Goal: Task Accomplishment & Management: Use online tool/utility

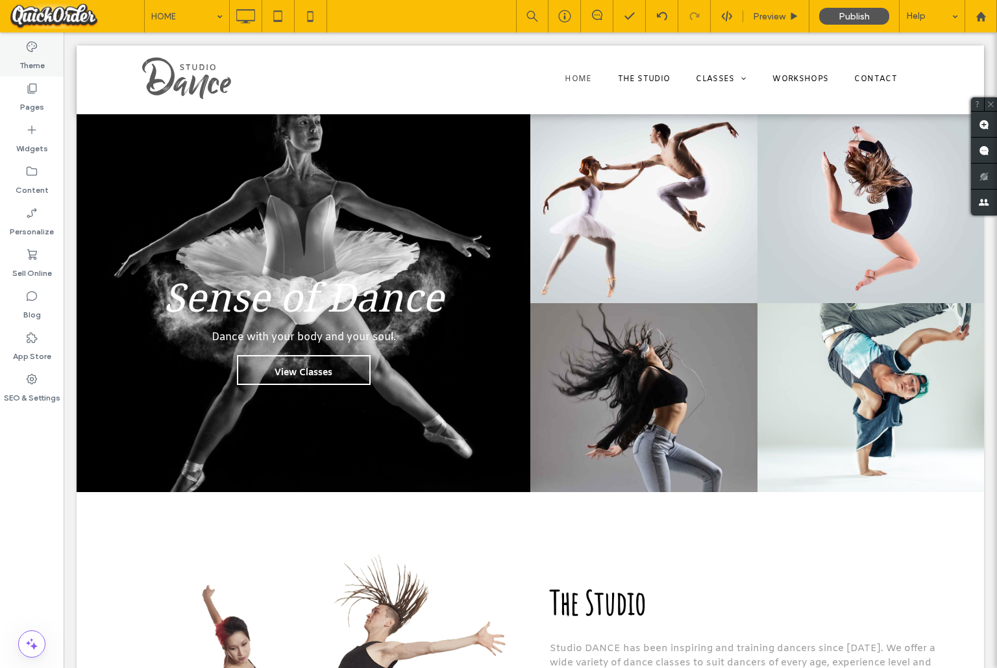
click at [29, 57] on label "Theme" at bounding box center [31, 62] width 25 height 18
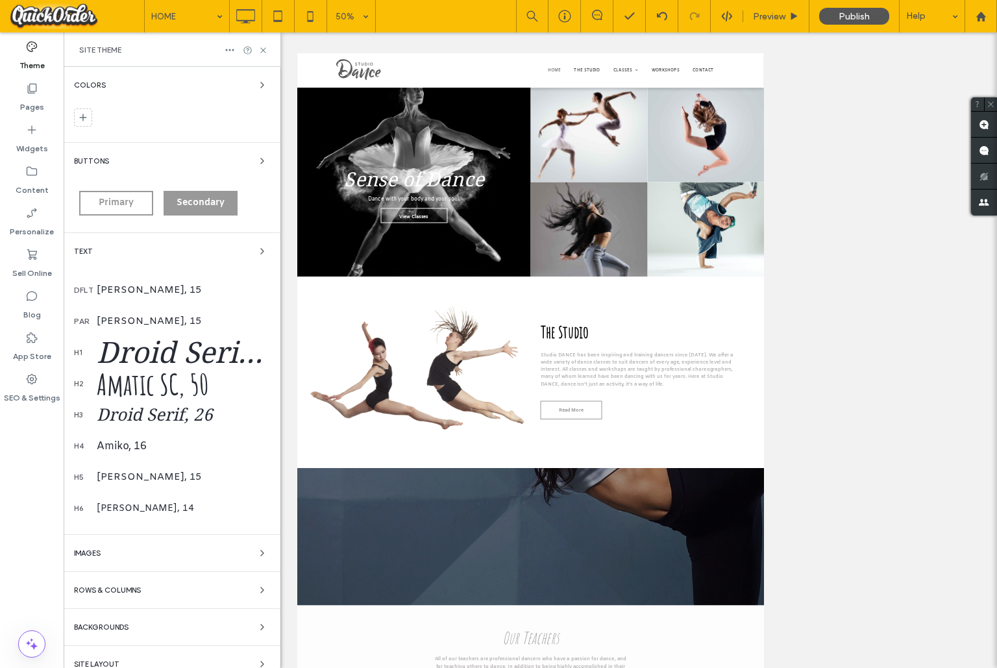
click at [161, 347] on div "Droid Serif, 60" at bounding box center [183, 352] width 173 height 34
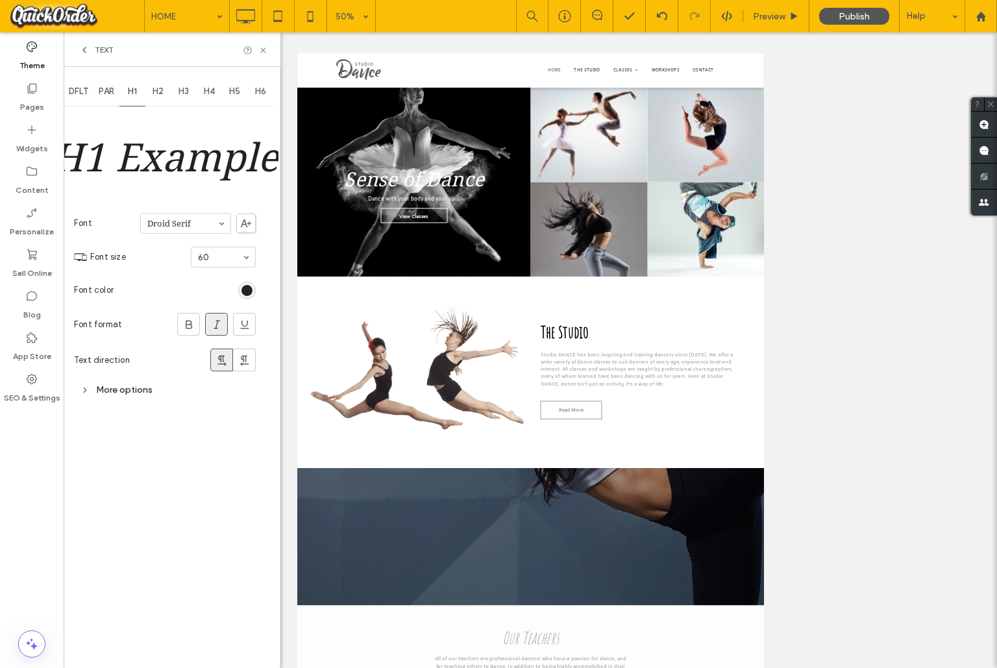
click at [247, 222] on icon at bounding box center [246, 223] width 10 height 8
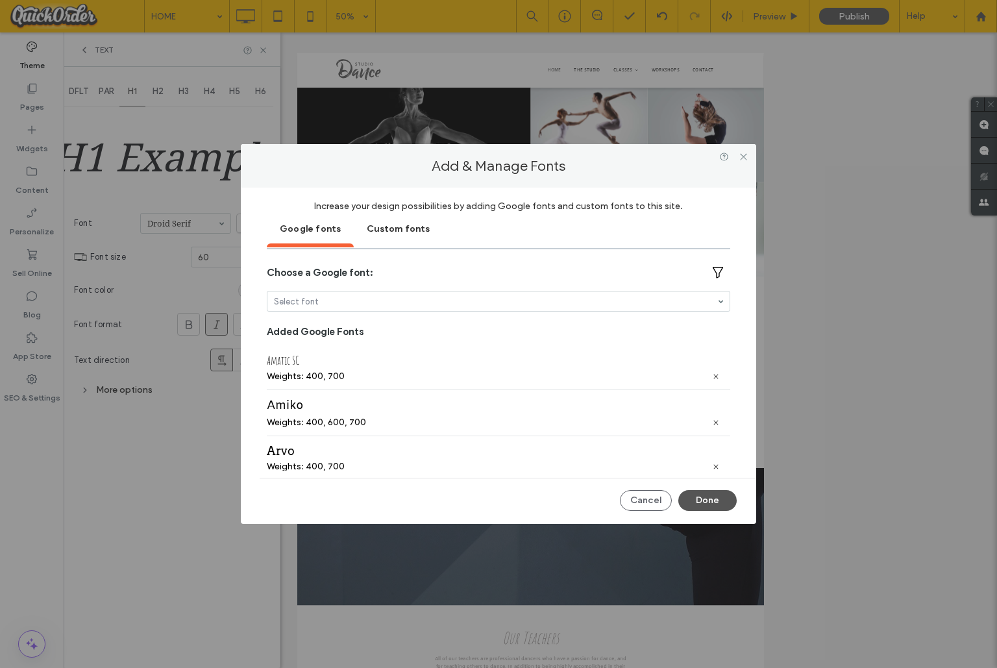
click at [392, 228] on div "Custom fonts" at bounding box center [398, 228] width 89 height 32
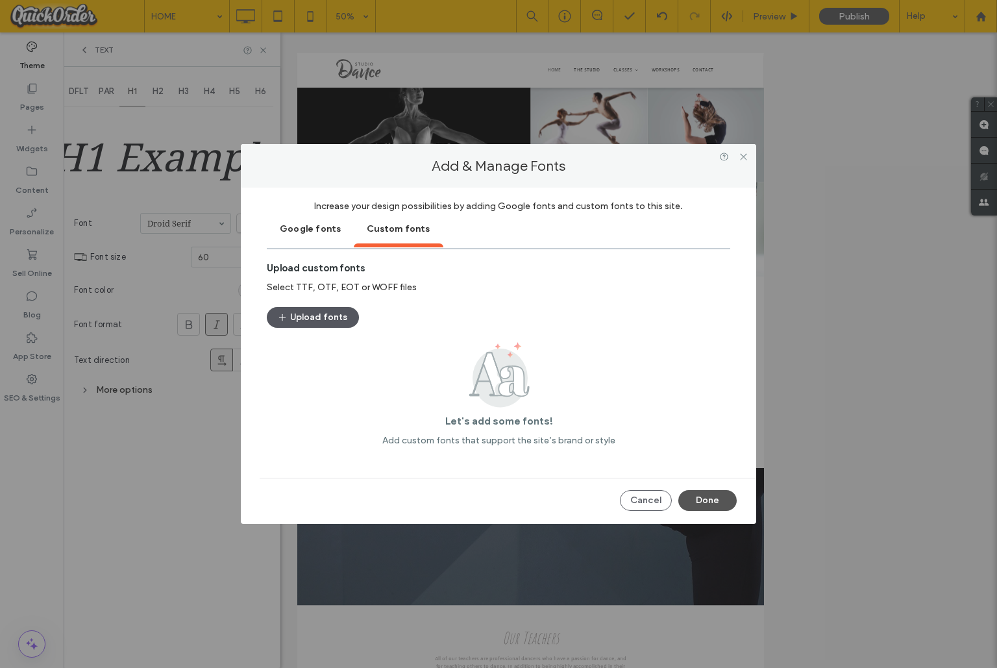
click at [323, 315] on button "Upload fonts" at bounding box center [313, 317] width 92 height 21
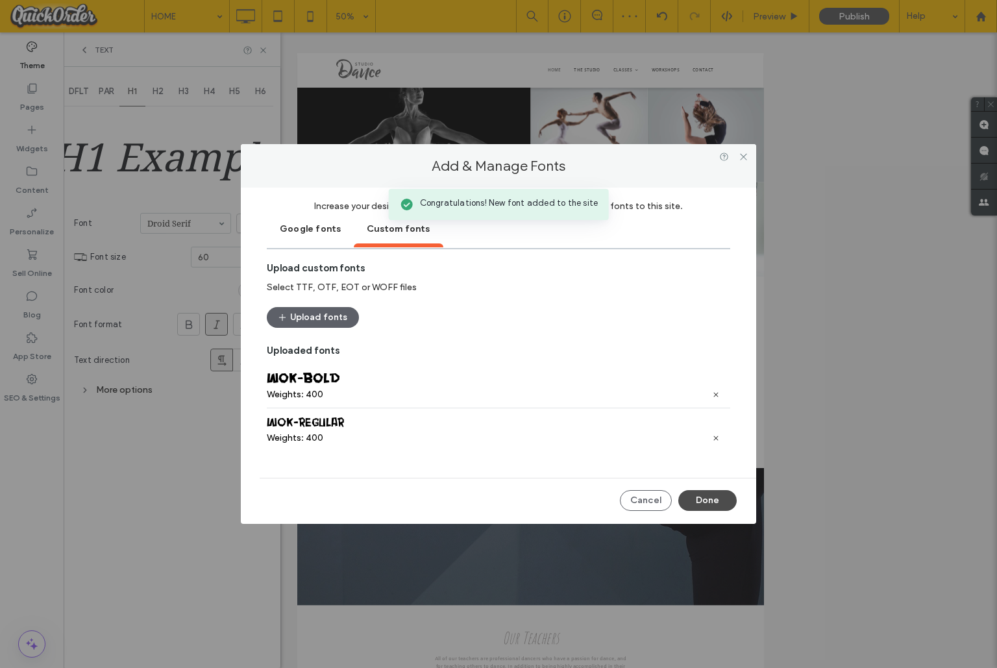
click at [703, 500] on button "Done" at bounding box center [707, 500] width 58 height 21
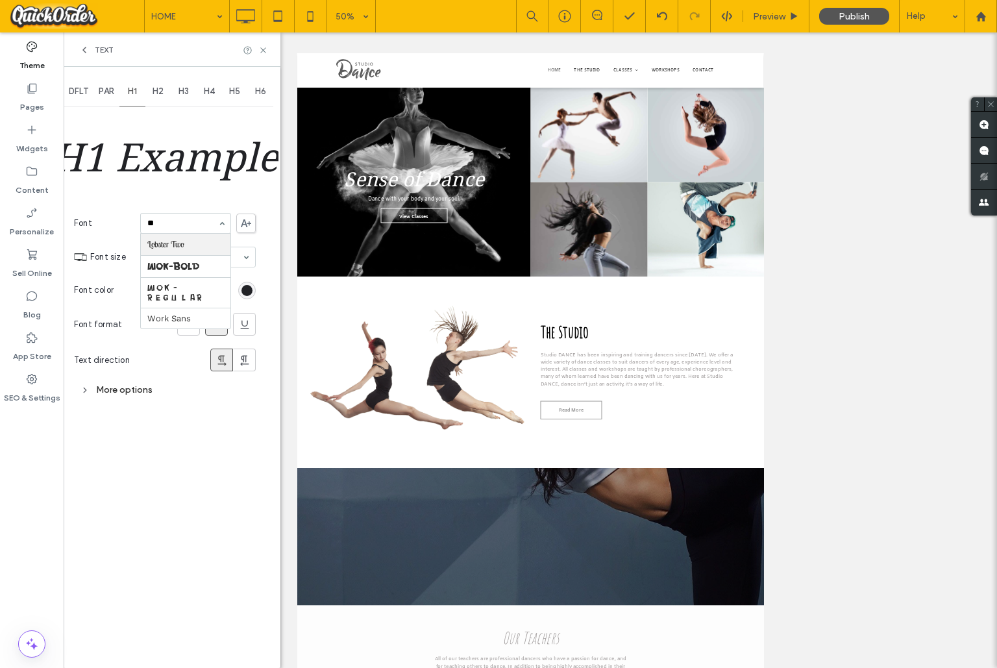
type input "***"
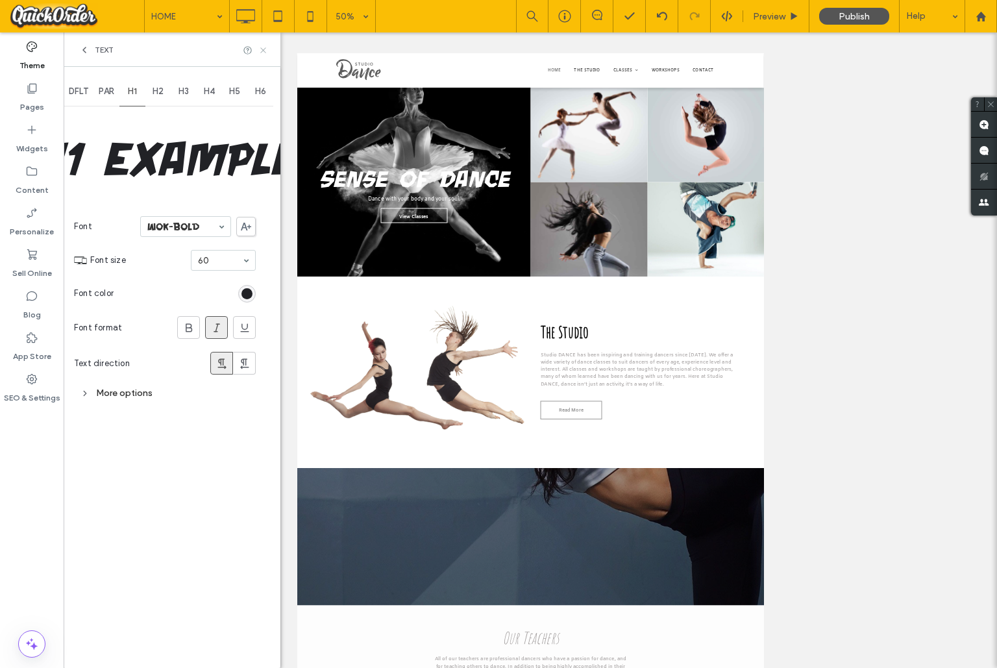
click at [264, 47] on icon at bounding box center [263, 50] width 10 height 10
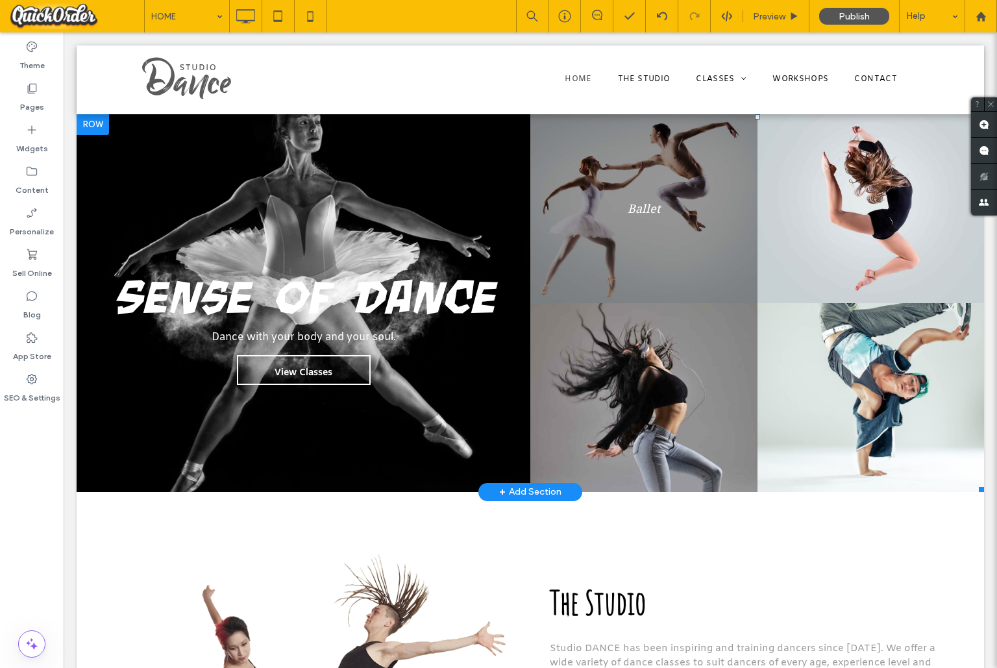
click at [664, 186] on link at bounding box center [643, 208] width 227 height 189
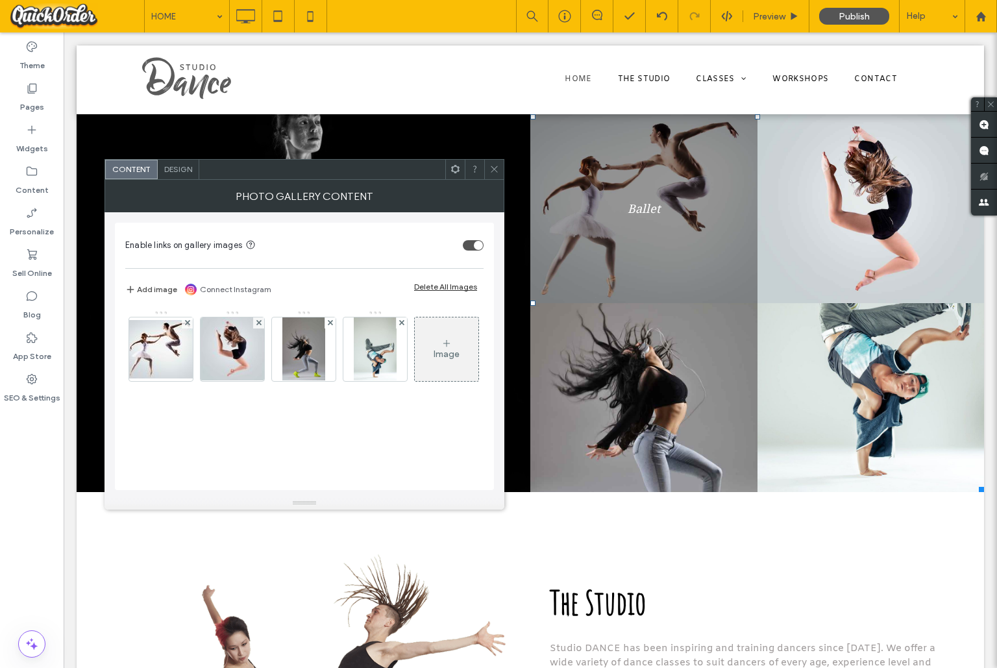
click at [664, 186] on link at bounding box center [643, 208] width 227 height 189
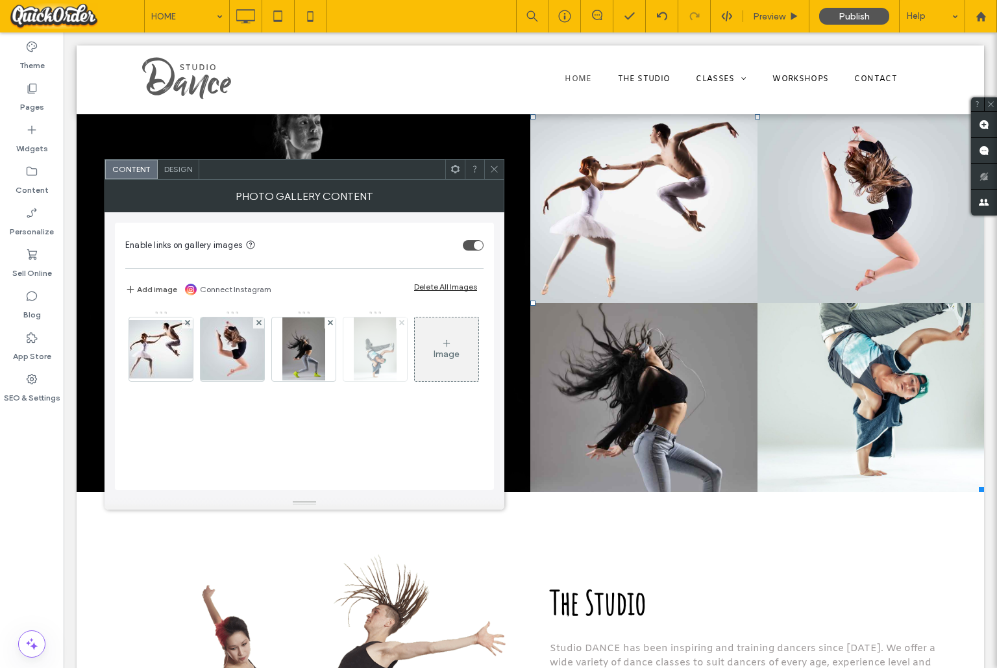
click at [399, 322] on icon at bounding box center [401, 322] width 5 height 5
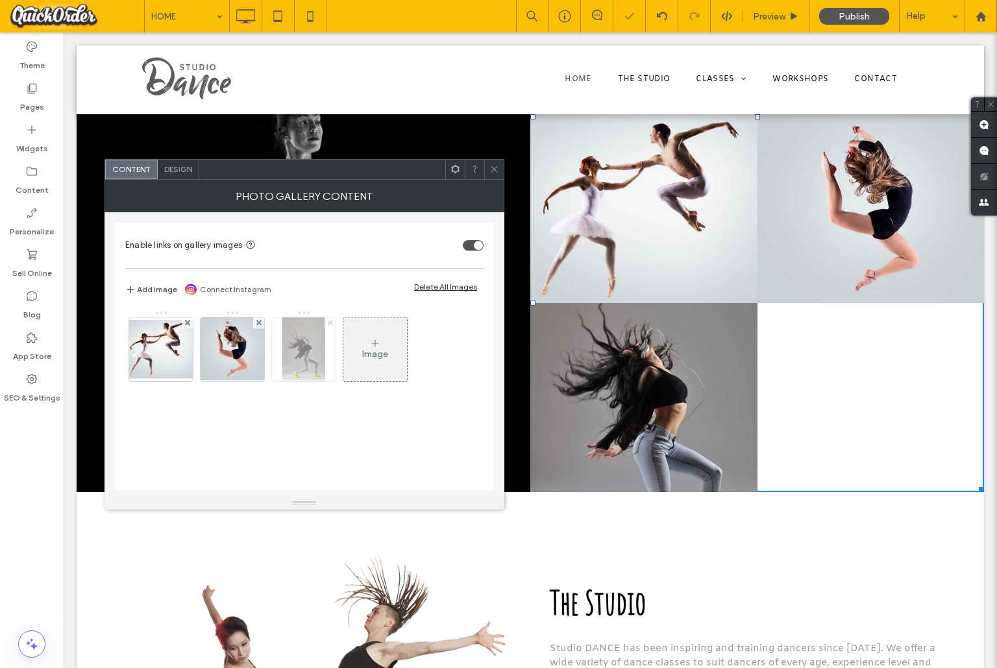
click at [328, 323] on use at bounding box center [329, 322] width 5 height 5
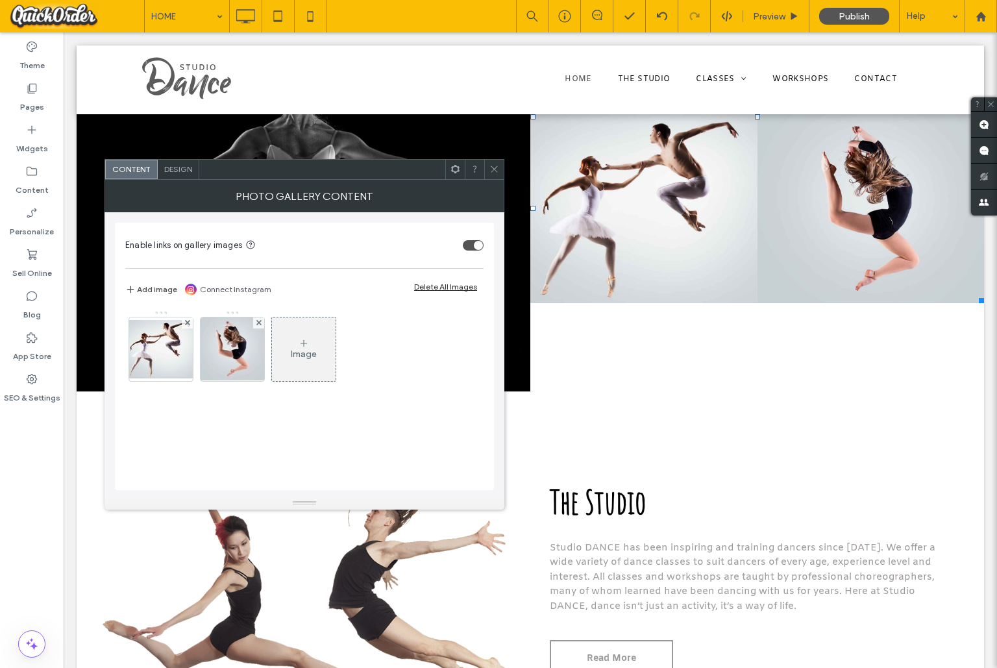
click at [497, 168] on icon at bounding box center [494, 169] width 10 height 10
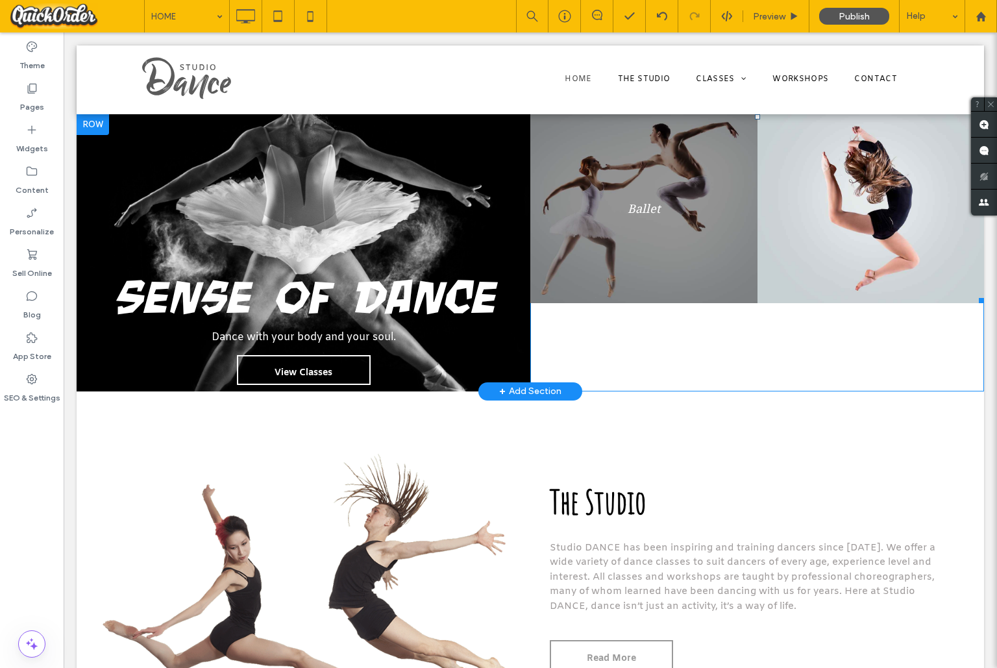
click at [652, 270] on link at bounding box center [643, 208] width 227 height 189
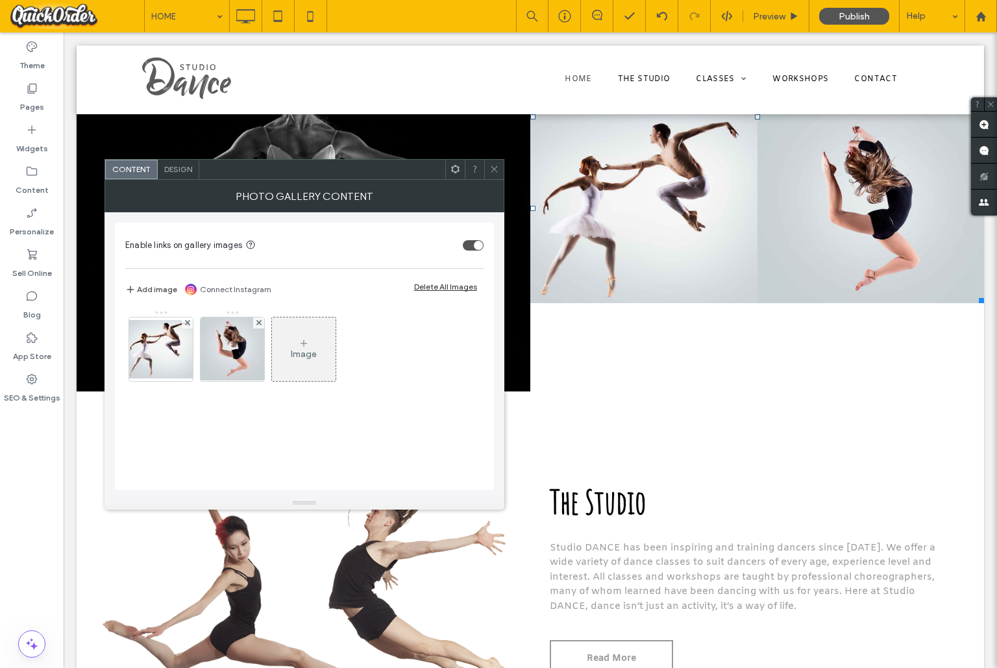
drag, startPoint x: 712, startPoint y: 341, endPoint x: 650, endPoint y: 330, distance: 63.3
click at [712, 341] on div "Ballet Button Jazz Button Click To Paste" at bounding box center [757, 252] width 454 height 277
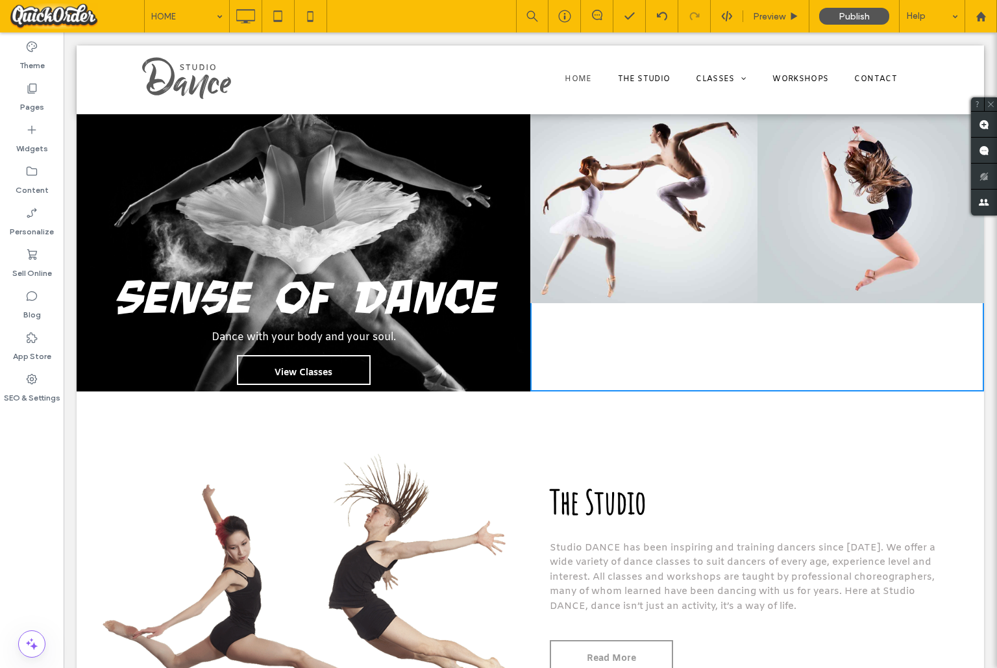
click at [478, 334] on h4 "Dance with your body and your soul." at bounding box center [303, 338] width 389 height 16
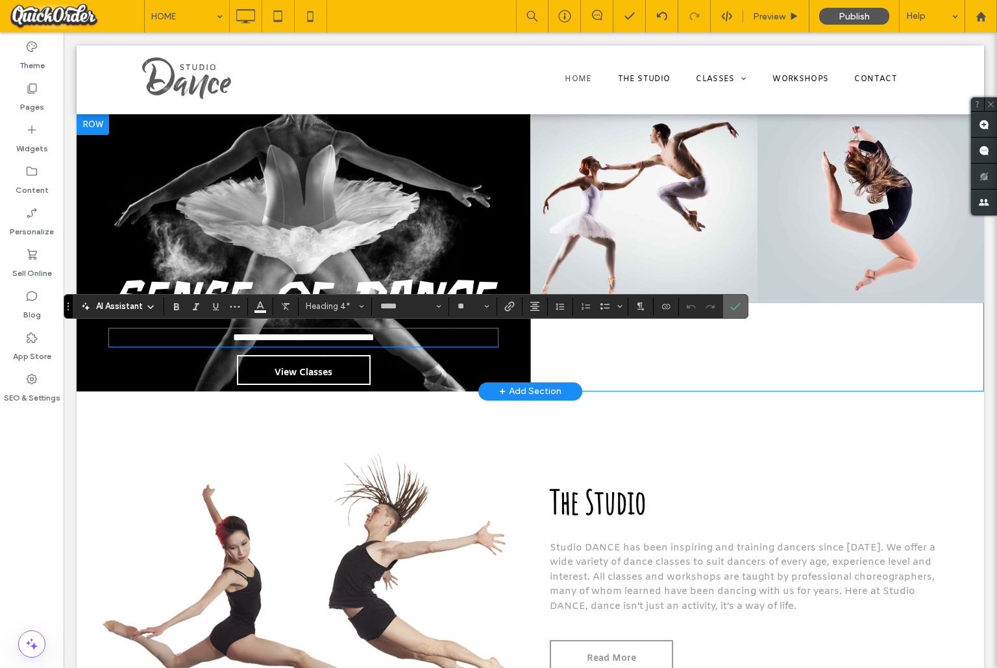
click at [742, 304] on label "Confirm" at bounding box center [734, 306] width 19 height 23
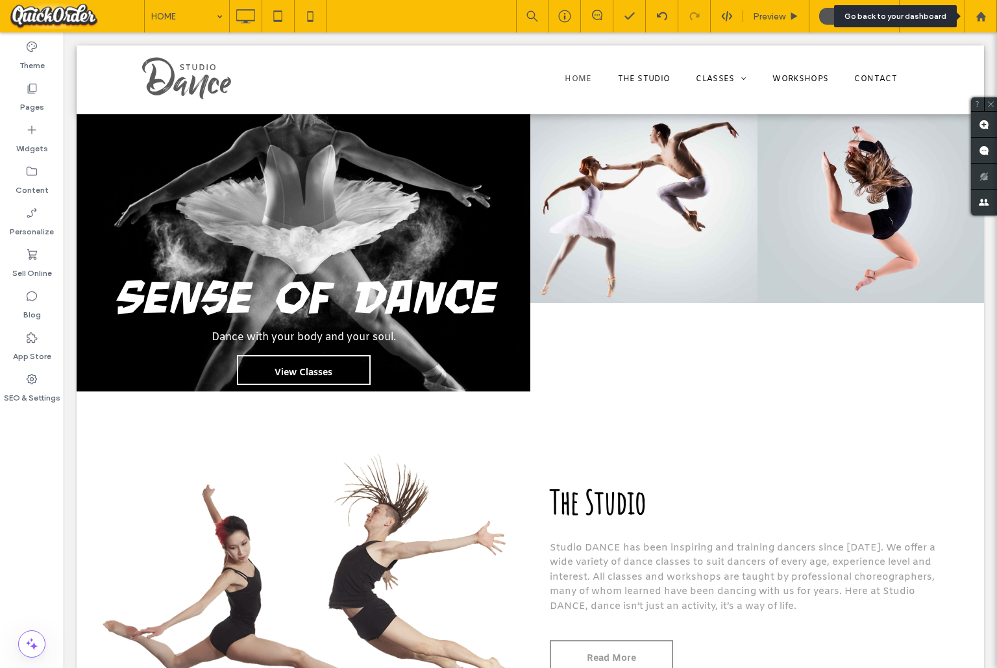
click at [977, 20] on use at bounding box center [980, 16] width 10 height 10
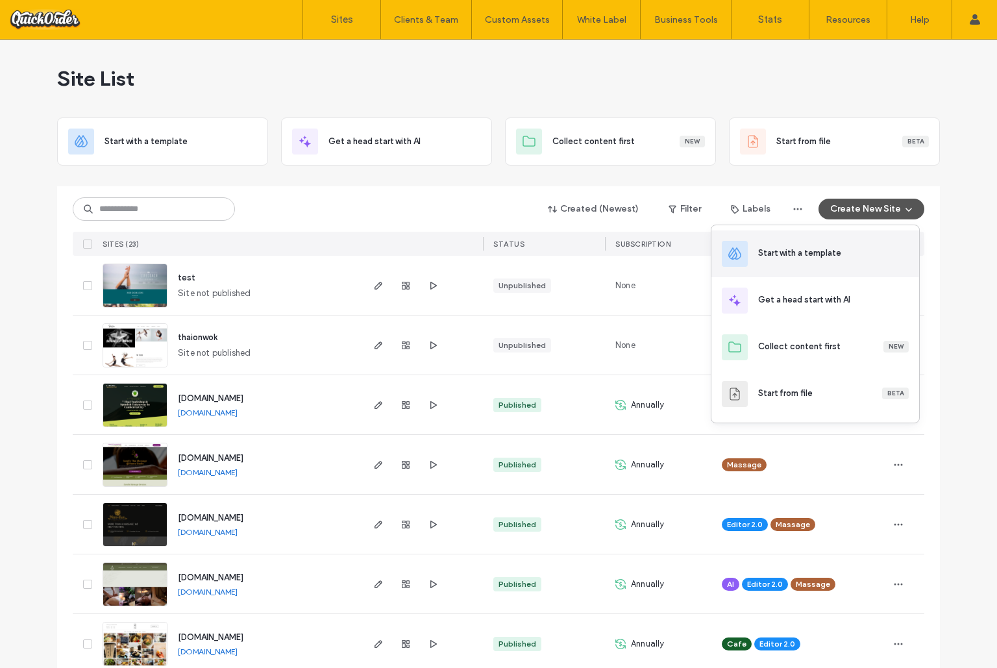
click at [799, 249] on div "Start with a template" at bounding box center [799, 253] width 83 height 13
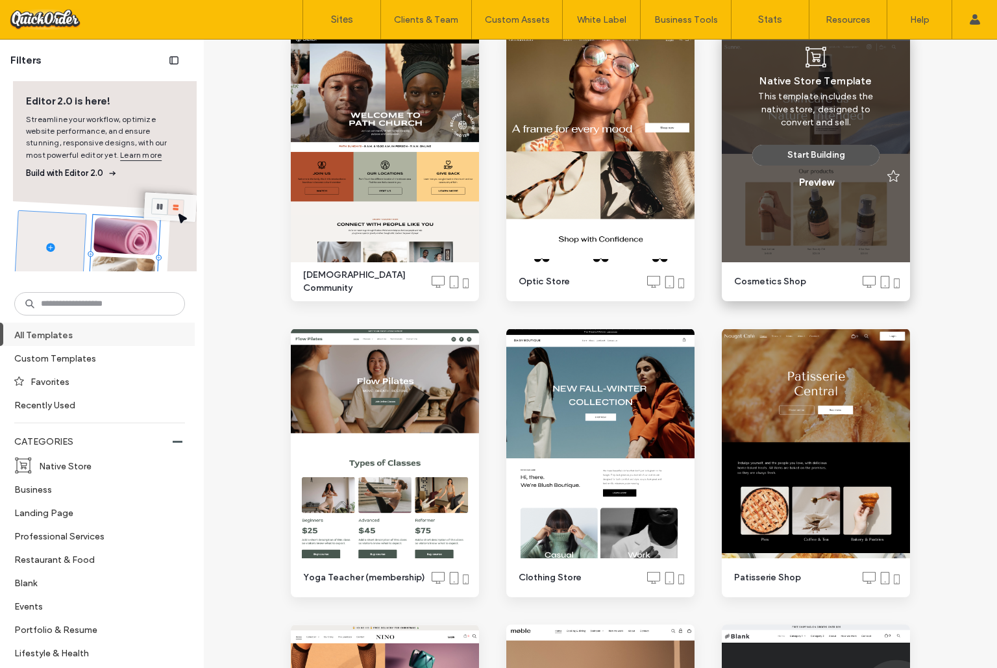
scroll to position [132, 0]
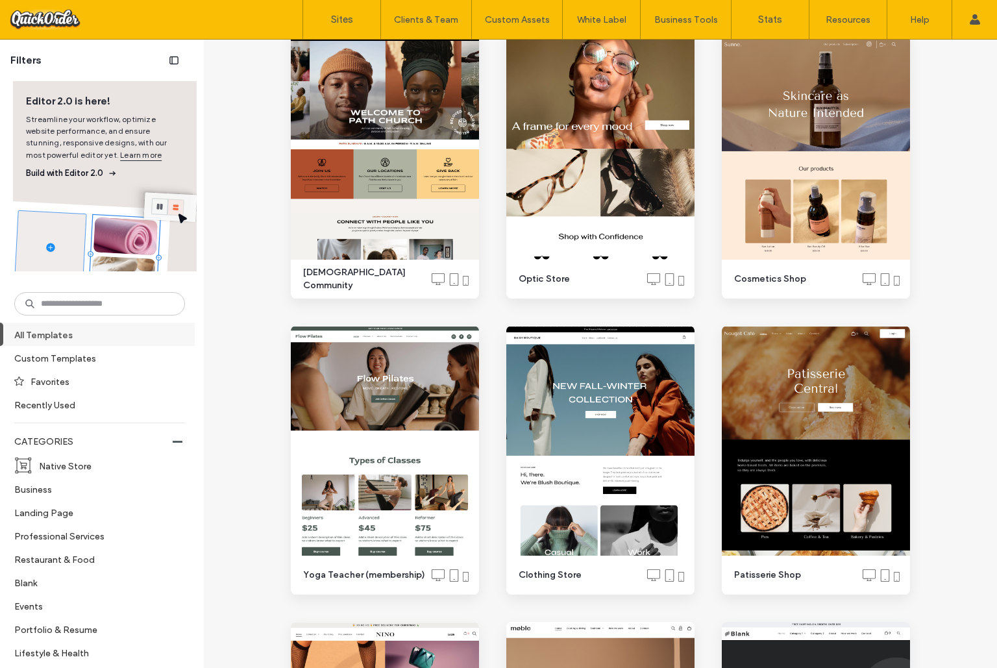
click at [128, 176] on span "Build with Editor 2.0" at bounding box center [105, 173] width 158 height 13
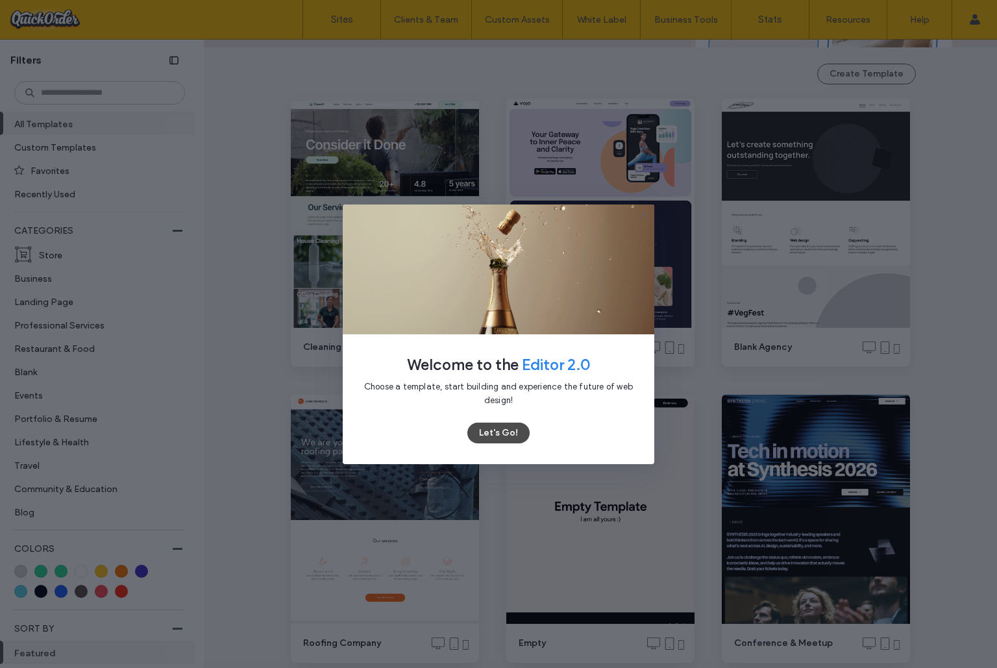
click at [511, 427] on button "Let's Go!" at bounding box center [498, 432] width 62 height 21
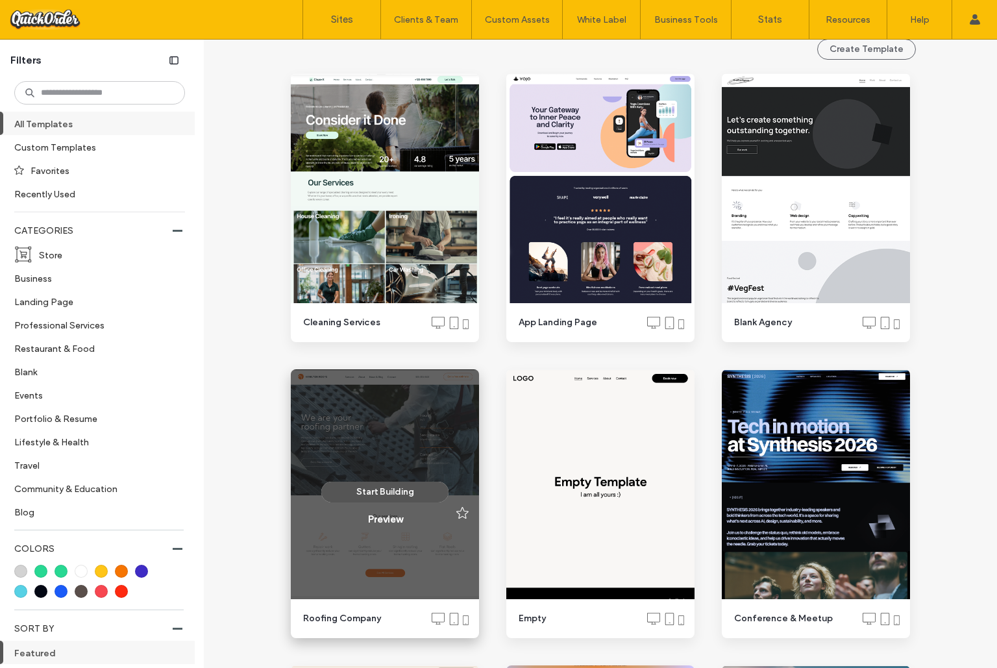
scroll to position [158, 0]
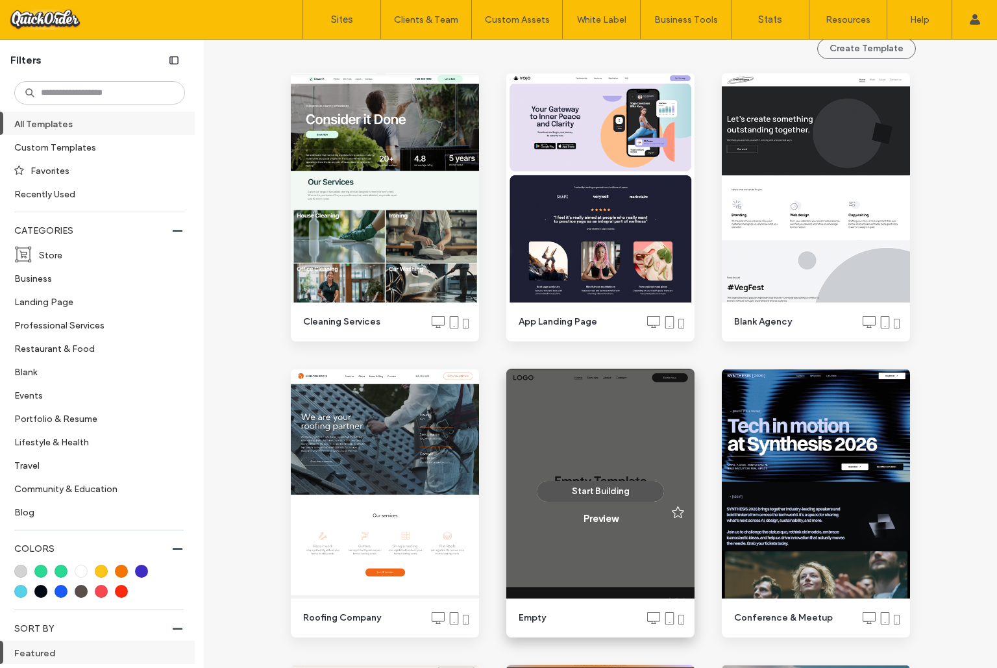
click at [560, 433] on div "Start Building Preview" at bounding box center [600, 503] width 188 height 269
click at [624, 487] on button "Start Building" at bounding box center [600, 491] width 127 height 21
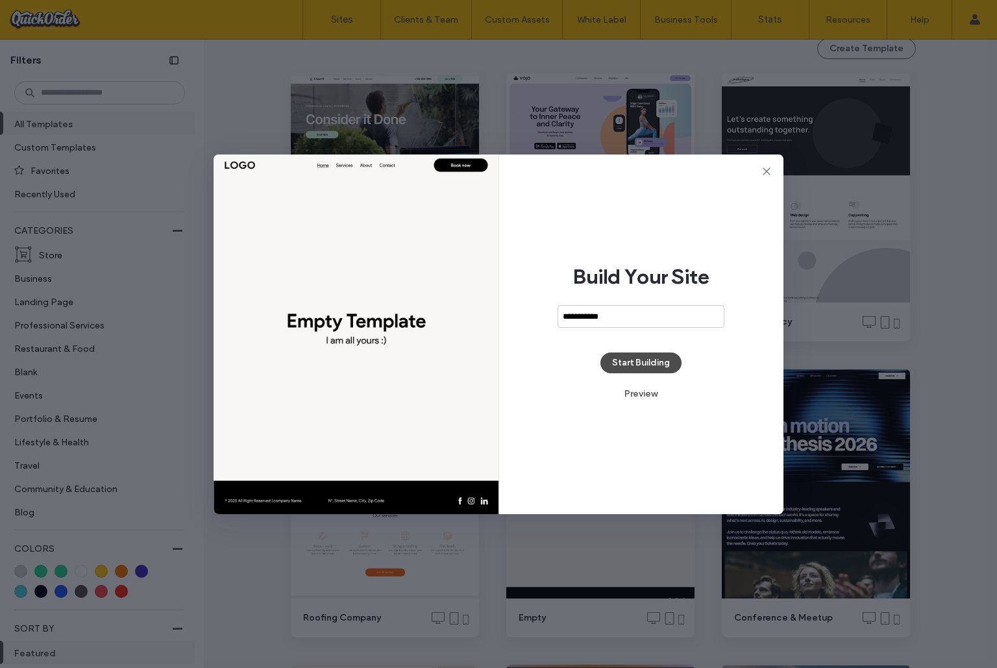
type input "**********"
click at [663, 364] on button "Start Building" at bounding box center [640, 362] width 81 height 21
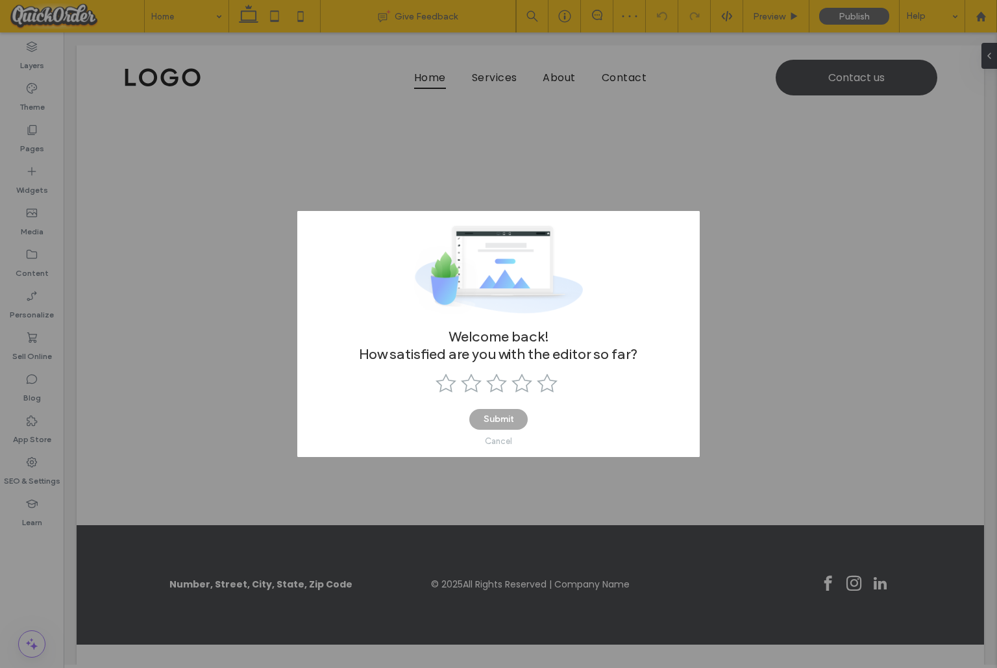
click at [505, 443] on div "Cancel" at bounding box center [498, 441] width 27 height 10
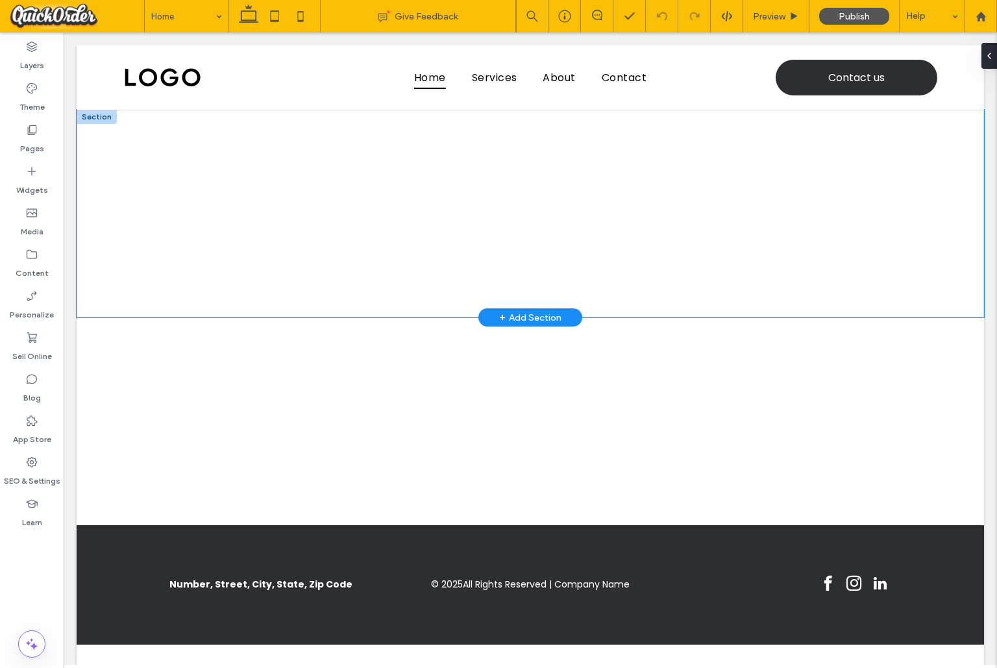
click at [110, 164] on div at bounding box center [530, 214] width 907 height 208
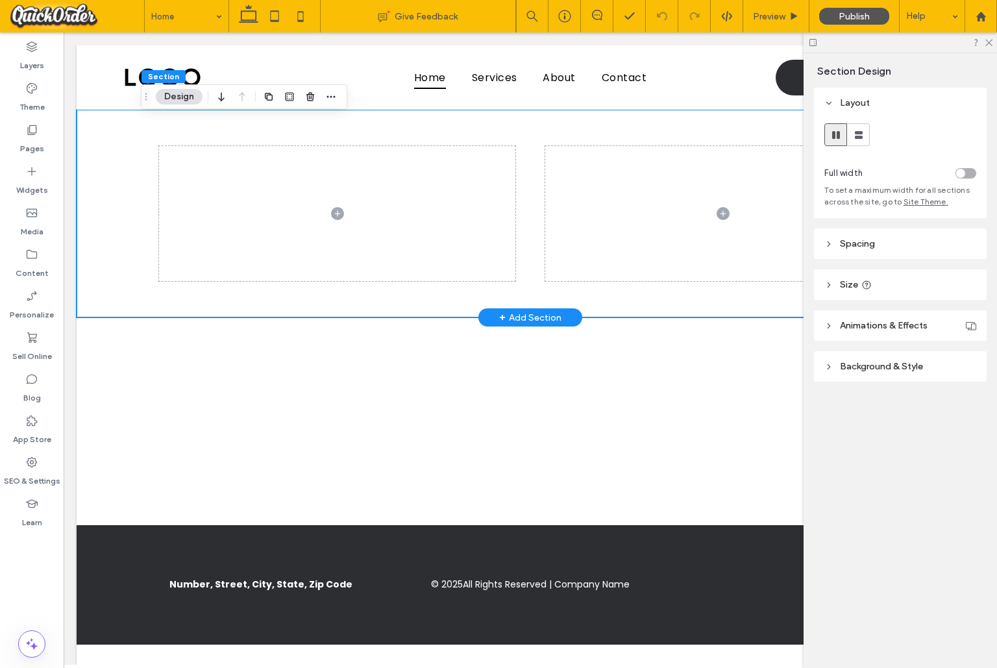
click at [545, 316] on div "+ Add Section" at bounding box center [530, 317] width 62 height 14
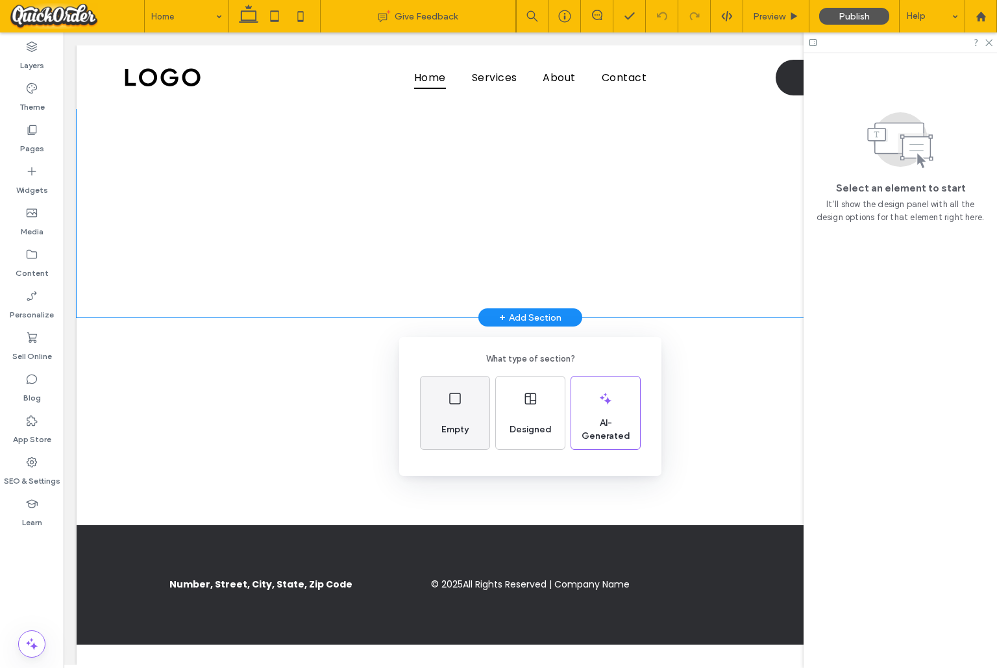
click at [478, 422] on div "Empty" at bounding box center [454, 412] width 69 height 73
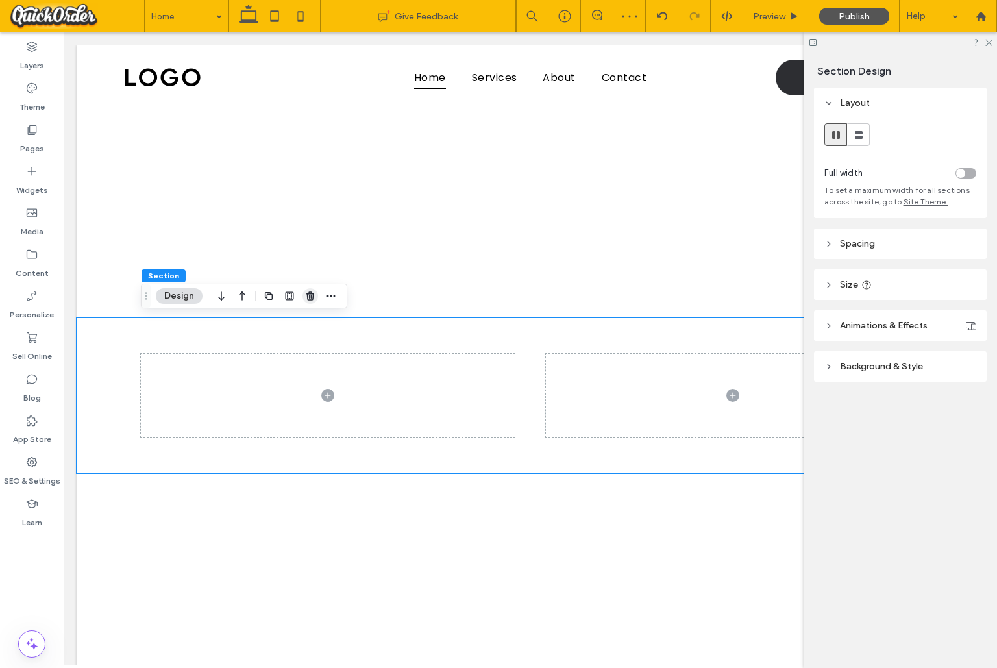
click at [313, 296] on use "button" at bounding box center [310, 295] width 8 height 8
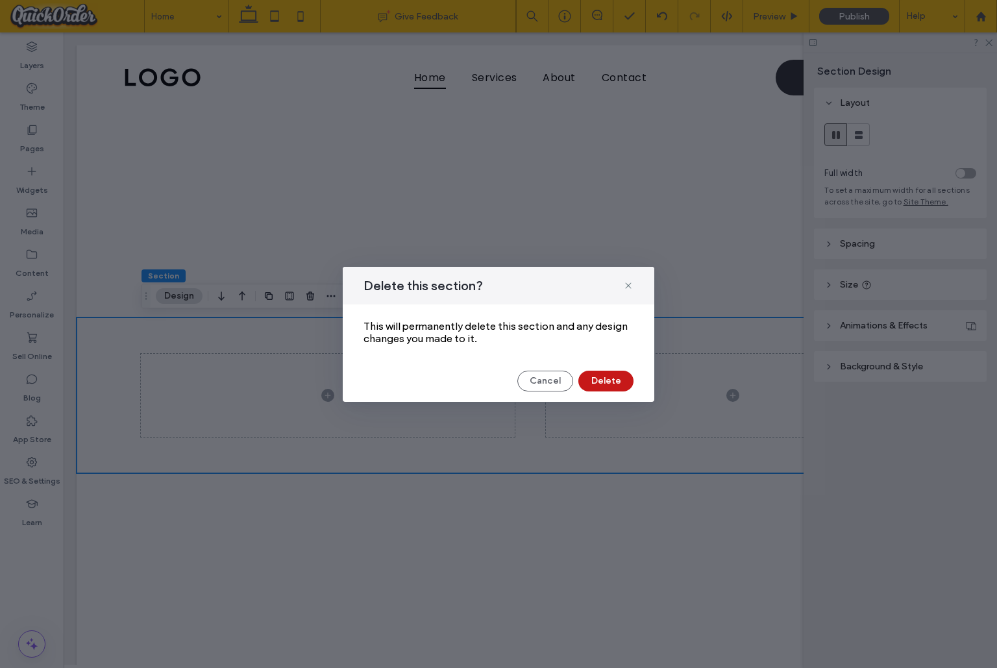
drag, startPoint x: 636, startPoint y: 384, endPoint x: 624, endPoint y: 383, distance: 11.7
click at [635, 384] on div "Cancel Delete" at bounding box center [498, 381] width 311 height 21
click at [620, 382] on button "Delete" at bounding box center [605, 381] width 55 height 21
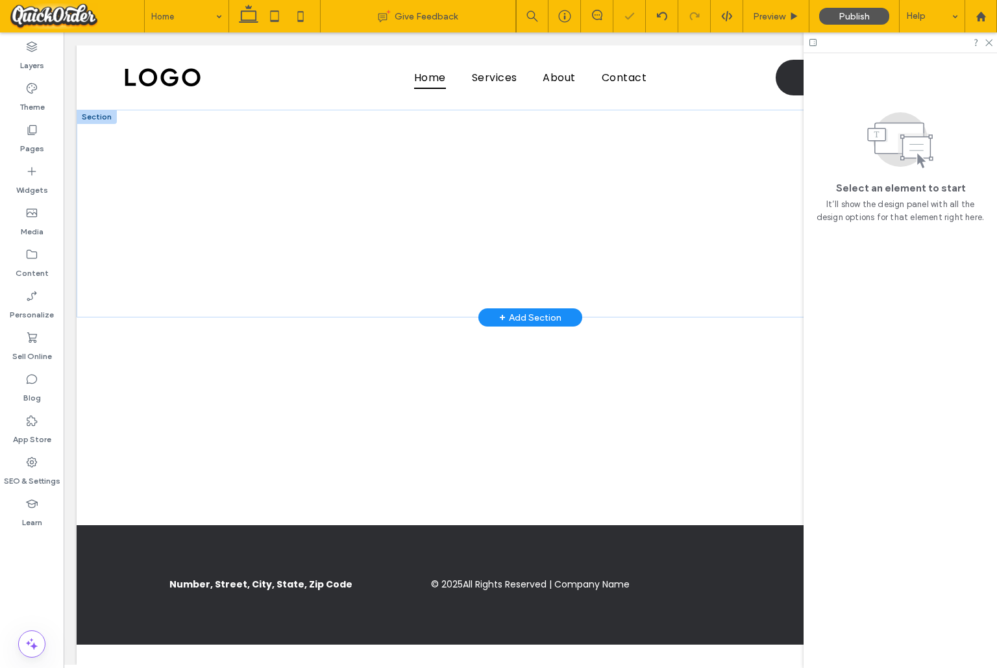
click at [551, 316] on div "+ Add Section" at bounding box center [530, 317] width 62 height 14
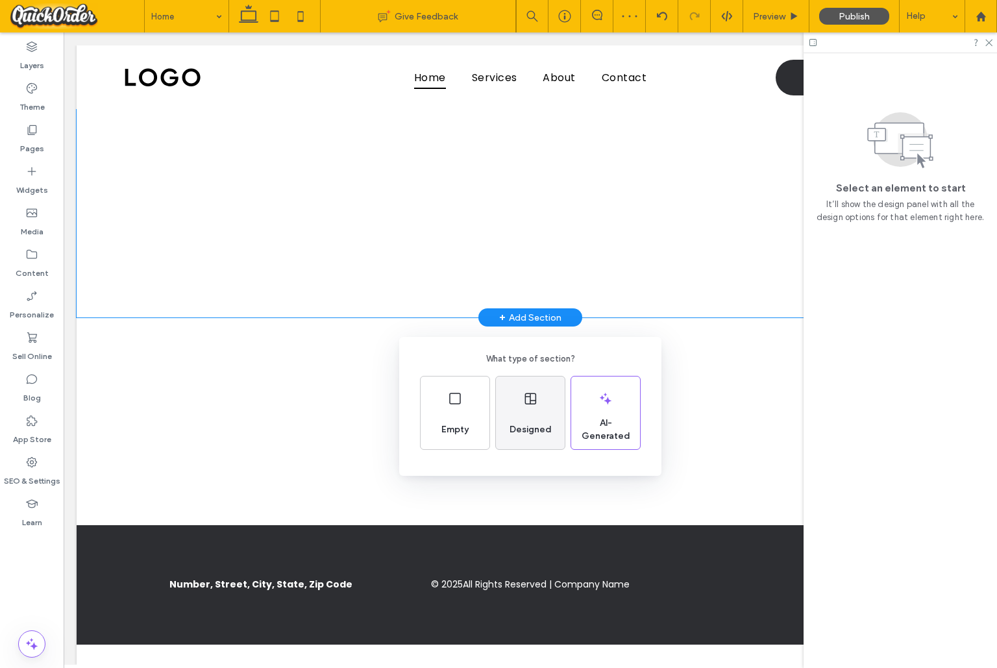
click at [512, 406] on div "Designed" at bounding box center [530, 412] width 69 height 73
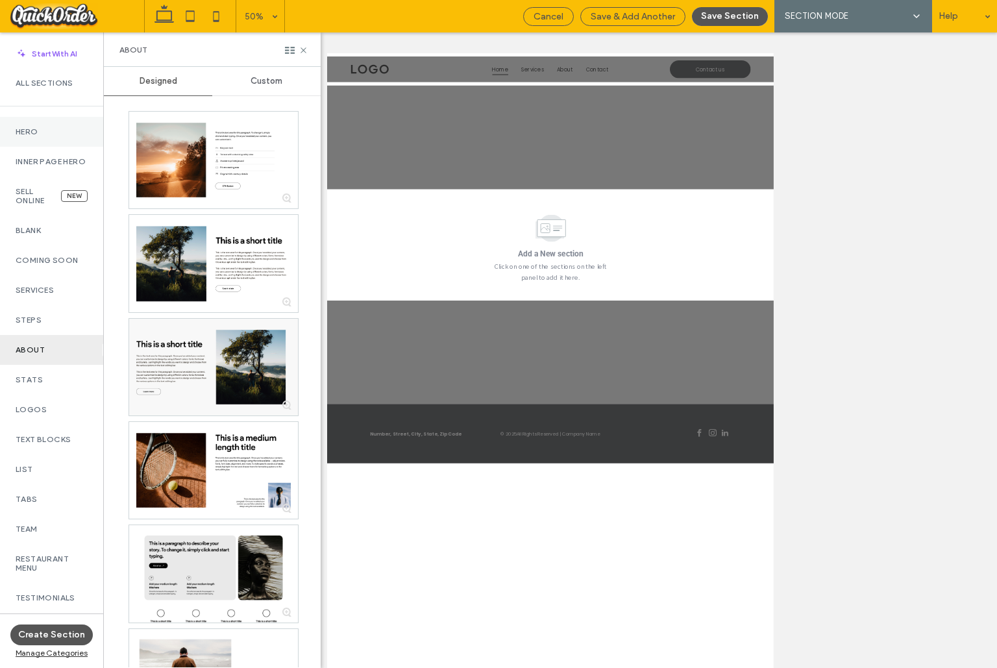
click at [82, 136] on div "Hero" at bounding box center [51, 132] width 103 height 30
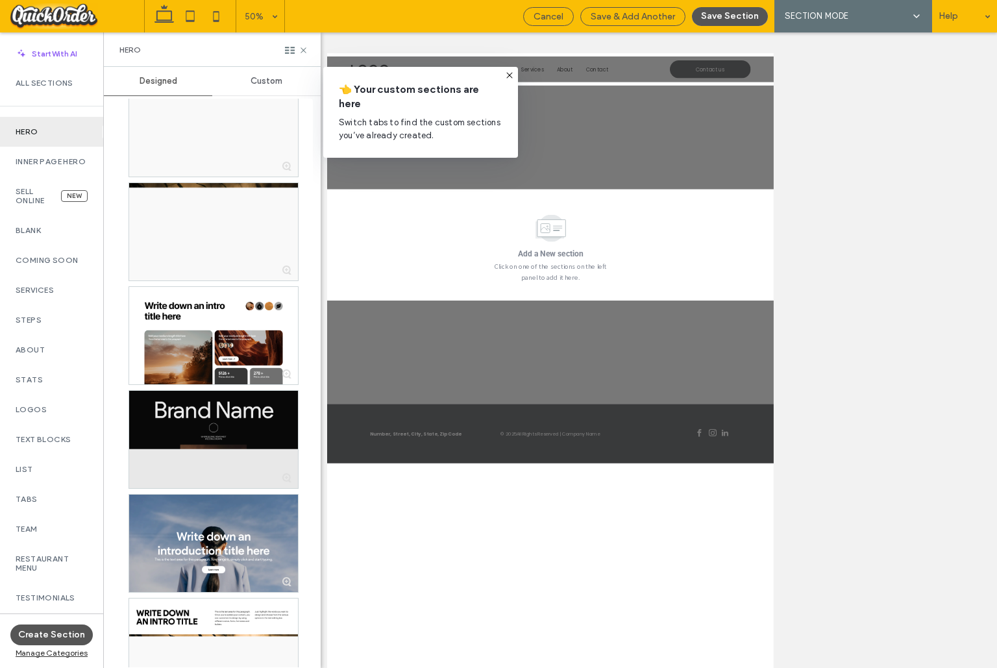
scroll to position [2541, 0]
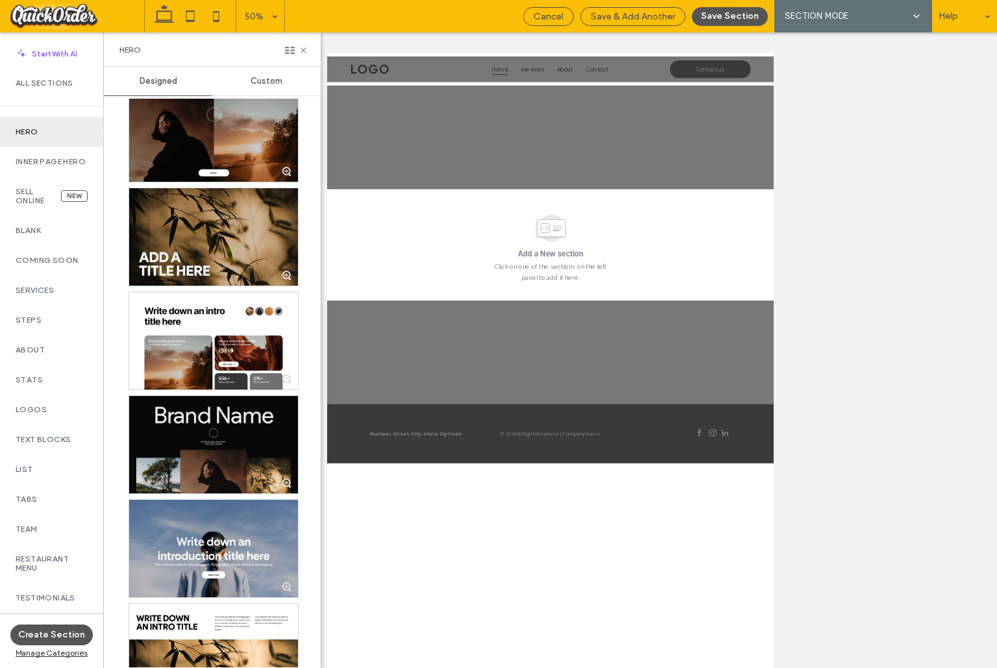
click at [252, 420] on div at bounding box center [213, 444] width 169 height 97
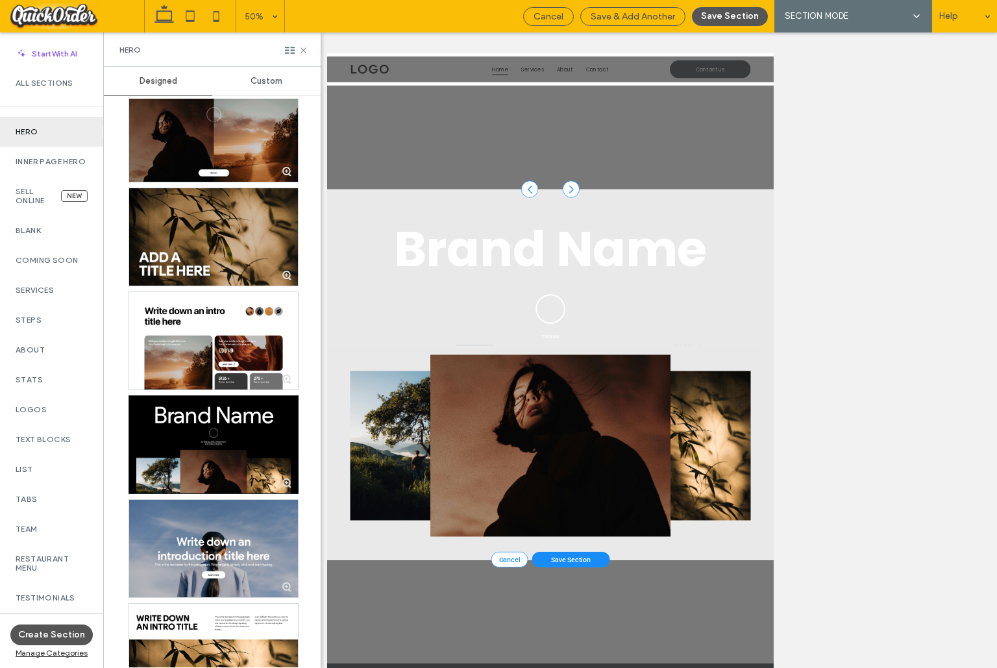
drag, startPoint x: 855, startPoint y: 1060, endPoint x: 921, endPoint y: 607, distance: 458.4
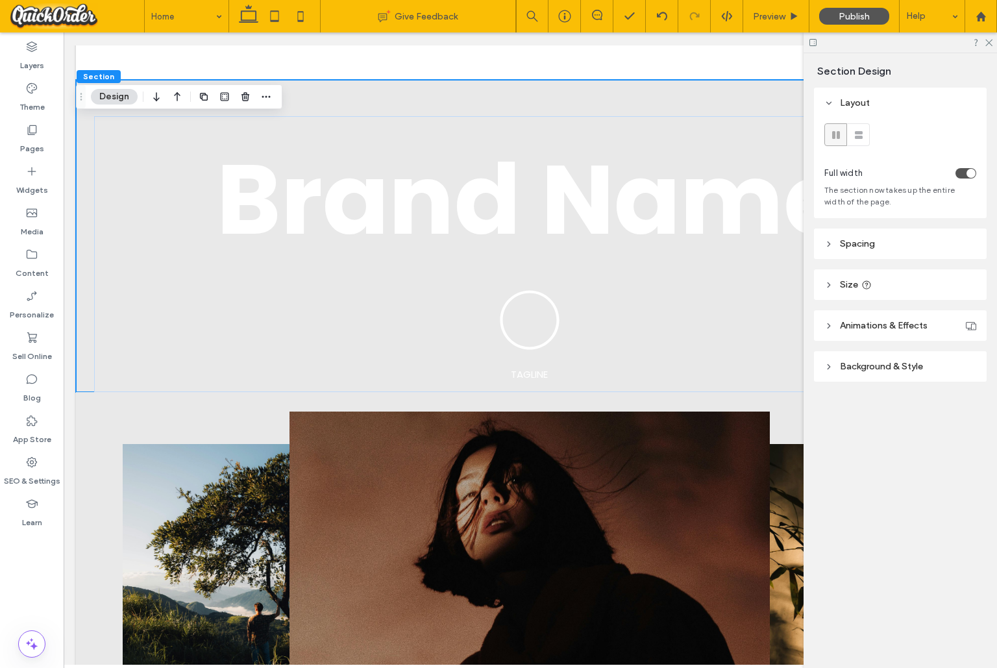
scroll to position [241, 0]
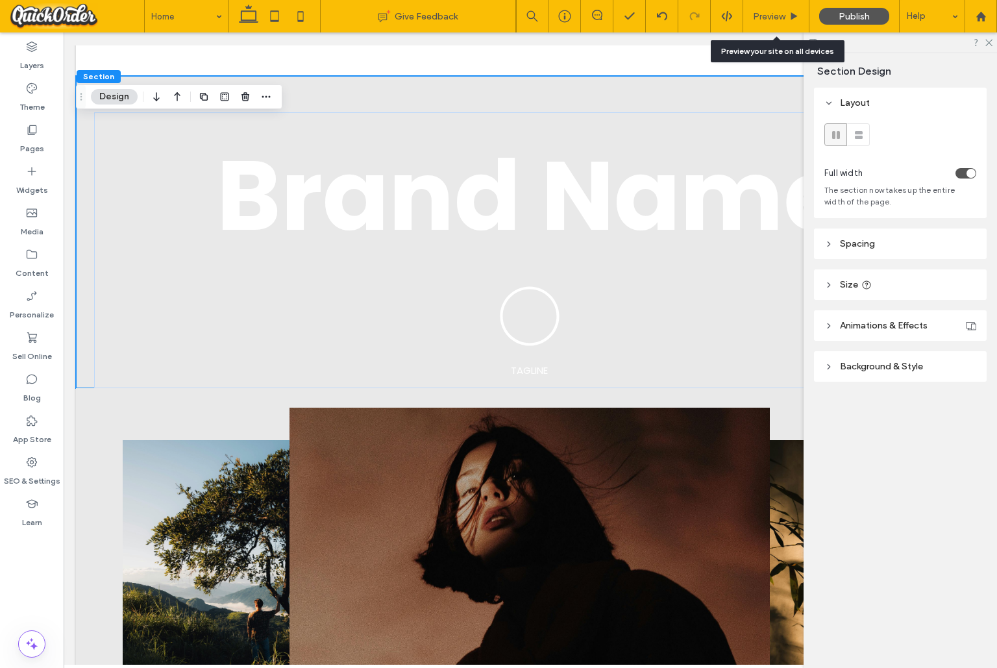
click at [771, 10] on div "Preview" at bounding box center [776, 16] width 66 height 32
click at [787, 18] on div "Preview" at bounding box center [776, 16] width 66 height 11
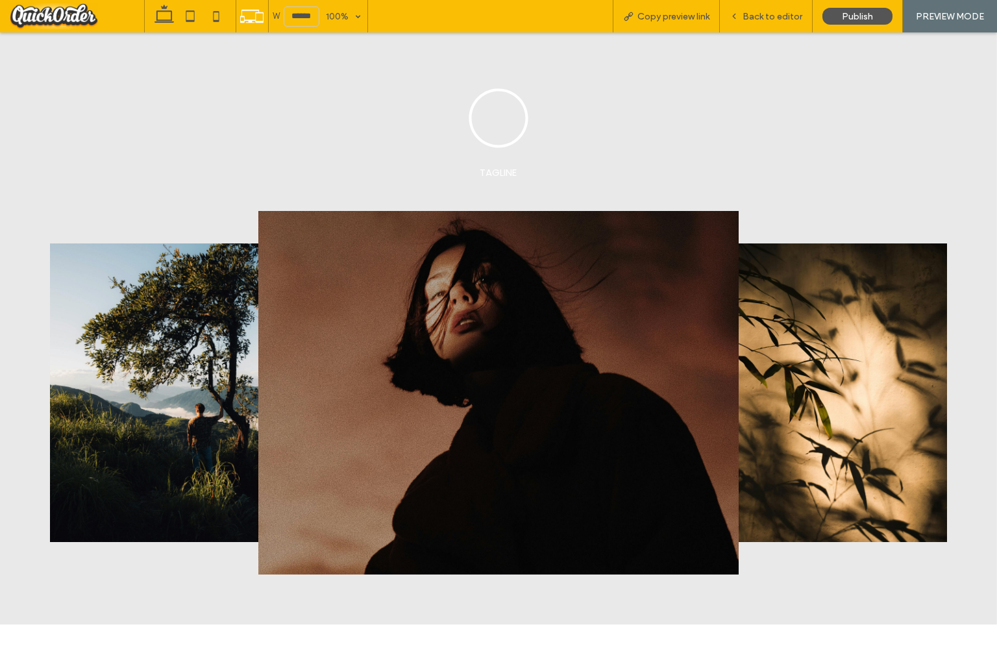
scroll to position [513, 0]
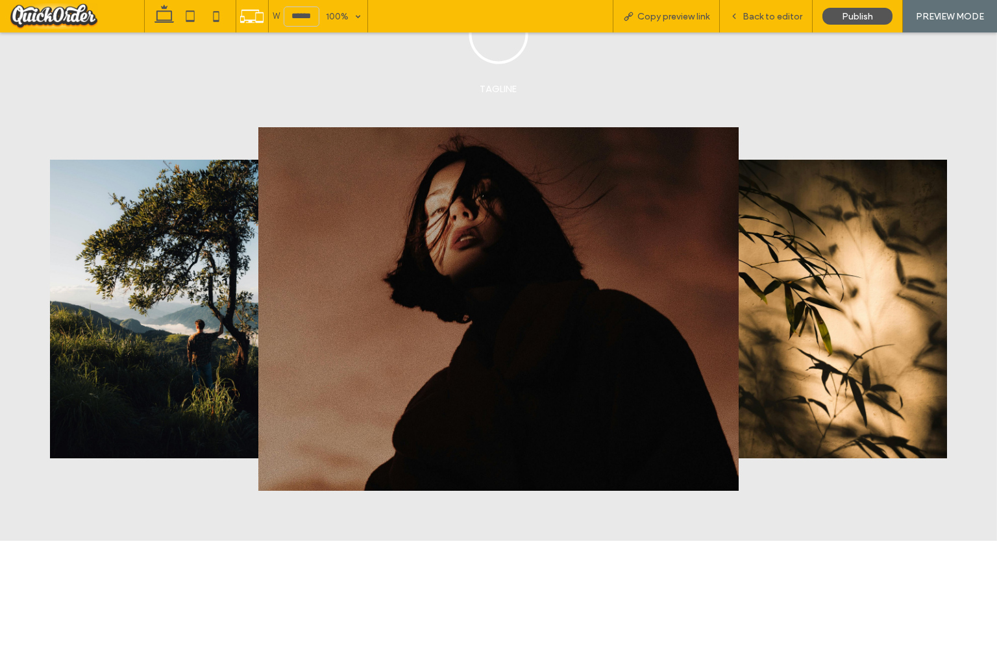
click at [796, 289] on img at bounding box center [797, 309] width 298 height 298
click at [823, 292] on img at bounding box center [797, 309] width 298 height 298
click at [445, 297] on img at bounding box center [498, 308] width 480 height 363
click at [229, 282] on img at bounding box center [199, 309] width 298 height 298
click at [493, 273] on img at bounding box center [498, 308] width 480 height 363
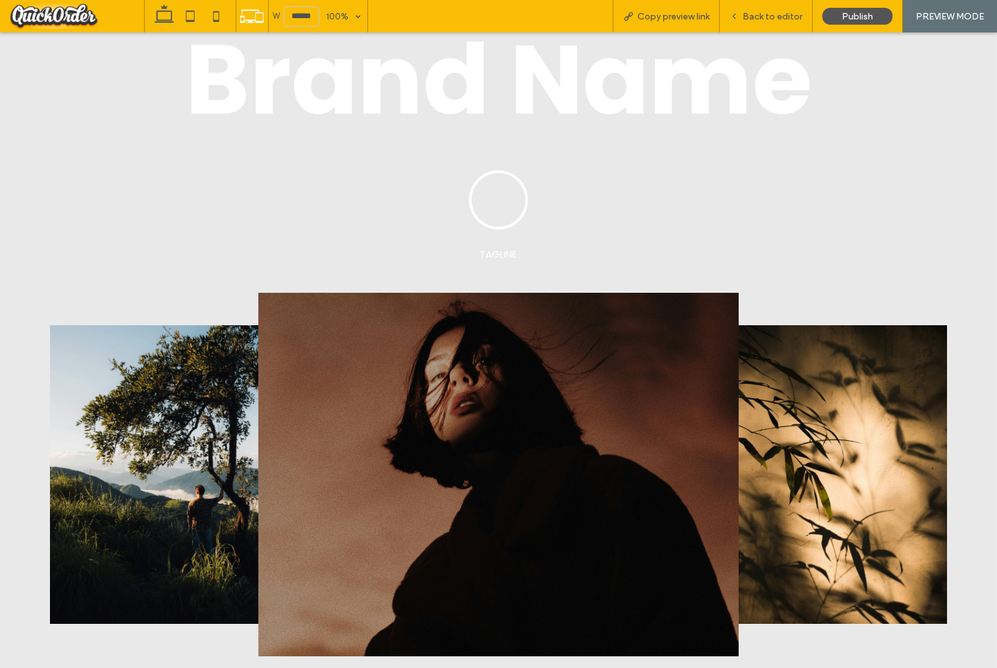
scroll to position [344, 0]
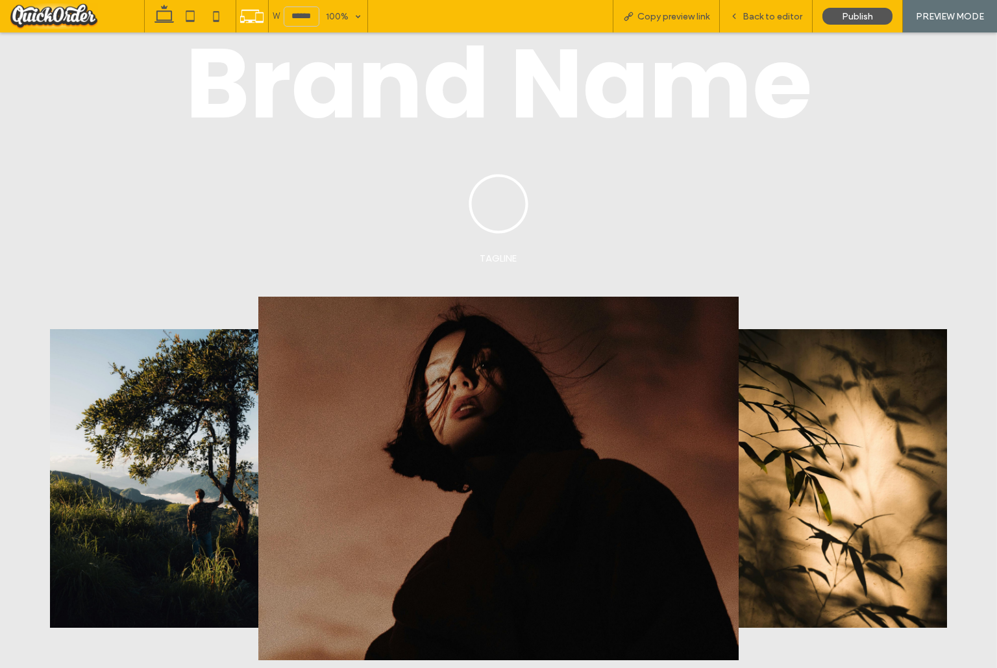
click at [509, 203] on icon at bounding box center [498, 204] width 62 height 62
click at [494, 208] on icon at bounding box center [498, 204] width 62 height 62
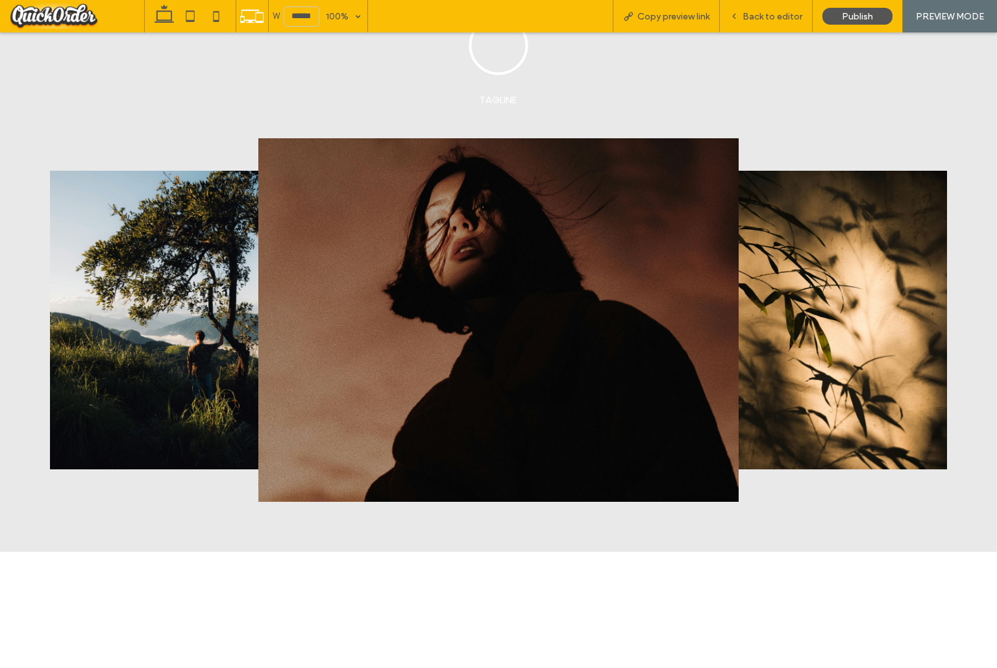
scroll to position [500, 0]
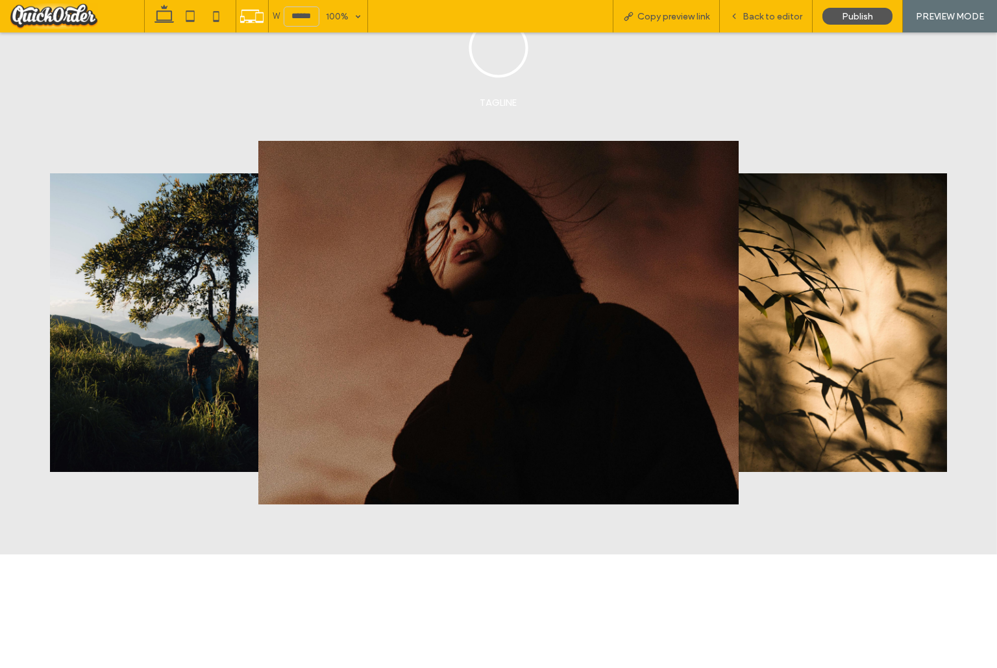
click at [770, 21] on span "Back to editor" at bounding box center [772, 16] width 60 height 11
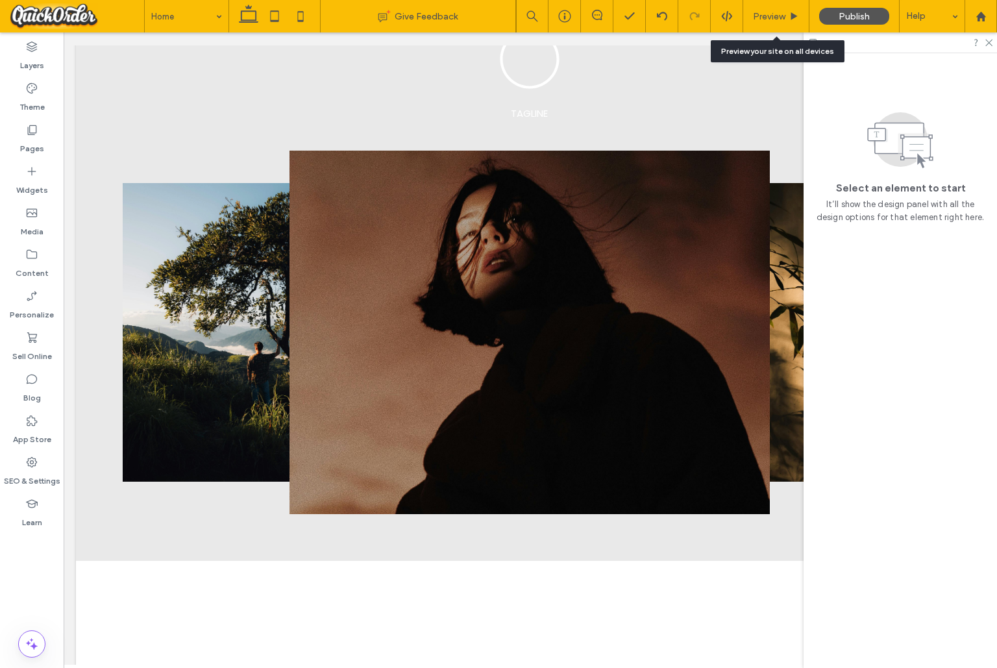
scroll to position [497, 0]
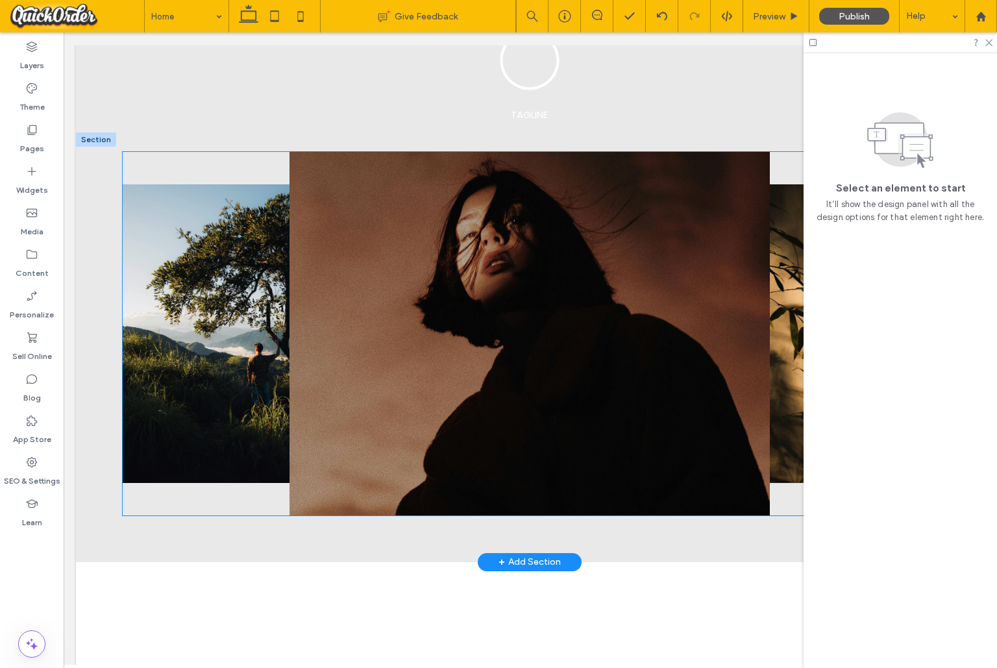
click at [665, 200] on img at bounding box center [529, 333] width 480 height 363
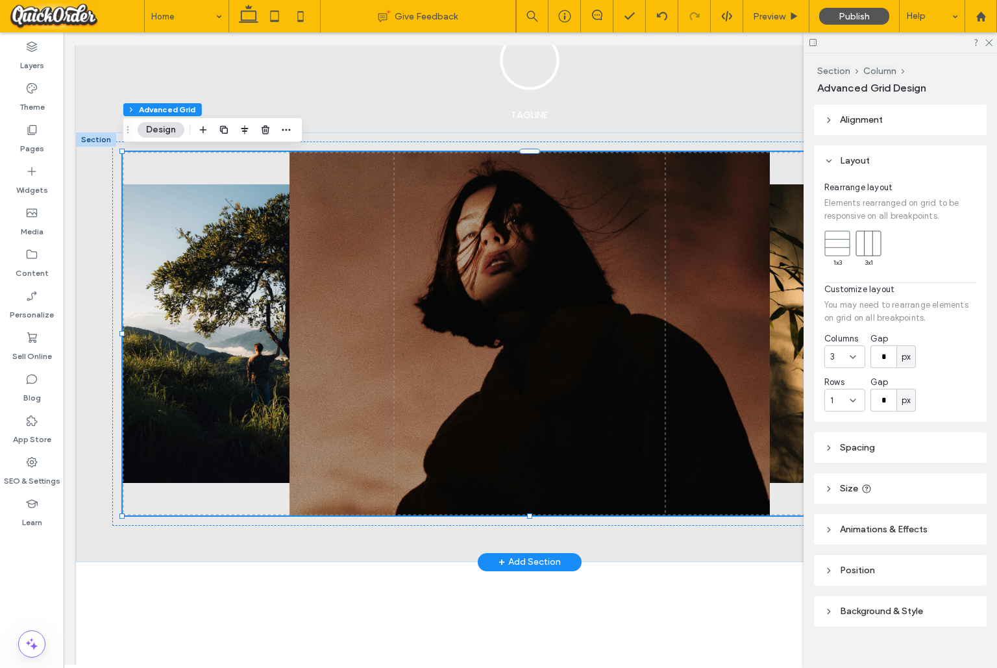
click at [547, 559] on div "+ Add Section" at bounding box center [529, 562] width 62 height 14
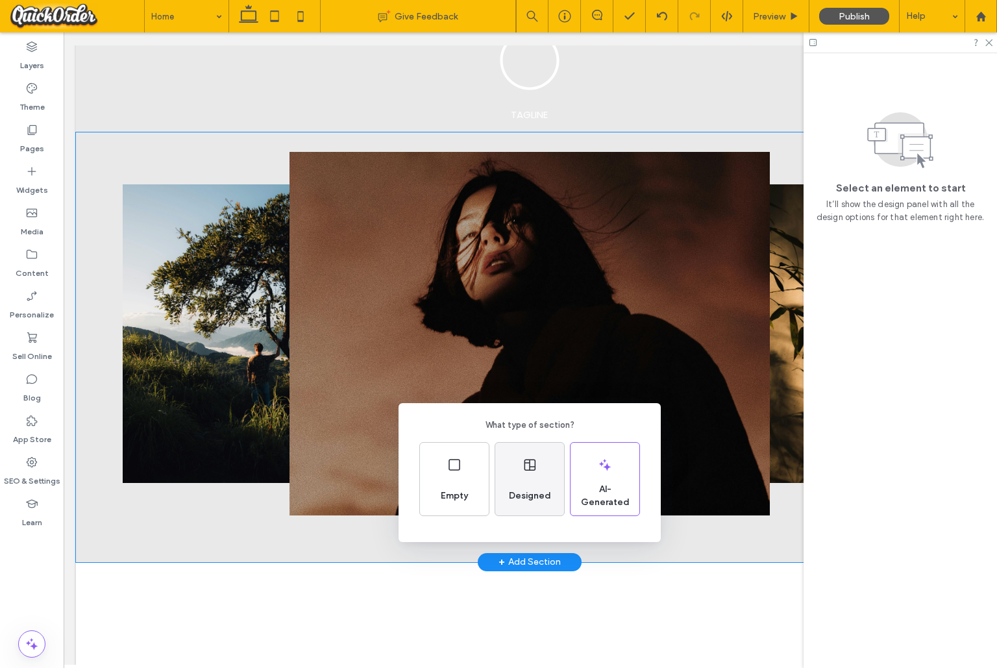
click at [541, 481] on div "Designed" at bounding box center [530, 495] width 53 height 29
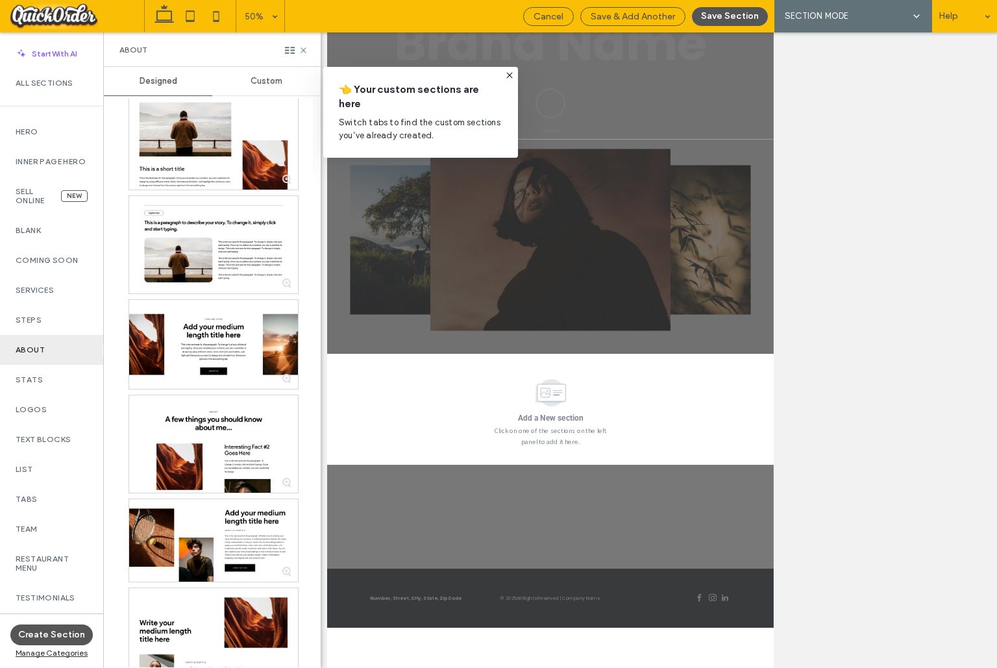
scroll to position [249, 0]
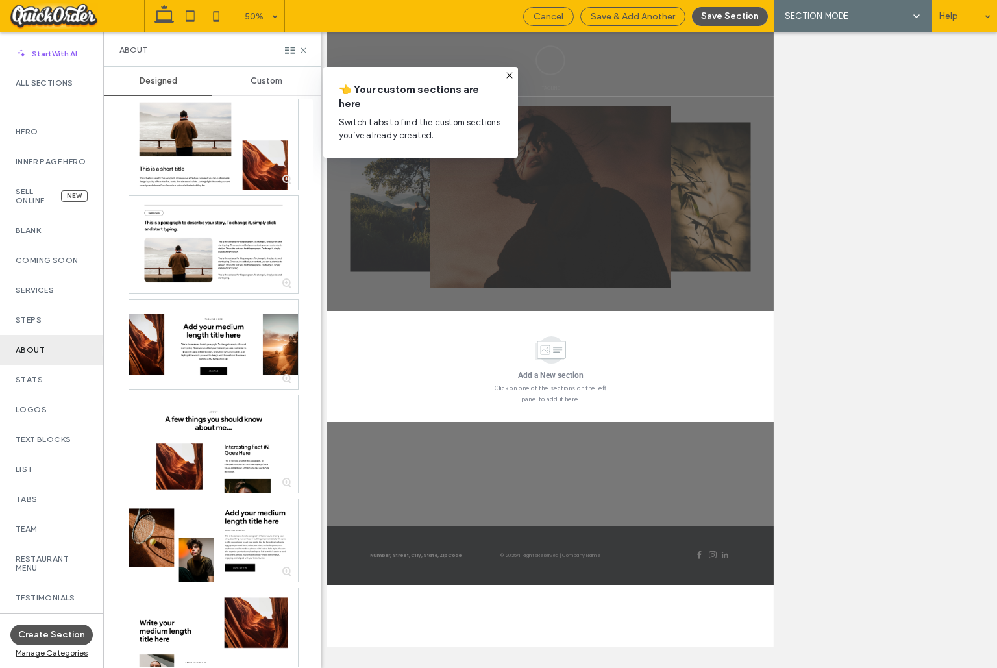
click at [555, 18] on span "Cancel" at bounding box center [548, 16] width 30 height 11
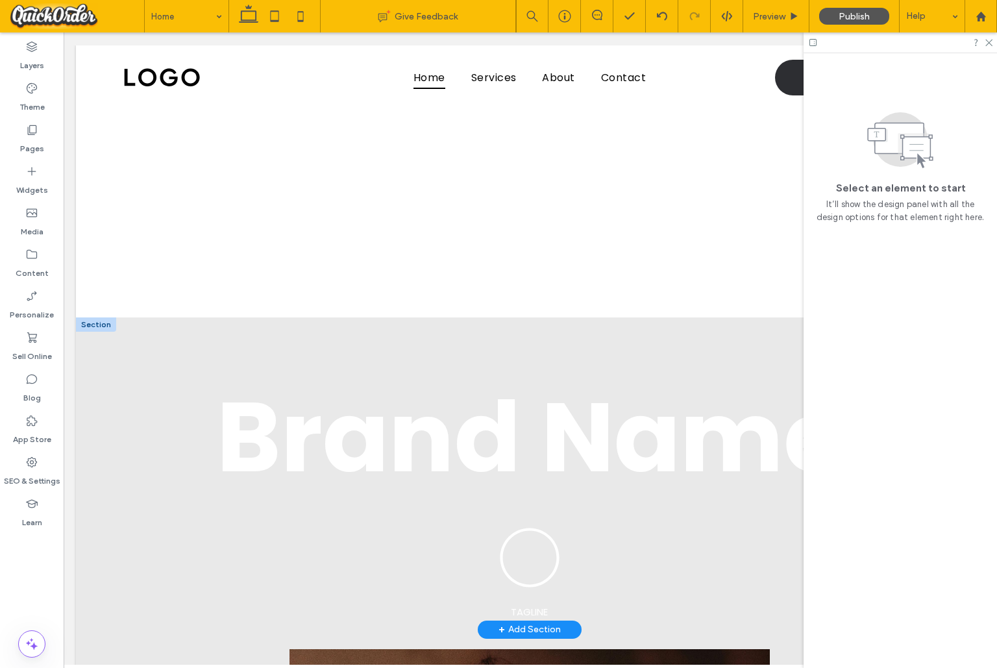
click at [99, 325] on div at bounding box center [96, 324] width 40 height 14
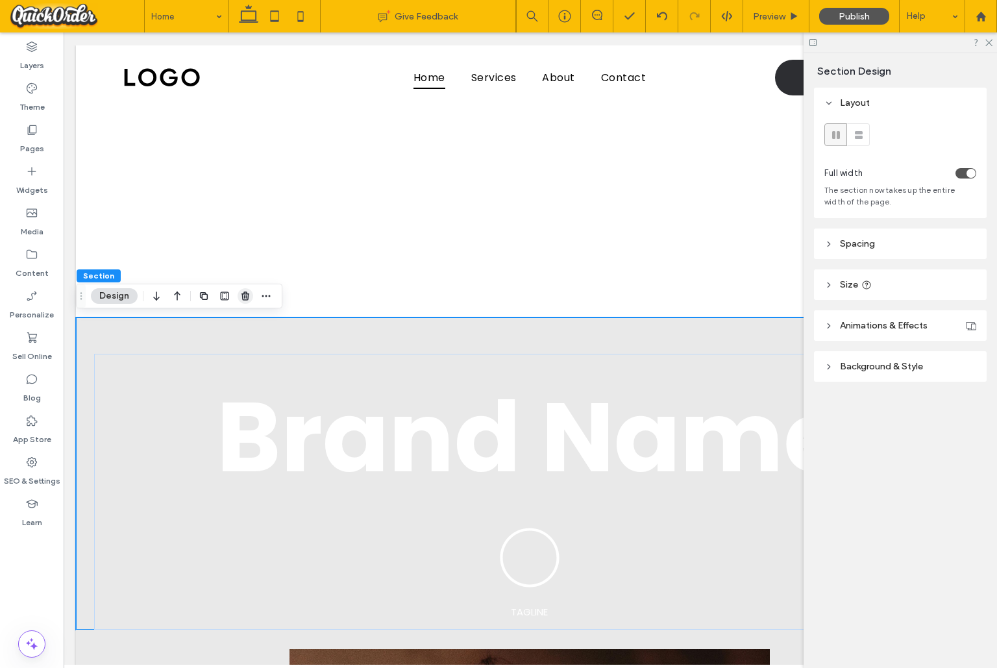
click at [247, 293] on icon "button" at bounding box center [245, 296] width 10 height 10
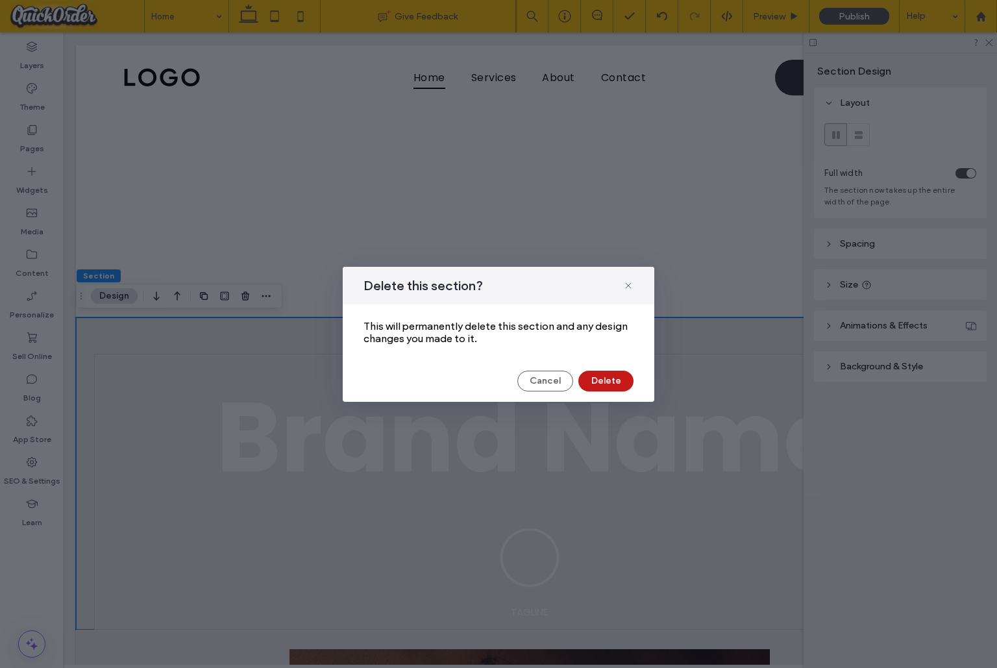
click at [618, 380] on button "Delete" at bounding box center [605, 381] width 55 height 21
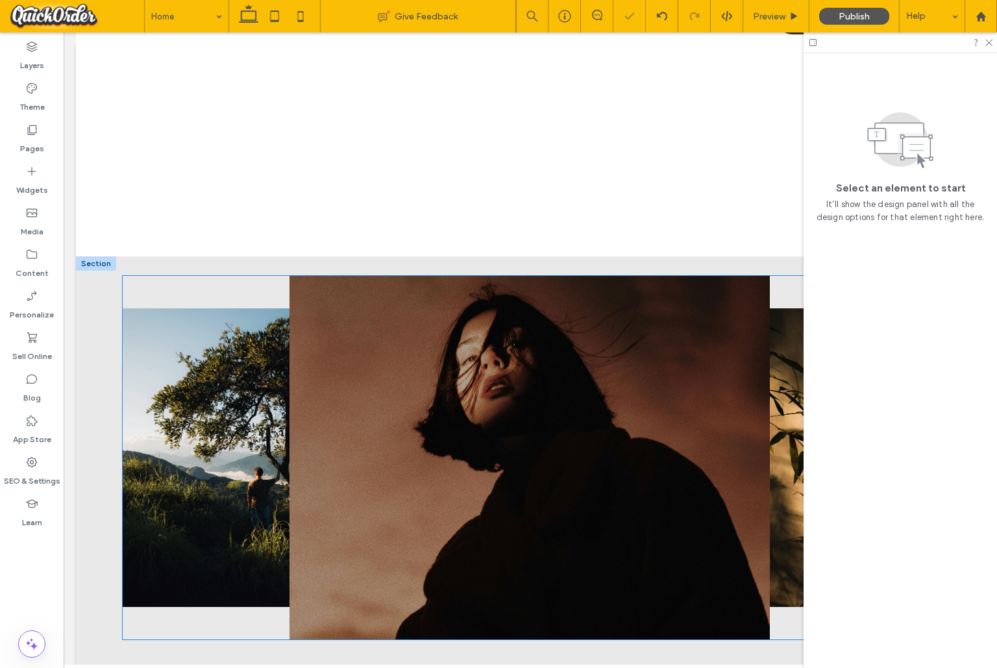
scroll to position [0, 0]
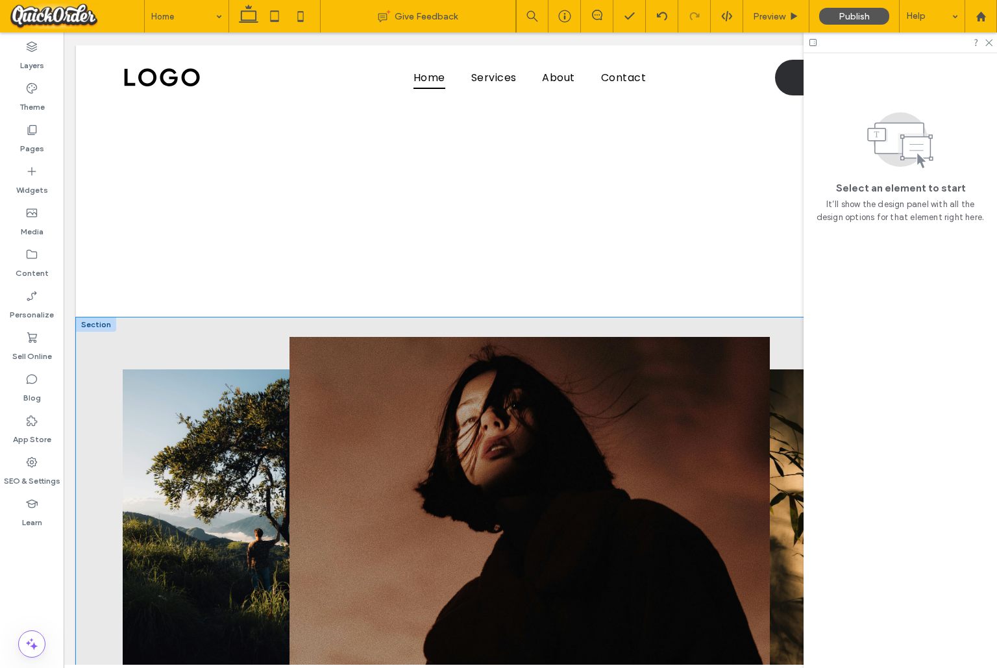
click at [92, 338] on div at bounding box center [529, 532] width 907 height 430
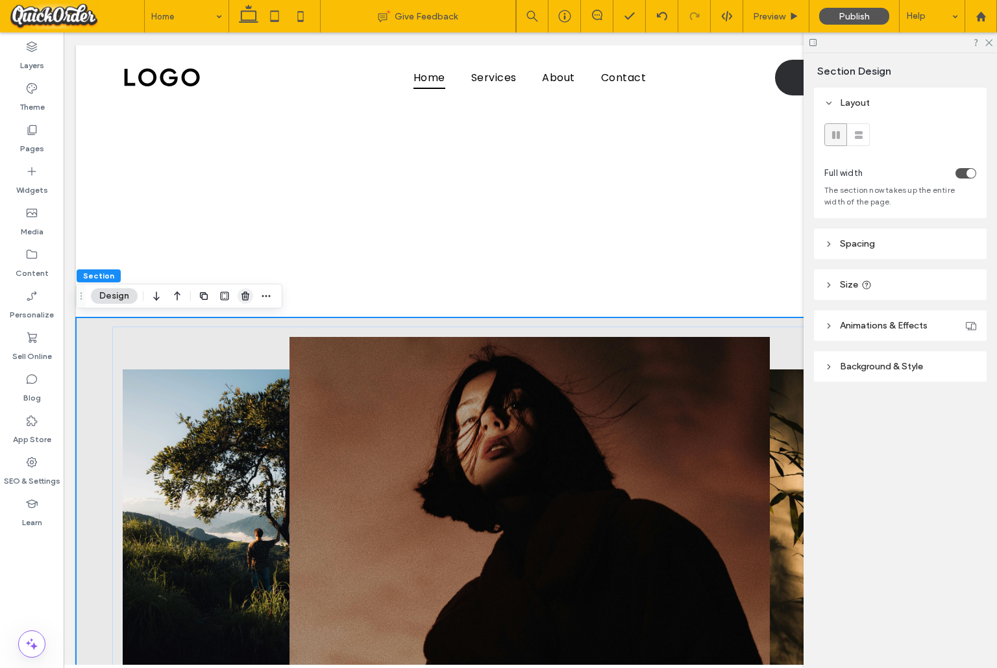
click at [245, 294] on icon "button" at bounding box center [245, 296] width 10 height 10
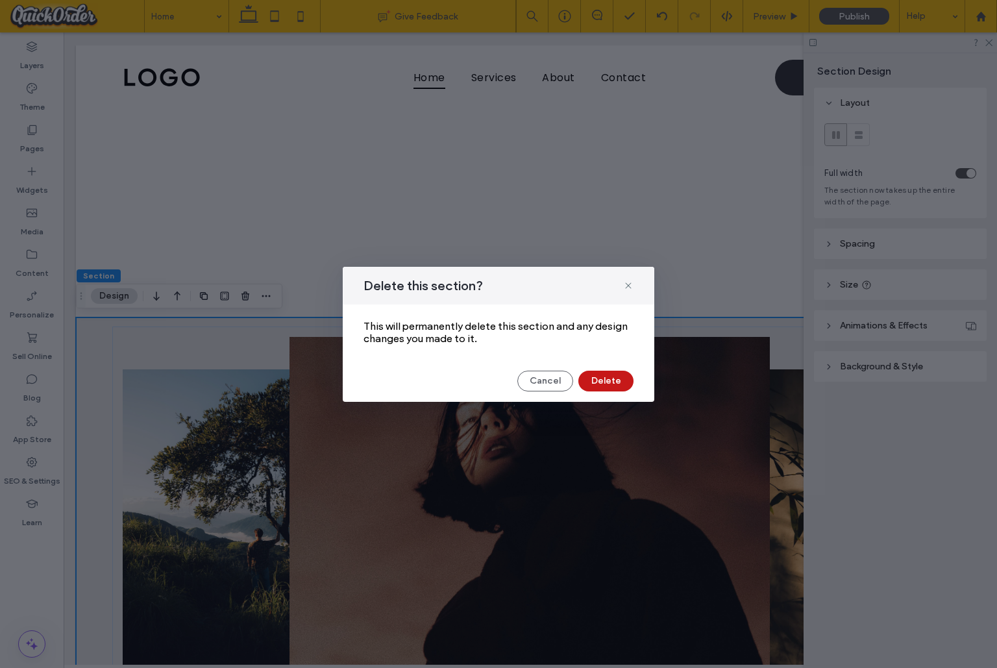
click at [609, 374] on button "Delete" at bounding box center [605, 381] width 55 height 21
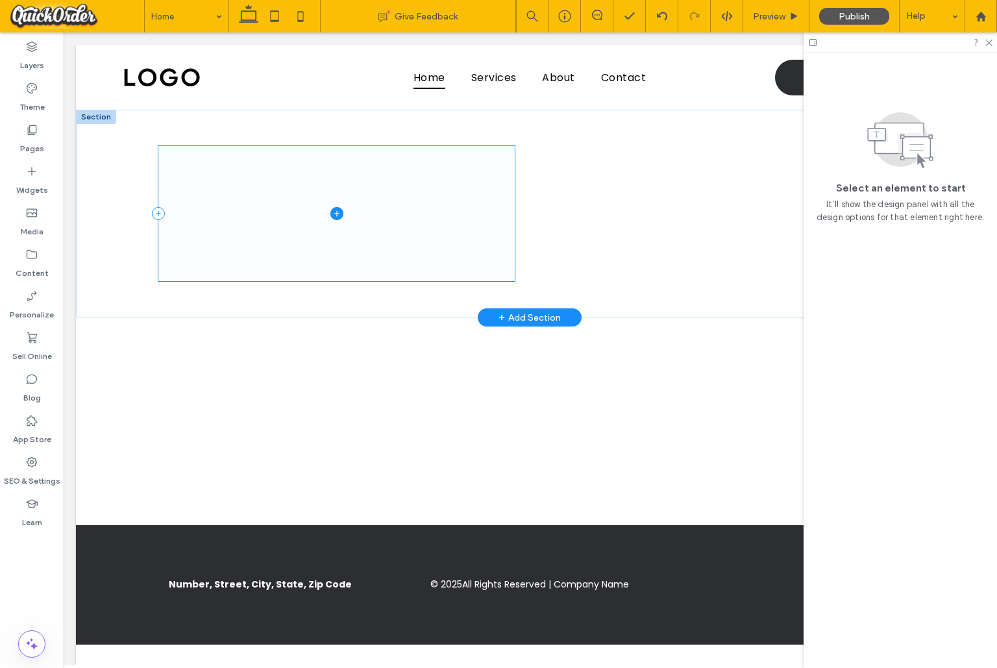
click at [230, 188] on span at bounding box center [336, 213] width 356 height 135
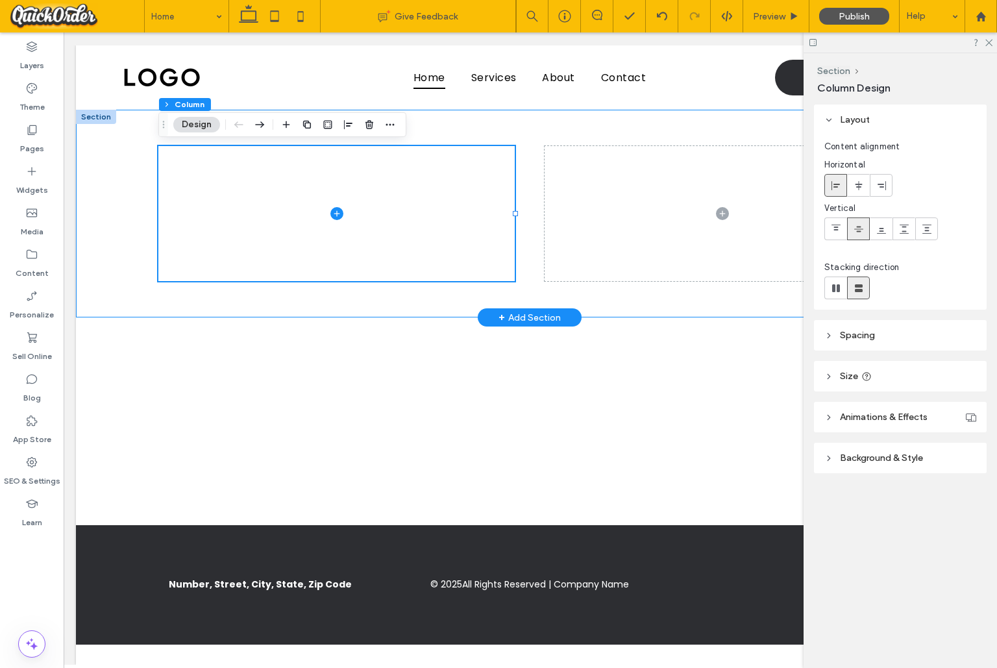
click at [580, 293] on div at bounding box center [529, 214] width 779 height 208
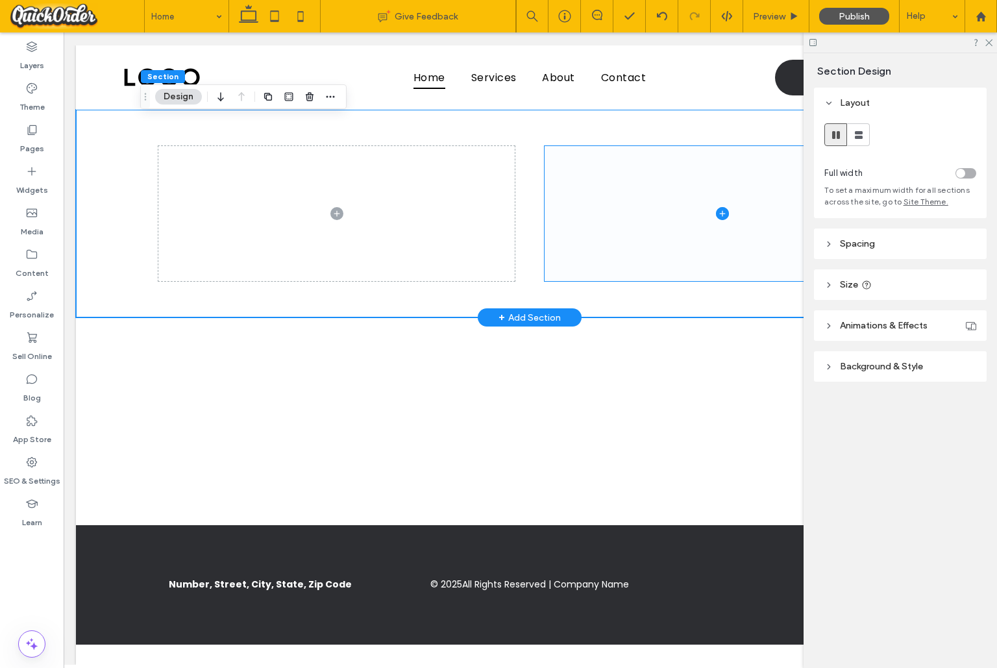
click at [723, 212] on icon at bounding box center [722, 213] width 13 height 13
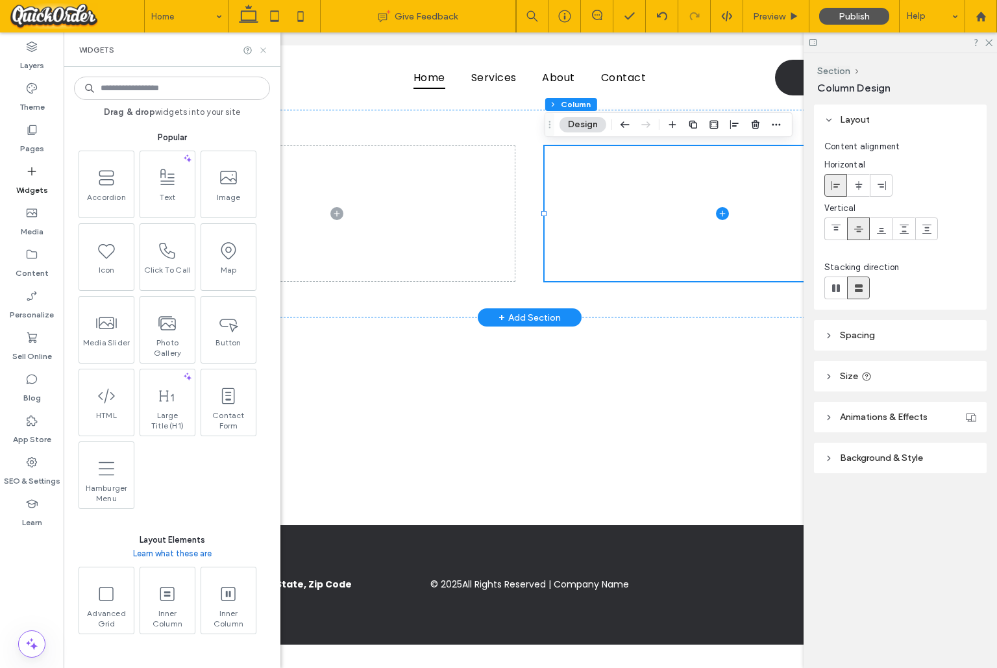
click at [267, 48] on icon at bounding box center [263, 50] width 10 height 10
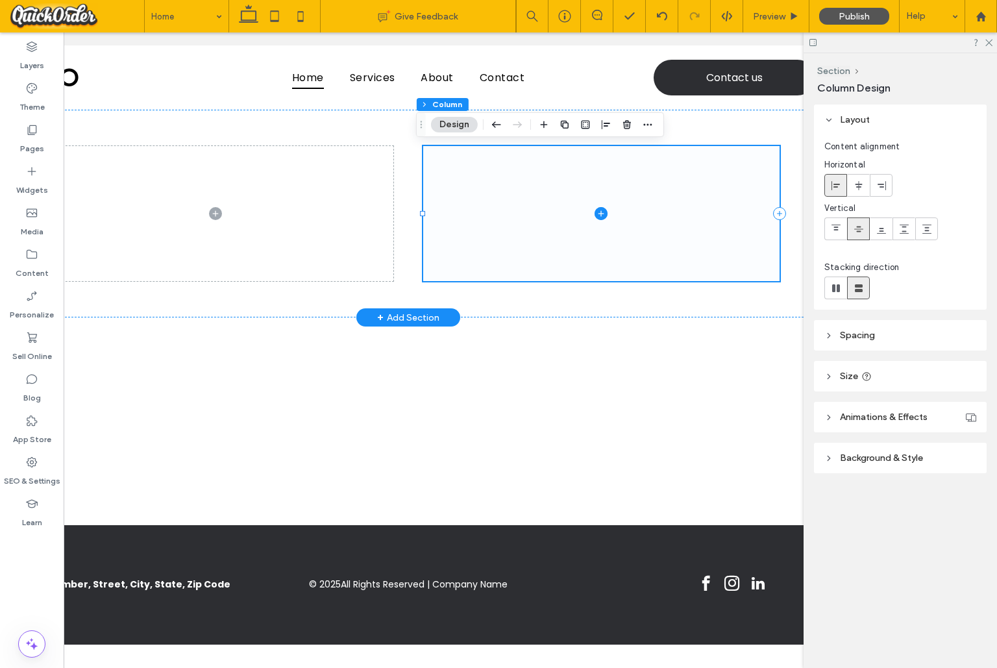
scroll to position [0, 193]
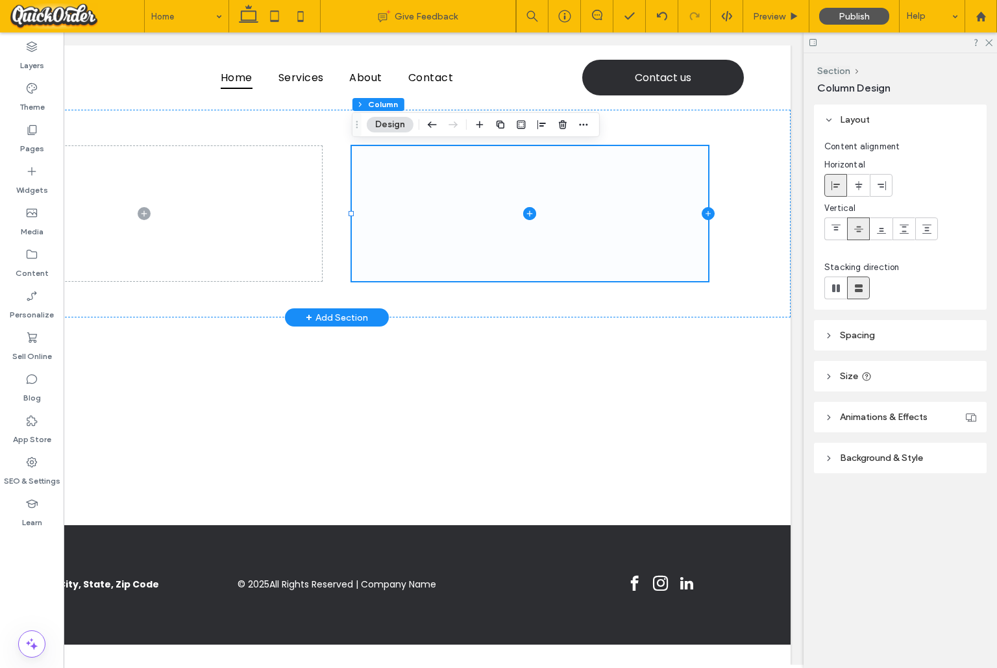
click at [709, 215] on icon at bounding box center [707, 213] width 13 height 13
type input "**"
type input "*****"
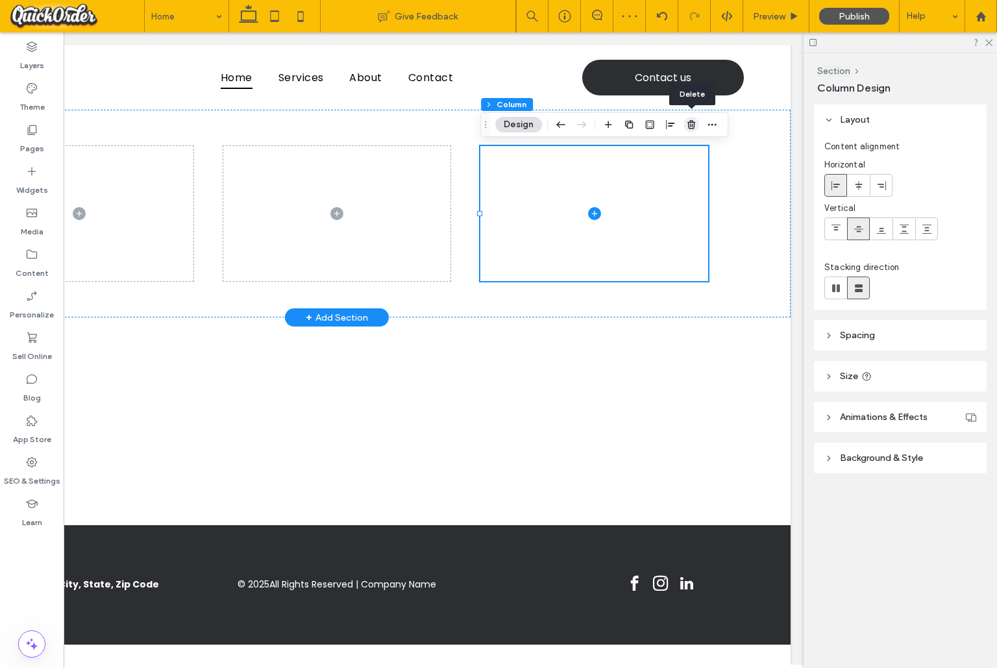
click at [690, 123] on use "button" at bounding box center [691, 124] width 8 height 8
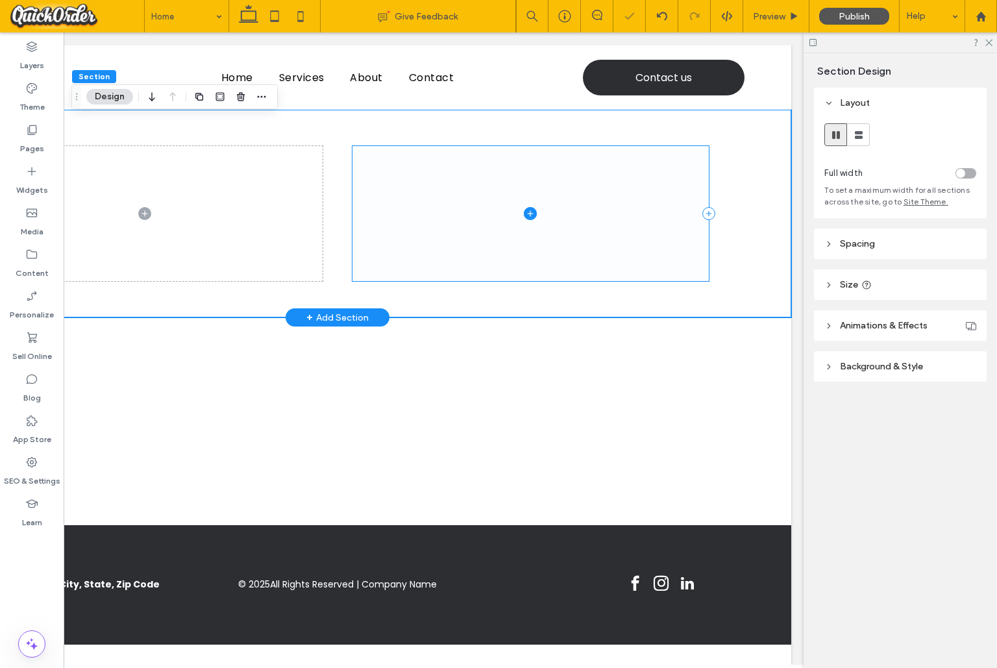
click at [547, 184] on span at bounding box center [530, 213] width 356 height 135
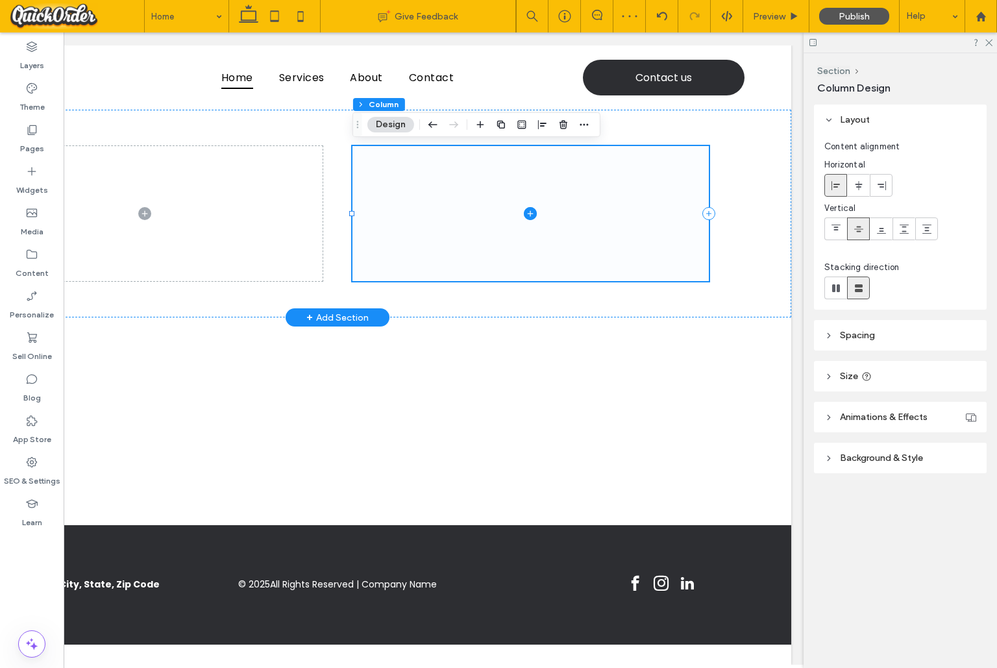
click at [533, 212] on icon at bounding box center [530, 213] width 13 height 13
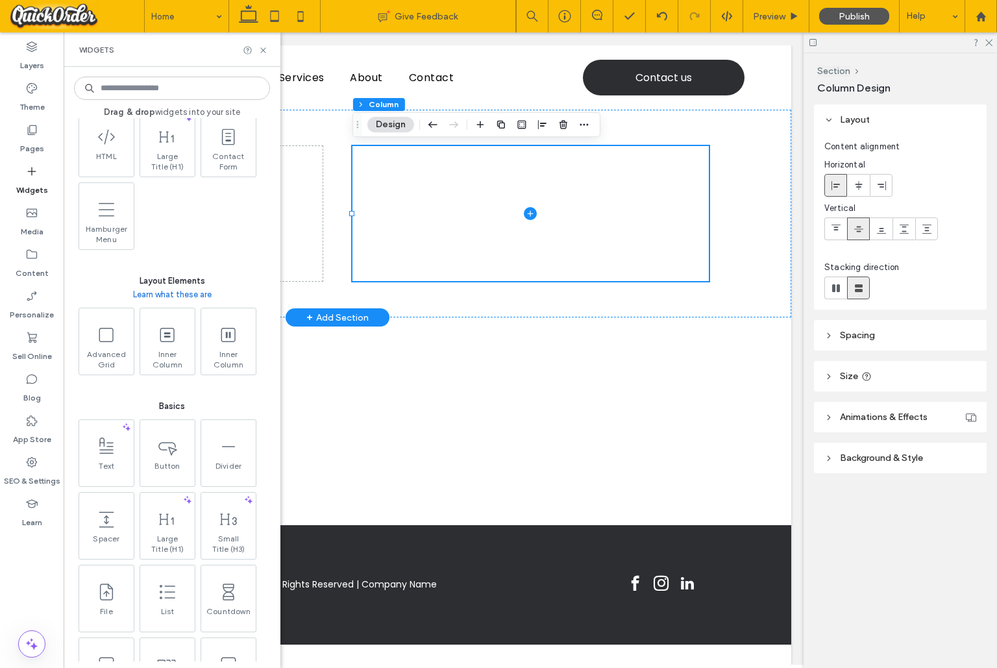
scroll to position [284, 0]
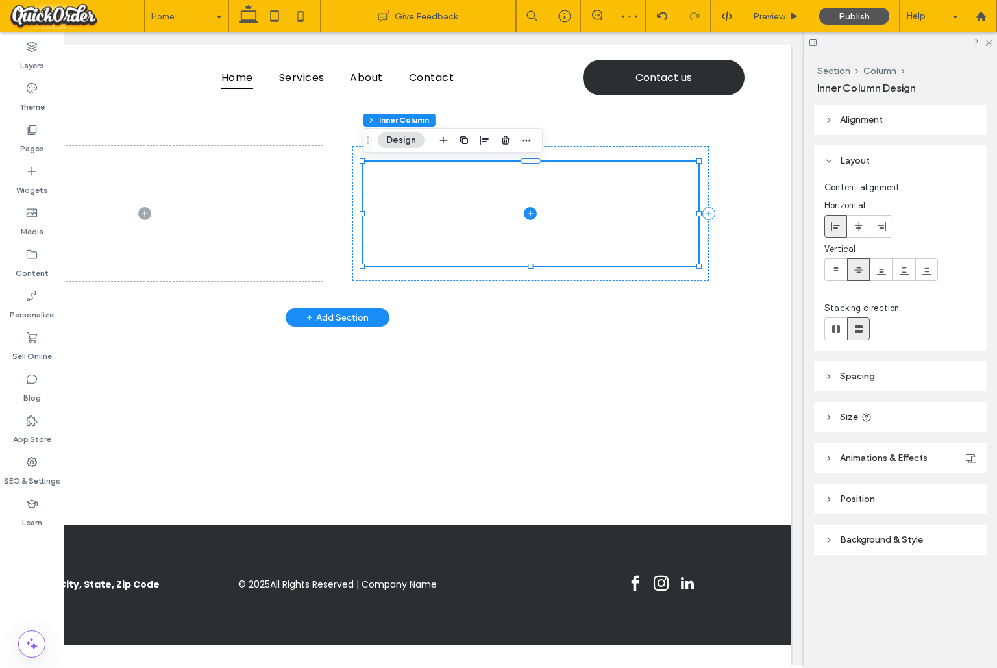
click at [531, 216] on icon at bounding box center [530, 213] width 13 height 13
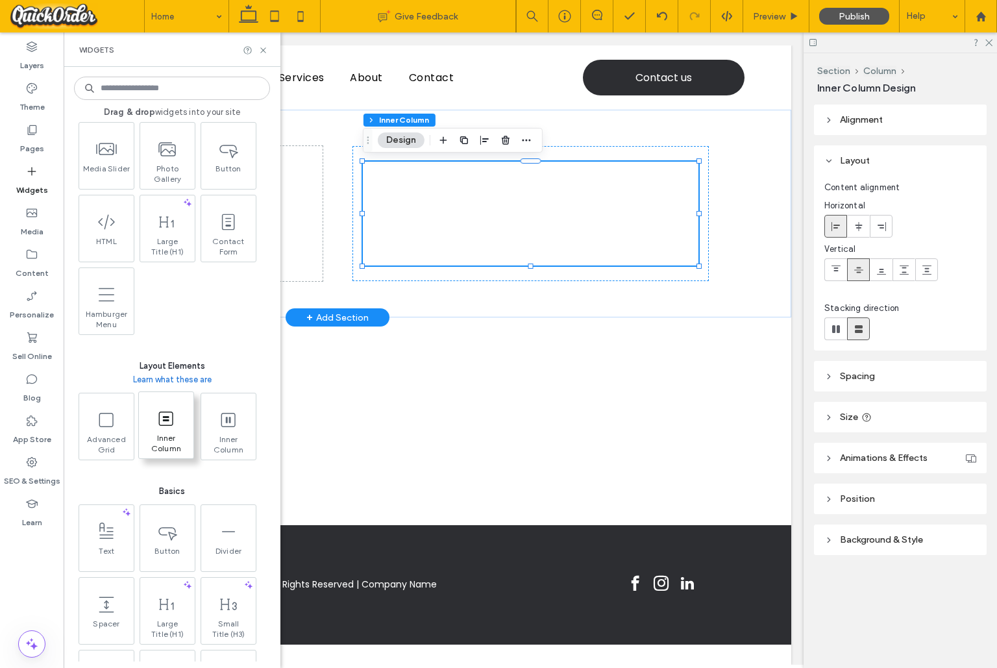
scroll to position [193, 0]
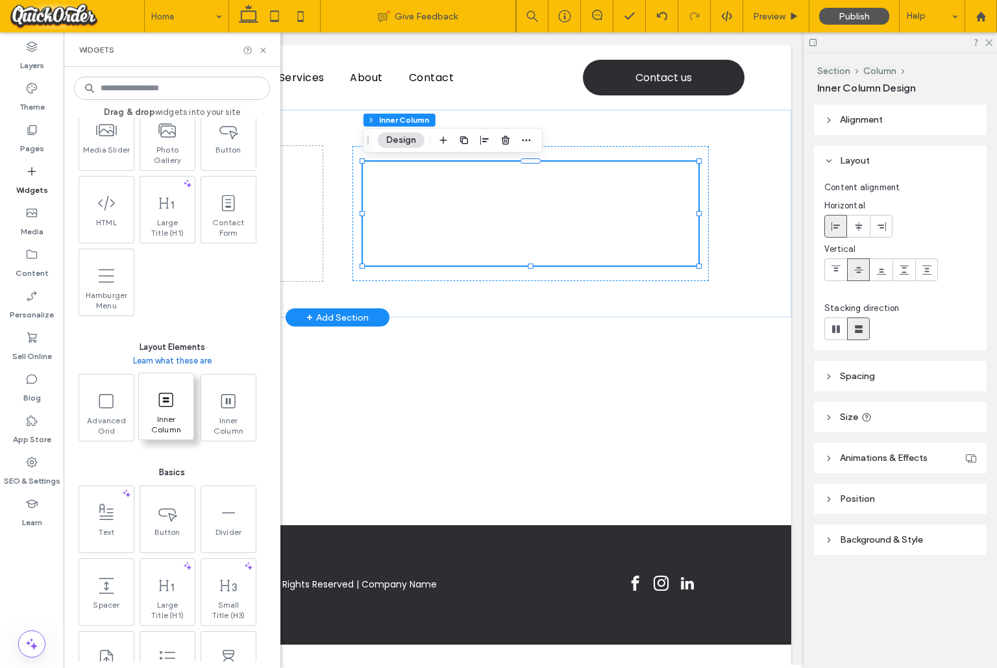
click at [159, 421] on span "Inner Column" at bounding box center [166, 423] width 55 height 18
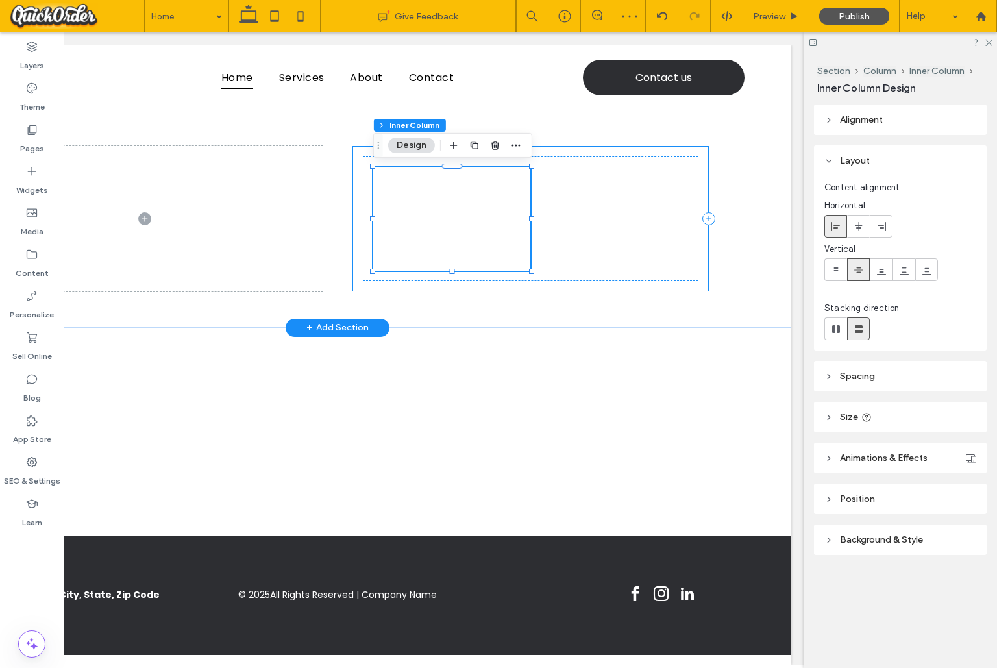
click at [573, 286] on div at bounding box center [530, 218] width 356 height 145
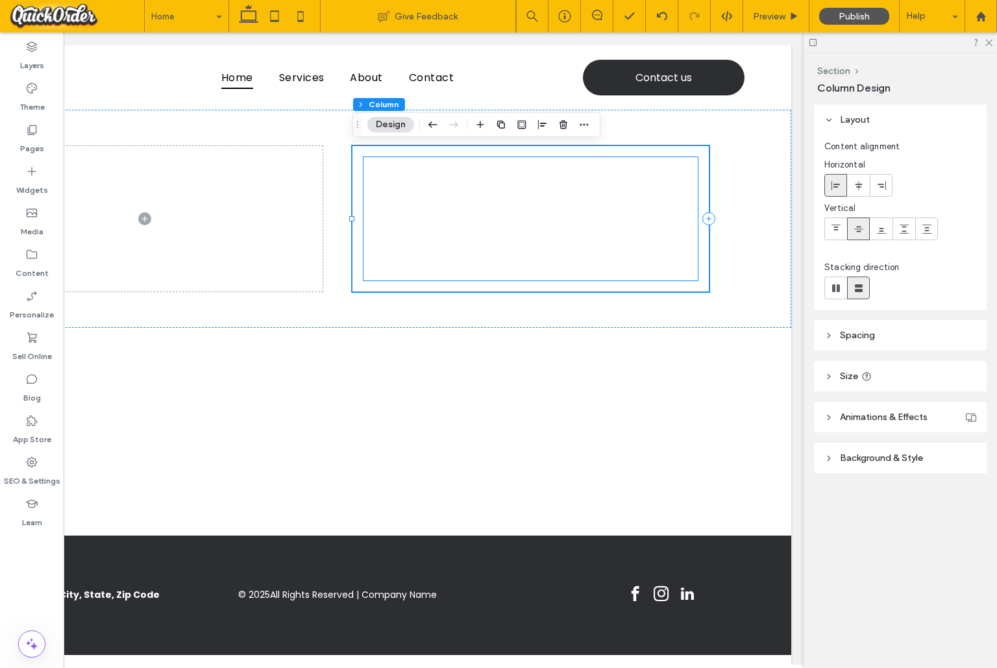
click at [528, 235] on div at bounding box center [452, 219] width 158 height 104
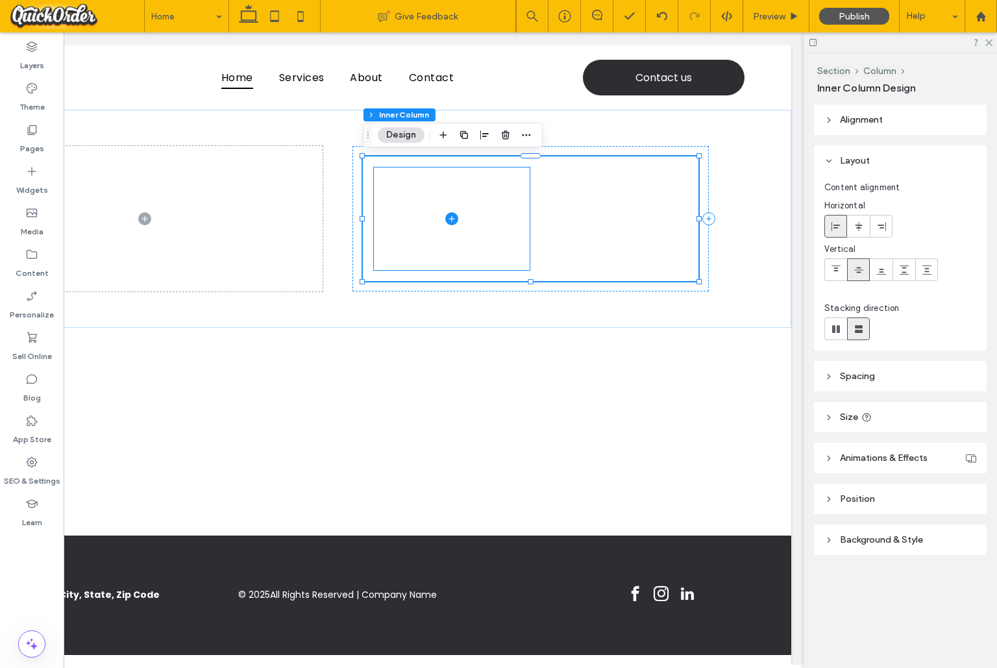
click at [513, 225] on span at bounding box center [452, 219] width 158 height 104
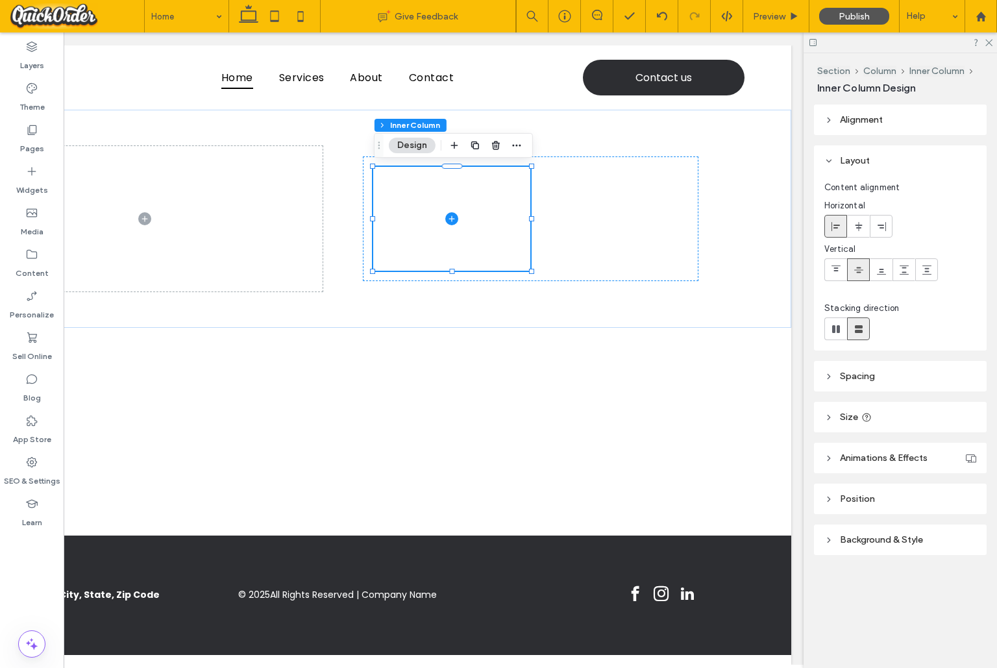
scroll to position [0, 192]
click at [592, 212] on div at bounding box center [530, 218] width 335 height 125
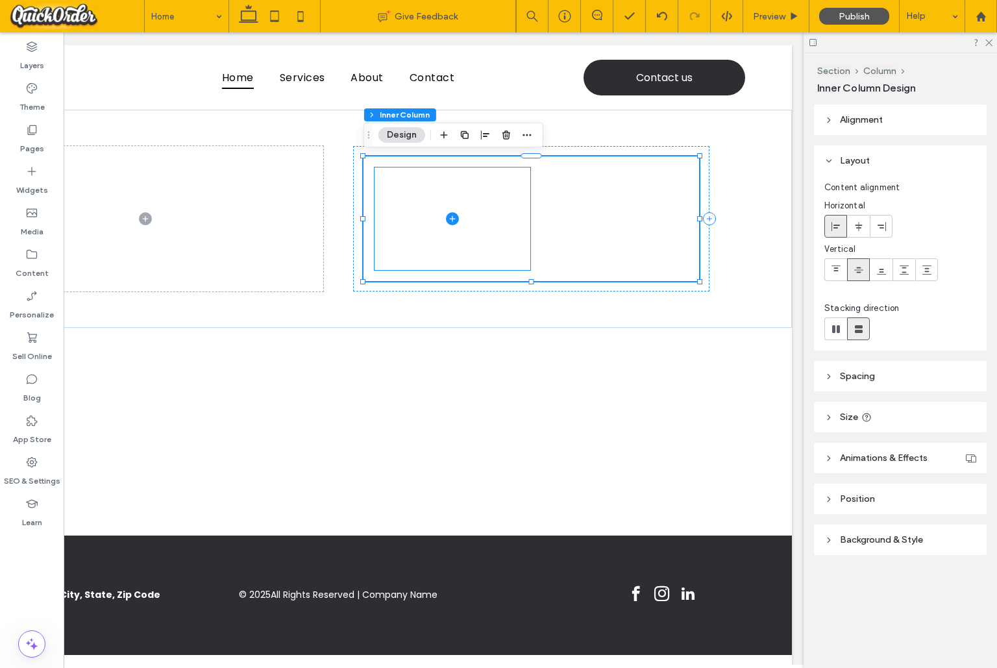
click at [500, 213] on span at bounding box center [453, 219] width 158 height 104
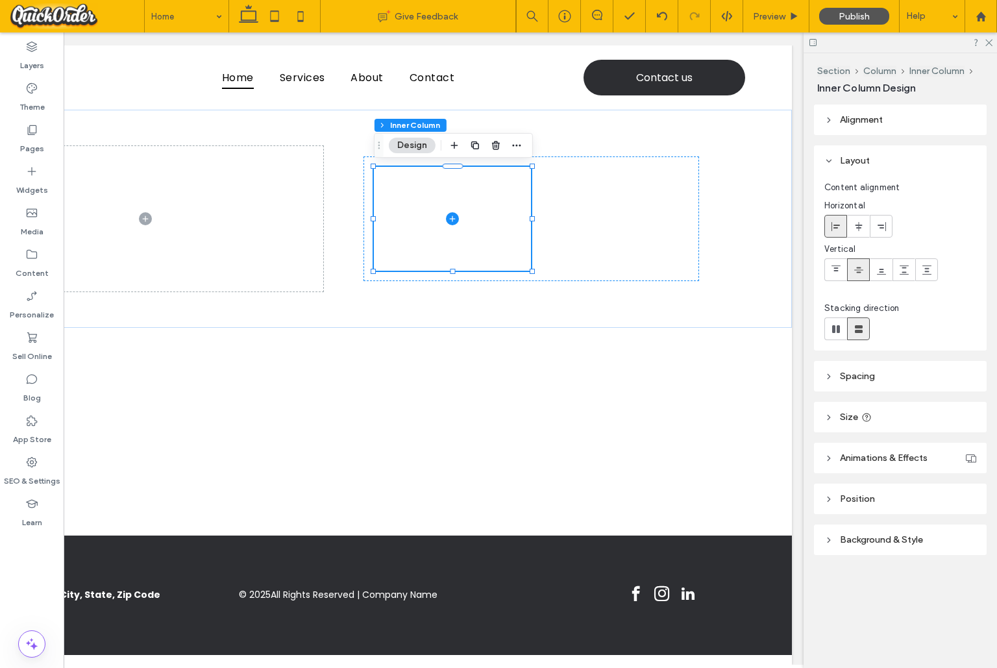
click at [455, 220] on icon at bounding box center [452, 218] width 13 height 13
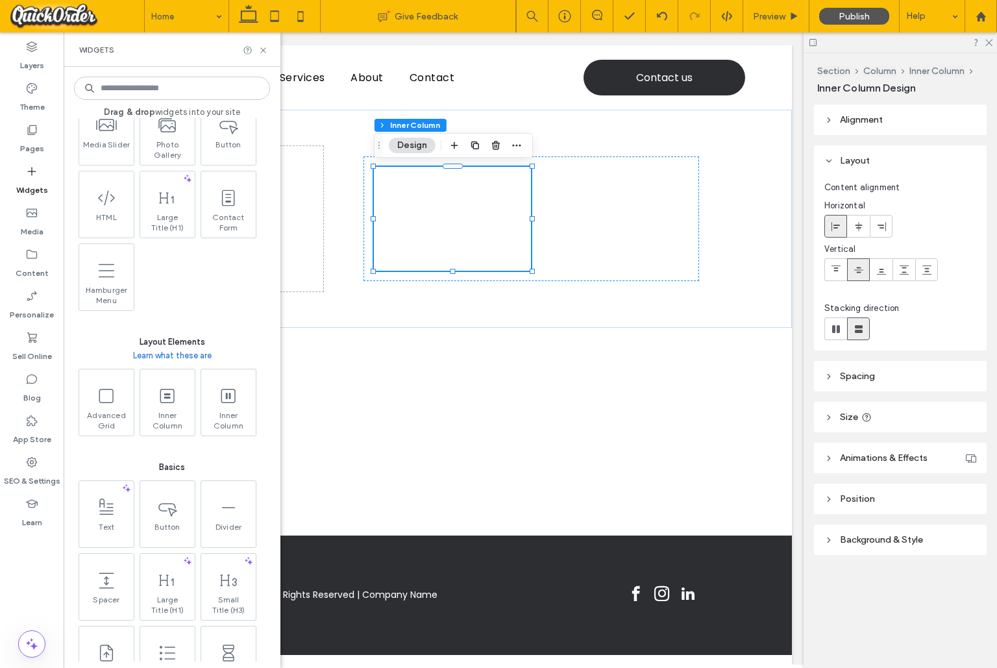
scroll to position [207, 0]
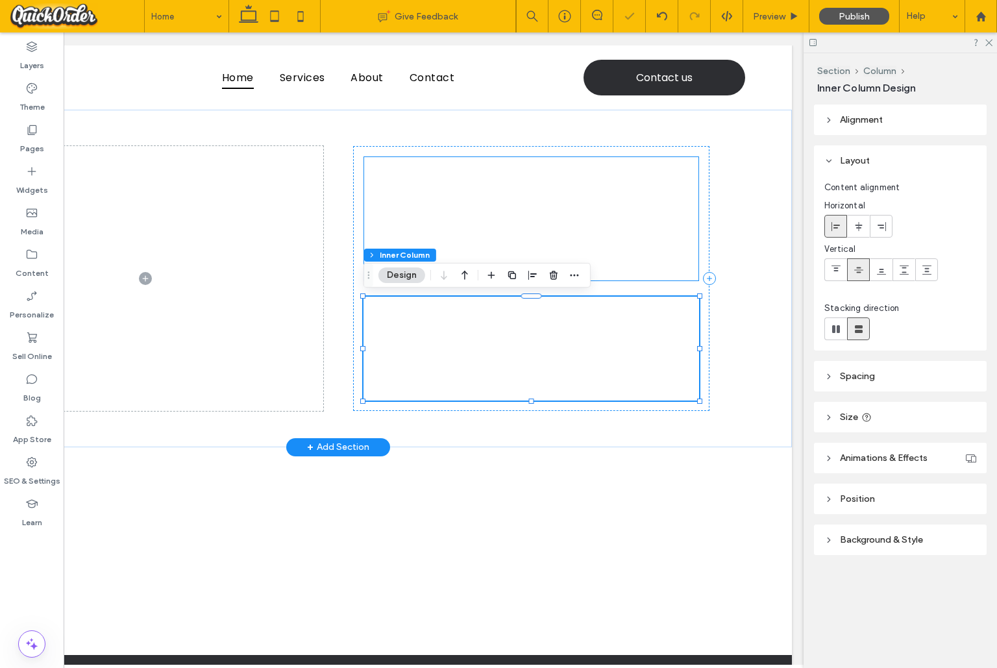
click at [572, 211] on div at bounding box center [530, 218] width 335 height 125
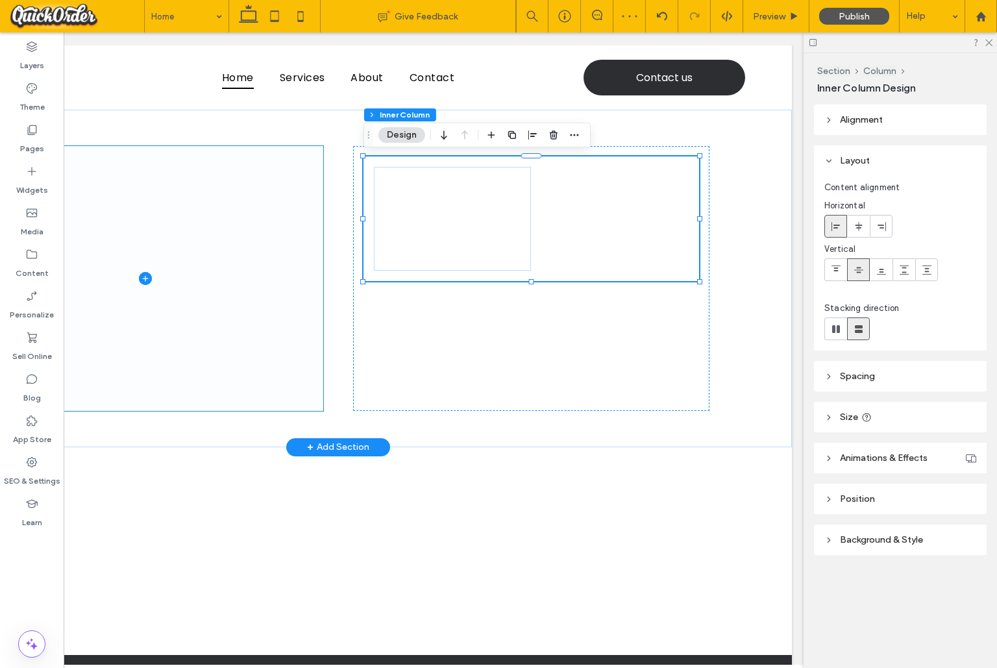
click at [232, 229] on span at bounding box center [145, 278] width 356 height 265
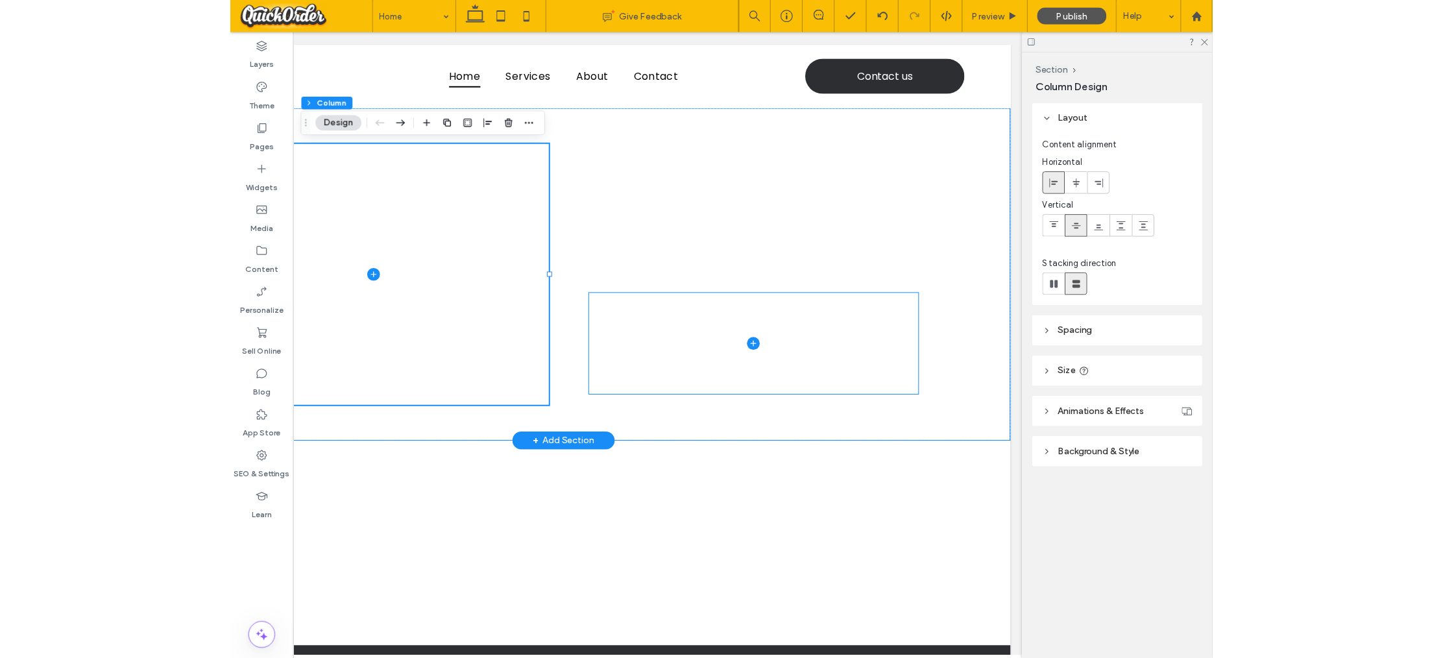
scroll to position [0, 0]
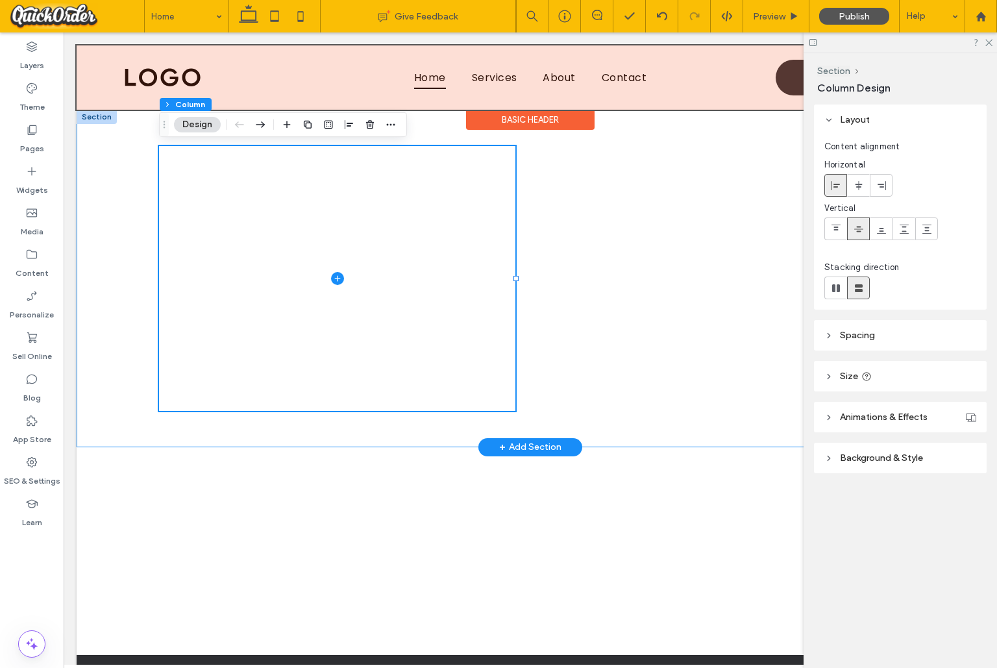
click at [260, 71] on div at bounding box center [530, 77] width 907 height 64
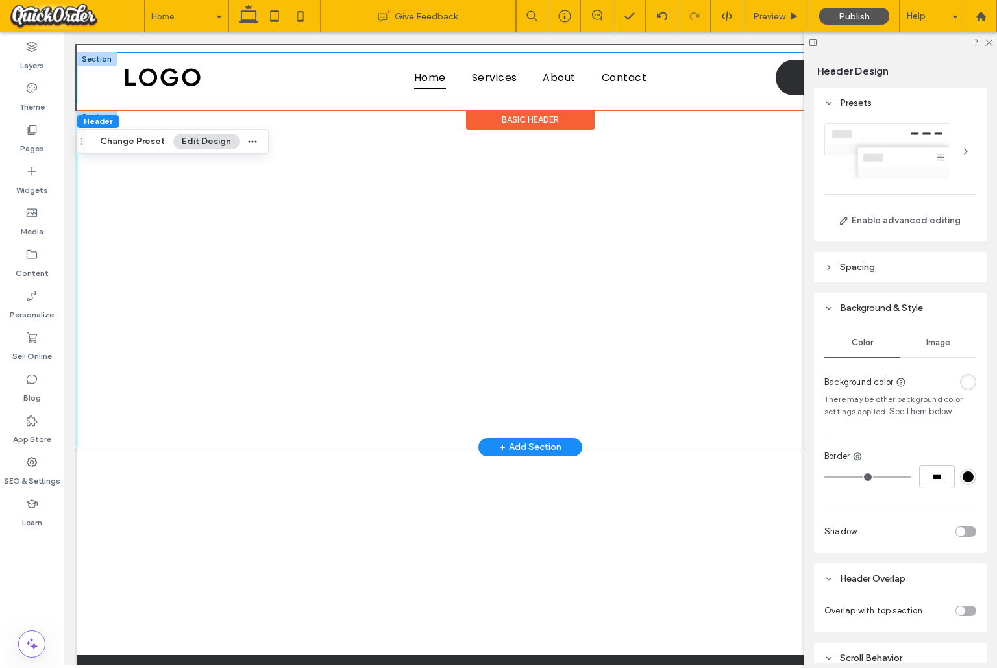
click at [100, 59] on div at bounding box center [97, 59] width 40 height 14
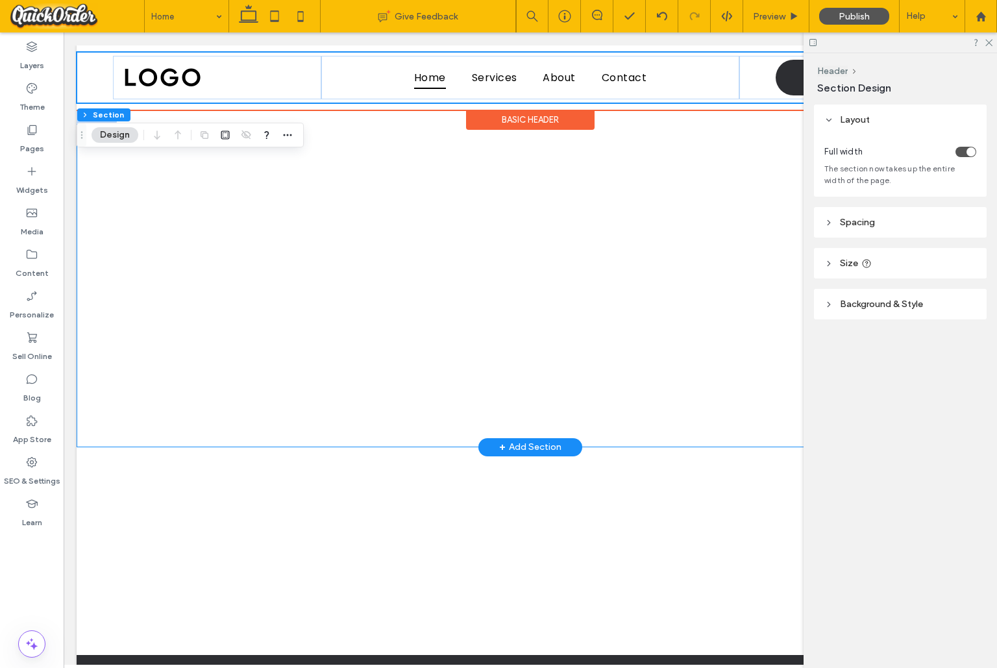
click at [528, 121] on div "Basic Header" at bounding box center [530, 120] width 128 height 20
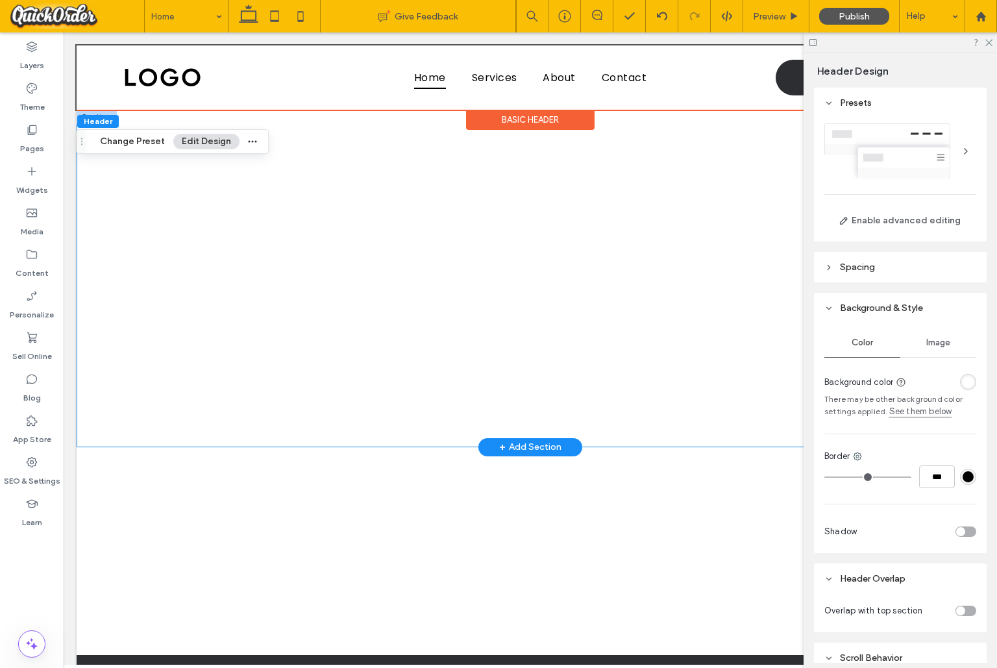
click at [966, 150] on div at bounding box center [965, 151] width 21 height 21
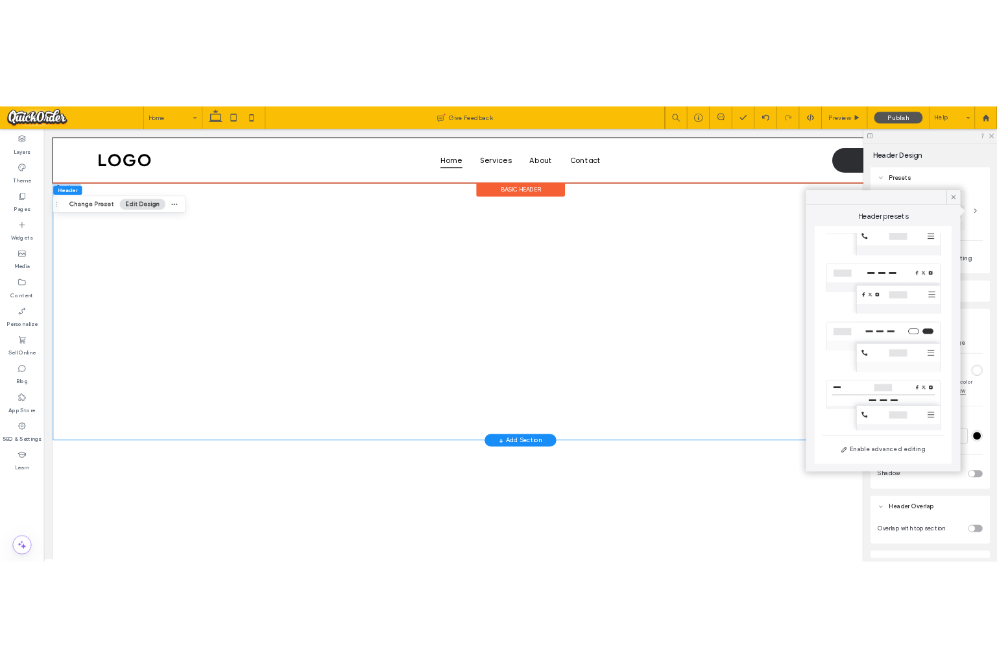
scroll to position [297, 0]
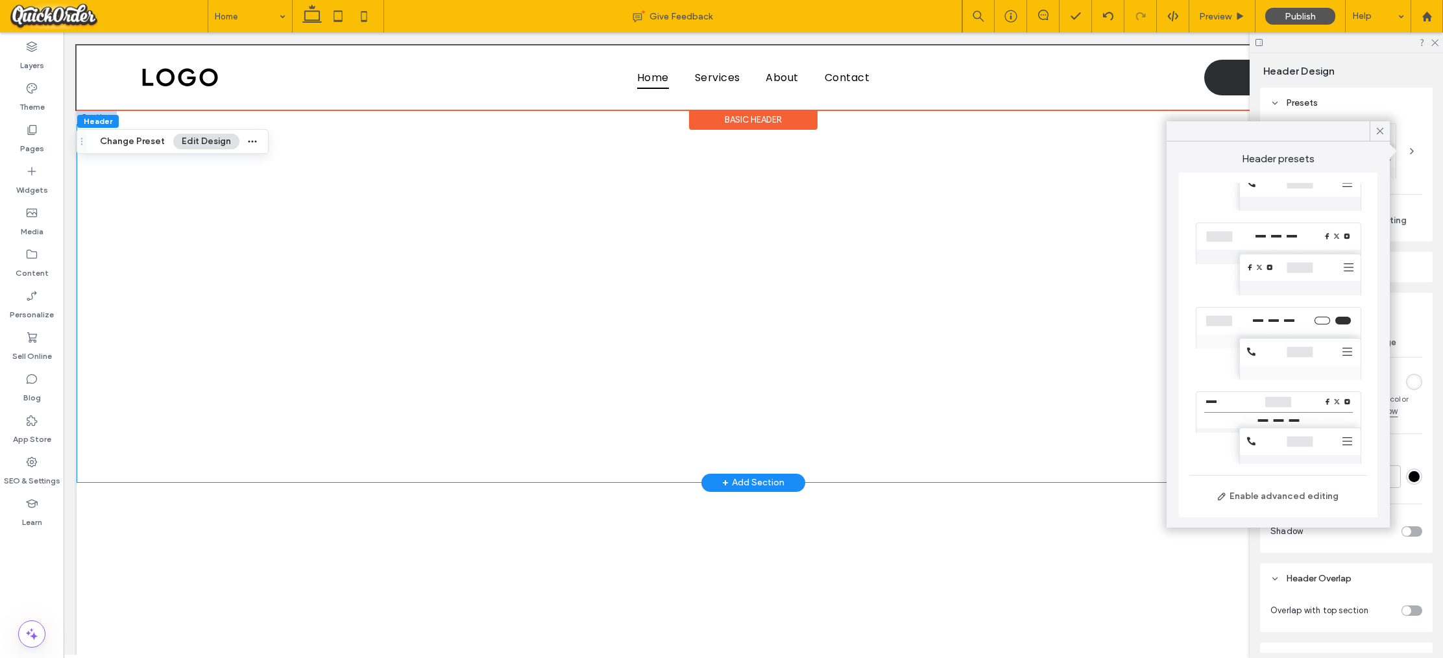
click at [996, 404] on div at bounding box center [1278, 427] width 178 height 84
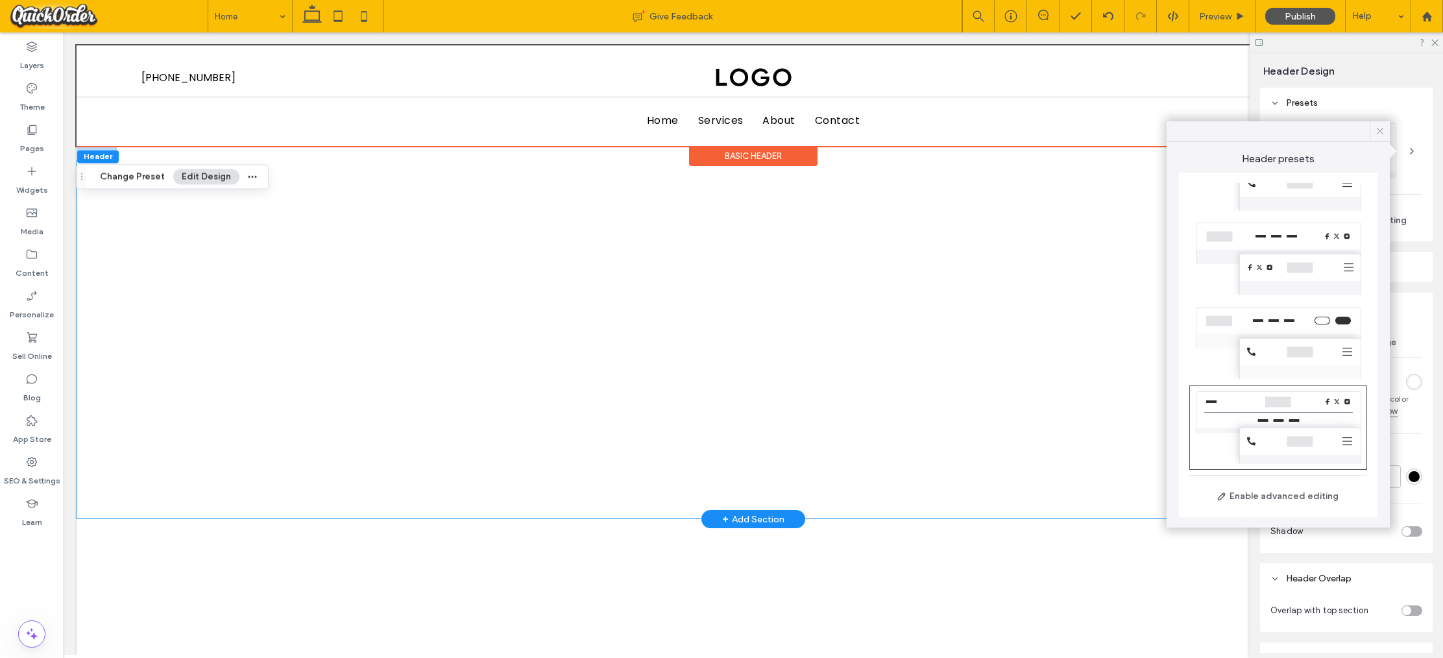
click at [996, 132] on use at bounding box center [1380, 131] width 6 height 6
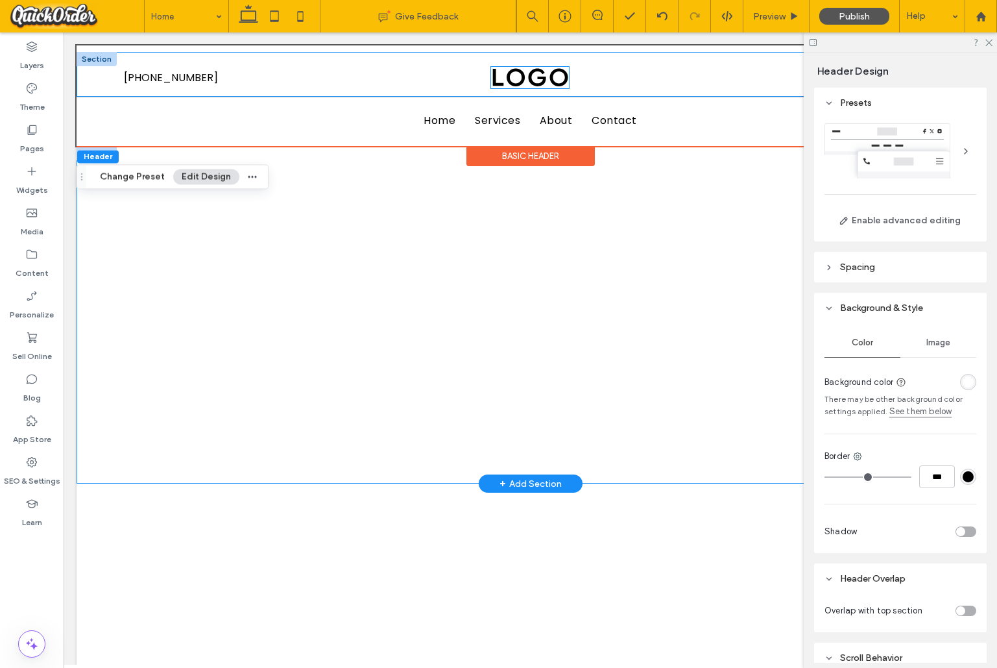
click at [519, 82] on img at bounding box center [530, 78] width 78 height 22
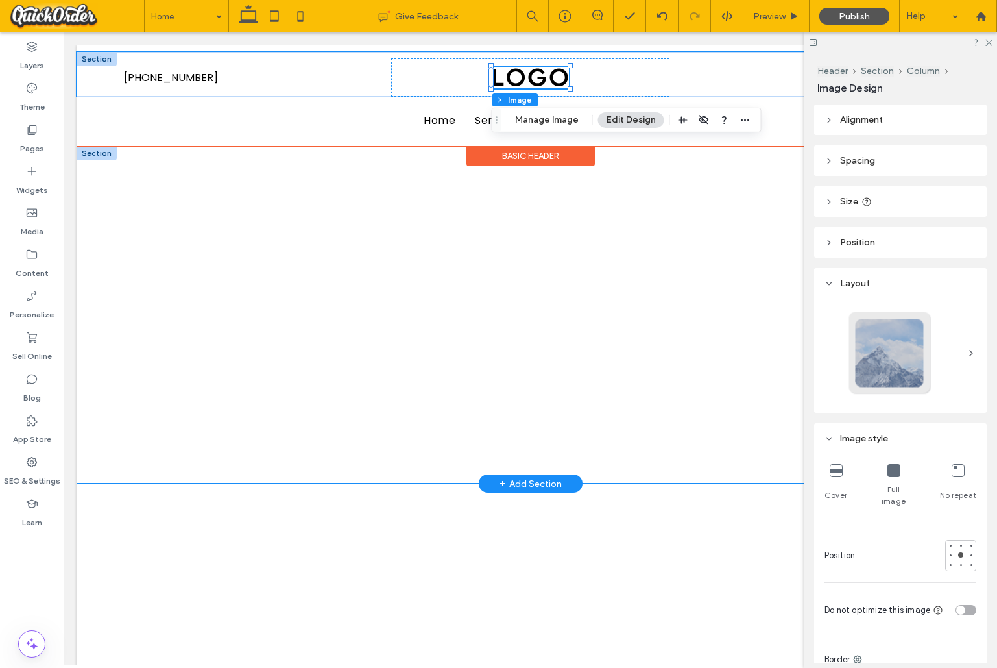
click at [519, 82] on img at bounding box center [530, 78] width 78 height 22
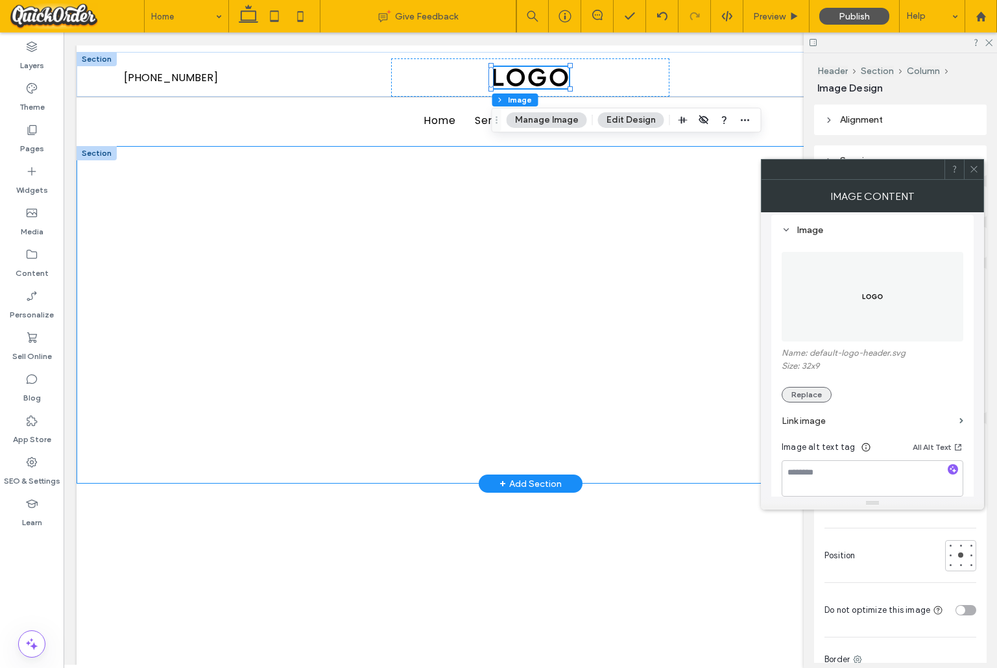
scroll to position [121, 0]
click at [820, 396] on button "Replace" at bounding box center [807, 394] width 50 height 16
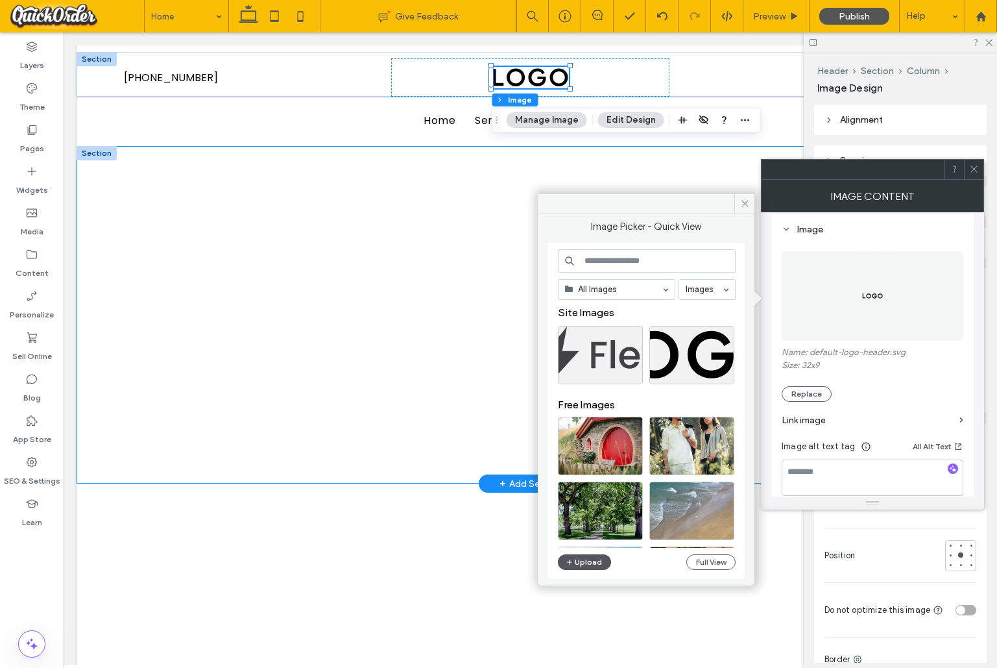
click at [584, 559] on button "Upload" at bounding box center [584, 562] width 53 height 16
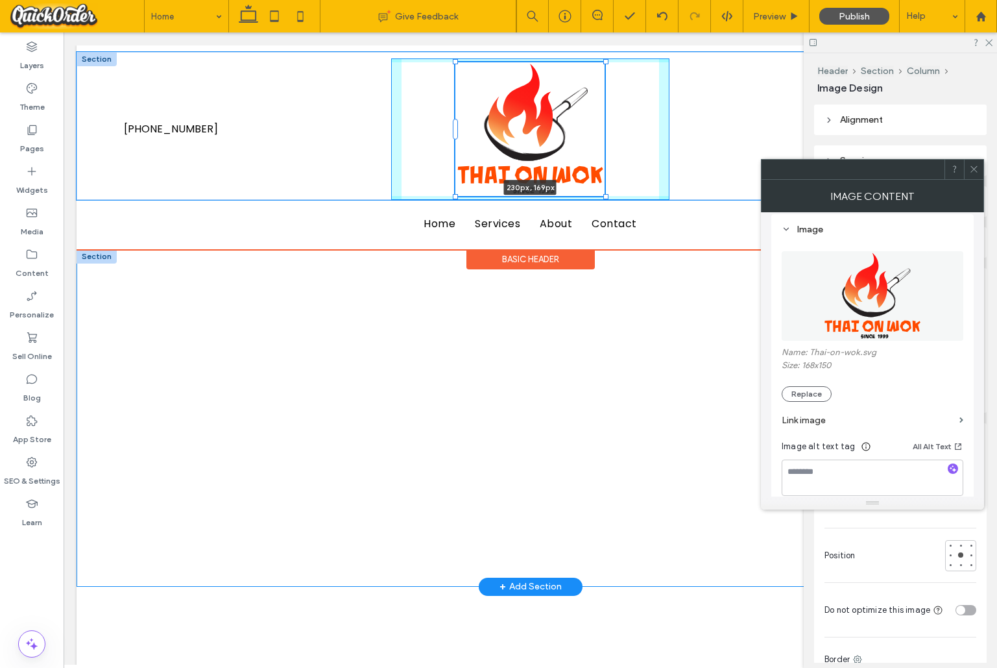
drag, startPoint x: 572, startPoint y: 131, endPoint x: 599, endPoint y: 175, distance: 51.9
click at [599, 175] on div "230px , 169px 555-555-555" at bounding box center [531, 126] width 908 height 148
type input "***"
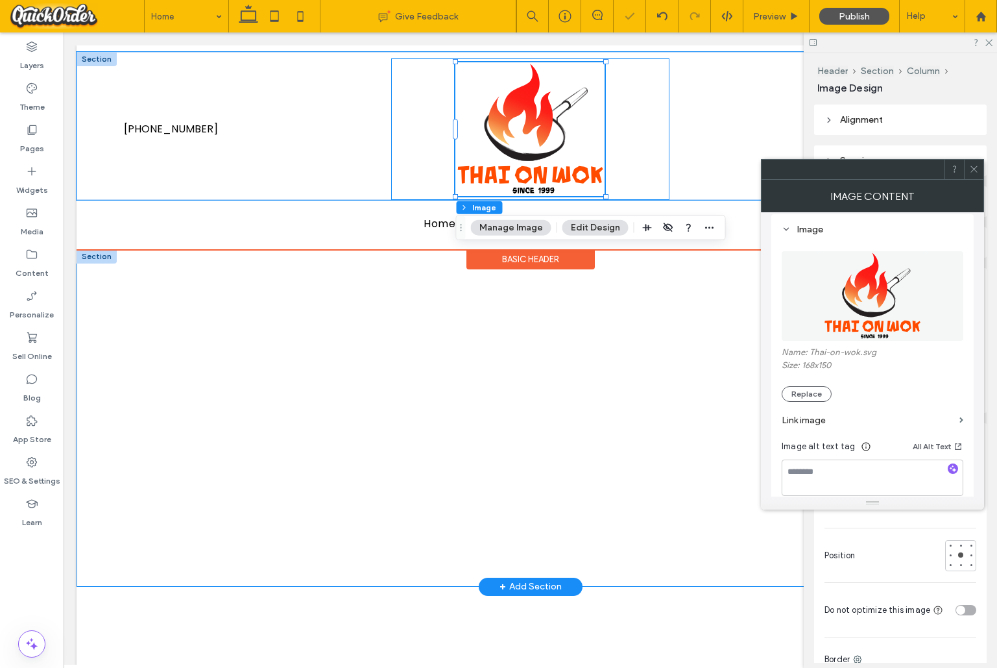
click at [640, 155] on div "230px , 169px" at bounding box center [530, 128] width 278 height 141
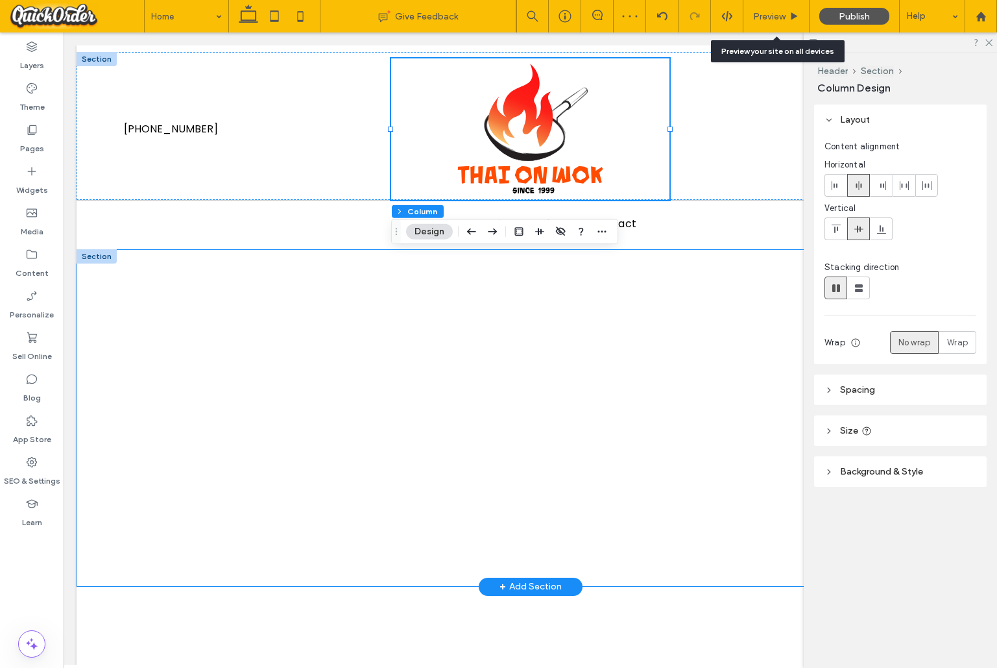
click at [773, 19] on span "Preview" at bounding box center [769, 16] width 32 height 11
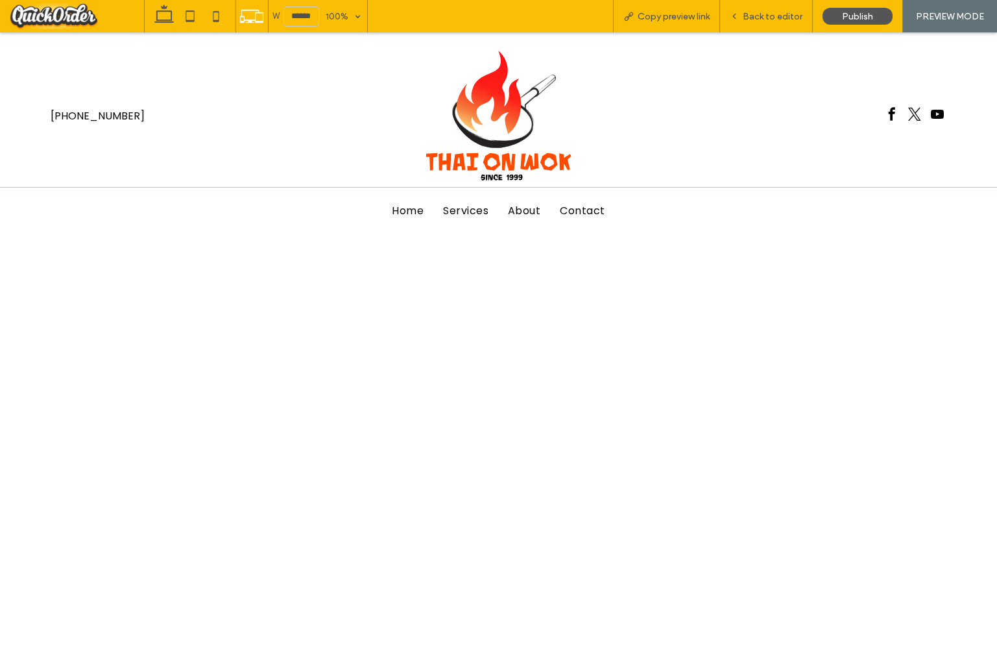
click at [369, 50] on div at bounding box center [499, 115] width 306 height 141
click at [783, 16] on span "Back to editor" at bounding box center [773, 16] width 60 height 11
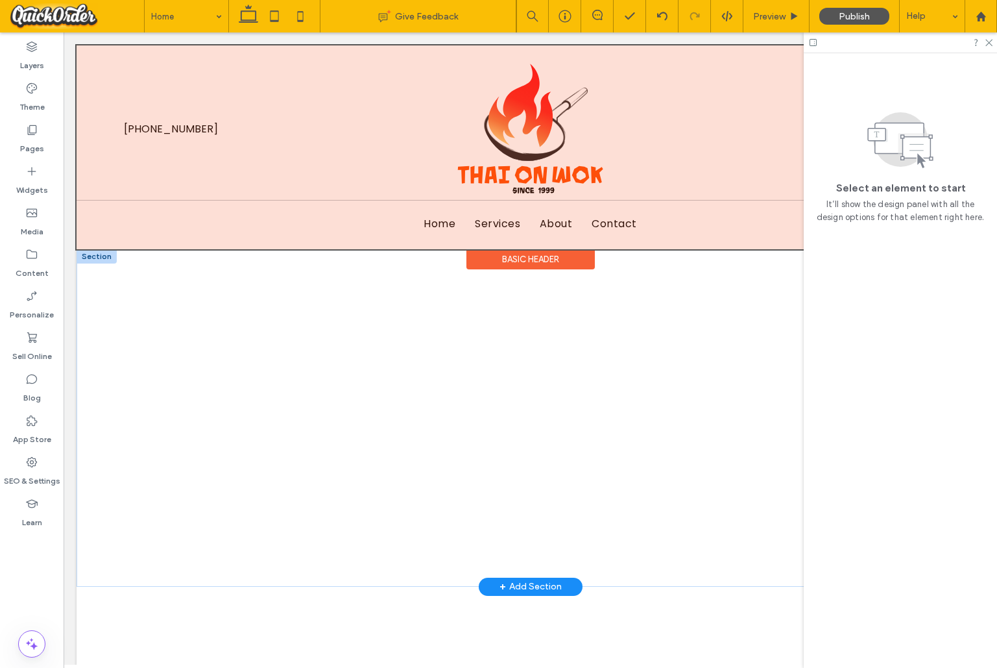
click at [710, 70] on div at bounding box center [531, 147] width 908 height 204
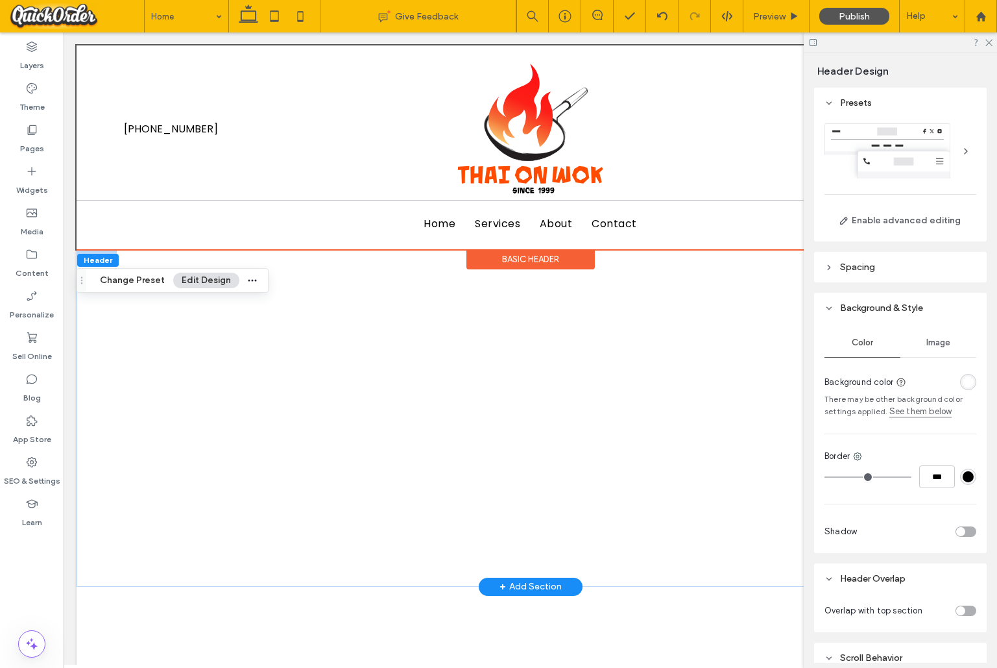
click at [537, 258] on div "Basic Header" at bounding box center [531, 259] width 128 height 20
click at [875, 220] on button "Enable advanced editing" at bounding box center [901, 220] width 152 height 21
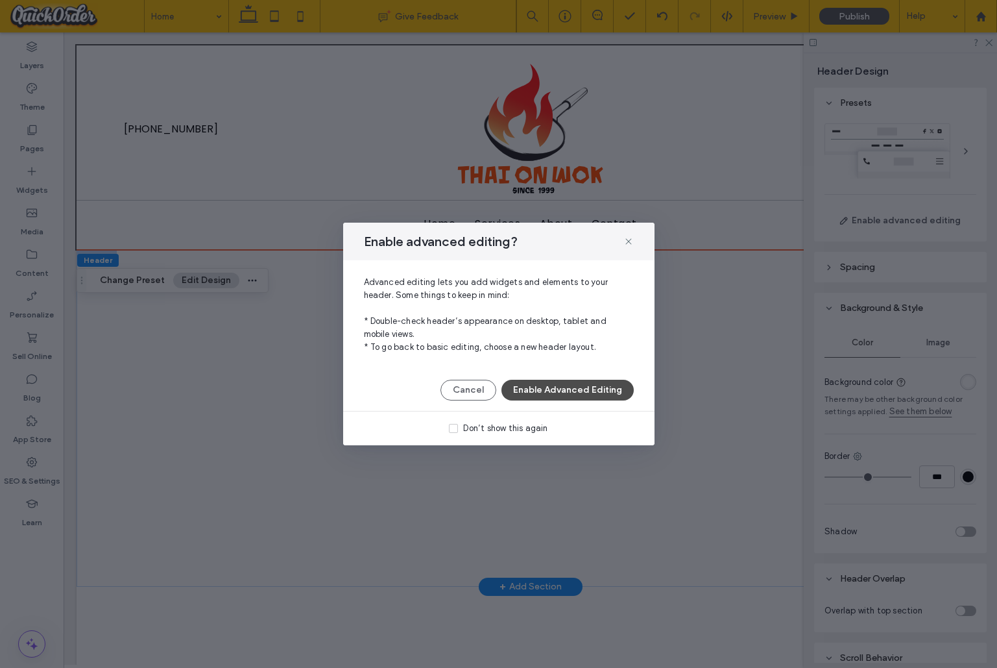
click at [584, 389] on button "Enable Advanced Editing" at bounding box center [568, 390] width 132 height 21
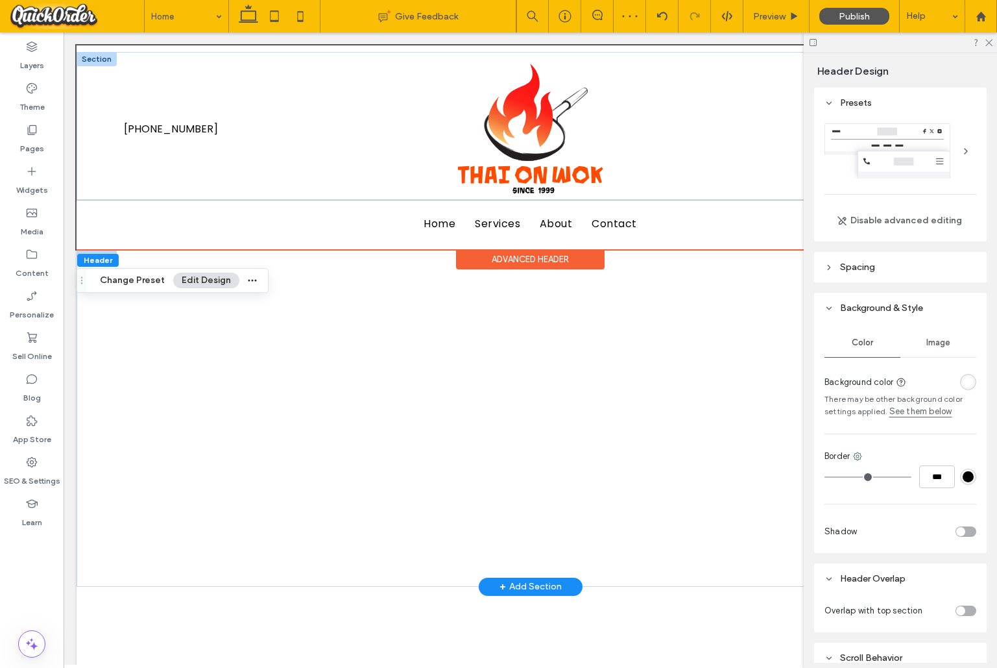
click at [104, 58] on div at bounding box center [97, 59] width 40 height 14
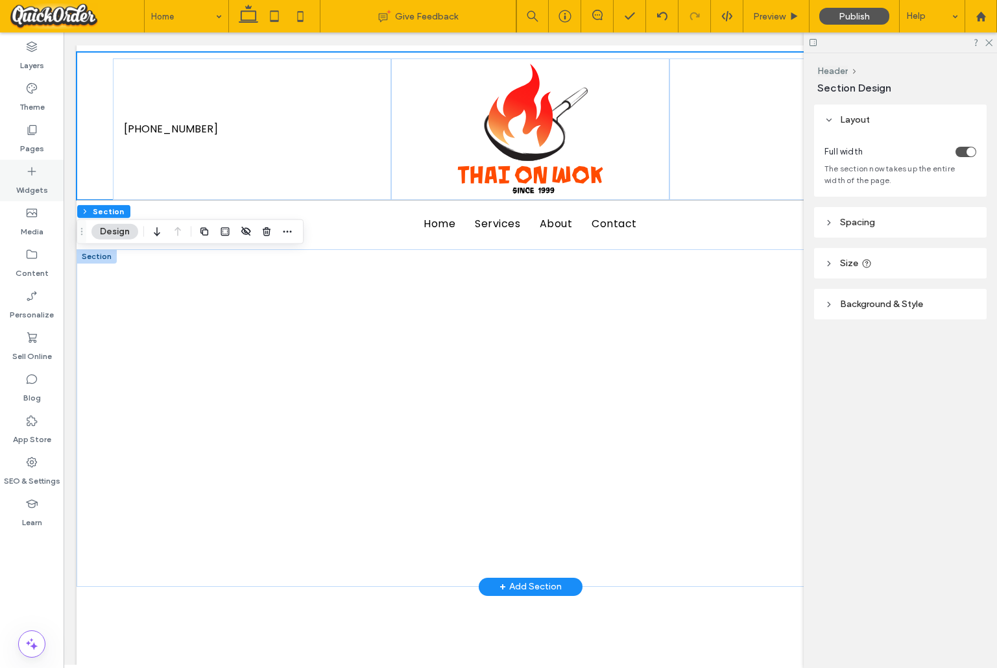
click at [33, 169] on icon at bounding box center [31, 171] width 13 height 13
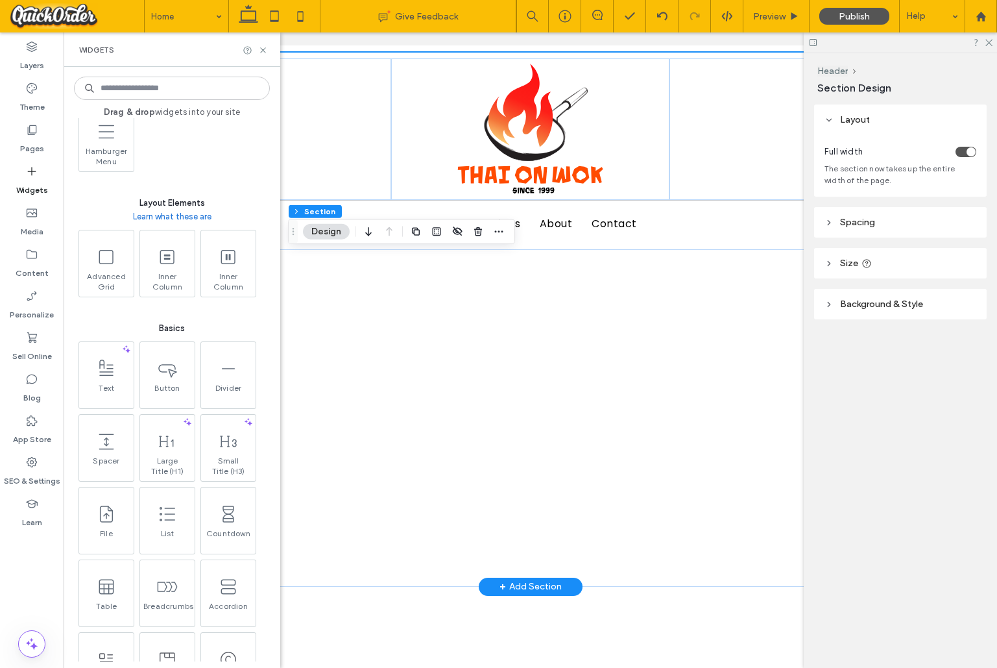
scroll to position [337, 0]
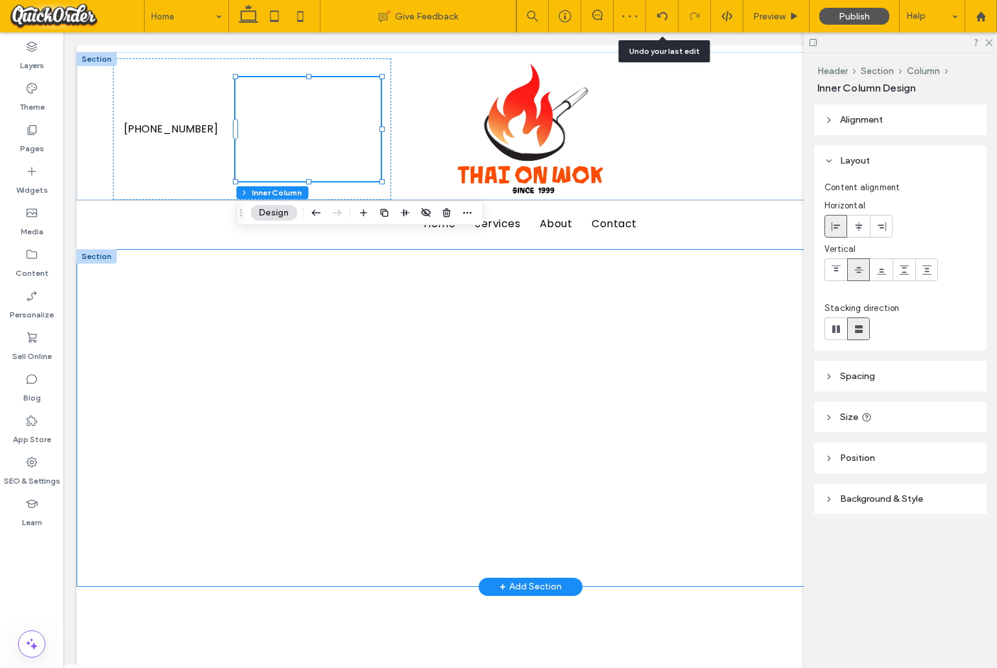
click at [663, 14] on icon at bounding box center [662, 16] width 10 height 10
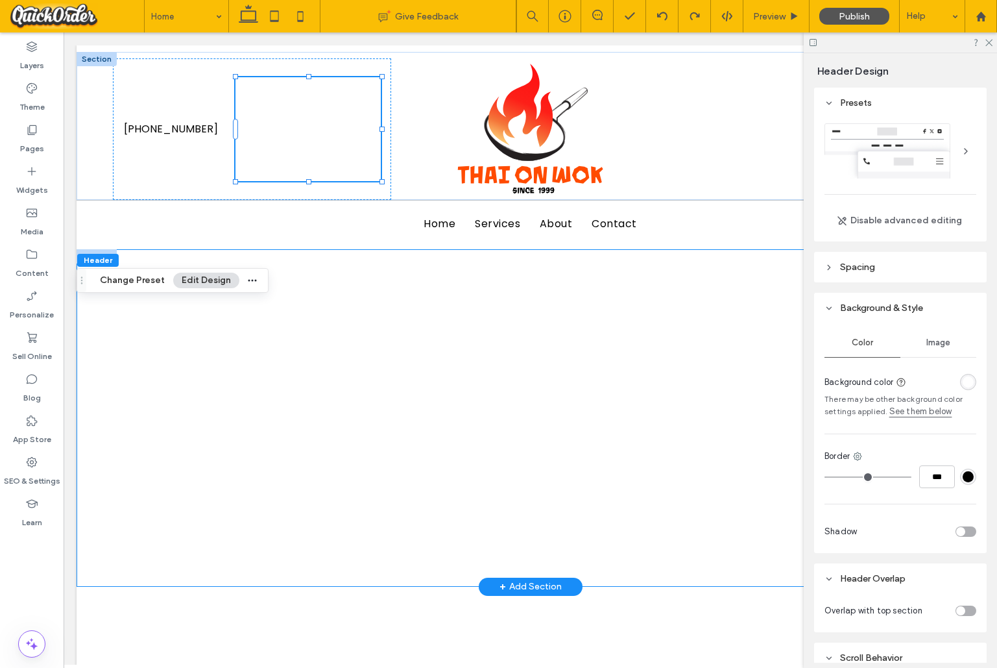
click at [966, 151] on div at bounding box center [966, 151] width 21 height 21
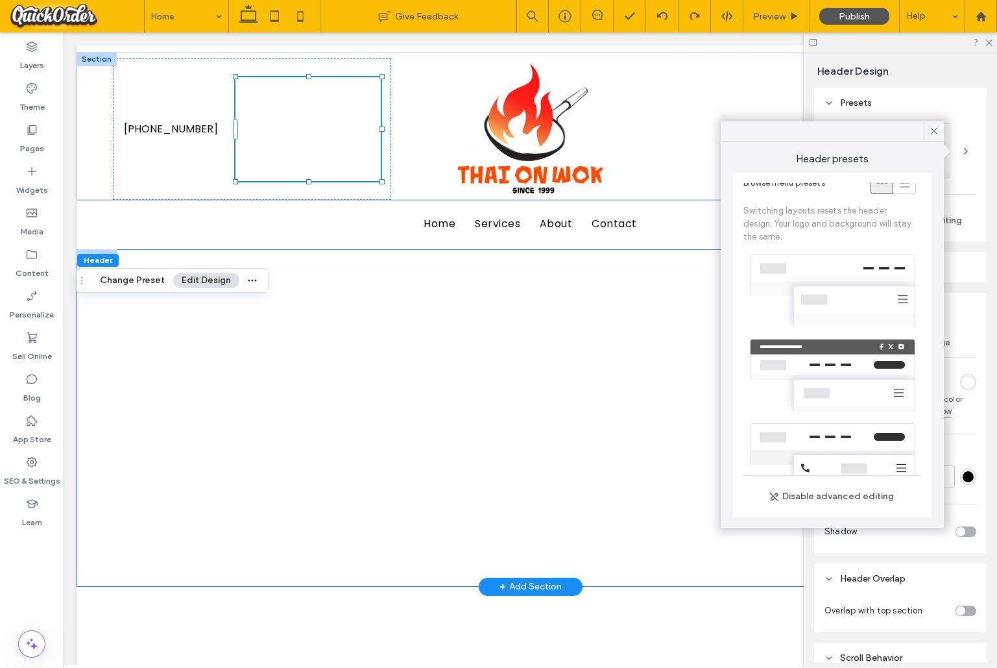
scroll to position [0, 0]
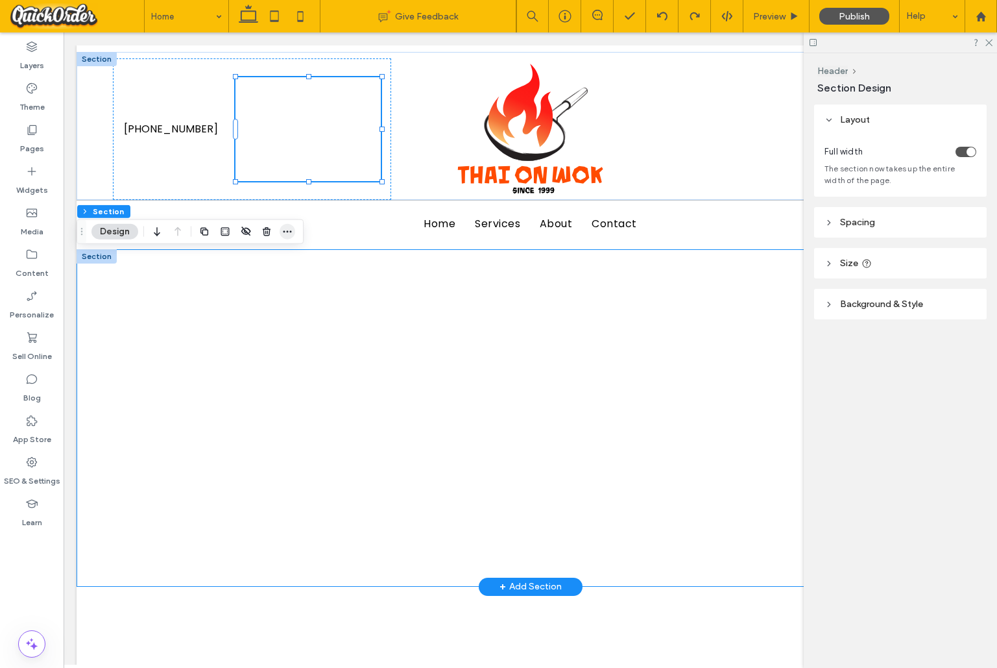
click at [289, 232] on use "button" at bounding box center [288, 231] width 8 height 2
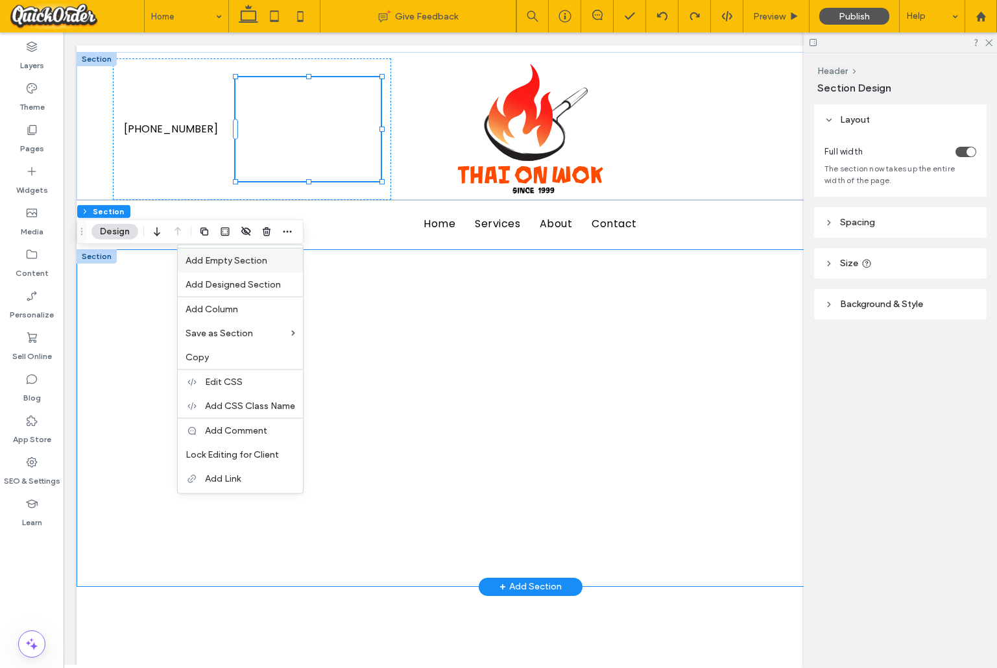
click at [288, 261] on label "Add Empty Section" at bounding box center [241, 260] width 110 height 11
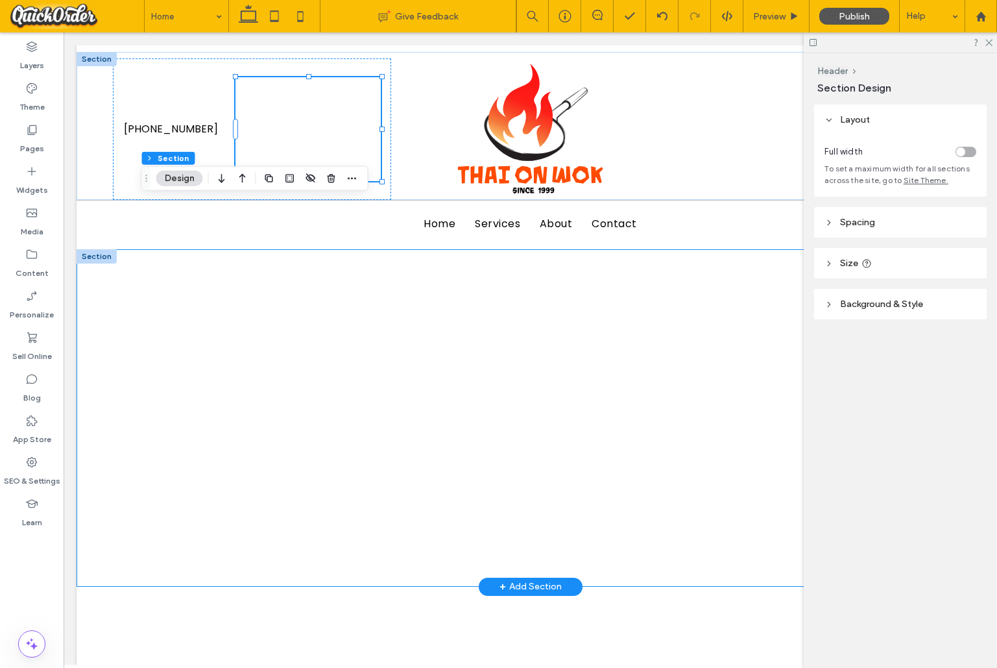
click at [243, 178] on use "button" at bounding box center [242, 178] width 6 height 9
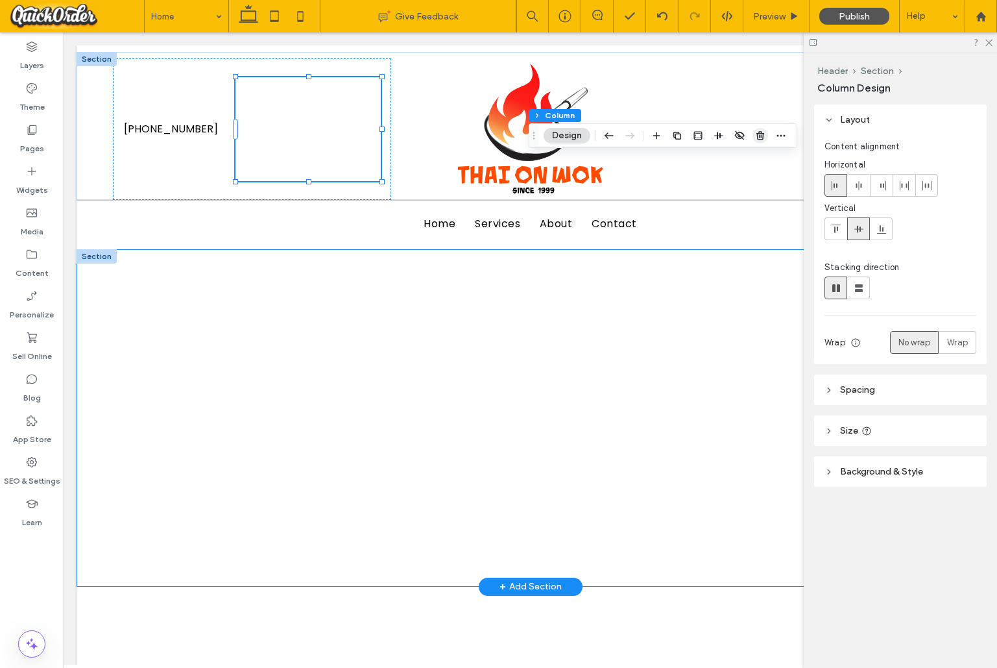
click at [758, 136] on icon "button" at bounding box center [760, 135] width 10 height 10
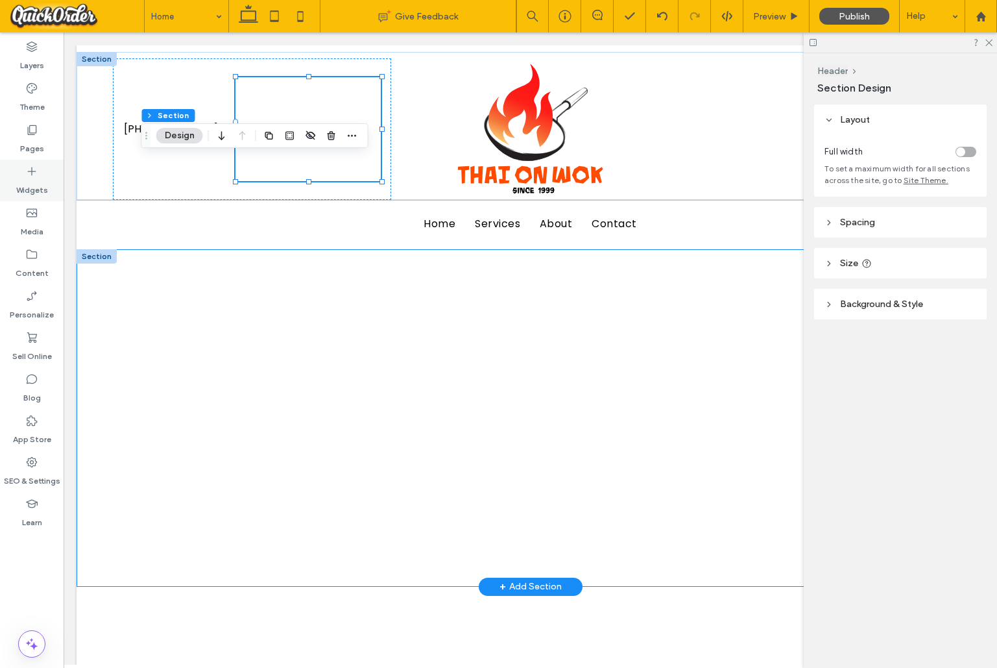
click at [38, 165] on icon at bounding box center [31, 171] width 13 height 13
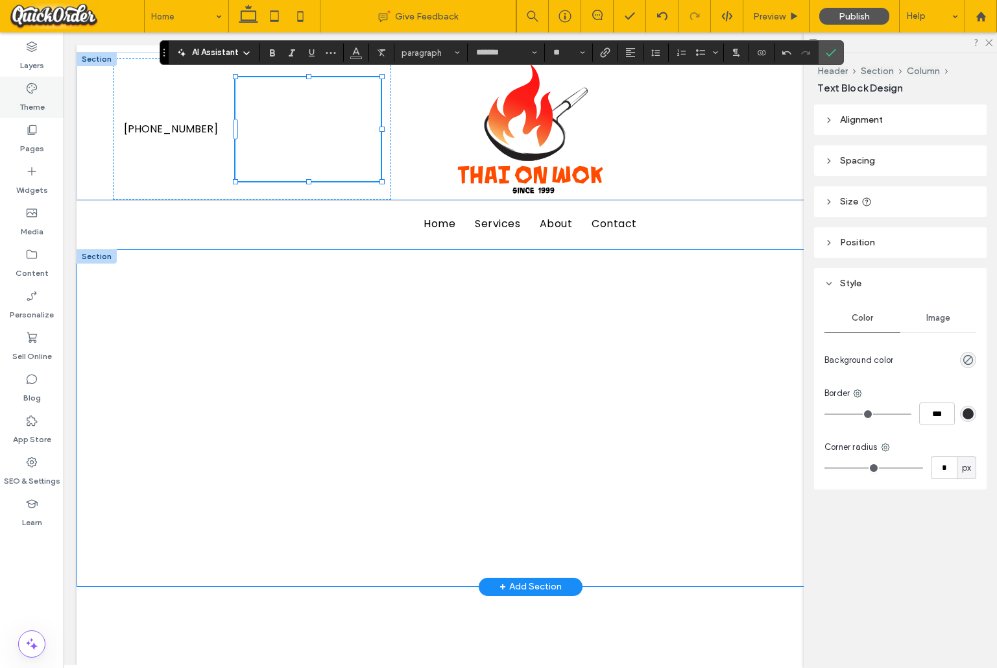
click at [32, 95] on label "Theme" at bounding box center [31, 104] width 25 height 18
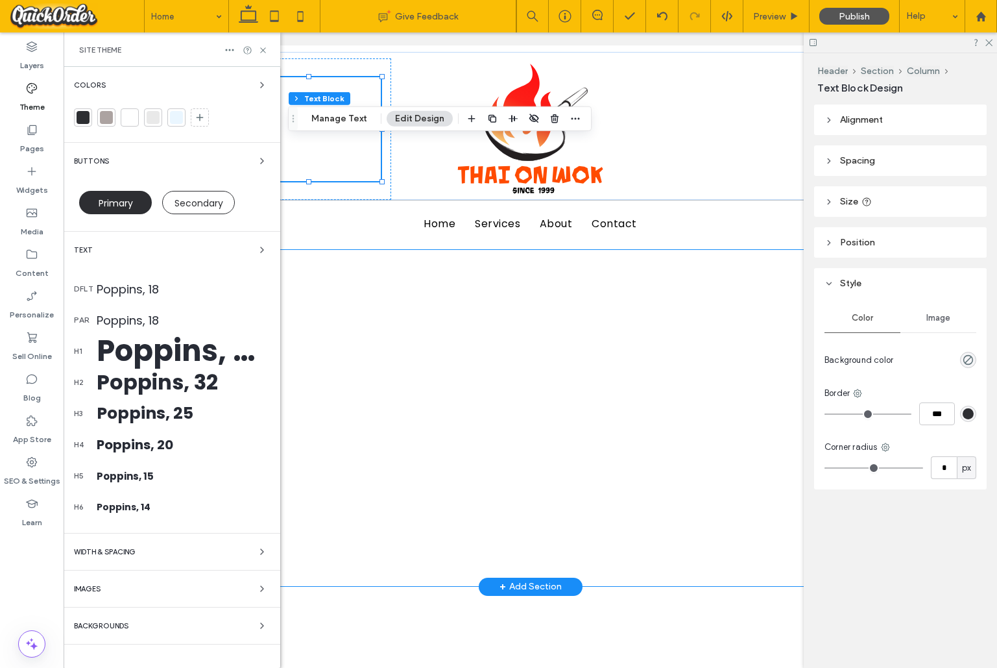
click at [188, 352] on div "Poppins, 50" at bounding box center [183, 351] width 173 height 44
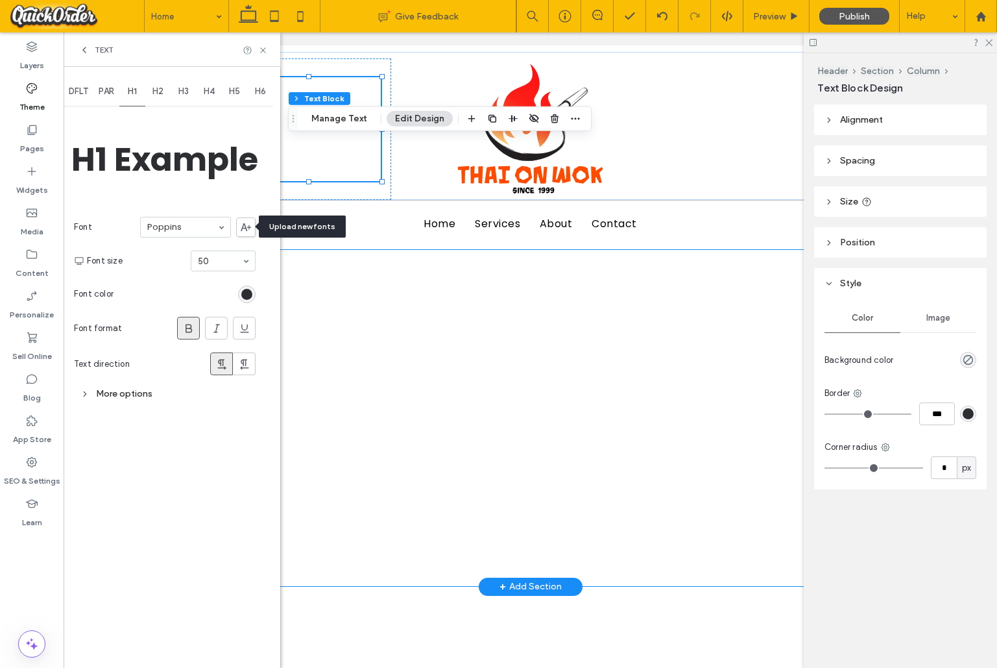
click at [245, 227] on use at bounding box center [246, 227] width 10 height 8
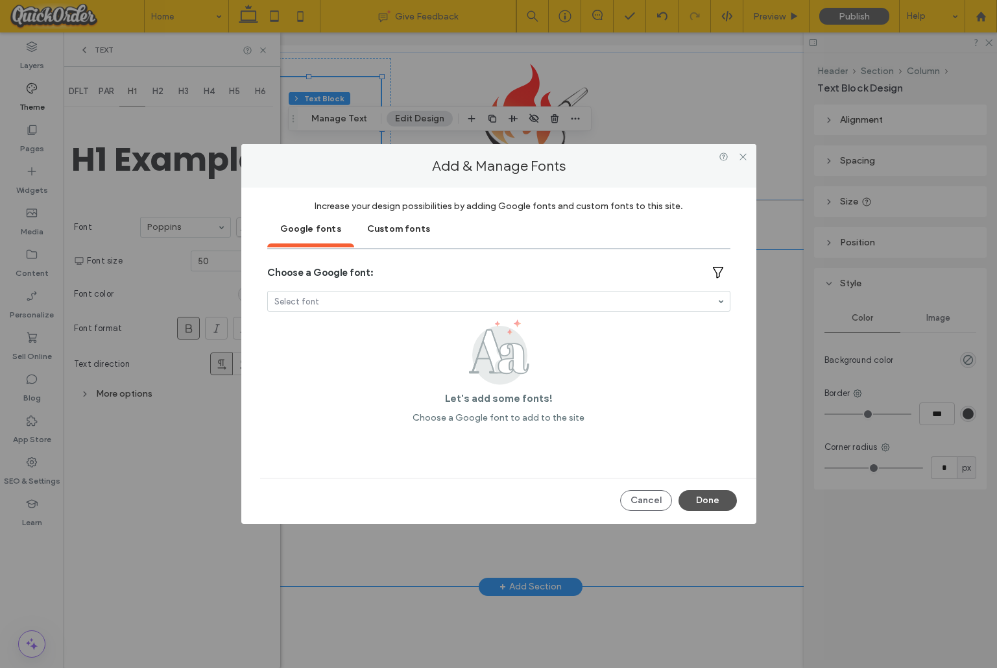
click at [374, 226] on div "Custom fonts" at bounding box center [398, 228] width 89 height 32
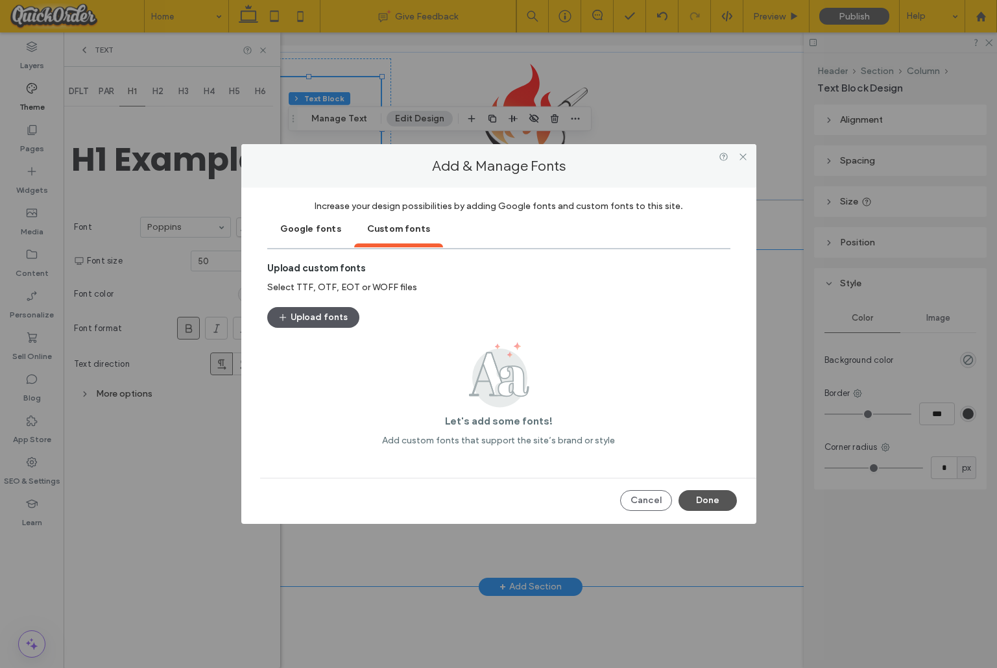
click at [315, 315] on button "Upload fonts" at bounding box center [313, 317] width 92 height 21
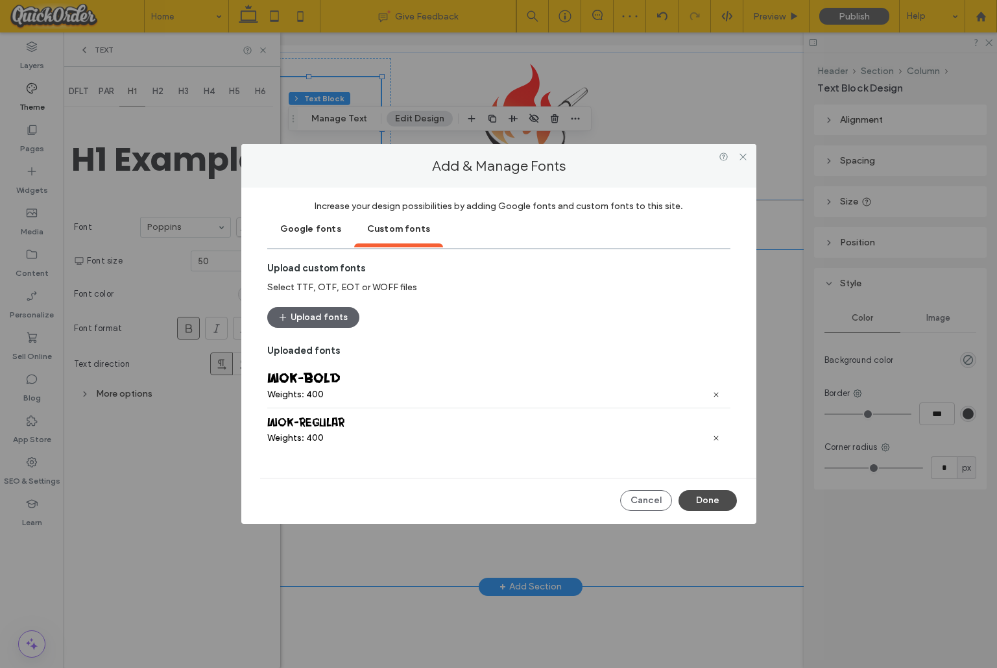
click at [713, 494] on button "Done" at bounding box center [708, 500] width 58 height 21
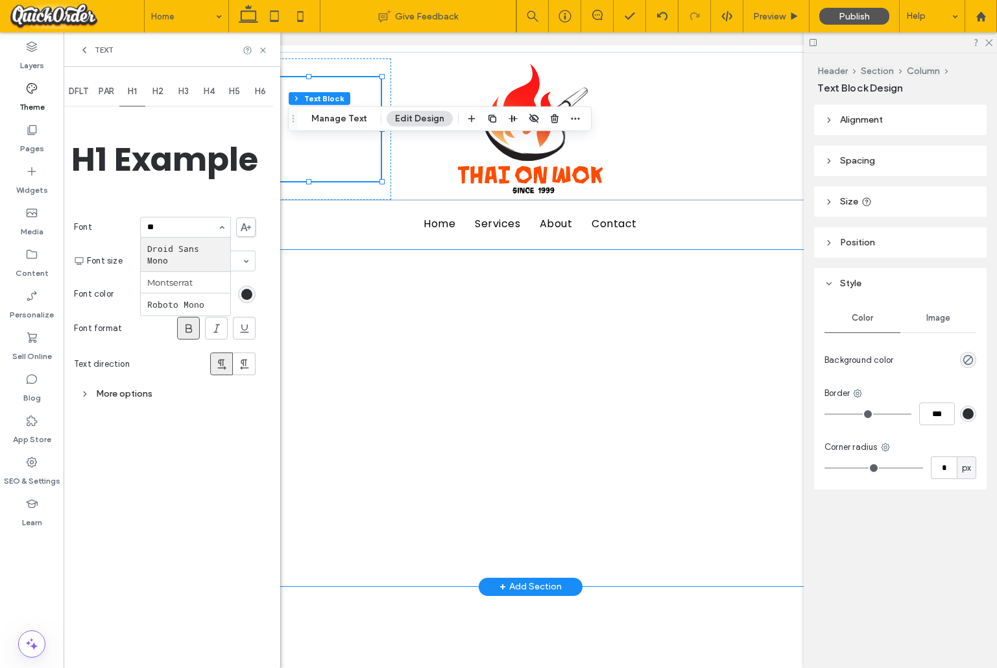
type input "**"
click at [221, 225] on div "Poppins" at bounding box center [185, 227] width 91 height 21
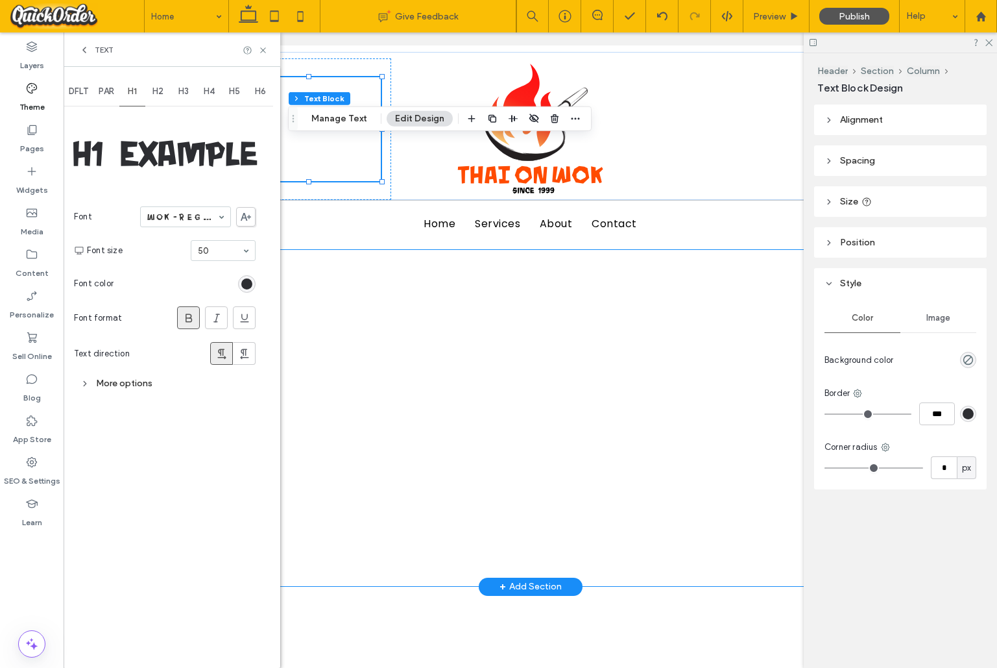
click at [199, 315] on div at bounding box center [188, 317] width 21 height 21
click at [164, 88] on span "H2" at bounding box center [157, 91] width 11 height 10
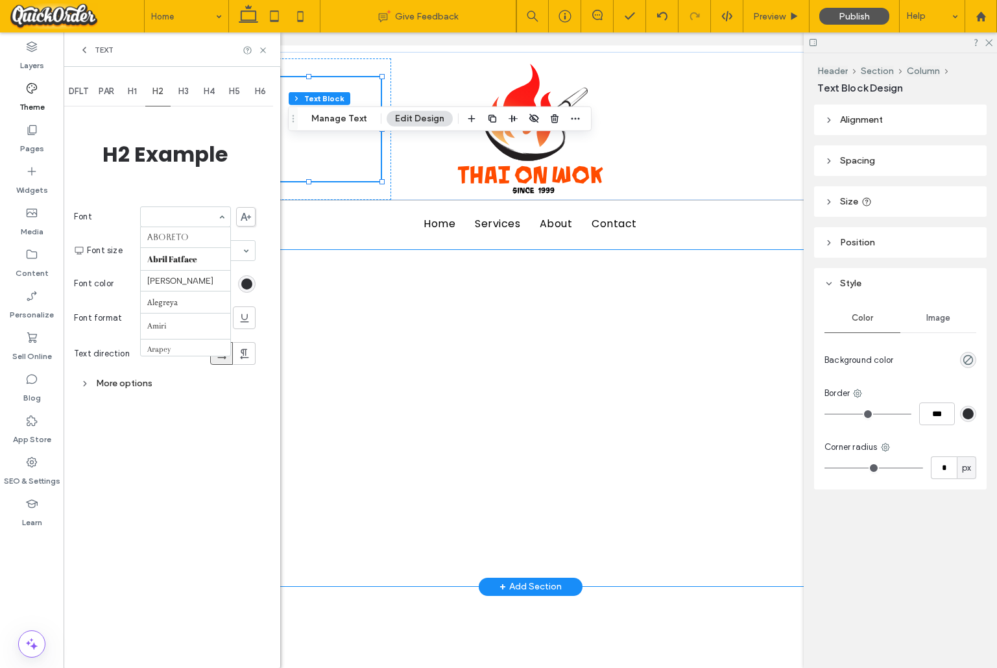
scroll to position [1502, 0]
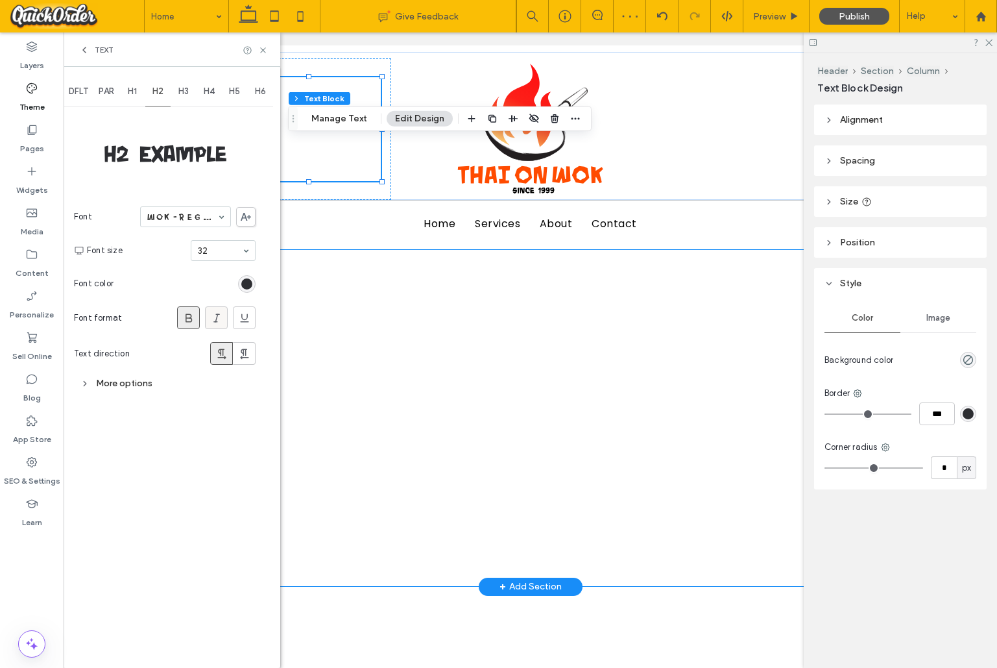
drag, startPoint x: 197, startPoint y: 314, endPoint x: 220, endPoint y: 310, distance: 23.7
click at [197, 314] on div at bounding box center [188, 317] width 21 height 21
click at [186, 92] on span "H3" at bounding box center [183, 91] width 10 height 10
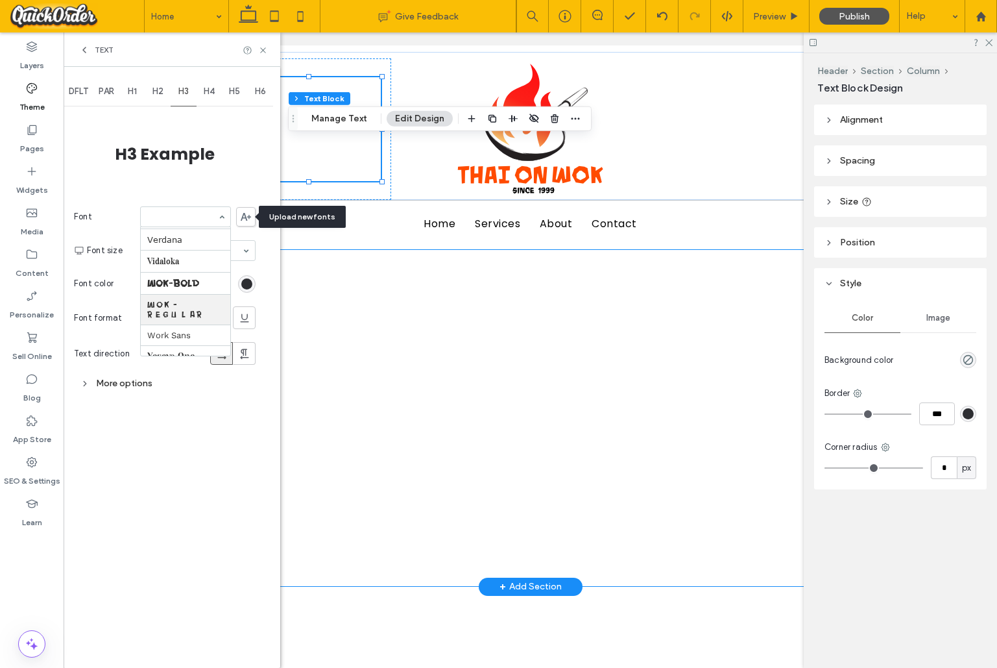
click at [243, 215] on icon at bounding box center [246, 217] width 10 height 8
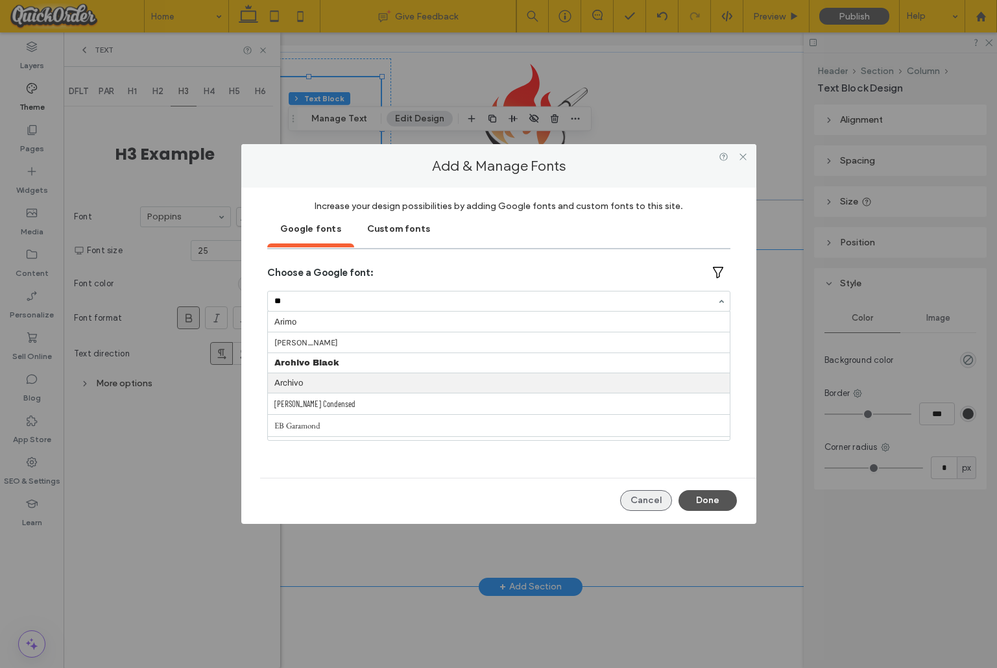
type input "**"
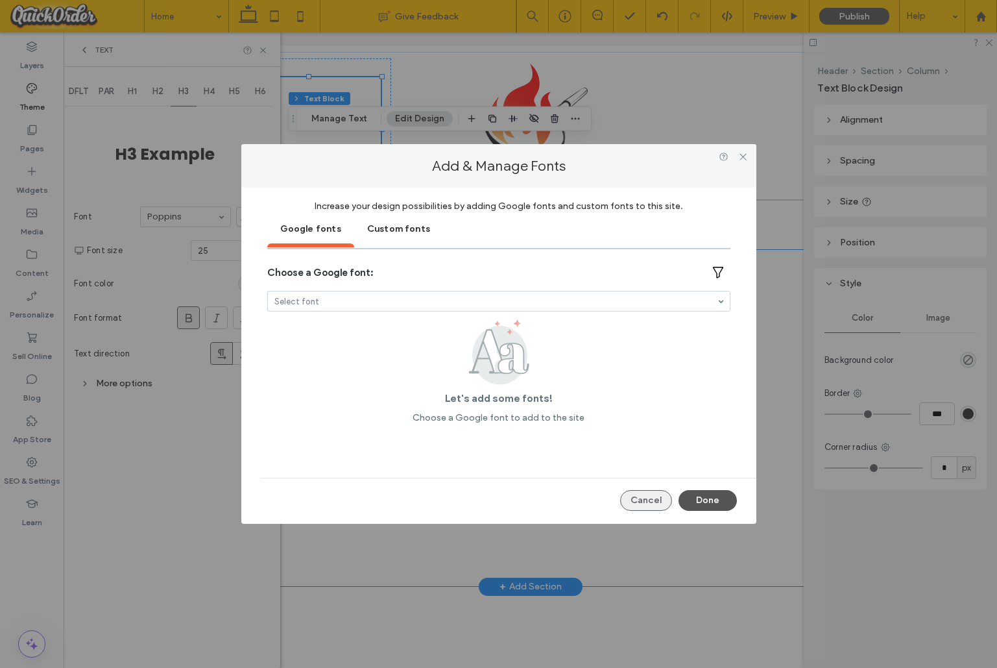
click at [640, 500] on button "Cancel" at bounding box center [646, 500] width 52 height 21
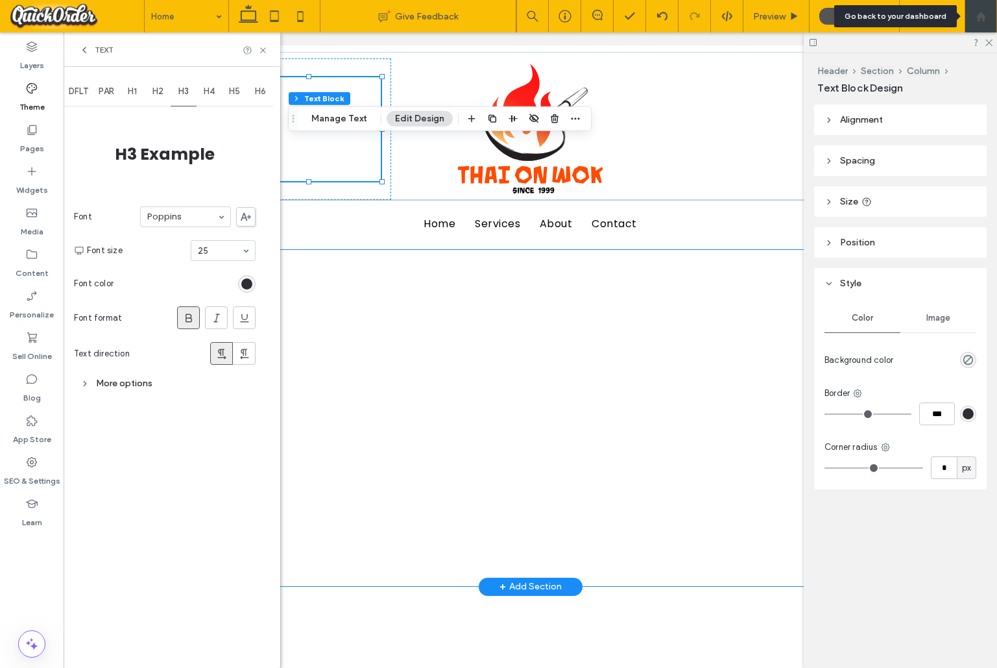
click at [983, 16] on use at bounding box center [981, 16] width 10 height 10
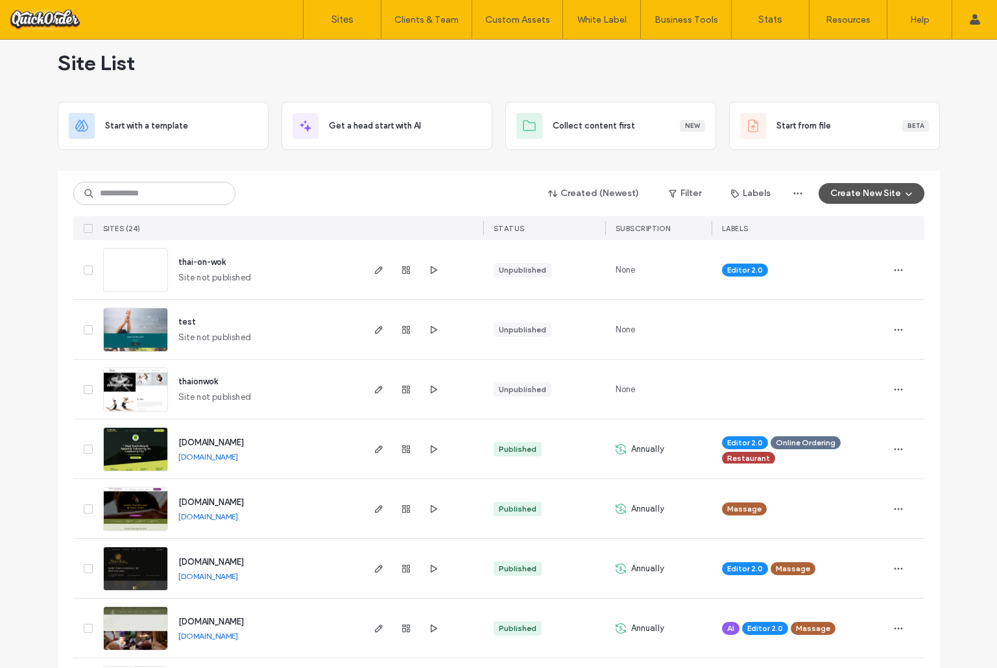
scroll to position [16, 0]
click at [144, 332] on img at bounding box center [136, 352] width 64 height 88
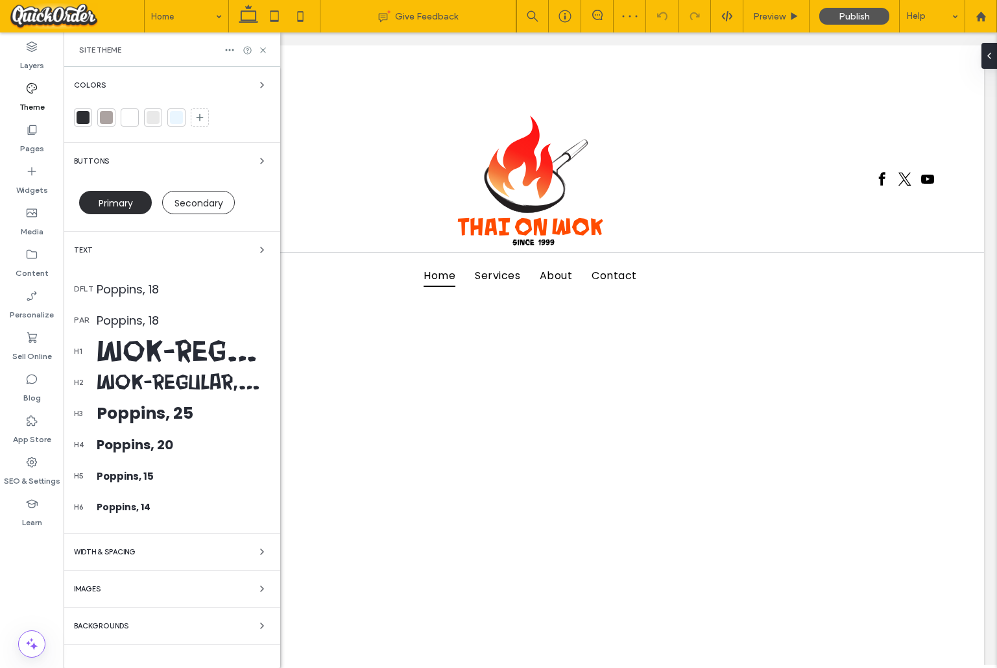
click at [157, 417] on div "Poppins, 25" at bounding box center [183, 413] width 173 height 25
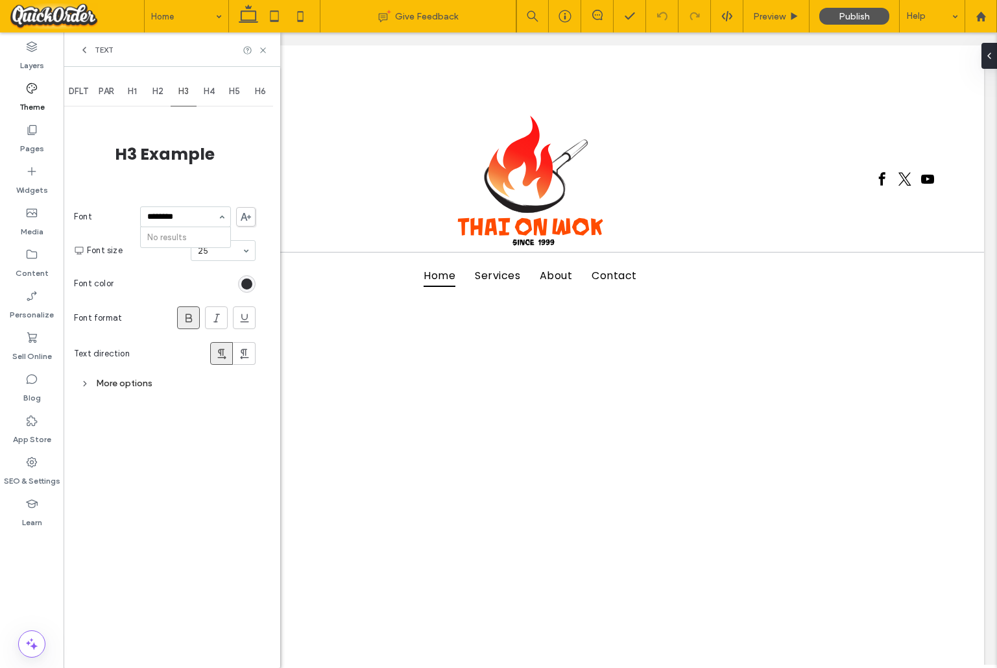
type input "********"
click at [245, 218] on use at bounding box center [246, 217] width 10 height 8
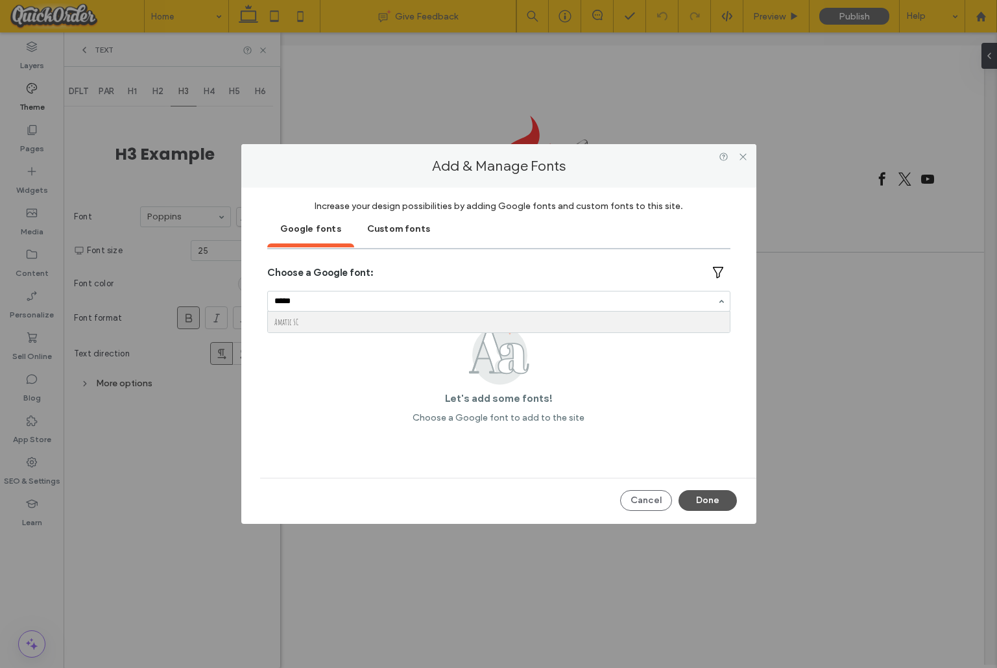
type input "******"
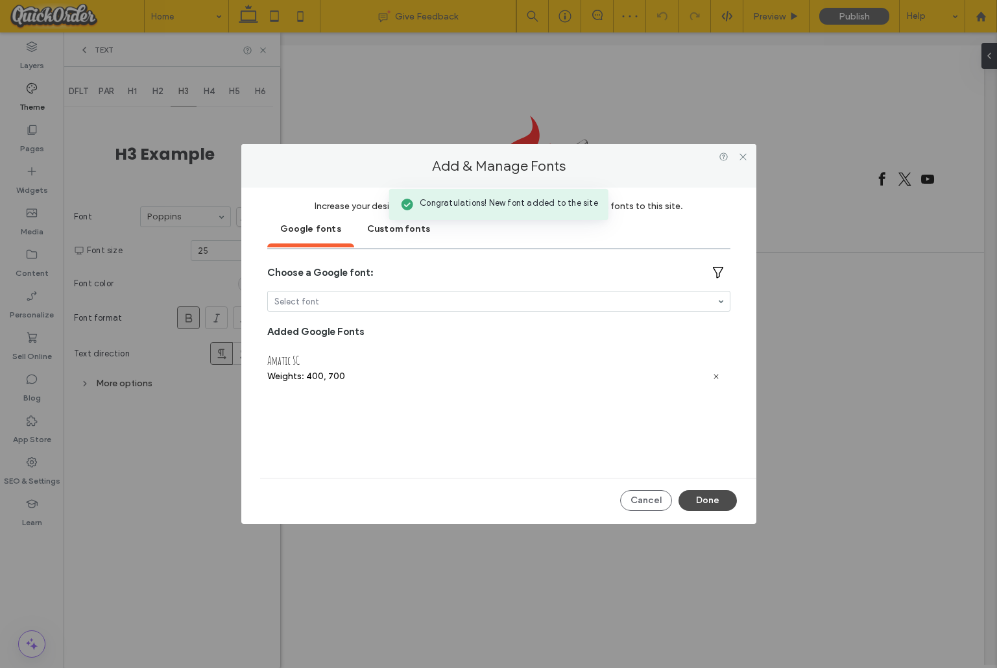
click at [709, 502] on button "Done" at bounding box center [708, 500] width 58 height 21
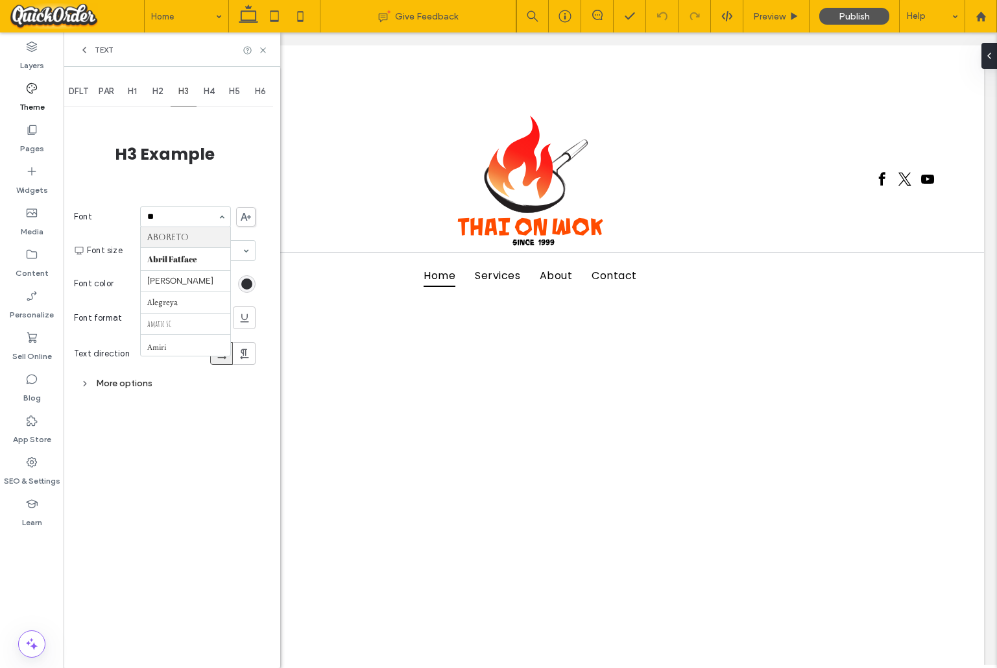
type input "***"
click at [109, 90] on span "PAR" at bounding box center [107, 91] width 16 height 10
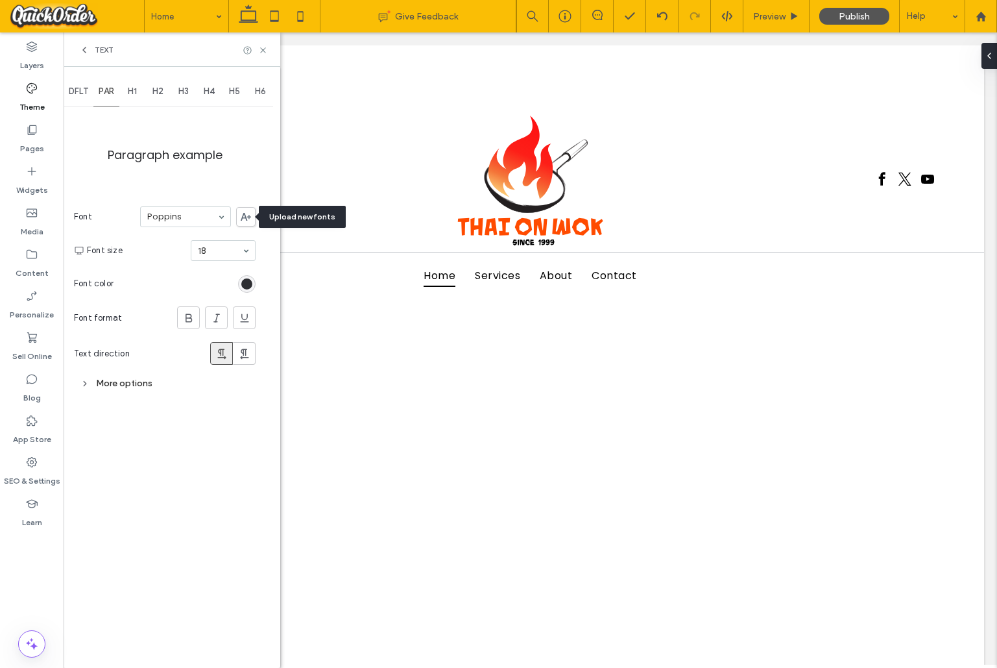
click at [248, 215] on icon at bounding box center [246, 217] width 10 height 8
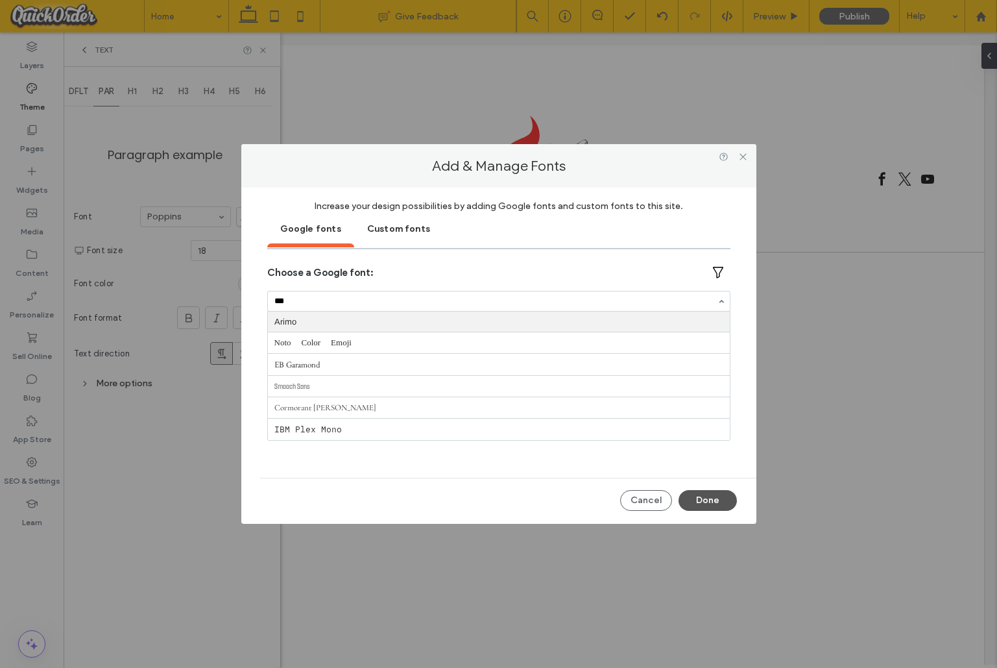
type input "****"
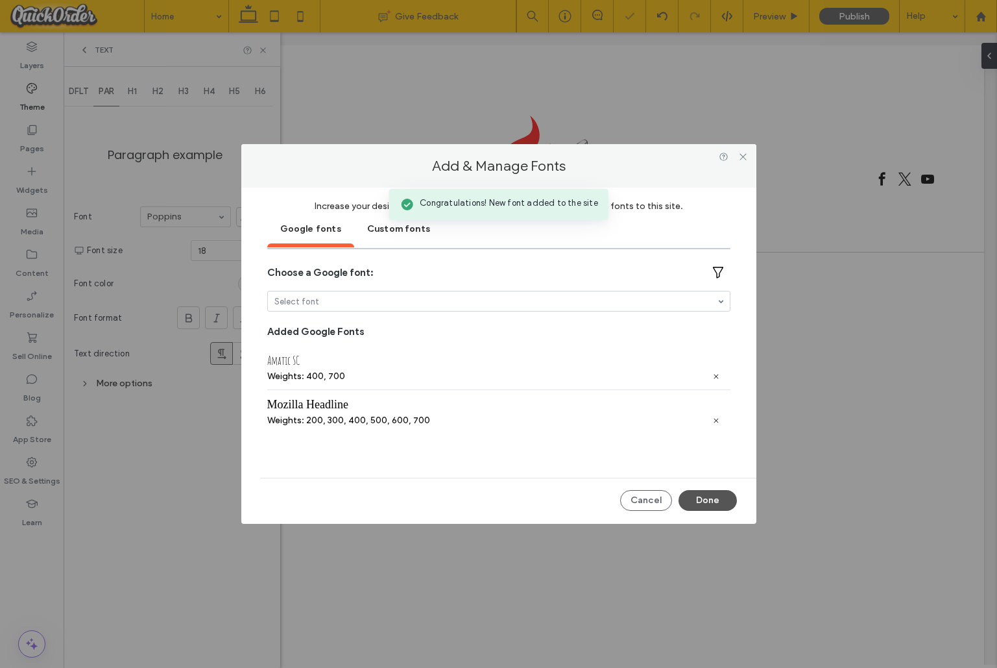
click at [569, 413] on div "Mozilla Headline Weights: 200, 300, 400, 500, 600, 700" at bounding box center [498, 411] width 463 height 44
click at [736, 498] on button "Done" at bounding box center [708, 500] width 58 height 21
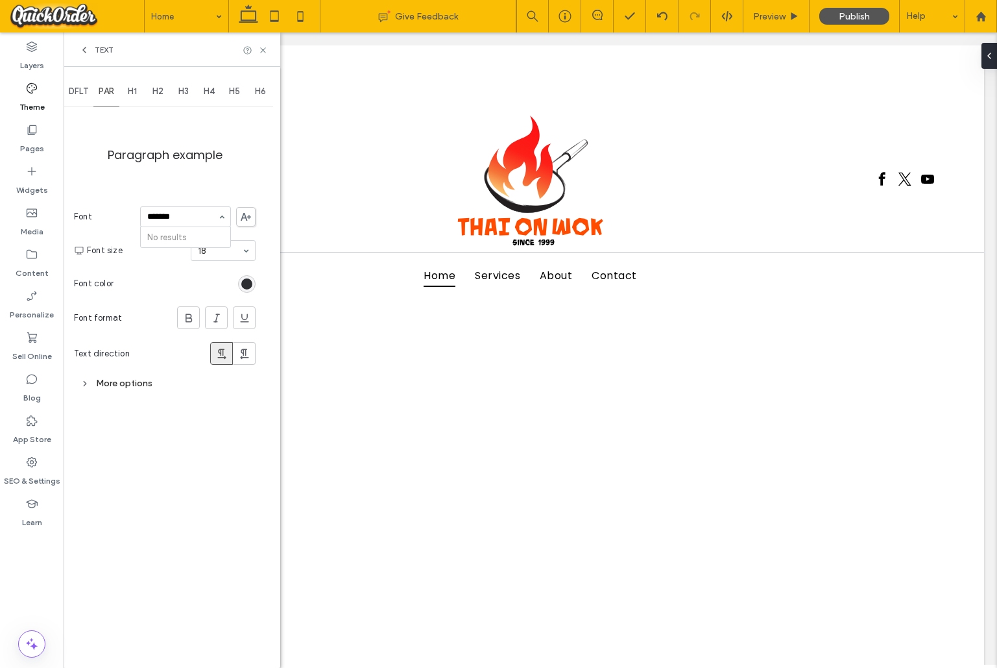
type input "*******"
click at [225, 218] on div "No results" at bounding box center [185, 216] width 91 height 21
click at [207, 217] on input at bounding box center [182, 216] width 70 height 9
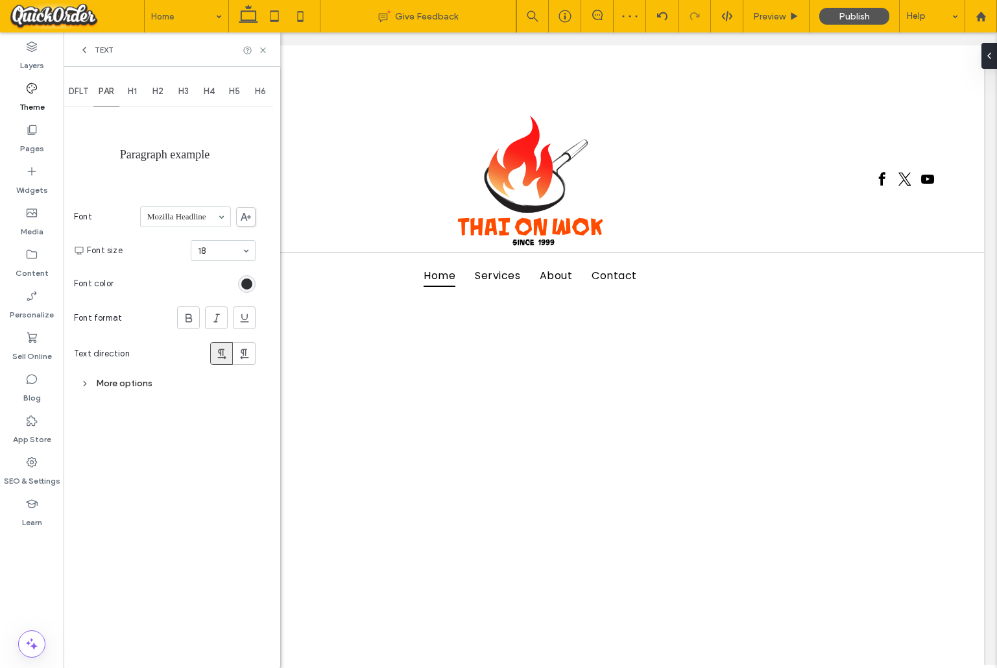
click at [243, 217] on use at bounding box center [246, 217] width 10 height 8
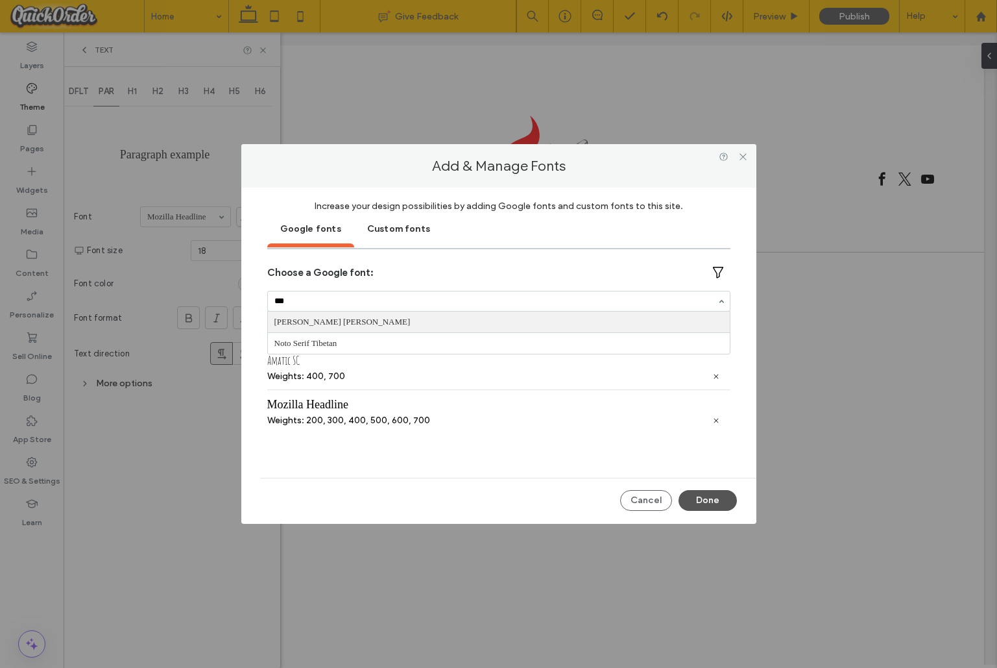
type input "****"
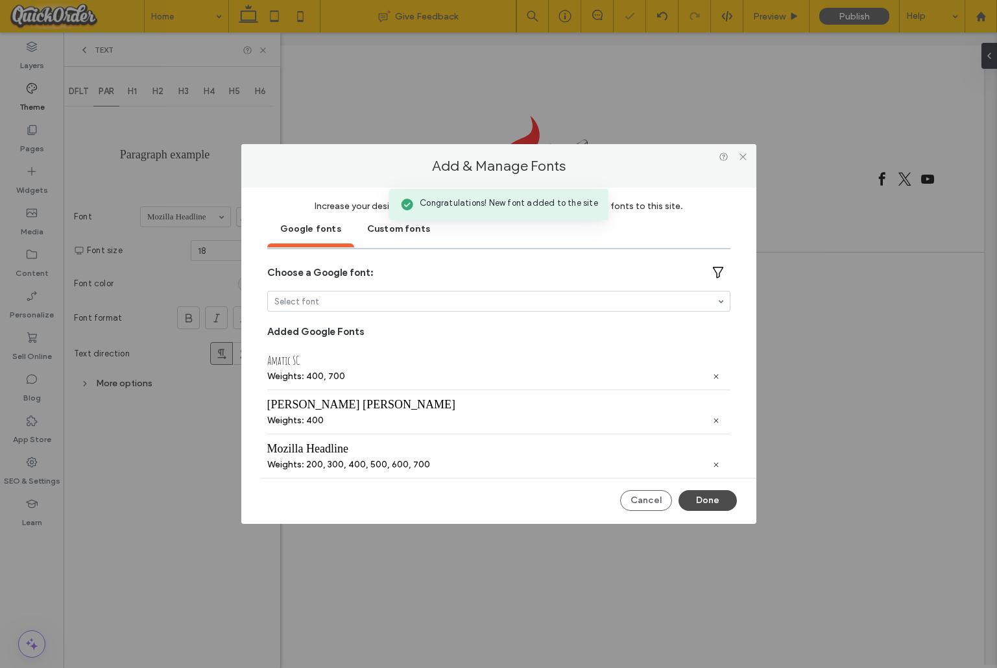
click at [711, 496] on button "Done" at bounding box center [708, 500] width 58 height 21
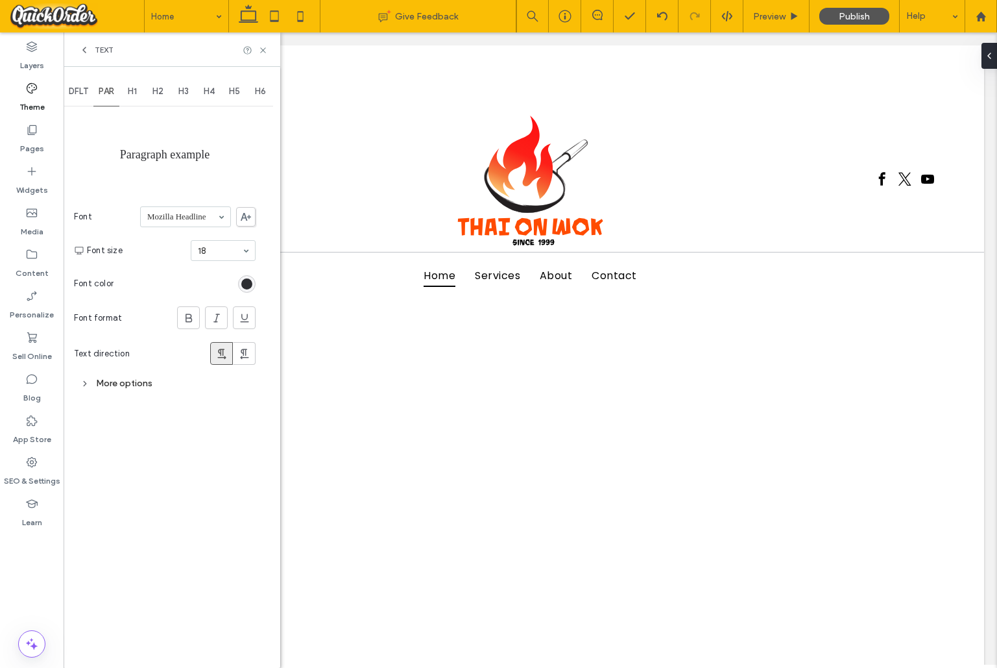
click at [85, 91] on span "DFLT" at bounding box center [78, 91] width 19 height 10
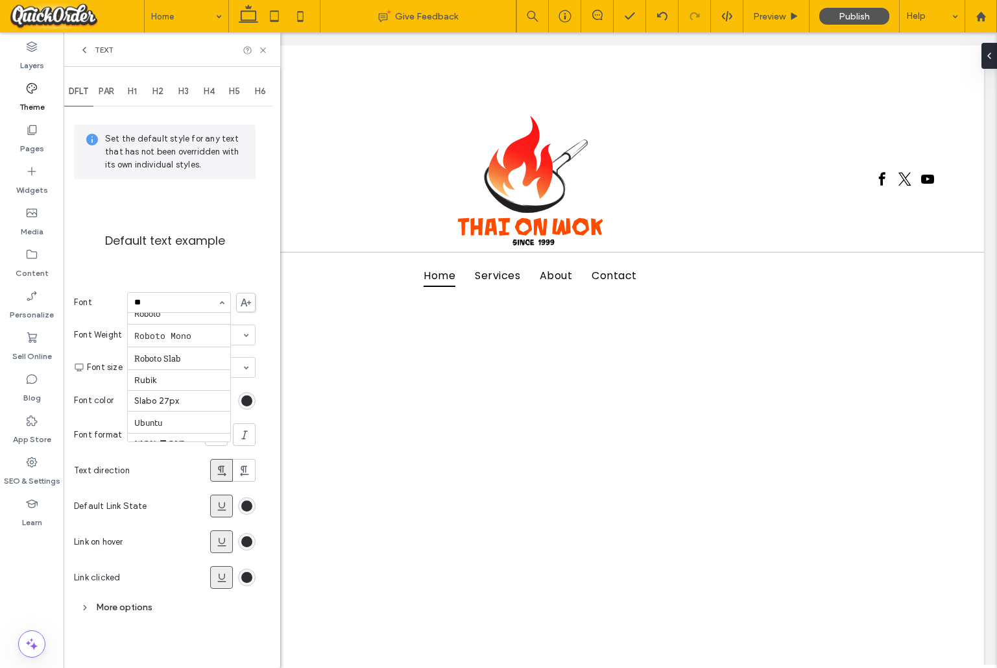
scroll to position [0, 0]
type input "***"
click at [263, 45] on div "Text" at bounding box center [172, 50] width 186 height 10
click at [264, 46] on icon at bounding box center [263, 50] width 10 height 10
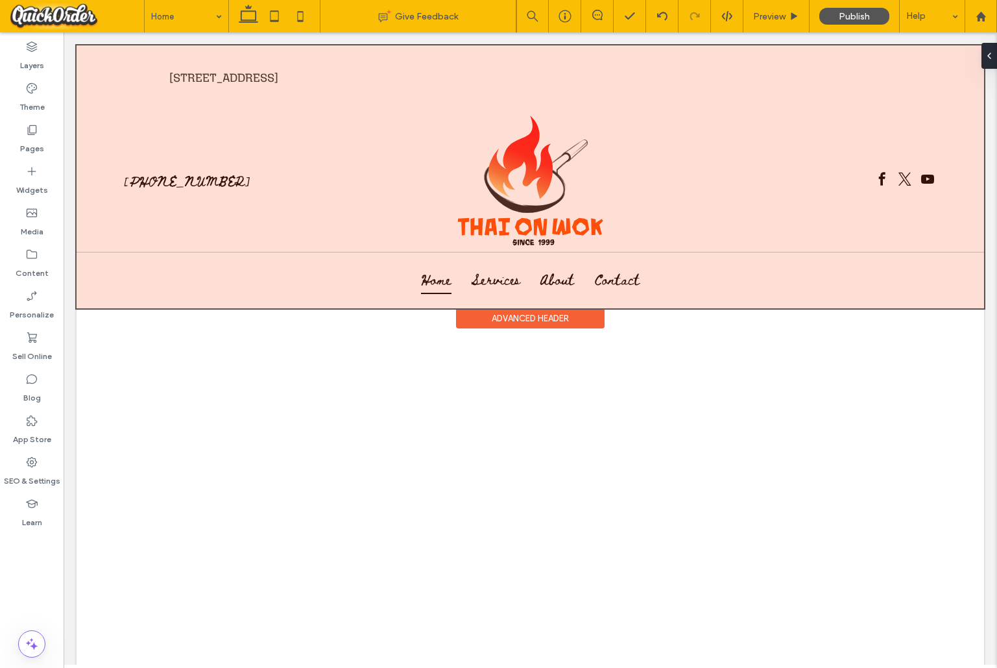
click at [347, 79] on div at bounding box center [531, 176] width 908 height 263
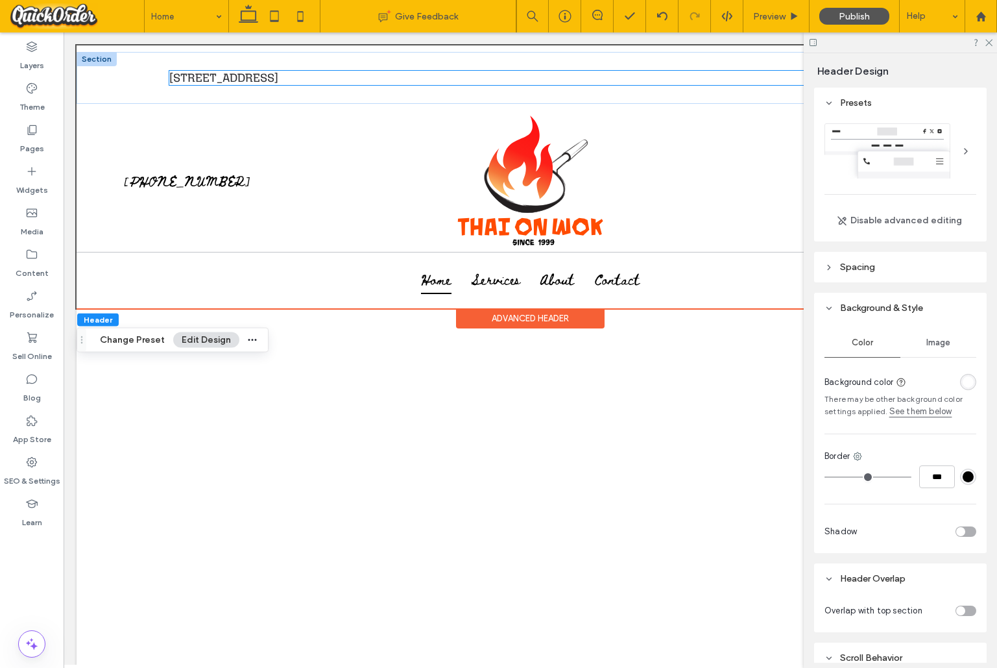
click at [278, 77] on span "[STREET_ADDRESS]" at bounding box center [223, 78] width 109 height 14
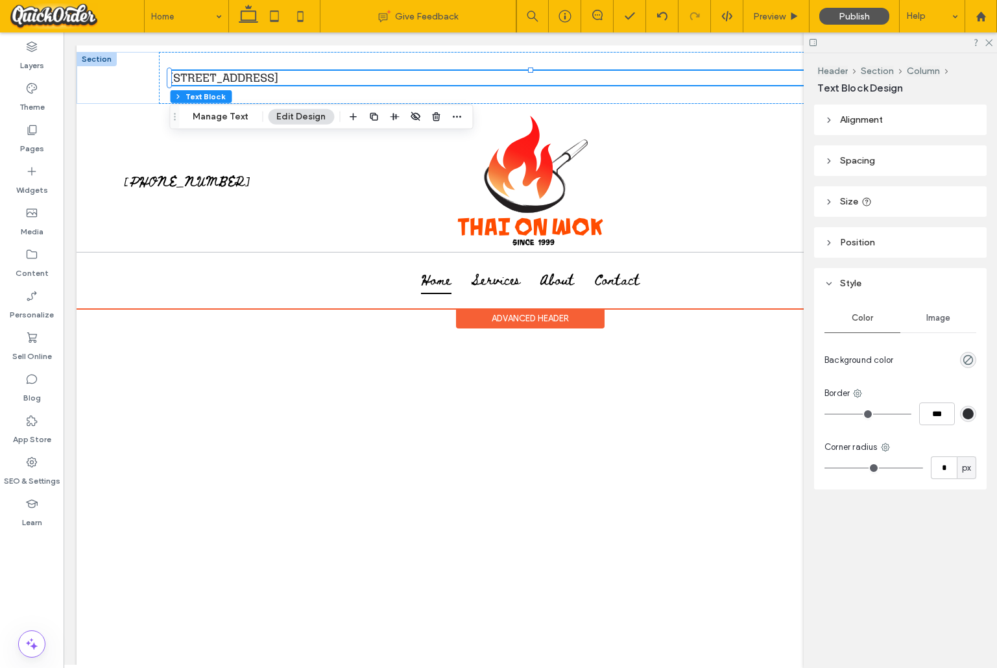
click at [385, 78] on p "[STREET_ADDRESS]" at bounding box center [530, 78] width 722 height 14
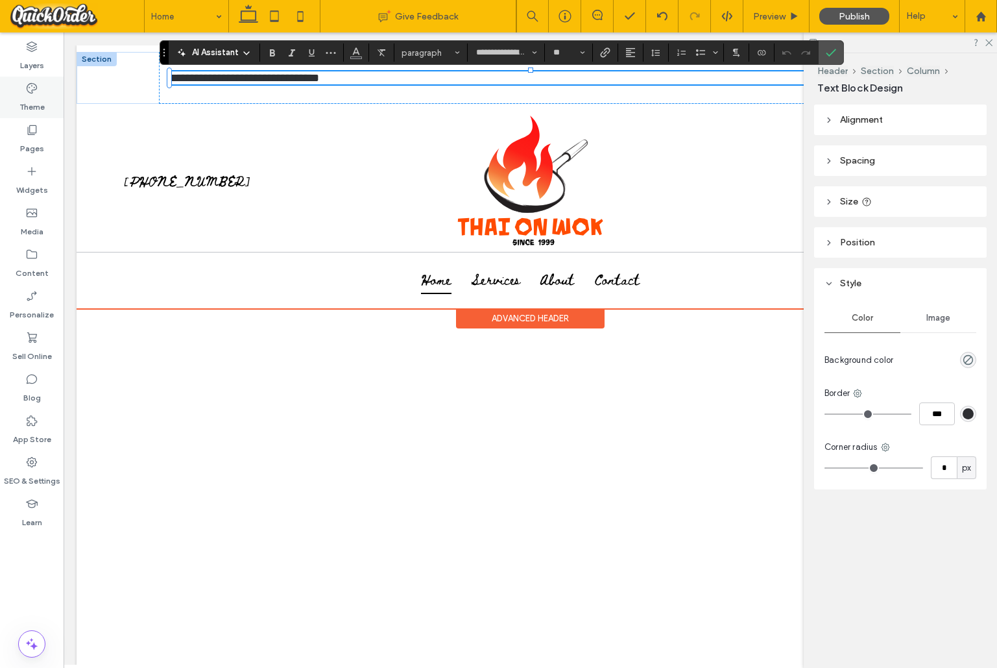
click at [34, 94] on icon at bounding box center [31, 88] width 13 height 13
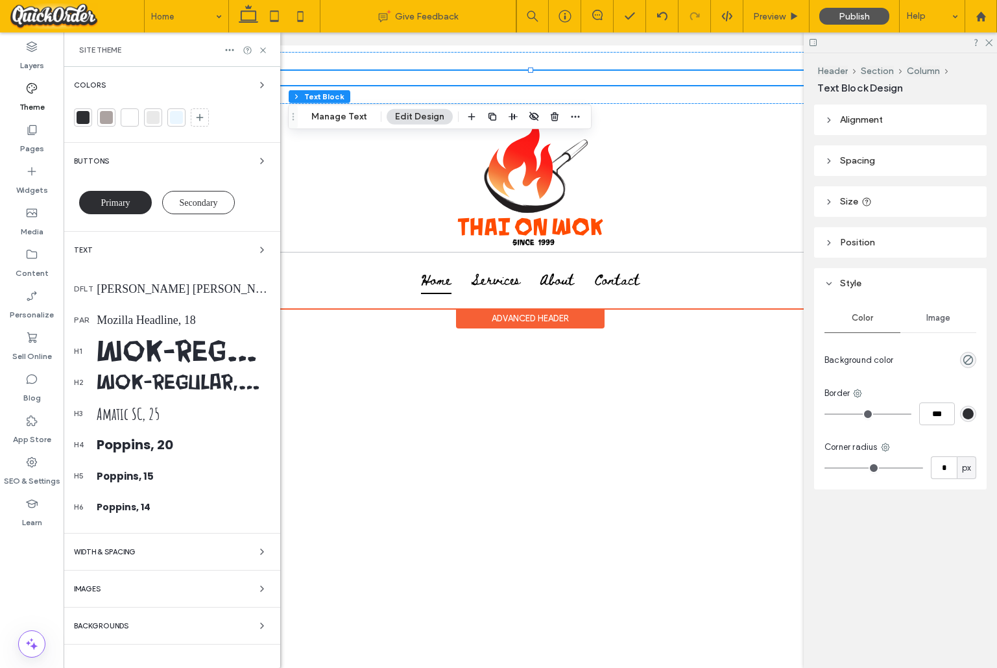
click at [164, 321] on div "Mozilla Headline, 18" at bounding box center [183, 320] width 173 height 14
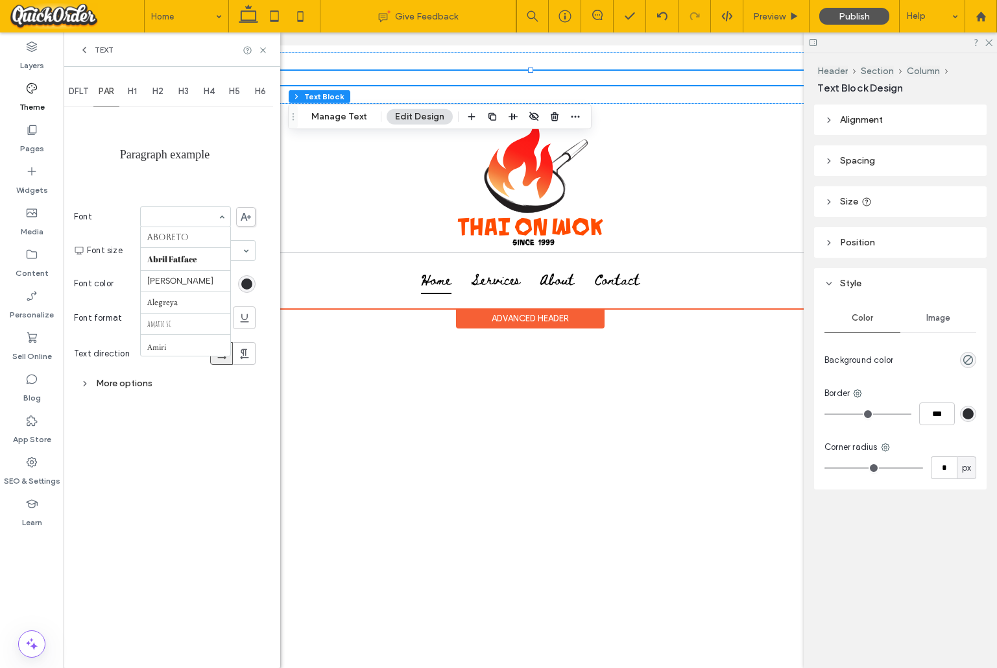
scroll to position [768, 0]
click at [199, 217] on input at bounding box center [182, 216] width 70 height 9
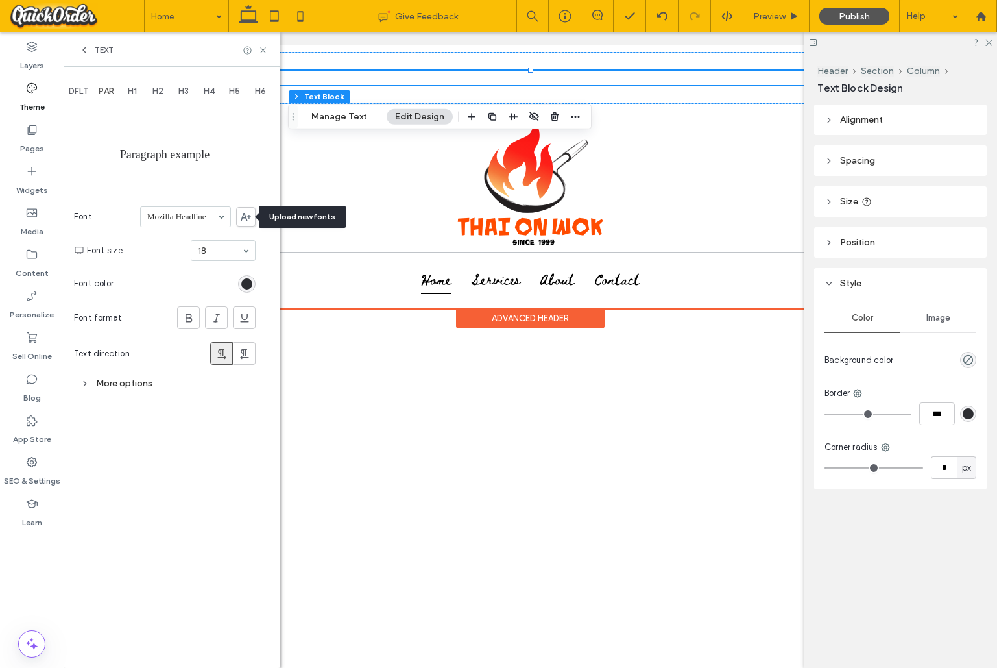
click at [242, 218] on use at bounding box center [246, 217] width 10 height 8
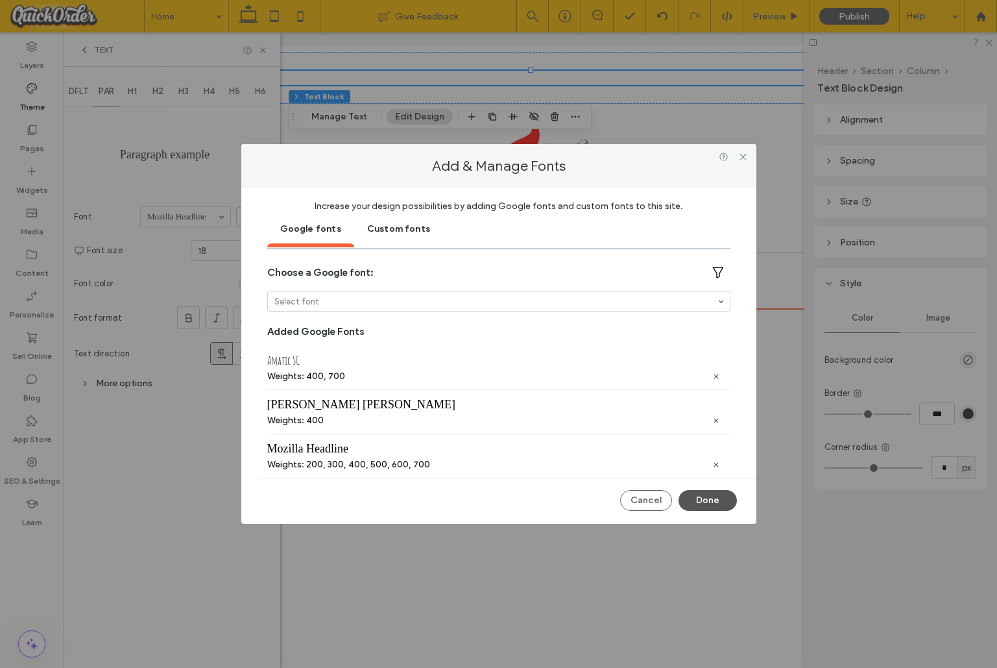
click at [387, 234] on div "Custom fonts" at bounding box center [398, 228] width 89 height 32
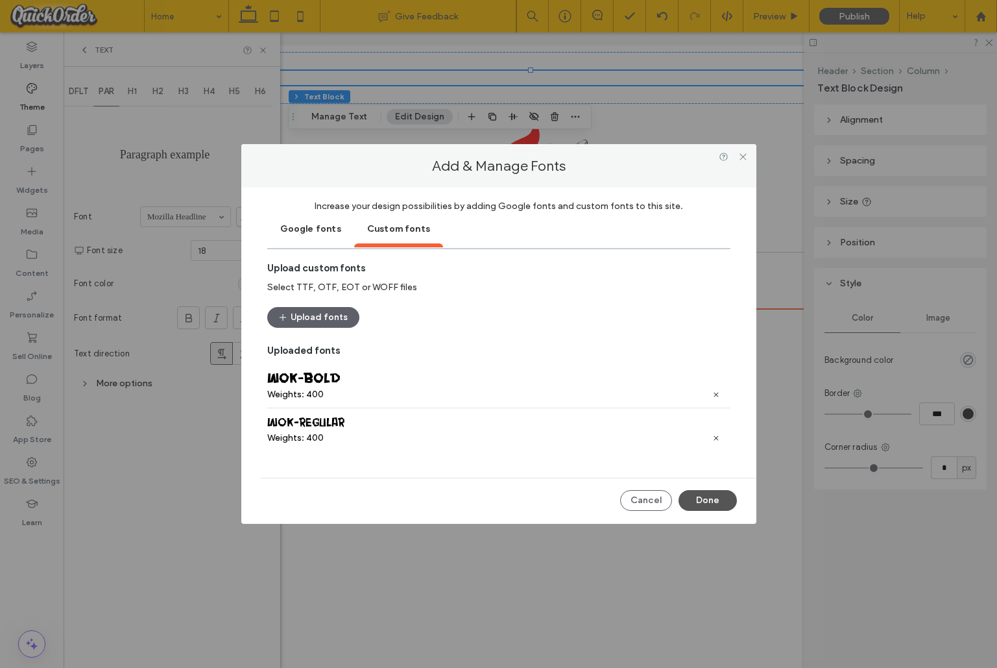
click at [311, 230] on div "Google fonts" at bounding box center [310, 228] width 87 height 32
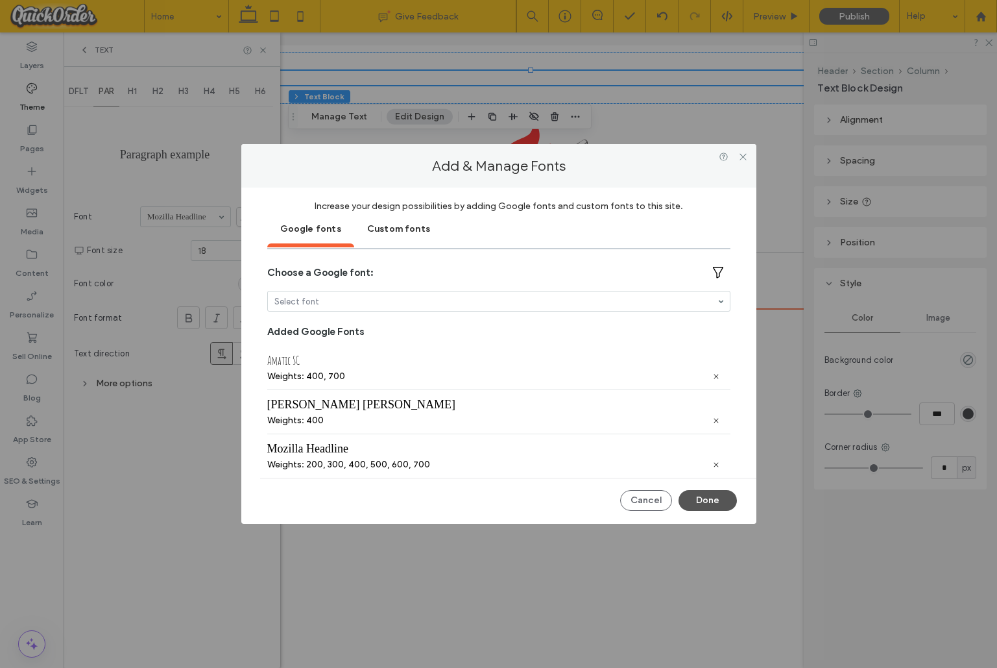
scroll to position [7, 0]
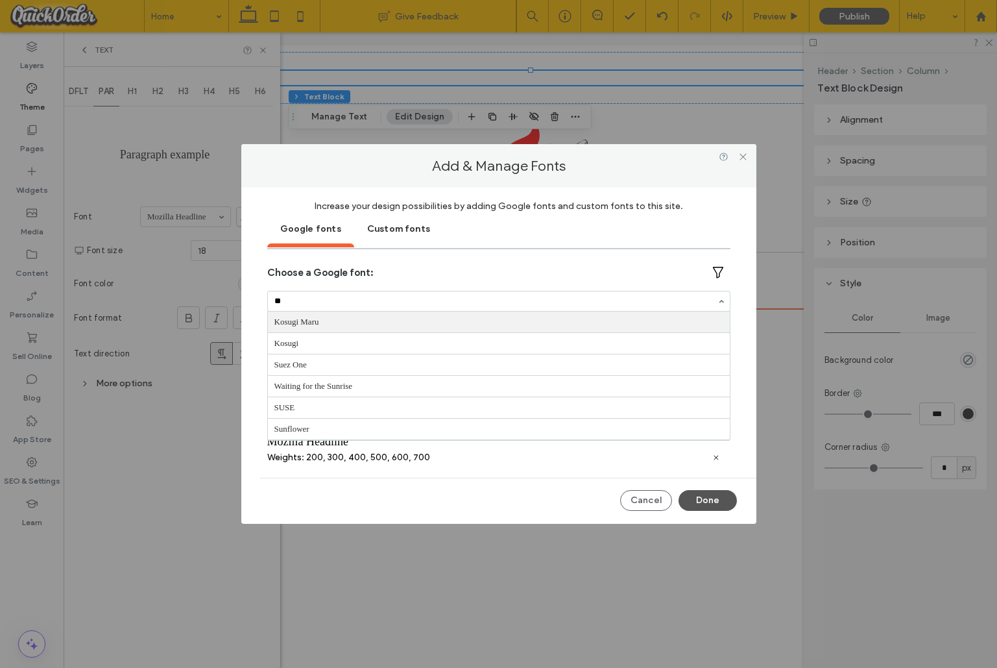
type input "***"
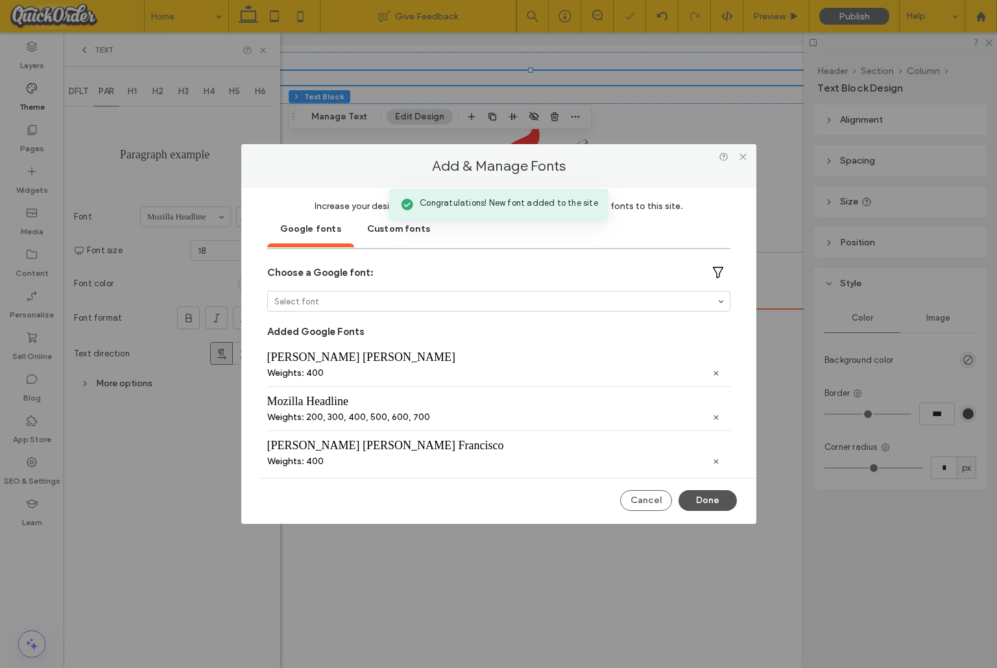
scroll to position [51, 0]
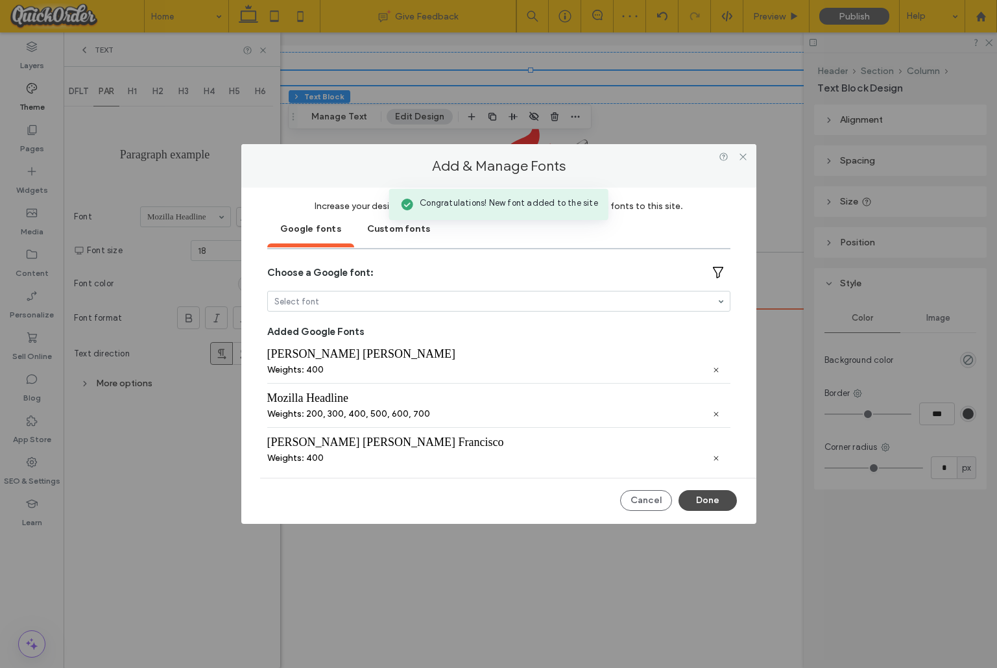
click at [722, 500] on button "Done" at bounding box center [708, 500] width 58 height 21
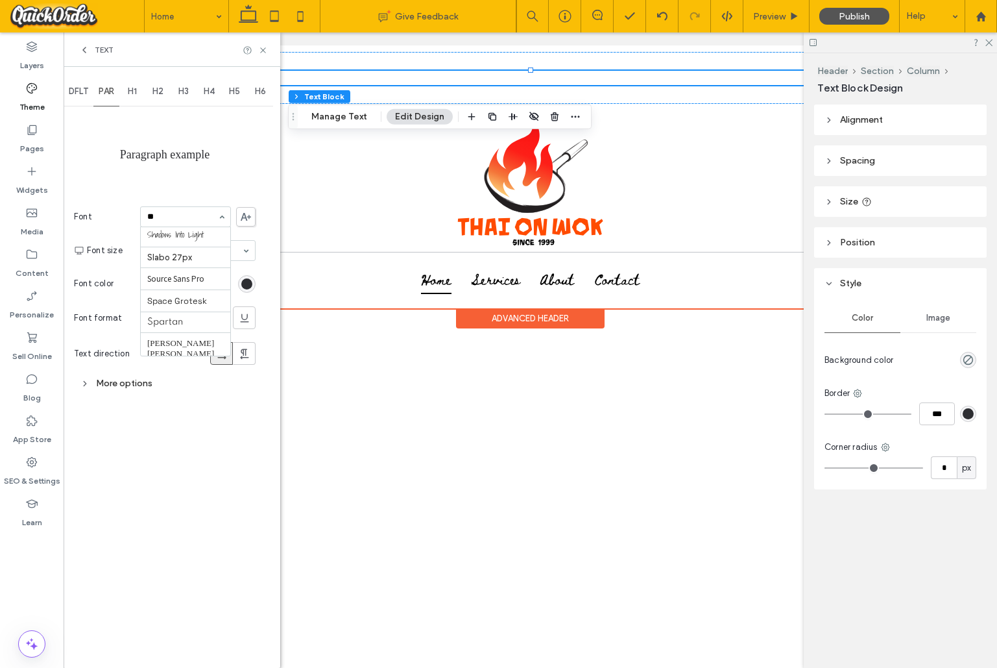
scroll to position [0, 0]
type input "***"
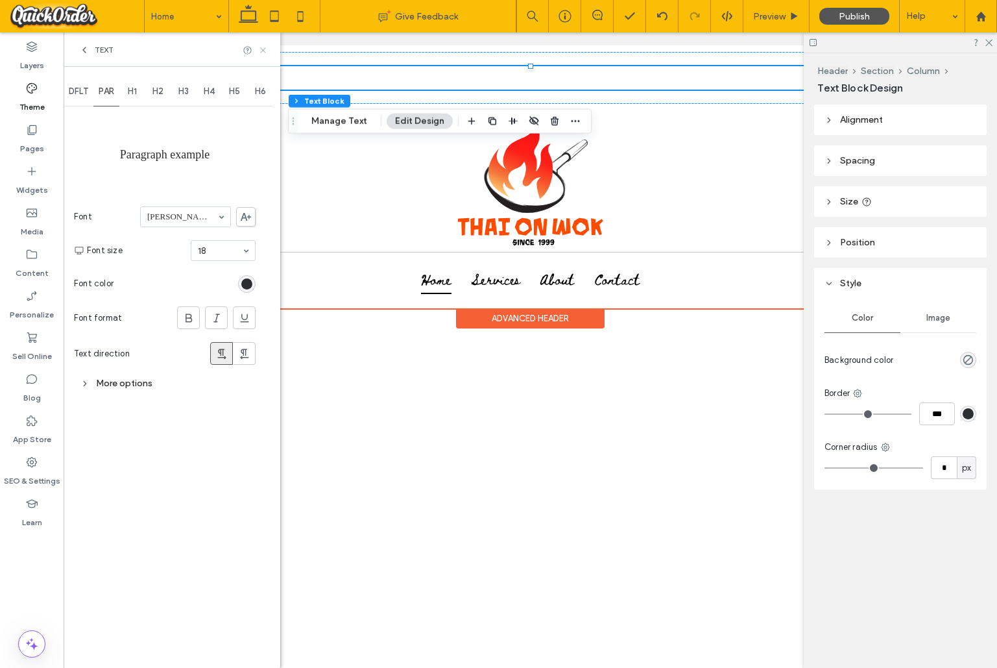
click at [262, 50] on icon at bounding box center [263, 50] width 10 height 10
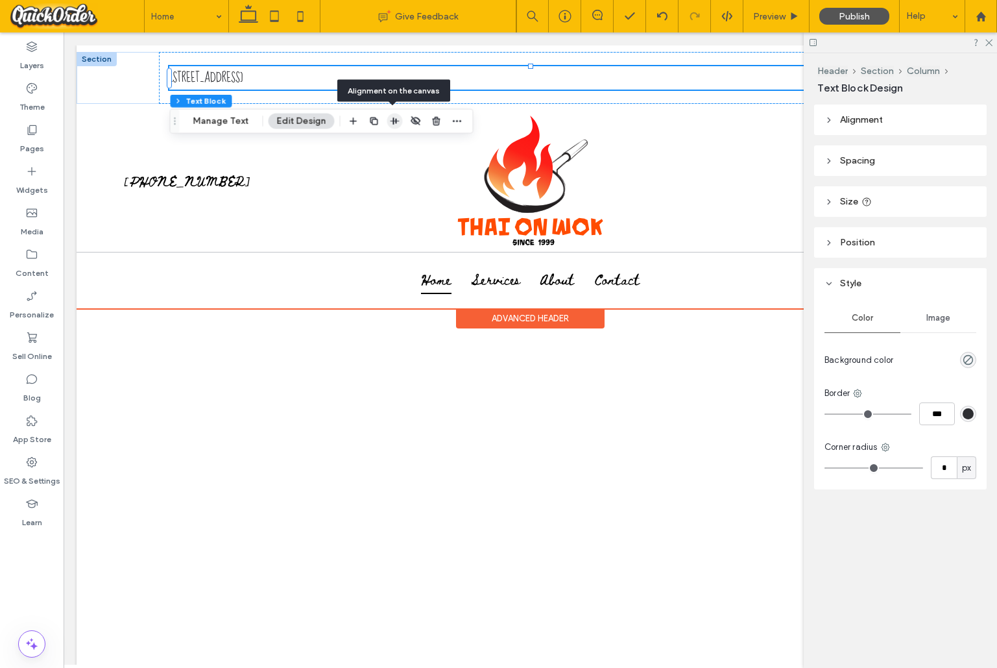
click at [394, 121] on use "button" at bounding box center [394, 120] width 9 height 7
click at [394, 145] on use "center" at bounding box center [394, 146] width 9 height 7
click at [331, 75] on p "[STREET_ADDRESS]" at bounding box center [530, 77] width 722 height 23
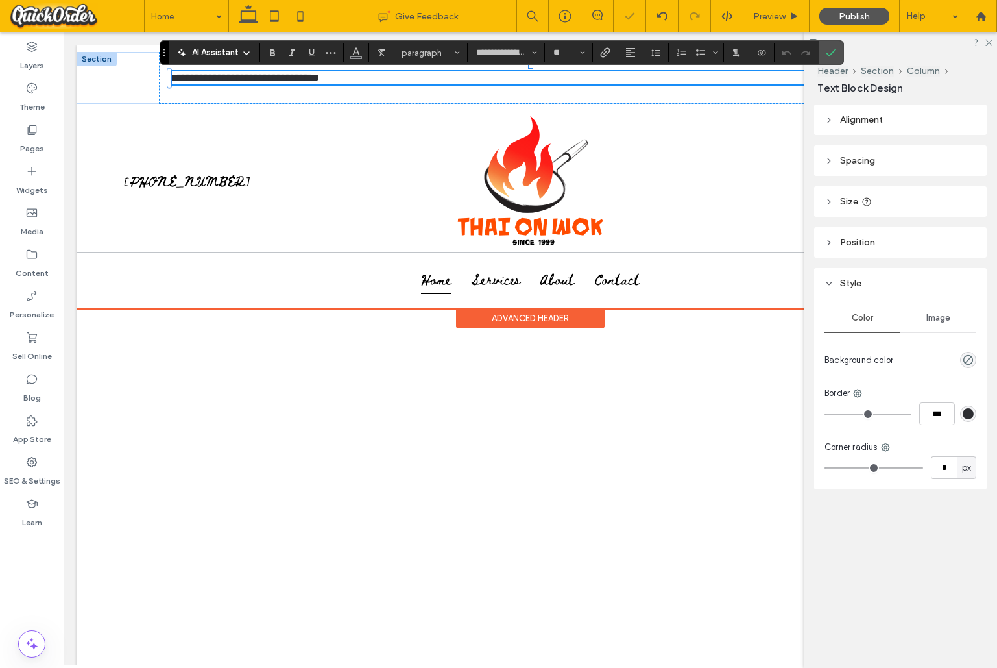
click at [331, 75] on p "**********" at bounding box center [530, 77] width 722 height 13
click at [628, 50] on use "Alignment" at bounding box center [630, 52] width 9 height 9
click at [646, 89] on div "ui.textEditor.alignment.center" at bounding box center [643, 93] width 17 height 10
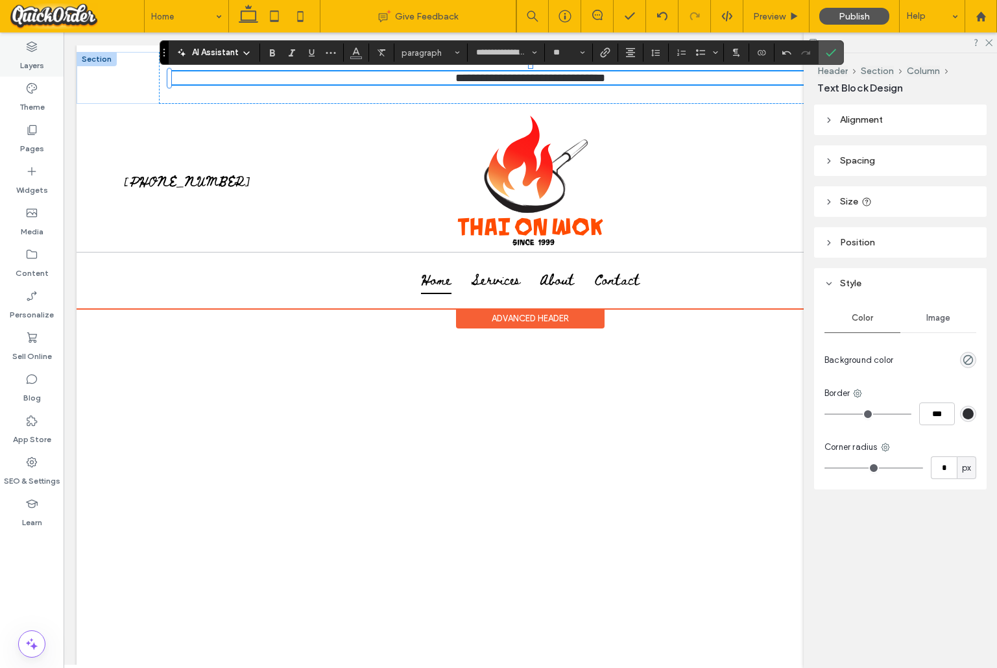
click at [24, 62] on label "Layers" at bounding box center [32, 62] width 24 height 18
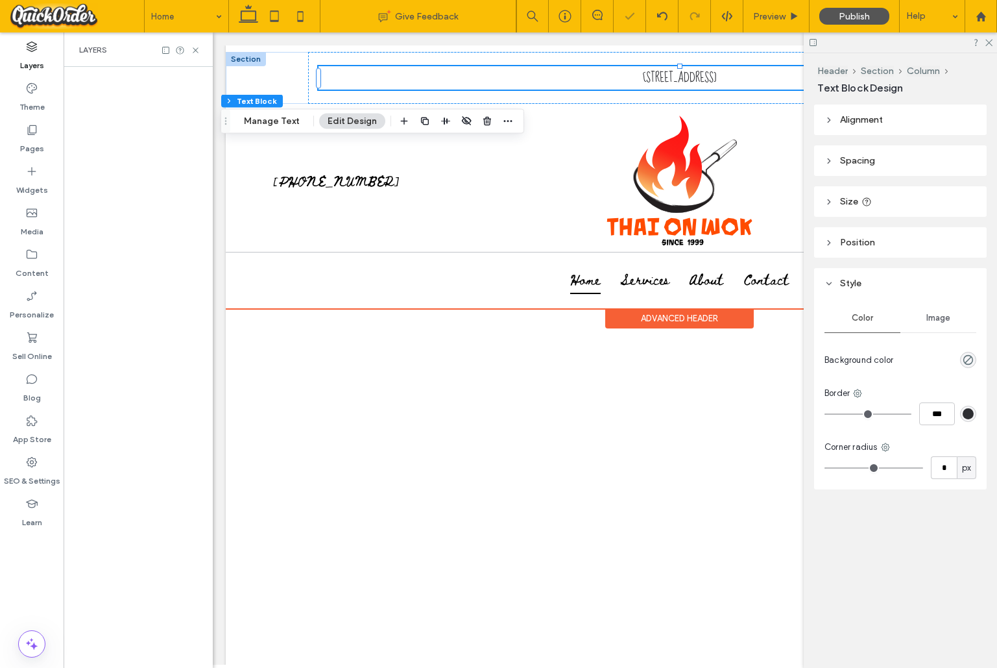
scroll to position [0, 343]
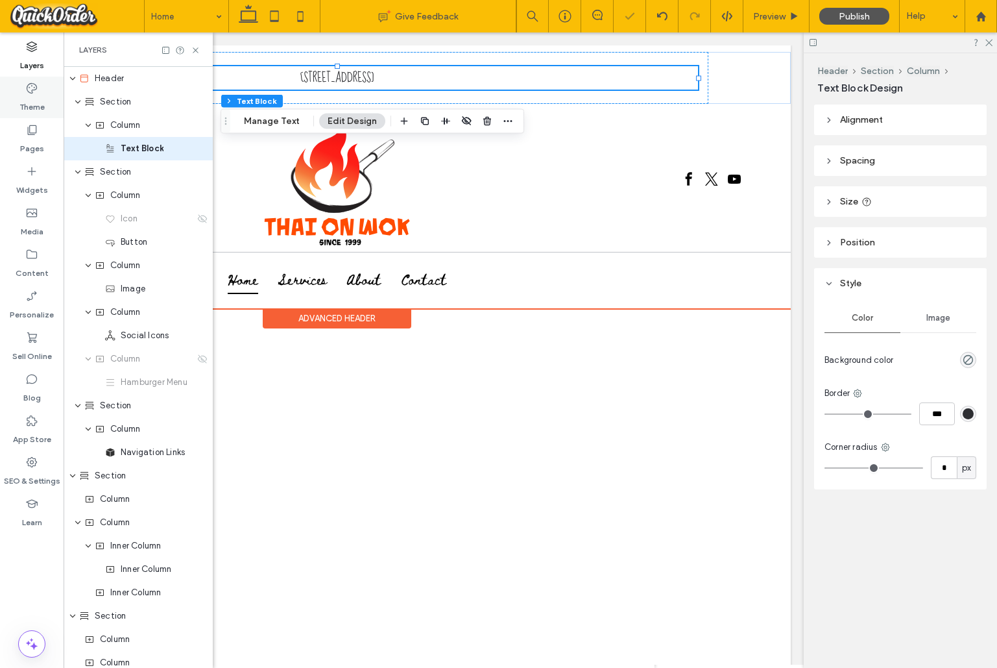
click at [18, 99] on div "Theme" at bounding box center [32, 98] width 64 height 42
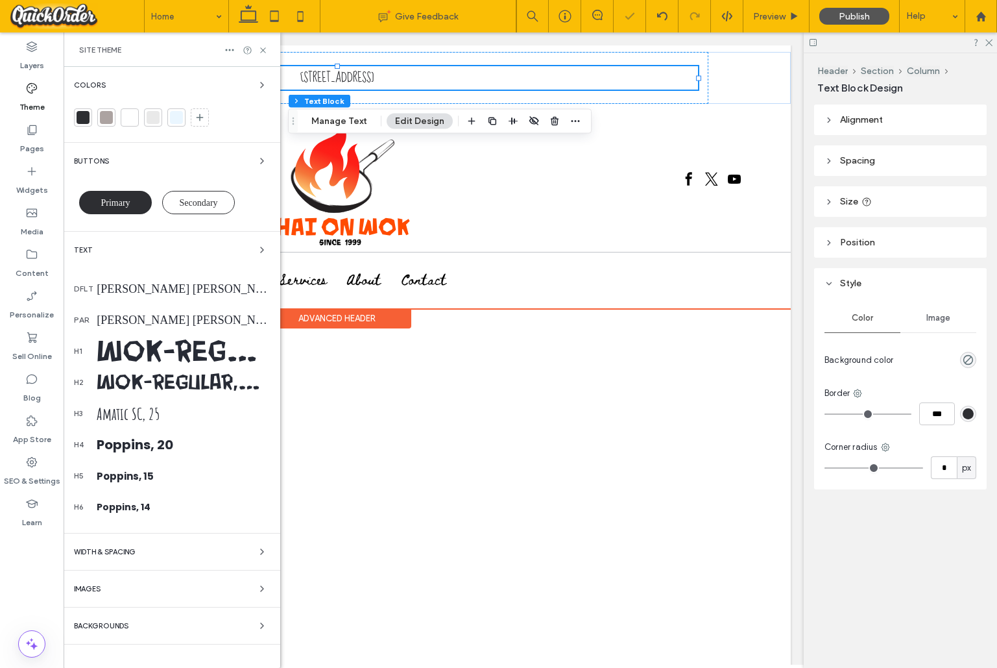
scroll to position [0, 193]
click at [160, 326] on div "[PERSON_NAME] [PERSON_NAME] Francisco, 18" at bounding box center [183, 320] width 173 height 14
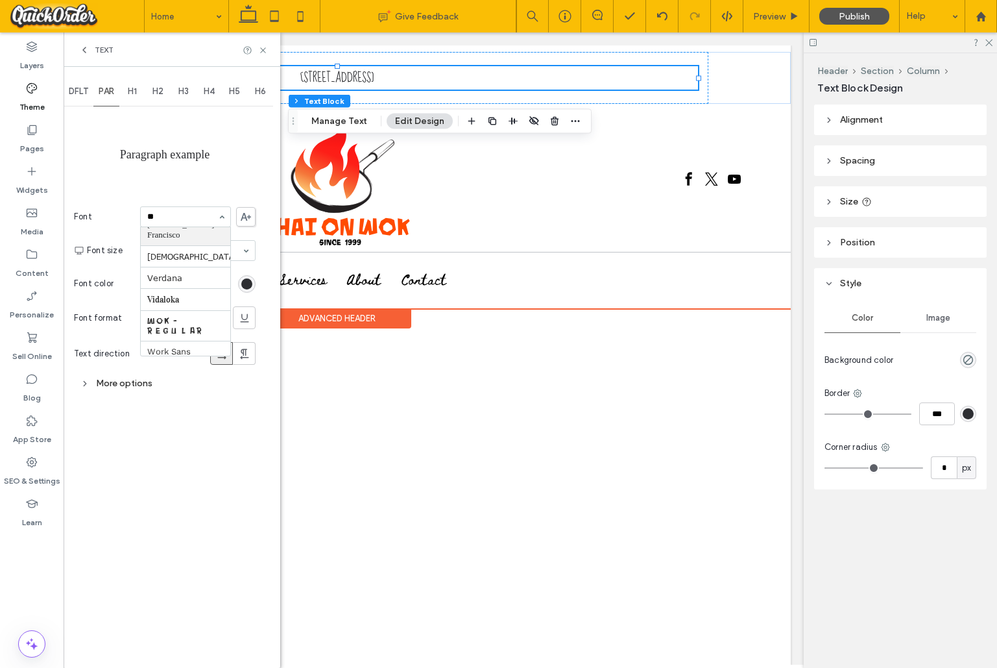
scroll to position [0, 0]
type input "***"
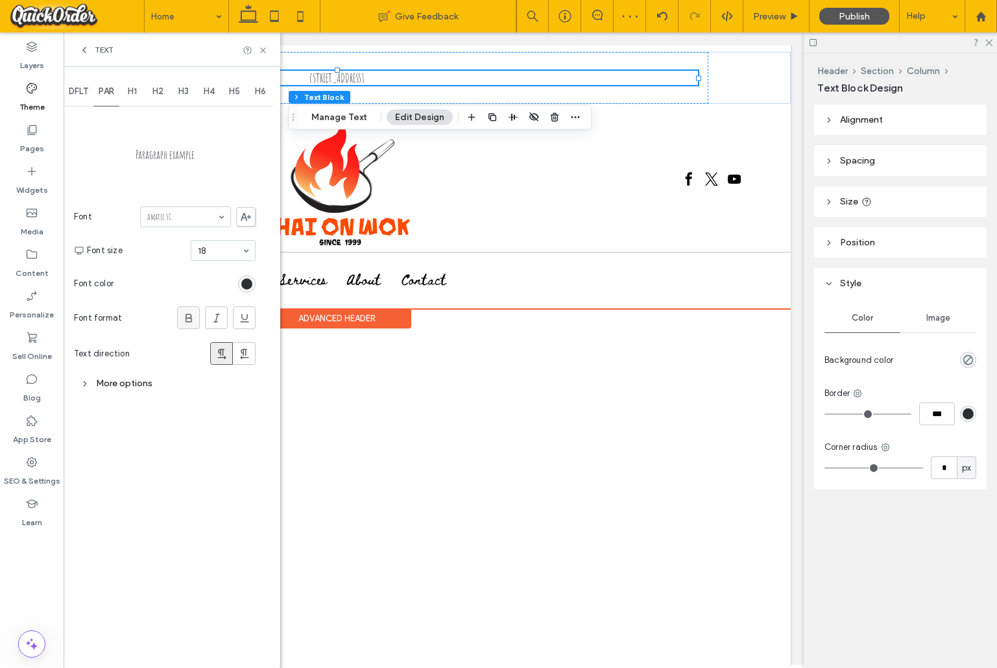
click at [191, 310] on span at bounding box center [188, 317] width 13 height 21
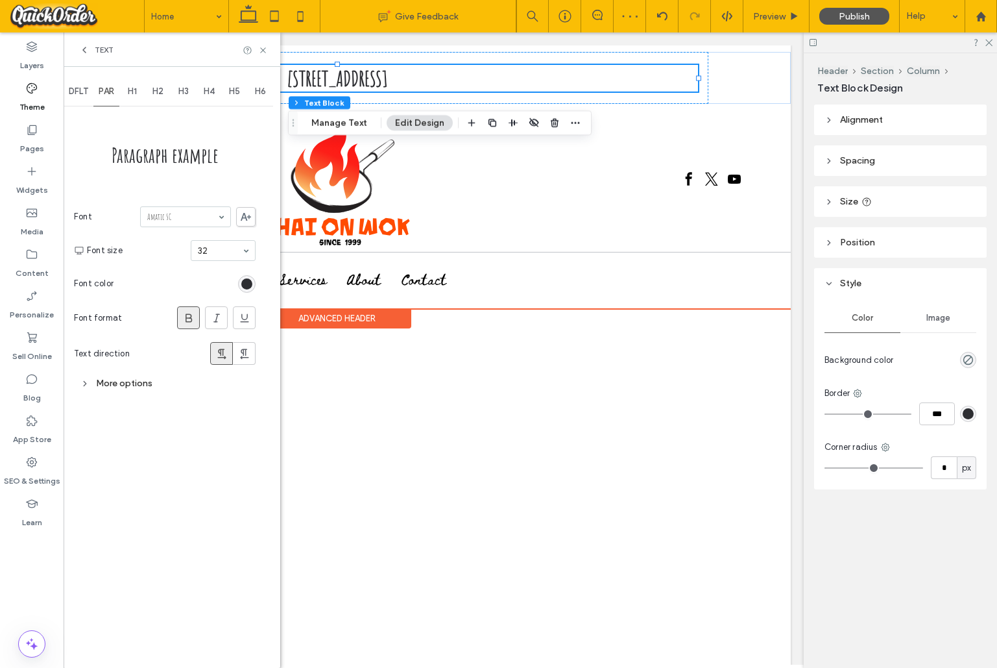
click at [222, 255] on input at bounding box center [220, 250] width 44 height 9
click at [230, 250] on input at bounding box center [220, 250] width 44 height 9
click at [119, 382] on div "More options" at bounding box center [165, 383] width 182 height 18
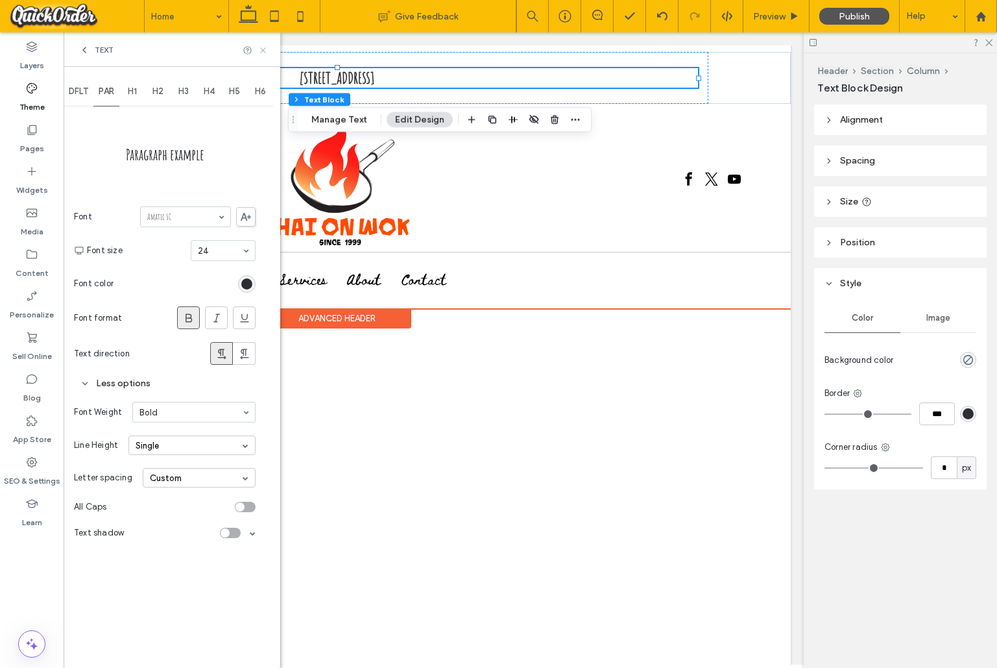
click at [265, 49] on icon at bounding box center [263, 50] width 10 height 10
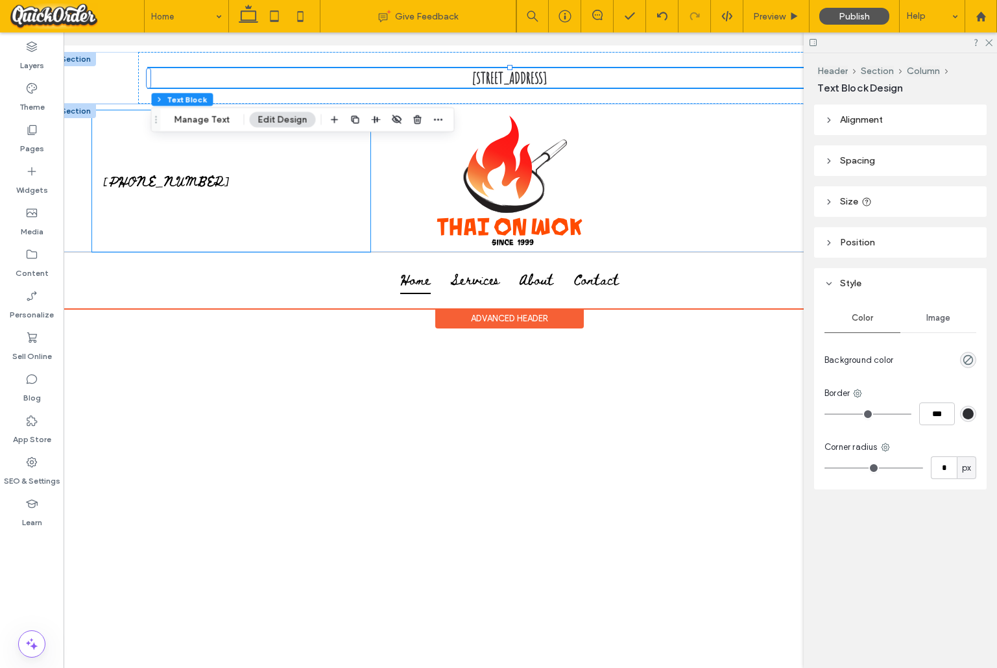
scroll to position [0, 18]
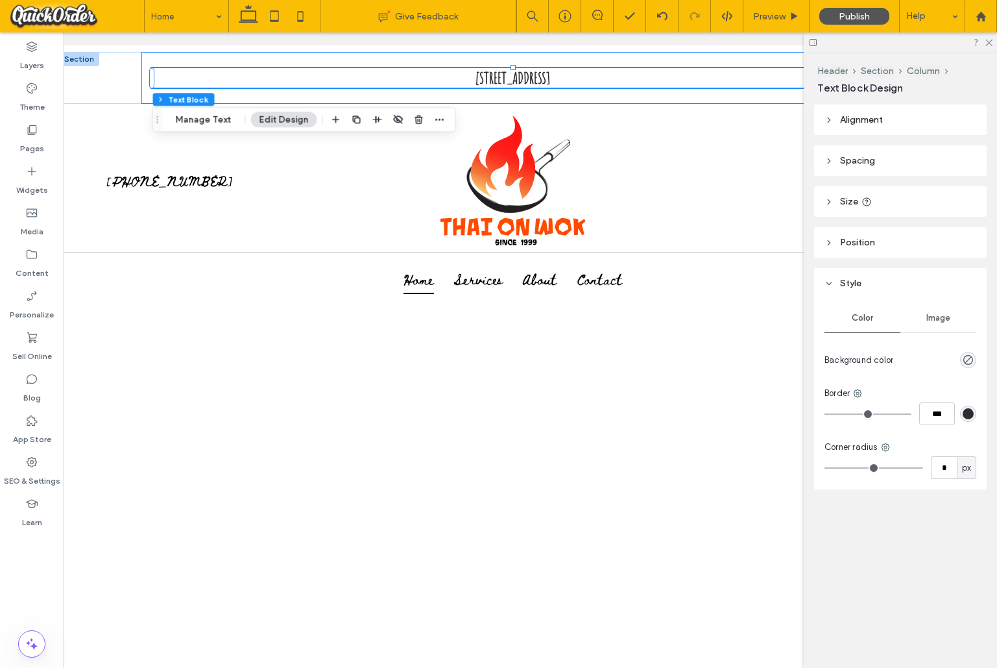
click at [377, 58] on div "[STREET_ADDRESS]" at bounding box center [512, 78] width 742 height 52
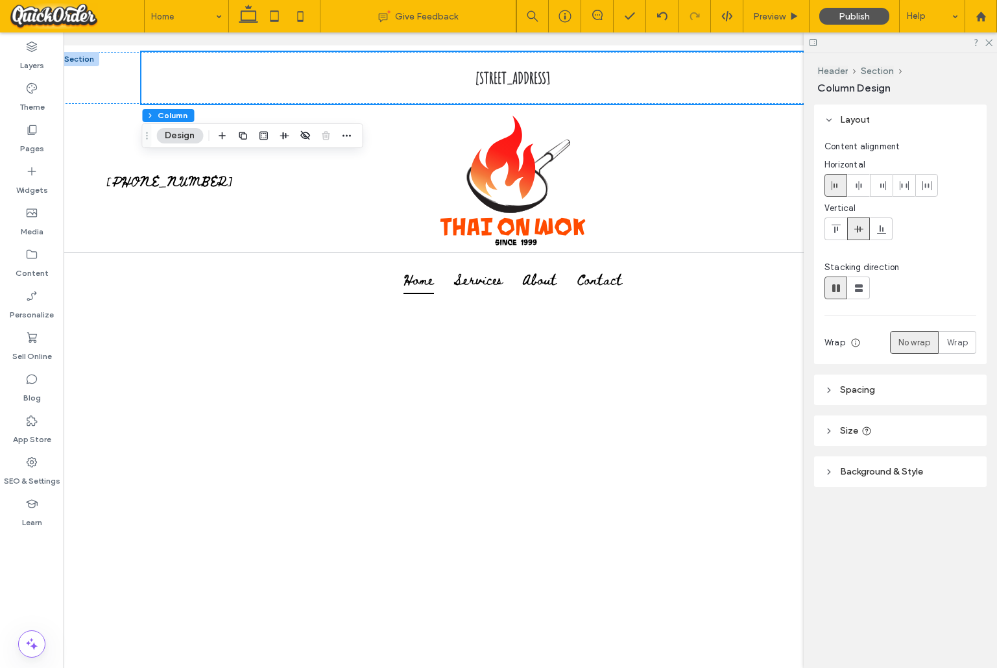
click at [860, 389] on span "Spacing" at bounding box center [857, 389] width 35 height 11
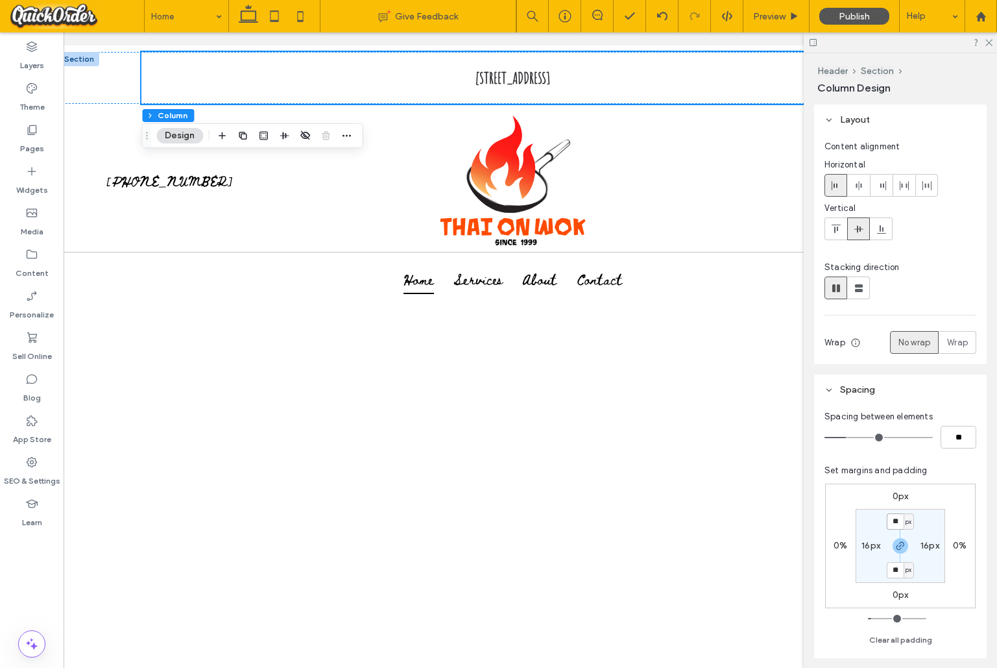
drag, startPoint x: 899, startPoint y: 519, endPoint x: 877, endPoint y: 520, distance: 22.1
click at [877, 520] on section "** px 16px ** px 16px" at bounding box center [901, 546] width 90 height 74
type input "*"
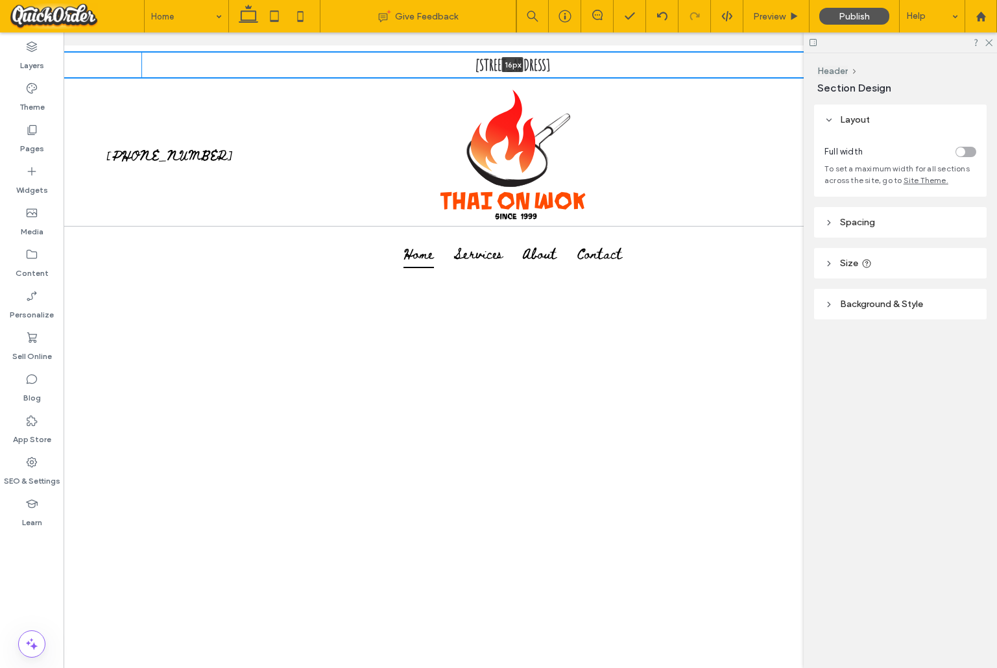
drag, startPoint x: 356, startPoint y: 101, endPoint x: 363, endPoint y: 61, distance: 40.2
click at [363, 61] on div "94 Glebe Point Rd, Glebe NSW 2037 16px Section" at bounding box center [513, 65] width 908 height 26
type input "**"
click at [864, 304] on span "Background & Style" at bounding box center [881, 303] width 83 height 11
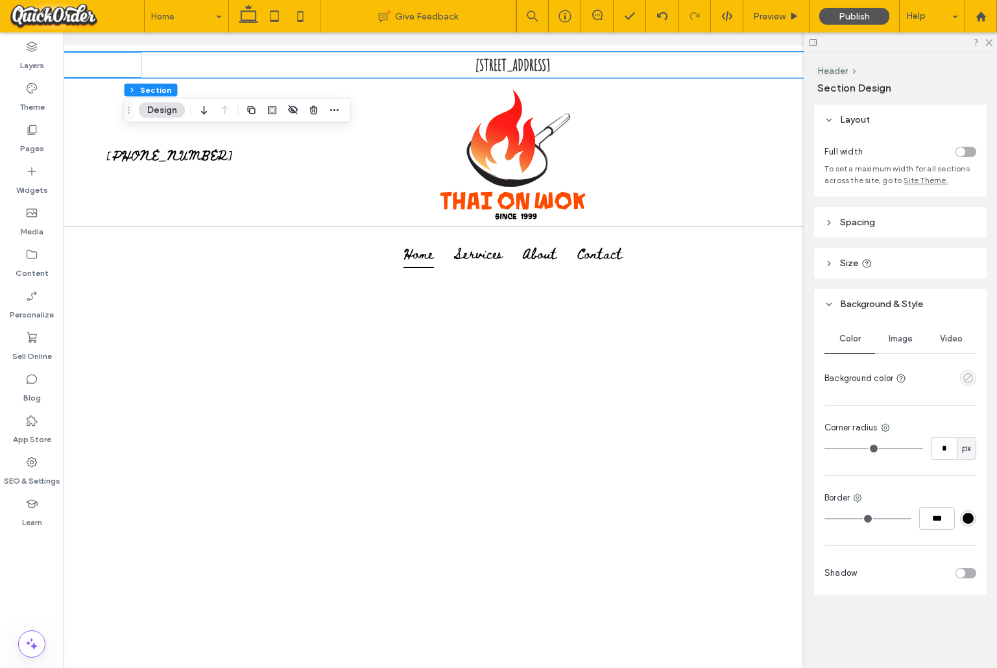
click at [966, 377] on icon "empty color" at bounding box center [968, 377] width 11 height 11
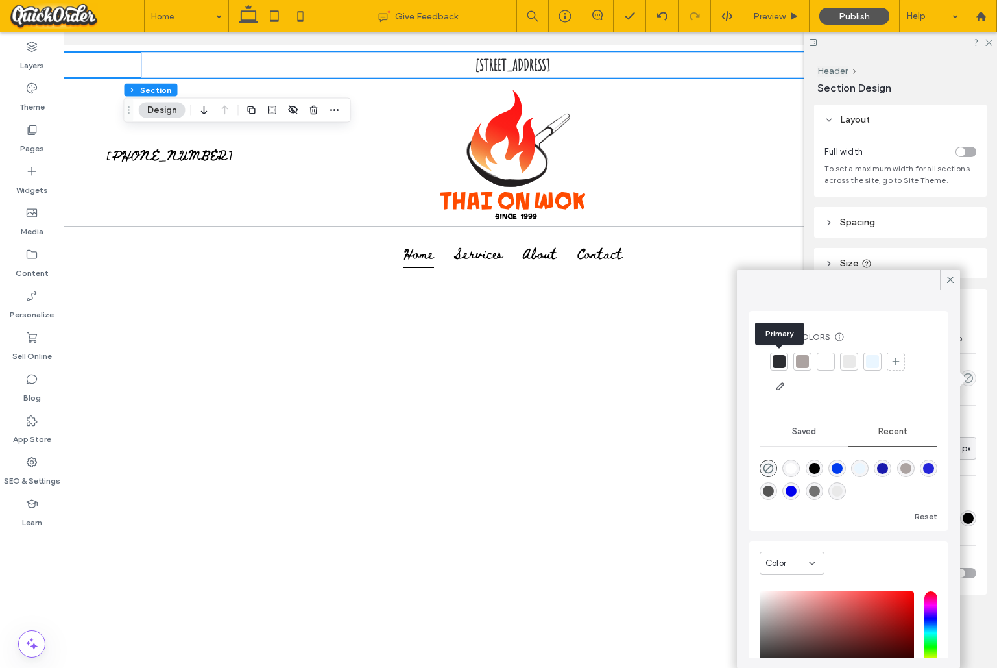
click at [785, 359] on div at bounding box center [779, 361] width 13 height 13
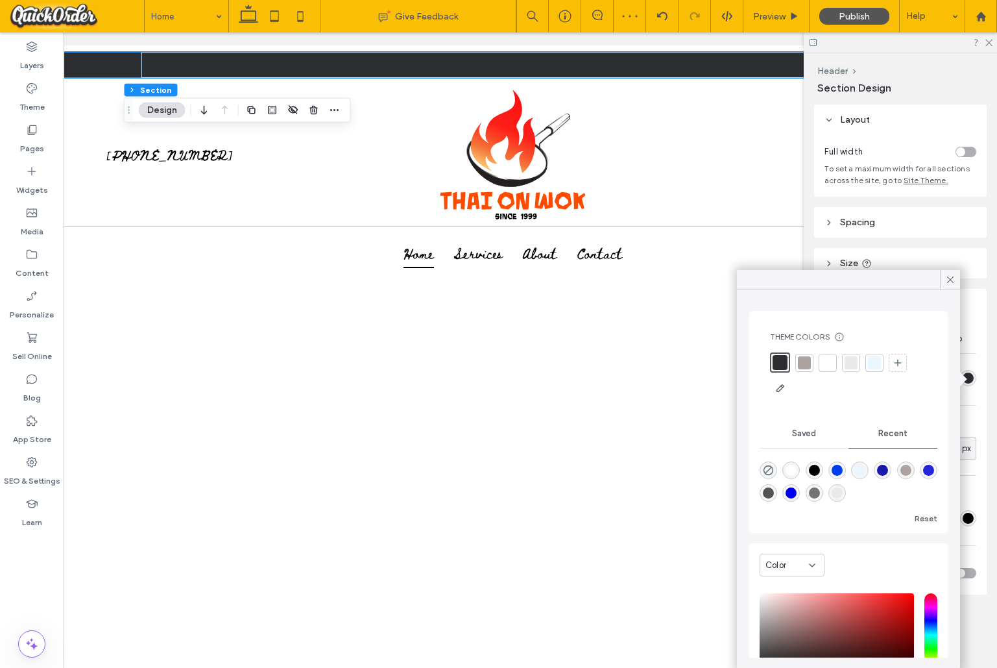
click at [766, 492] on div "rgba(84, 84, 84, 1)" at bounding box center [768, 492] width 11 height 11
type input "*******"
type input "***"
type input "****"
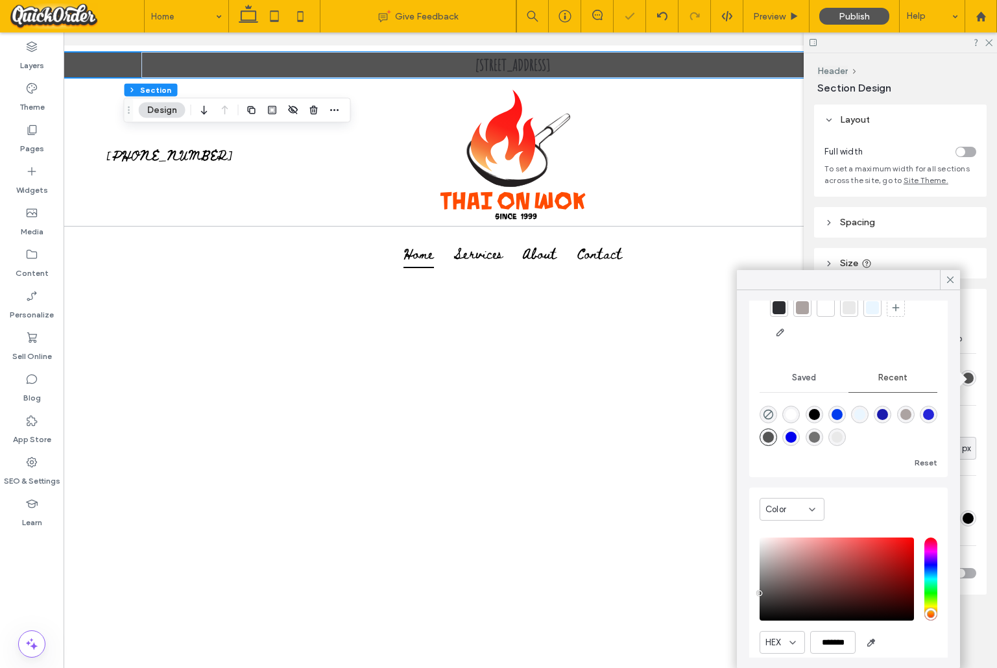
scroll to position [66, 0]
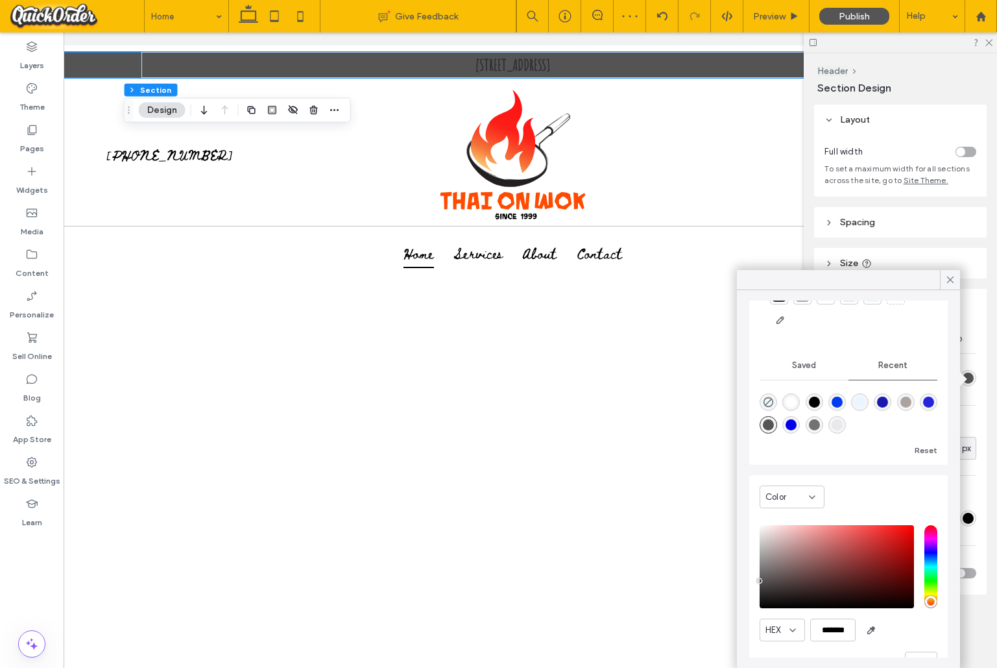
click at [771, 596] on div "saturation and value" at bounding box center [837, 566] width 154 height 83
type input "*******"
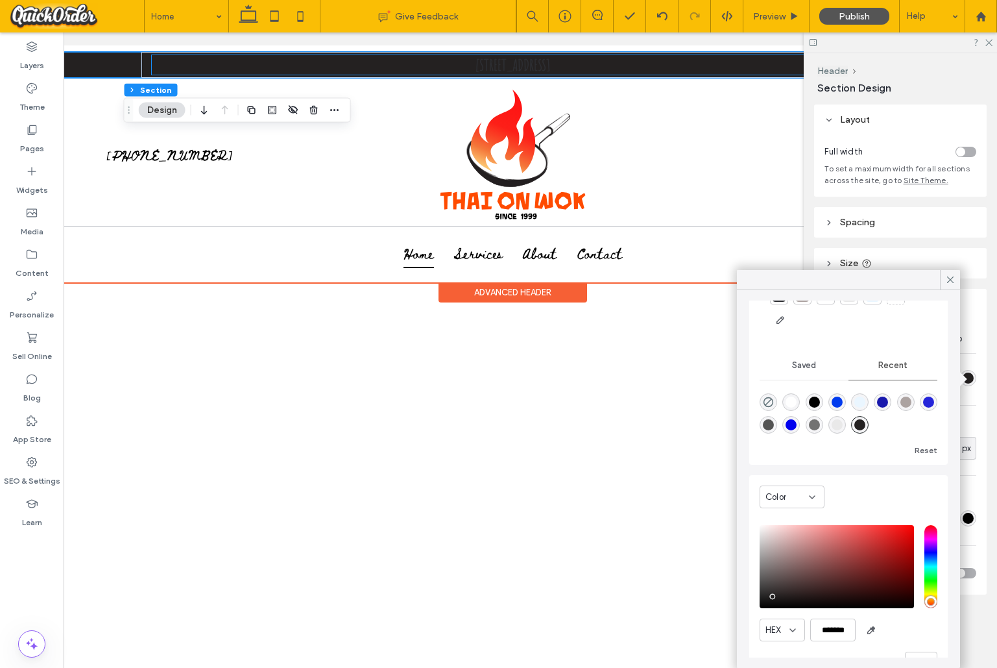
click at [493, 62] on span "[STREET_ADDRESS]" at bounding box center [513, 64] width 75 height 19
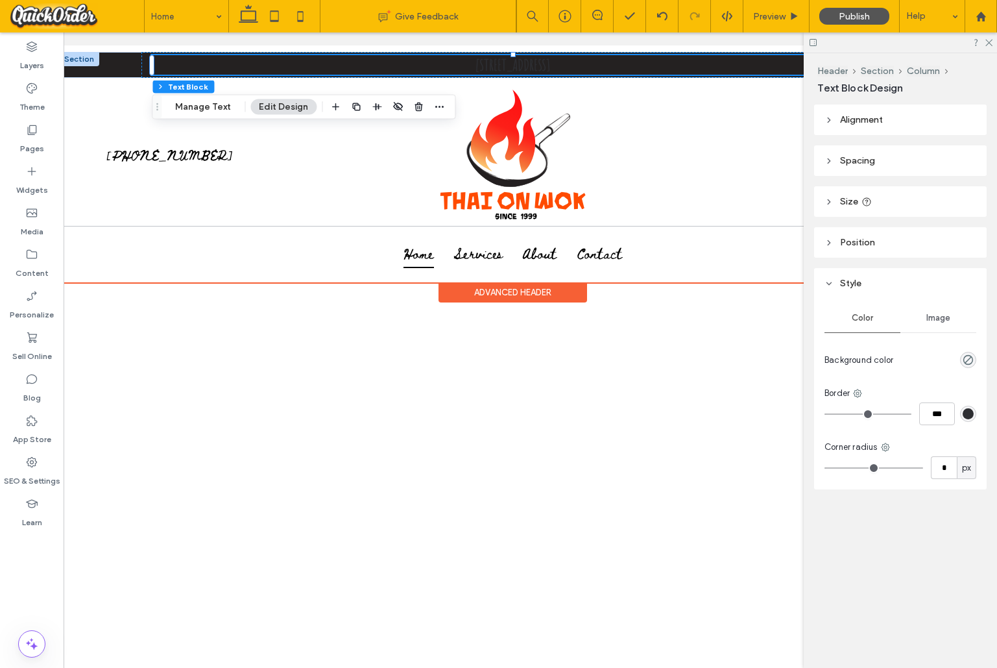
click at [493, 62] on span "[STREET_ADDRESS]" at bounding box center [513, 64] width 75 height 19
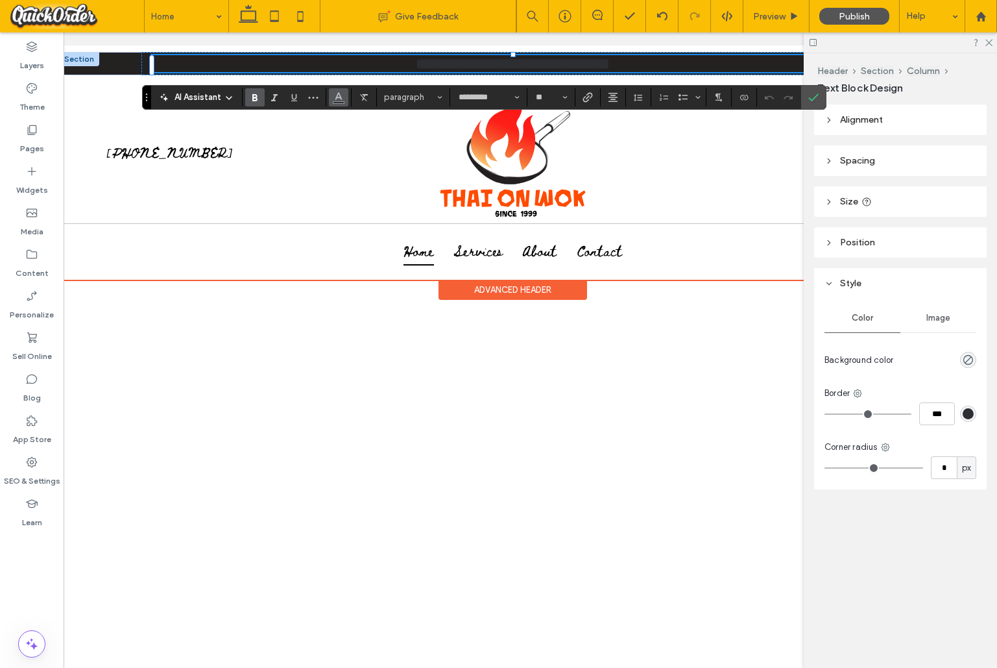
click at [343, 99] on icon "Color" at bounding box center [339, 96] width 10 height 10
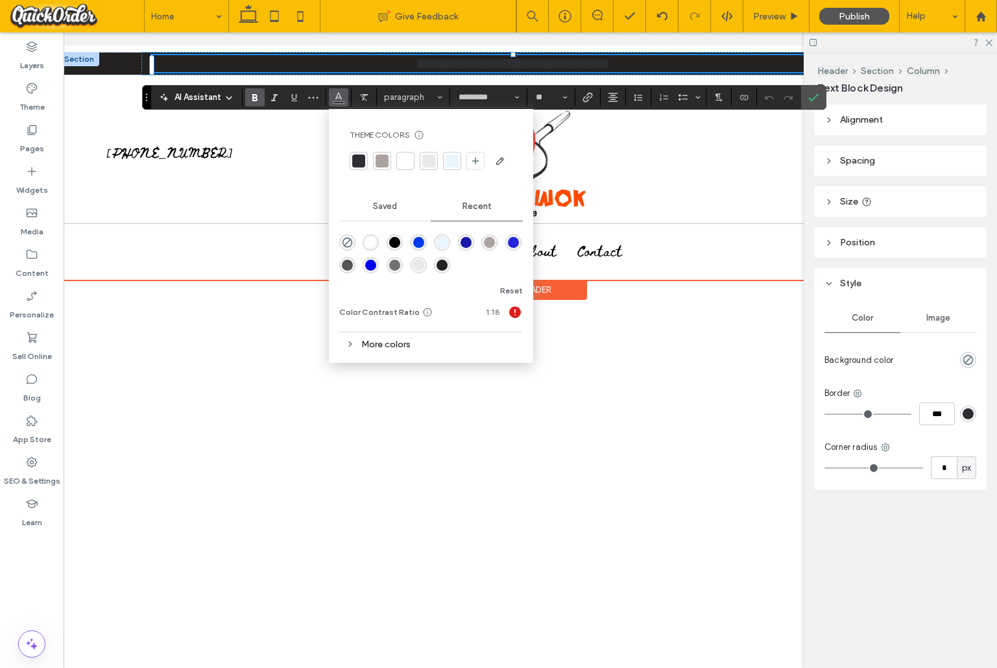
click at [403, 158] on div at bounding box center [405, 160] width 13 height 13
click at [814, 99] on icon "Confirm" at bounding box center [814, 97] width 10 height 10
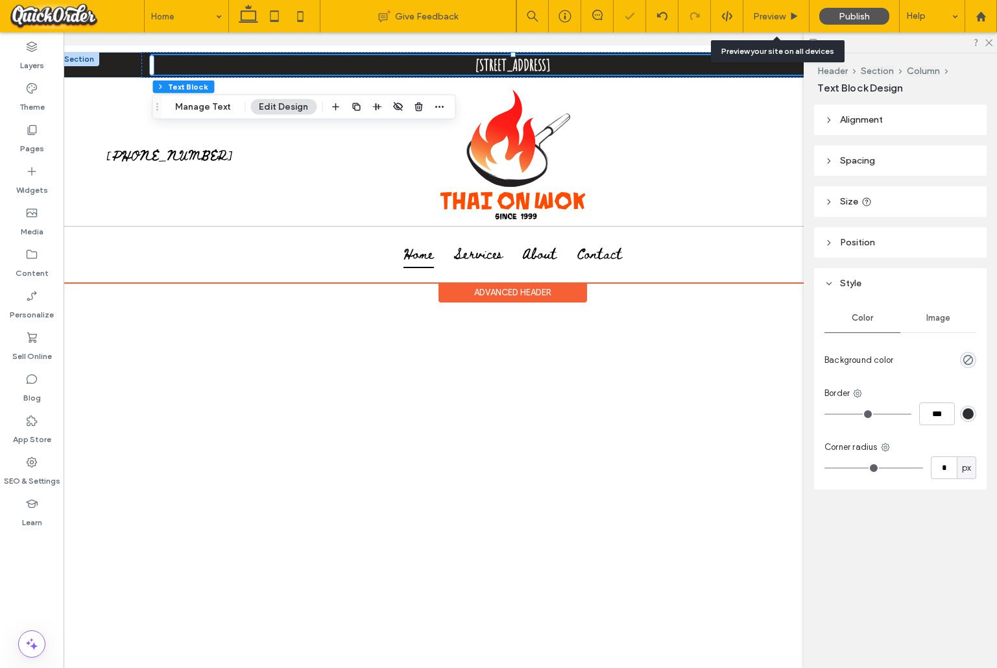
click at [788, 17] on div "Preview" at bounding box center [777, 16] width 66 height 11
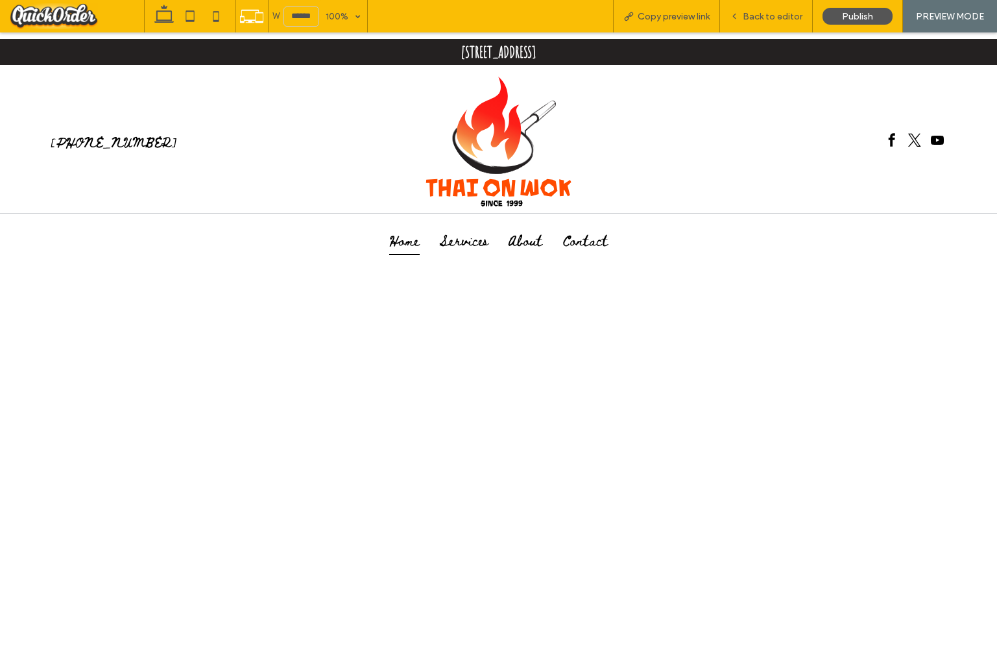
click at [777, 18] on span "Back to editor" at bounding box center [773, 16] width 60 height 11
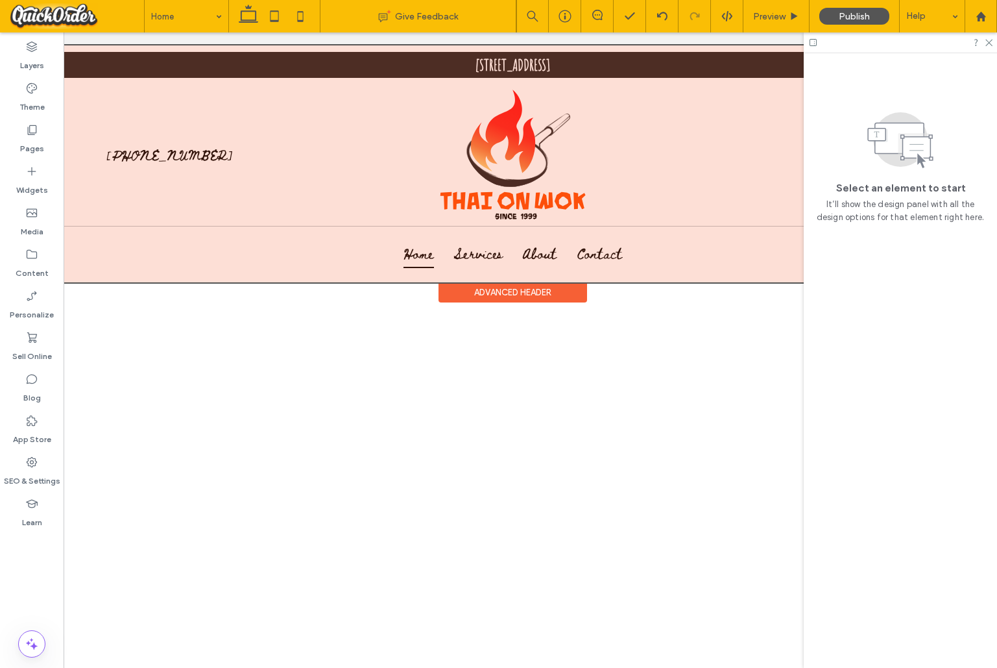
click at [698, 154] on div at bounding box center [513, 163] width 908 height 237
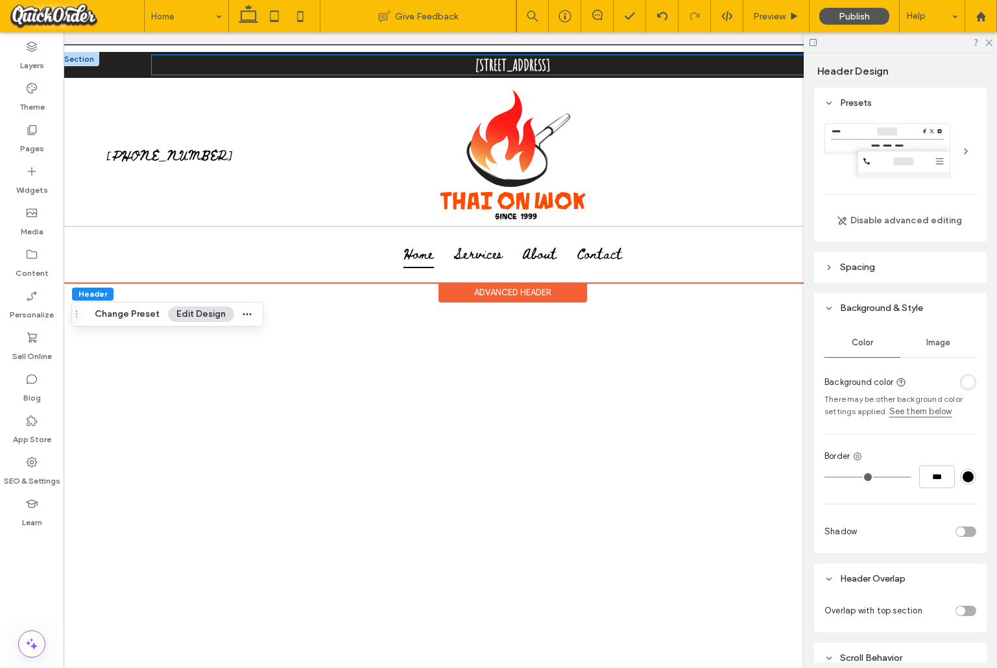
click at [364, 71] on p "[STREET_ADDRESS]" at bounding box center [513, 64] width 722 height 19
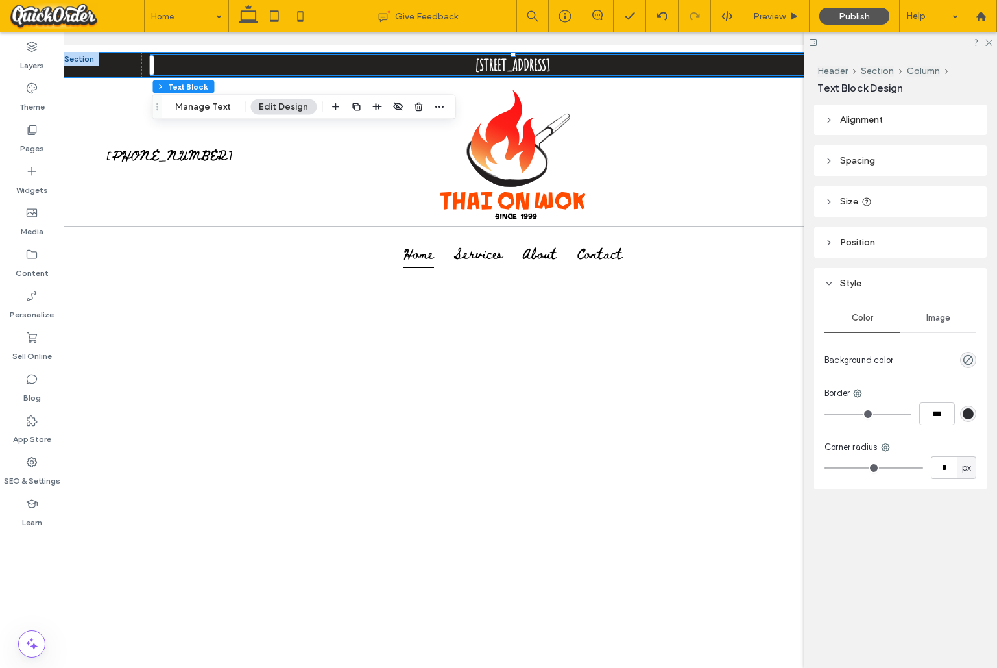
click at [121, 63] on div "[STREET_ADDRESS]" at bounding box center [513, 65] width 908 height 26
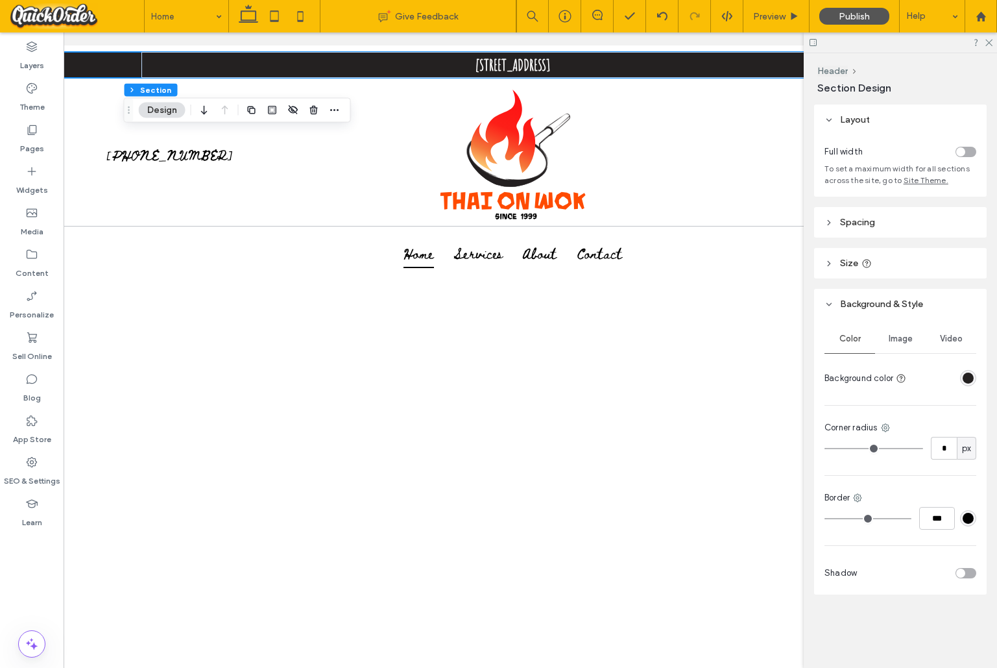
click at [971, 374] on div "rgba(36, 33, 33, 1)" at bounding box center [968, 377] width 11 height 11
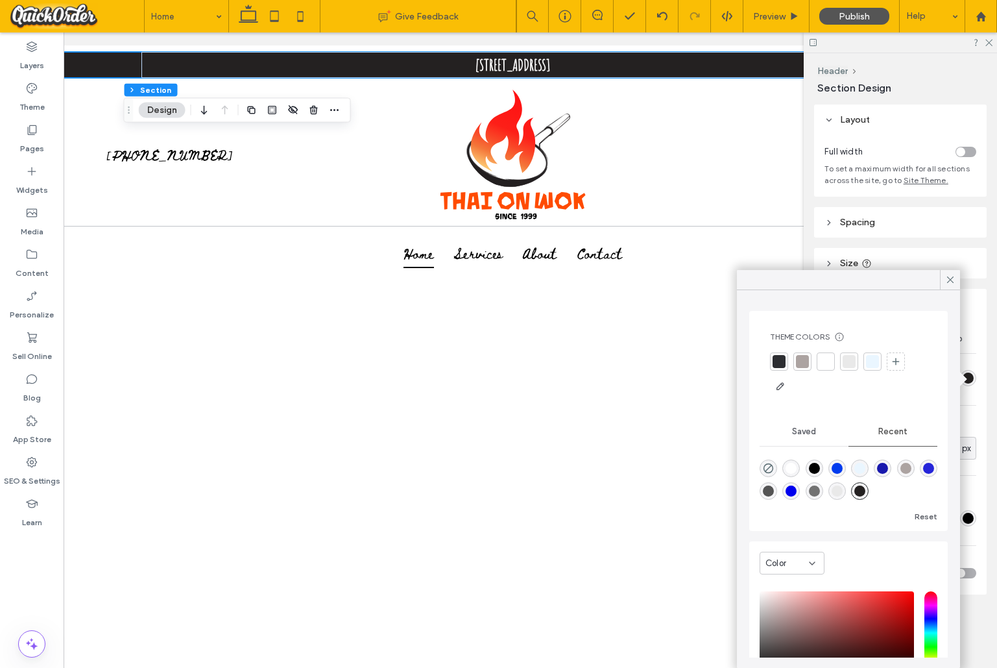
click at [772, 461] on div "rgba(0, 0, 0, 0)" at bounding box center [769, 468] width 18 height 18
type input "*******"
type input "*"
type input "**"
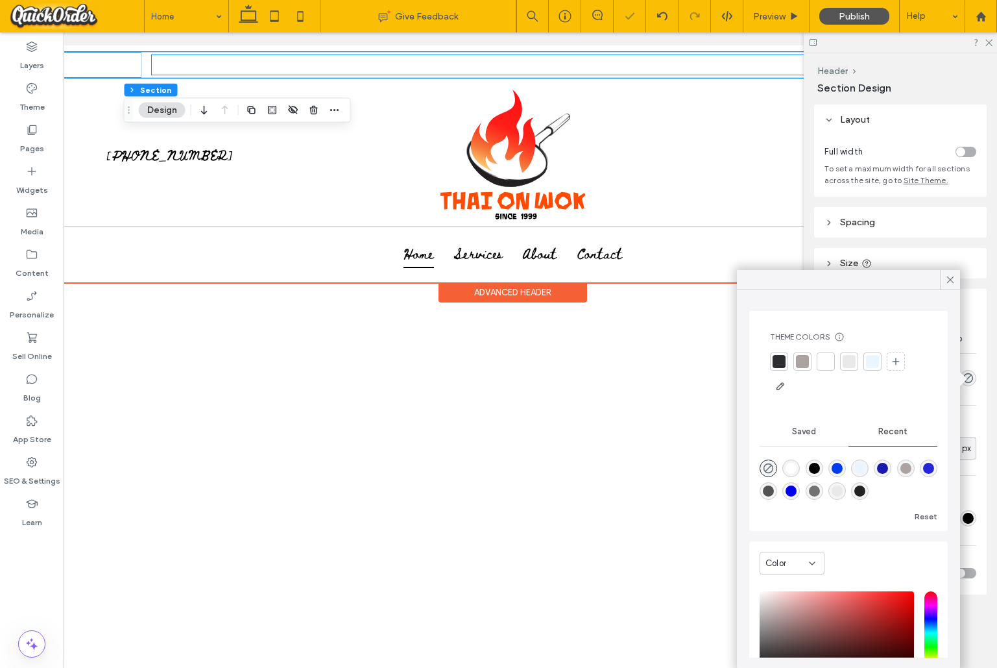
click at [550, 71] on span "[STREET_ADDRESS]" at bounding box center [513, 64] width 75 height 19
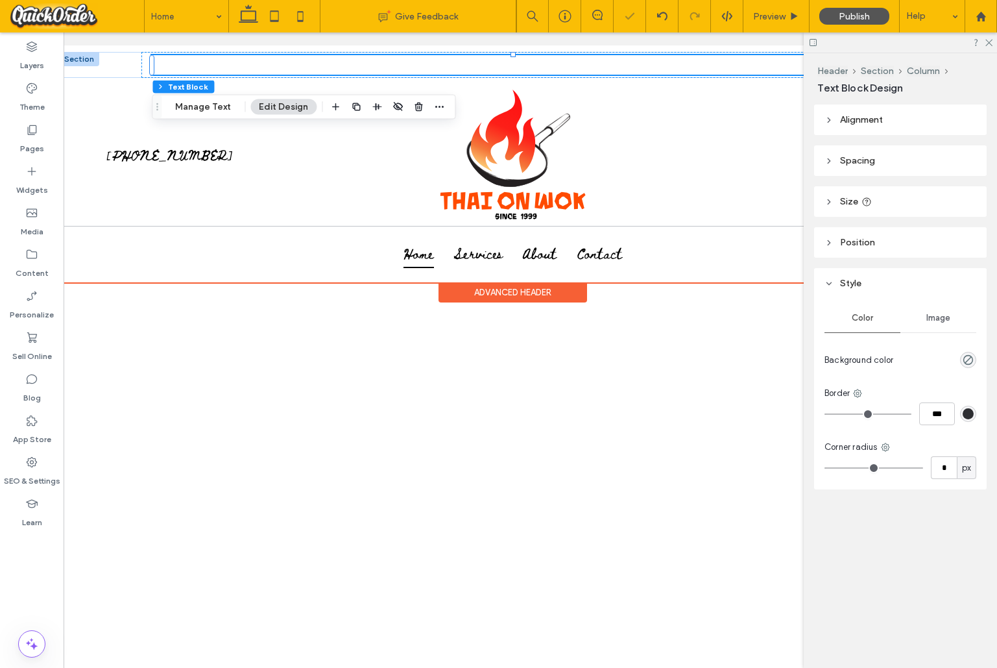
click at [550, 71] on span "[STREET_ADDRESS]" at bounding box center [513, 64] width 75 height 19
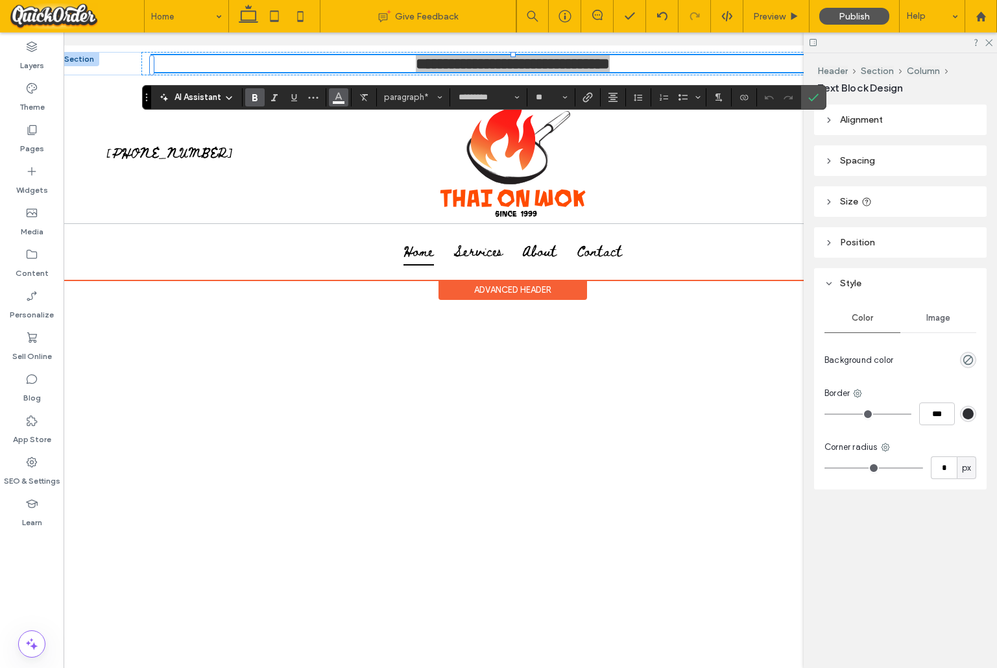
click at [341, 94] on icon "Color" at bounding box center [339, 96] width 10 height 10
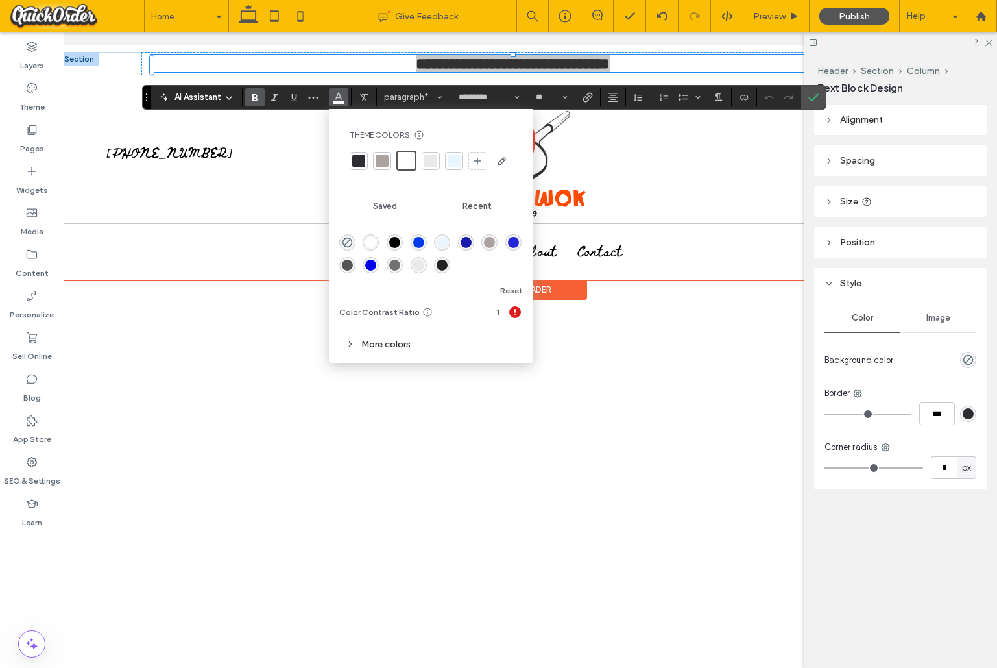
click at [443, 263] on div "rgba(36, 33, 33, 1)" at bounding box center [442, 265] width 11 height 11
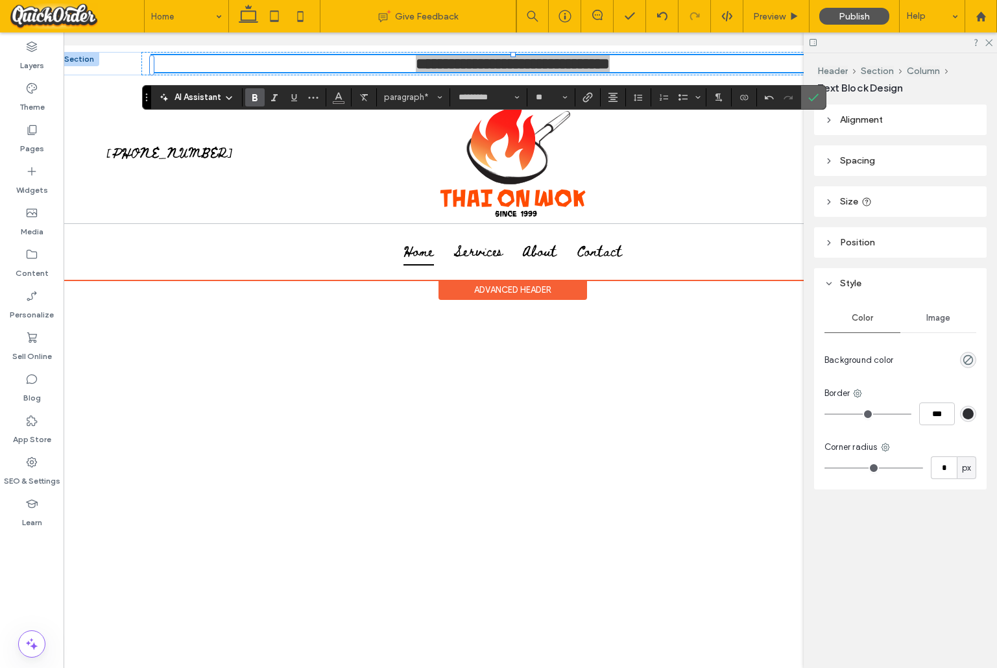
click at [810, 94] on icon "Confirm" at bounding box center [814, 97] width 10 height 10
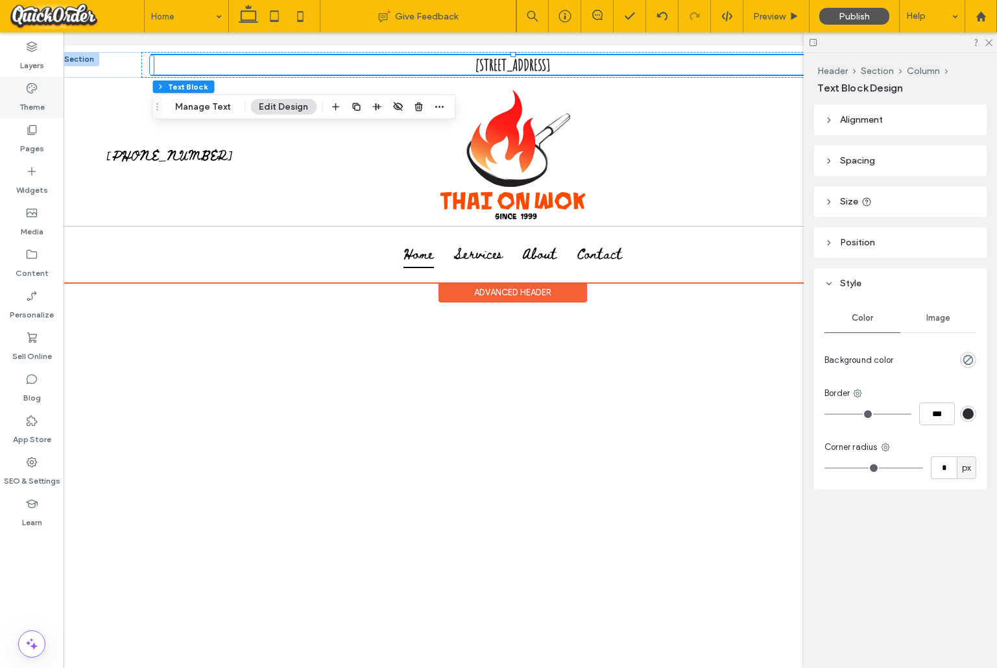
click at [28, 92] on icon at bounding box center [31, 88] width 13 height 13
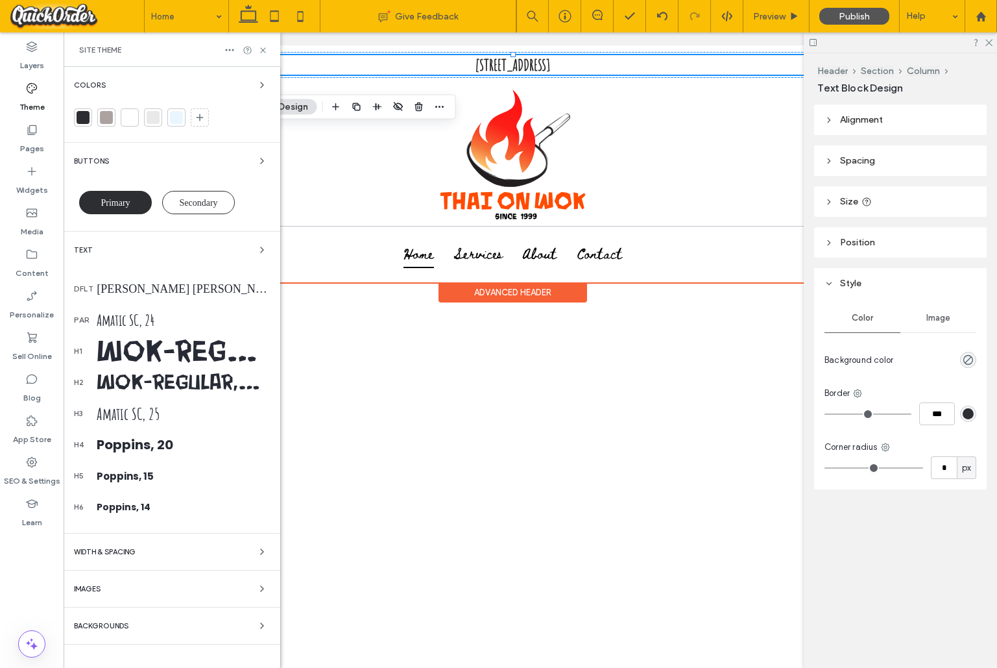
click at [140, 318] on div "Amatic SC, 24" at bounding box center [183, 319] width 173 height 19
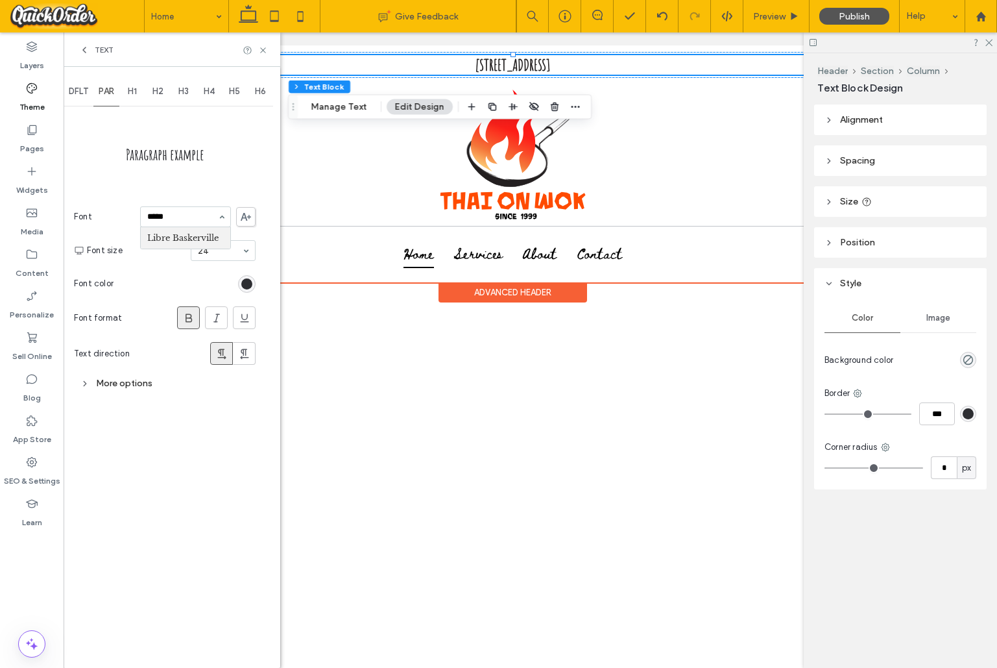
type input "*****"
click at [252, 212] on span at bounding box center [245, 216] width 19 height 19
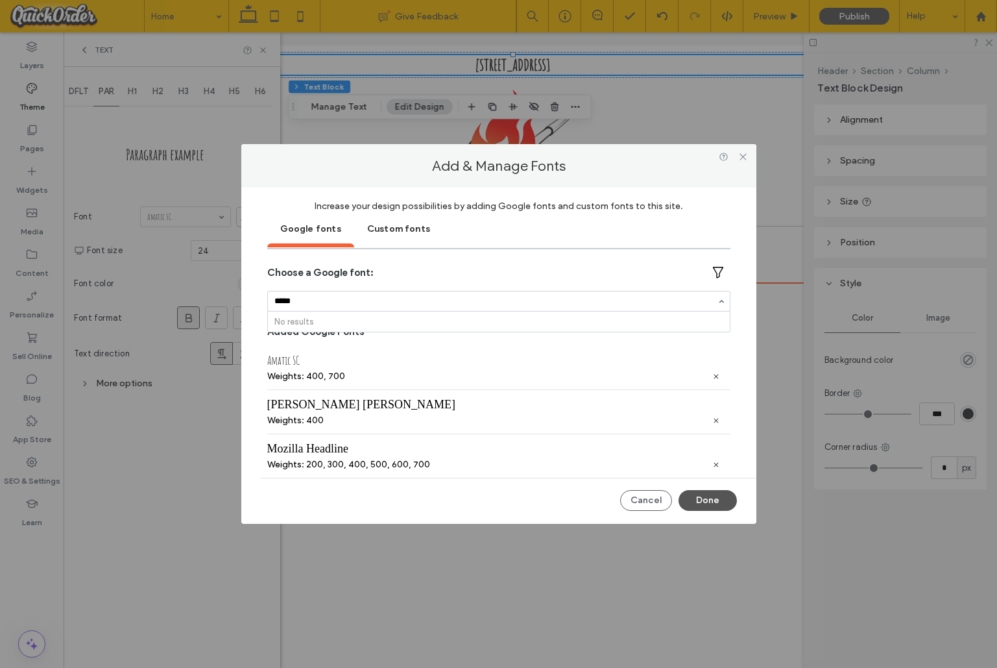
type input "****"
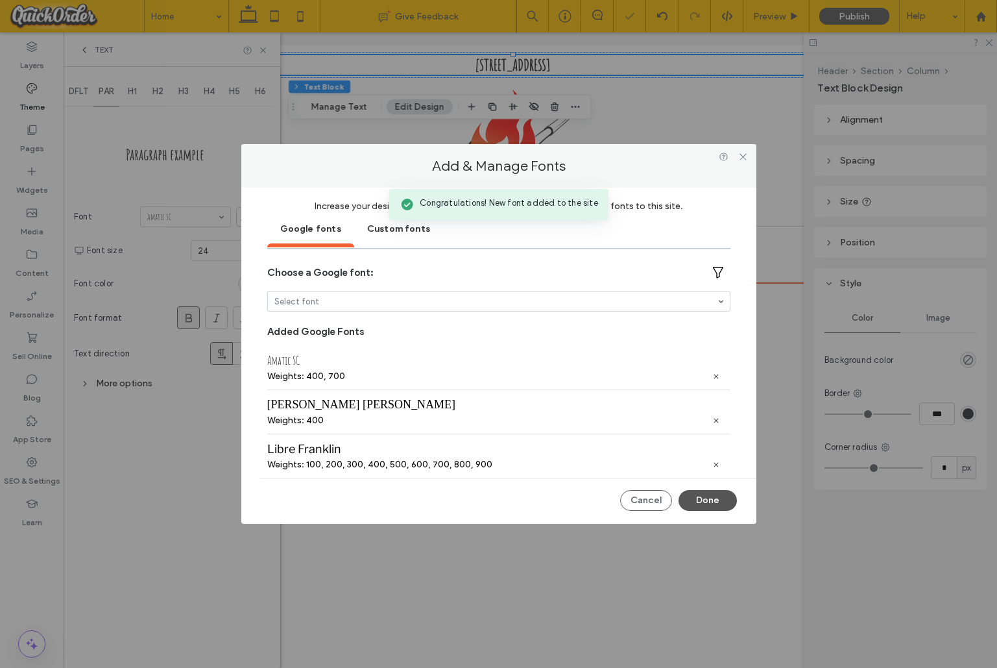
scroll to position [42, 0]
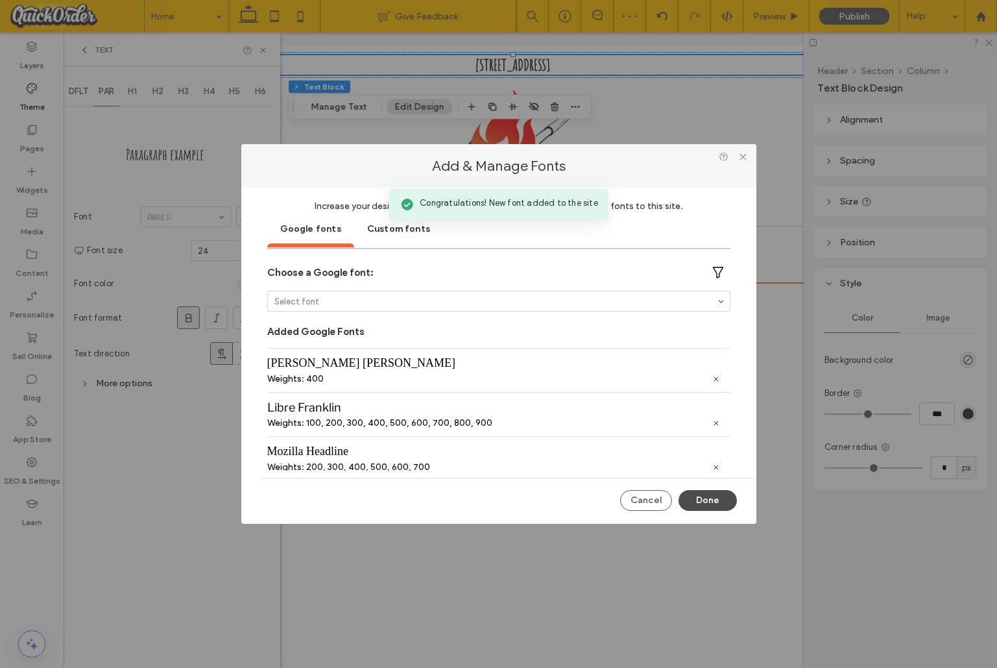
click at [693, 502] on button "Done" at bounding box center [708, 500] width 58 height 21
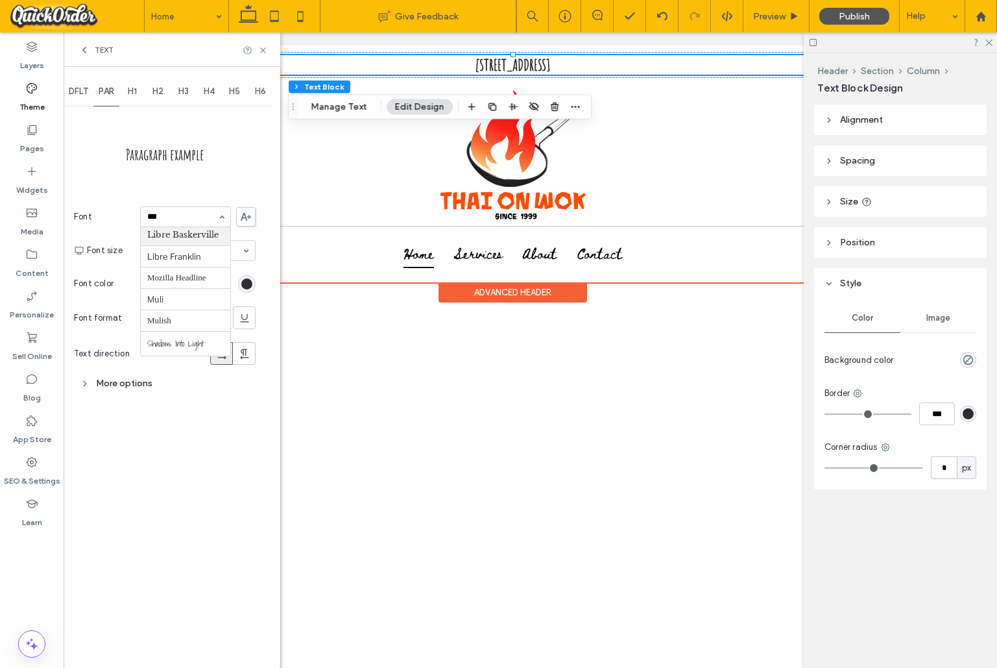
scroll to position [0, 0]
type input "****"
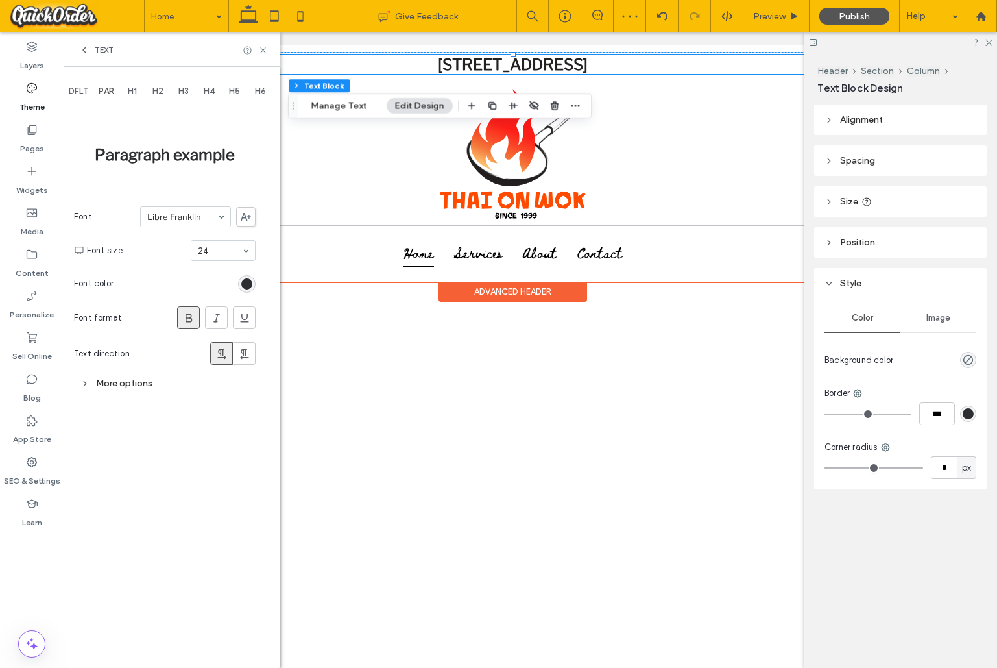
click at [189, 311] on icon at bounding box center [188, 317] width 13 height 13
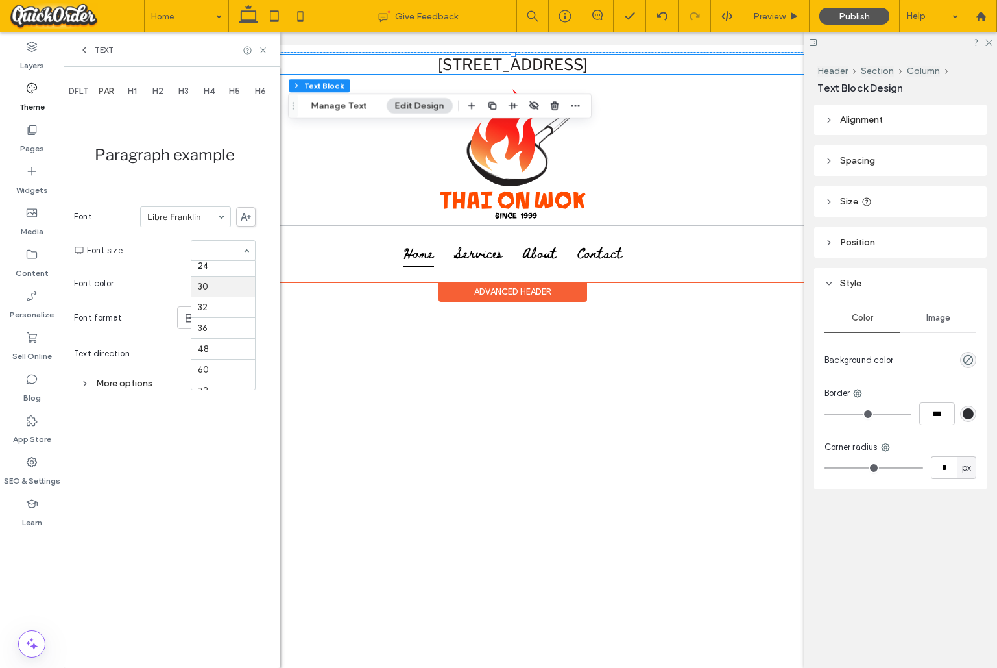
scroll to position [130, 0]
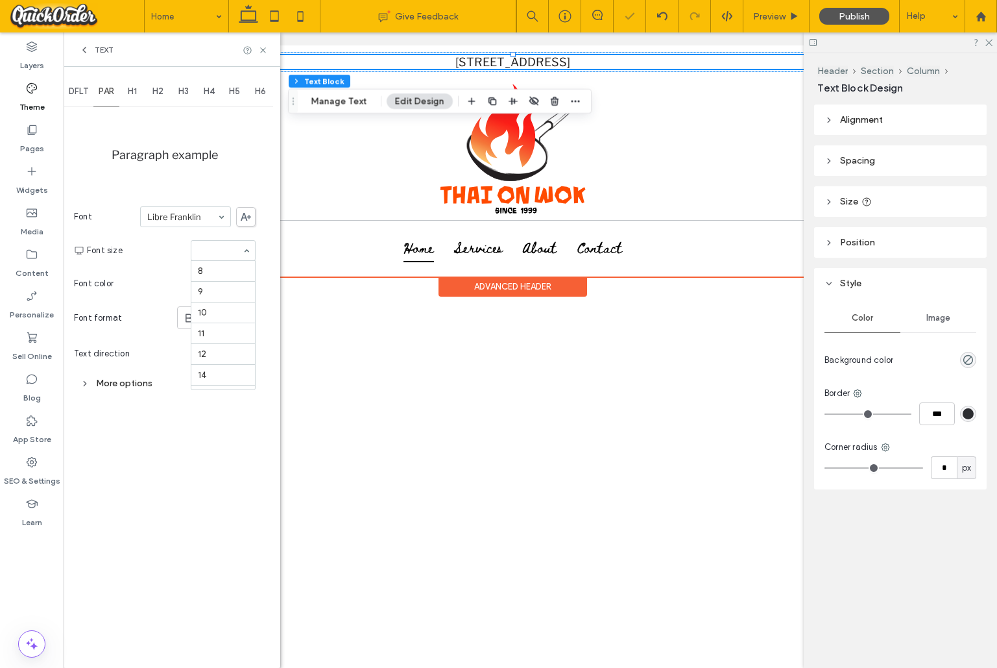
click at [226, 252] on input at bounding box center [220, 250] width 44 height 9
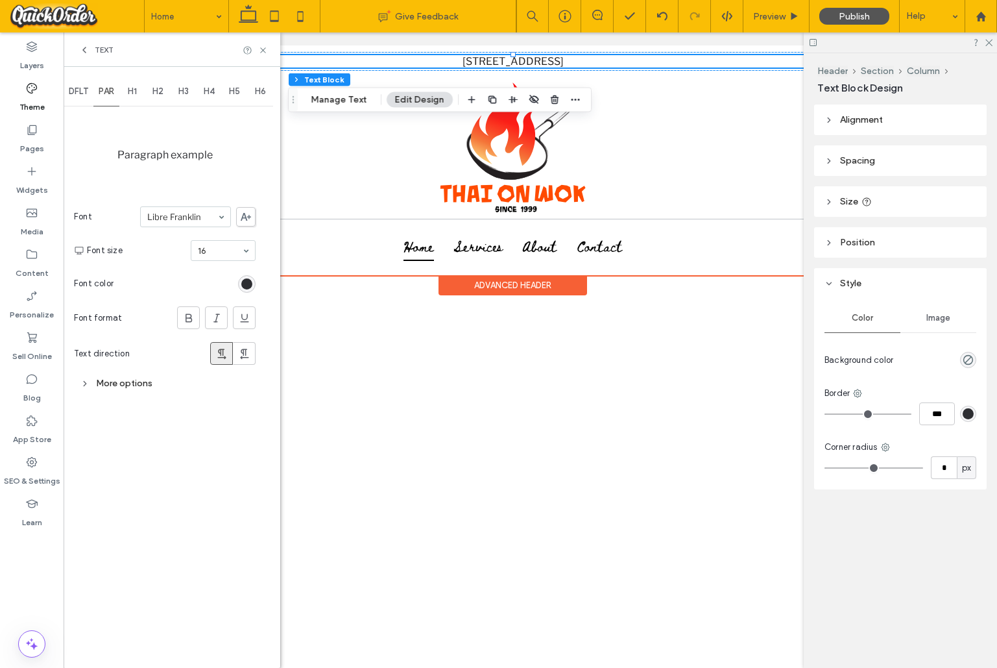
click at [420, 64] on p "[STREET_ADDRESS]" at bounding box center [513, 61] width 722 height 12
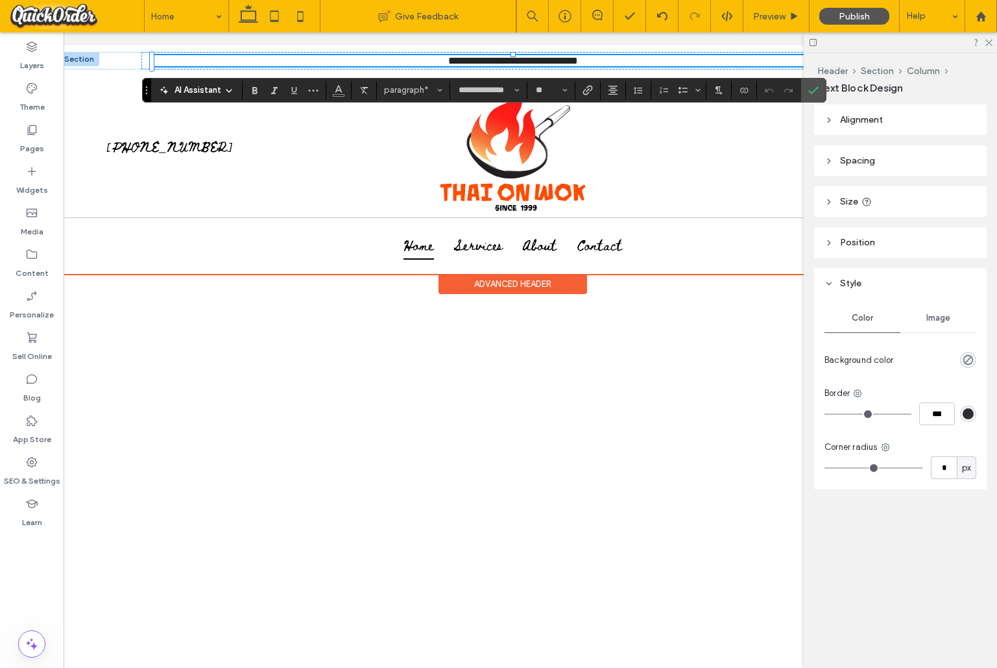
click at [420, 64] on p "**********" at bounding box center [513, 60] width 722 height 11
click at [410, 95] on button "paragraph*" at bounding box center [413, 90] width 67 height 18
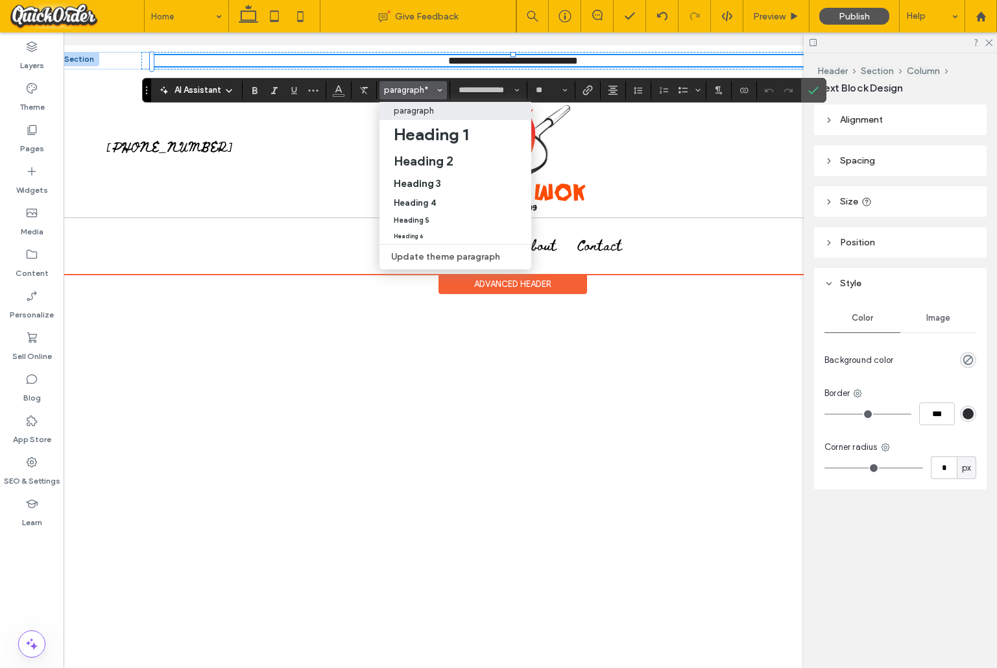
click at [419, 106] on p "paragraph" at bounding box center [414, 111] width 40 height 10
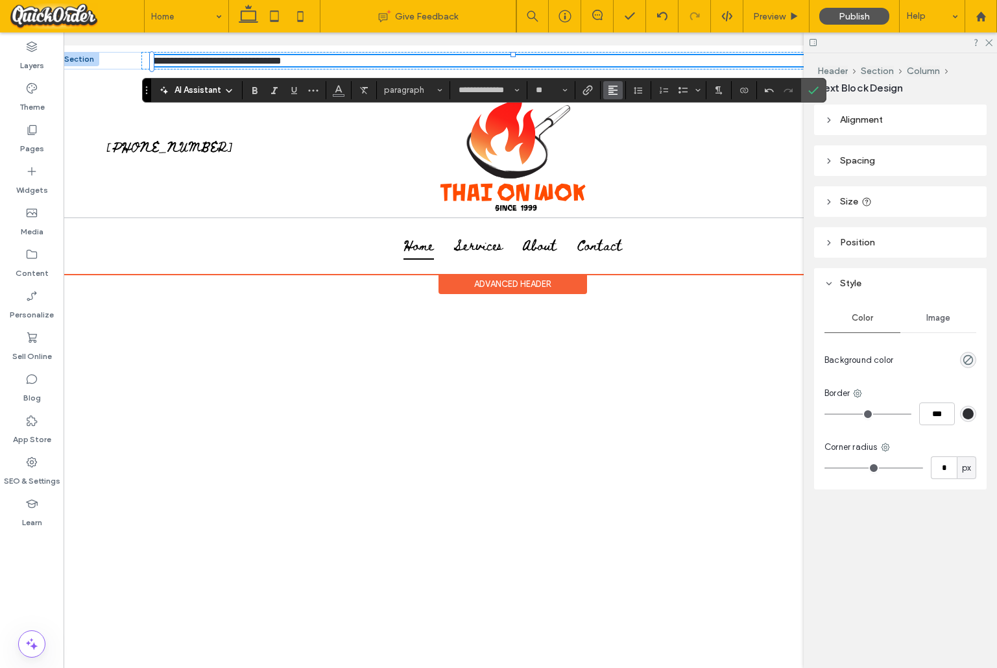
click at [611, 94] on use "Alignment" at bounding box center [613, 90] width 9 height 9
click at [619, 126] on icon "ui.textEditor.alignment.center" at bounding box center [623, 130] width 10 height 10
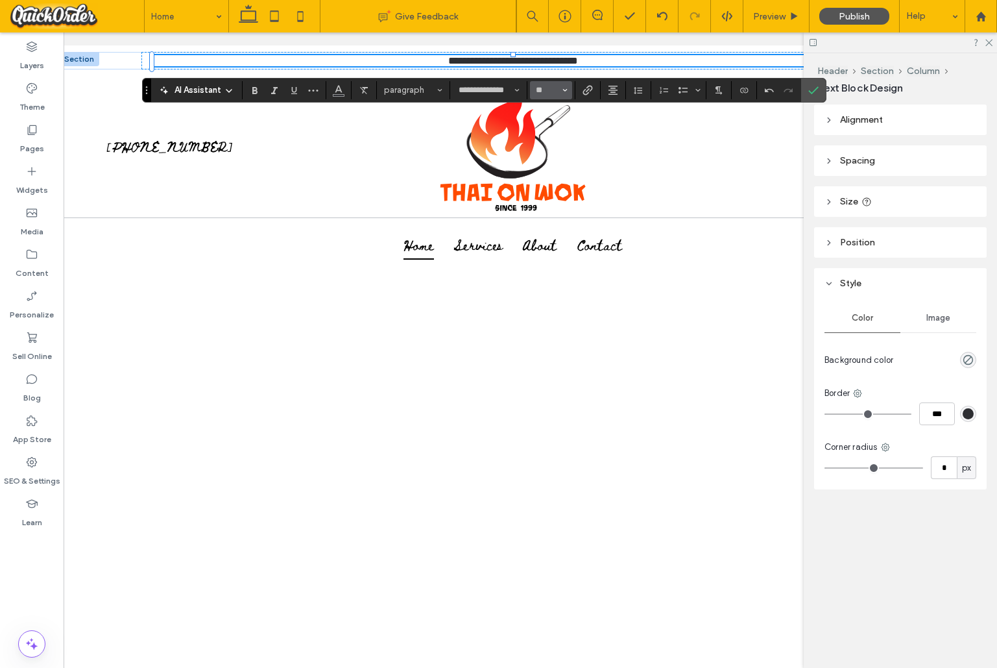
click at [565, 90] on use "Size" at bounding box center [565, 90] width 5 height 3
click at [542, 185] on label "12" at bounding box center [551, 184] width 42 height 18
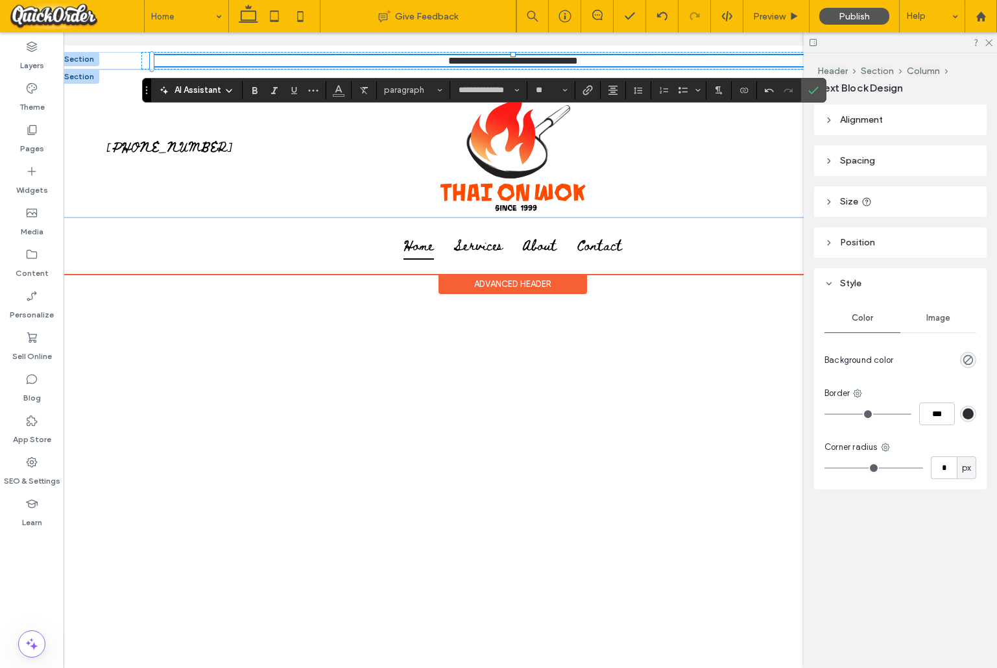
type input "**"
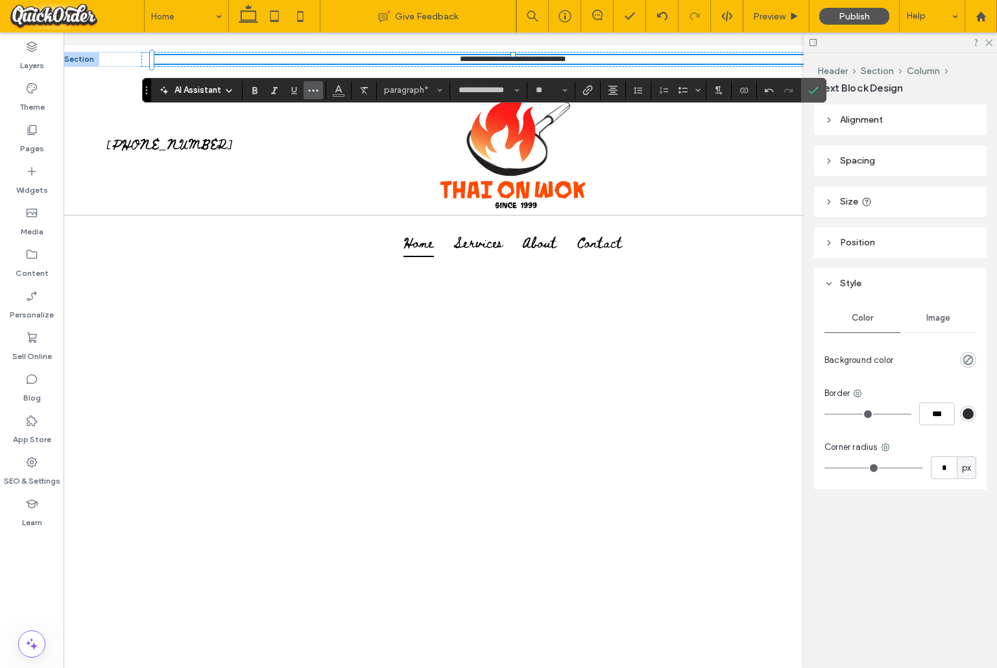
click at [317, 85] on icon "More" at bounding box center [313, 90] width 10 height 10
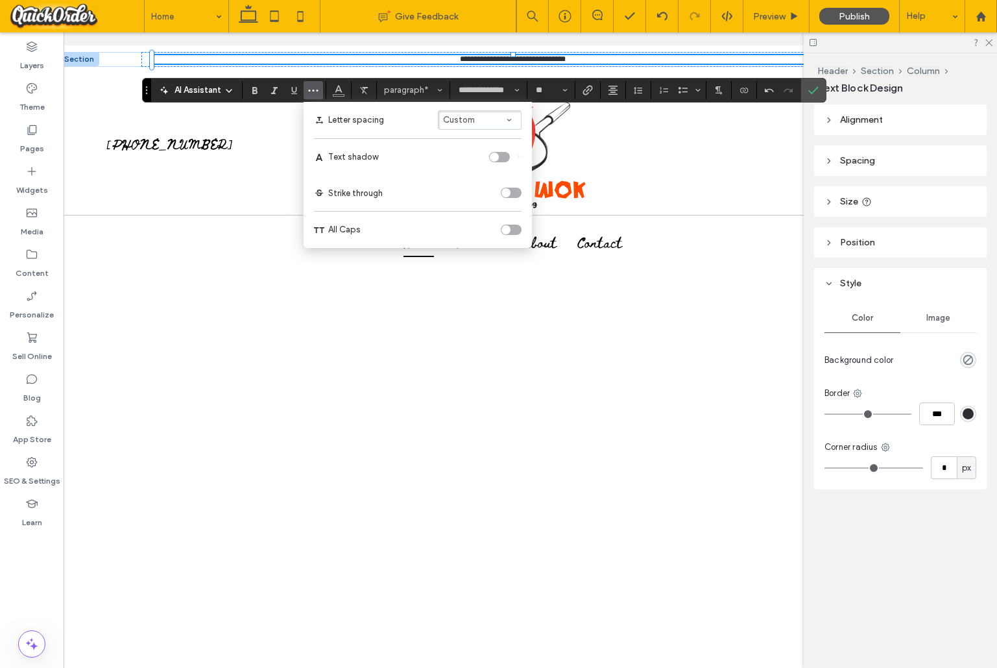
click at [476, 120] on button "Custom" at bounding box center [480, 119] width 84 height 19
click at [484, 179] on div "Wide" at bounding box center [472, 178] width 40 height 10
click at [566, 88] on icon "Size" at bounding box center [565, 90] width 5 height 5
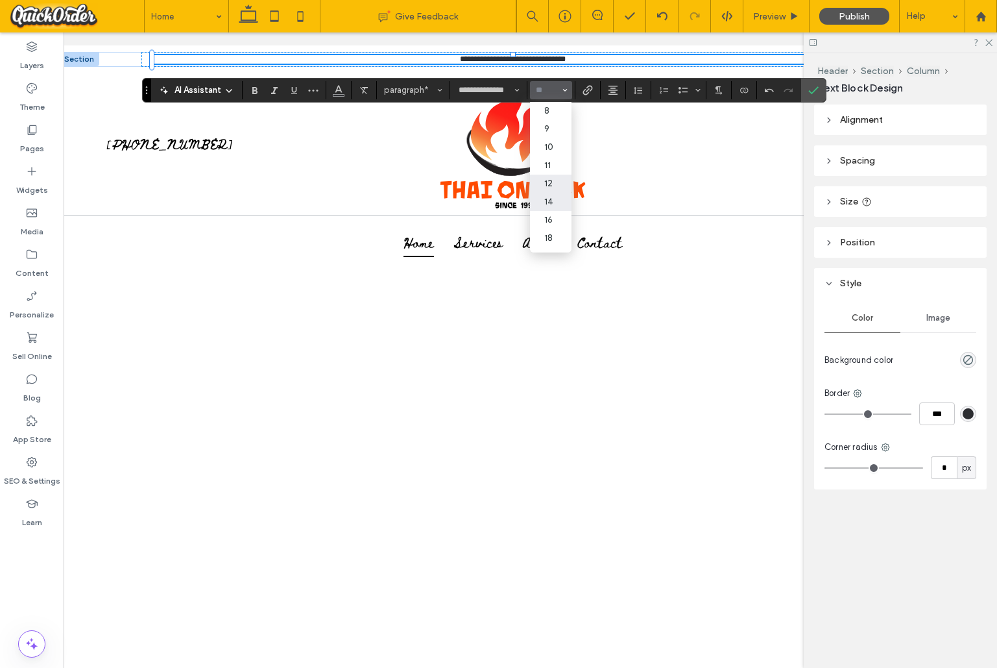
drag, startPoint x: 550, startPoint y: 204, endPoint x: 548, endPoint y: 159, distance: 44.8
click at [550, 204] on label "14" at bounding box center [551, 202] width 42 height 18
type input "**"
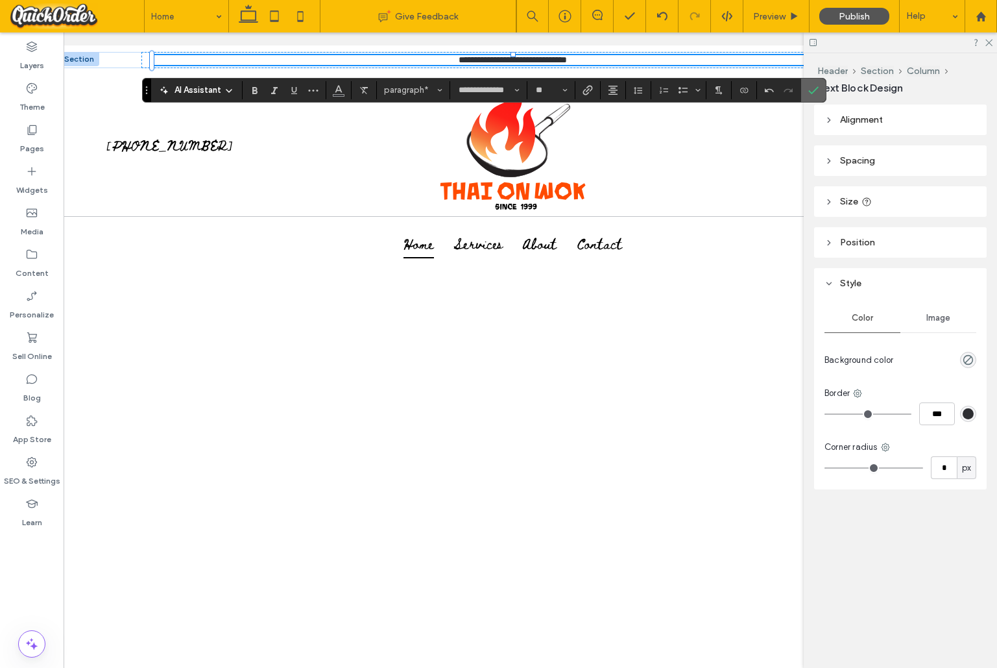
click at [818, 87] on use "Confirm" at bounding box center [814, 90] width 10 height 8
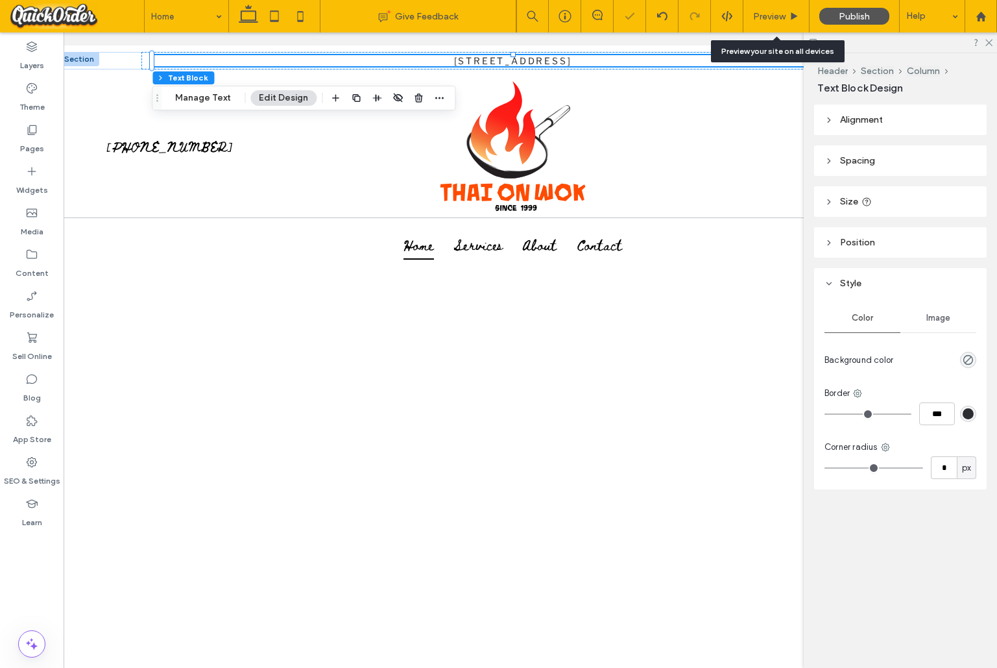
click at [784, 14] on span "Preview" at bounding box center [769, 16] width 32 height 11
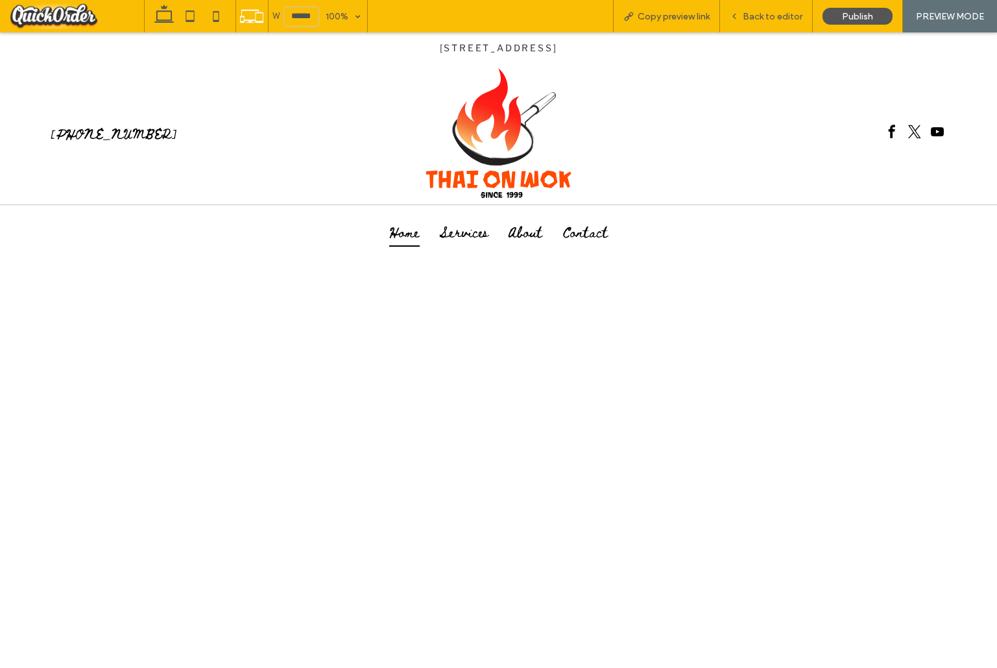
click at [768, 19] on span "Back to editor" at bounding box center [773, 16] width 60 height 11
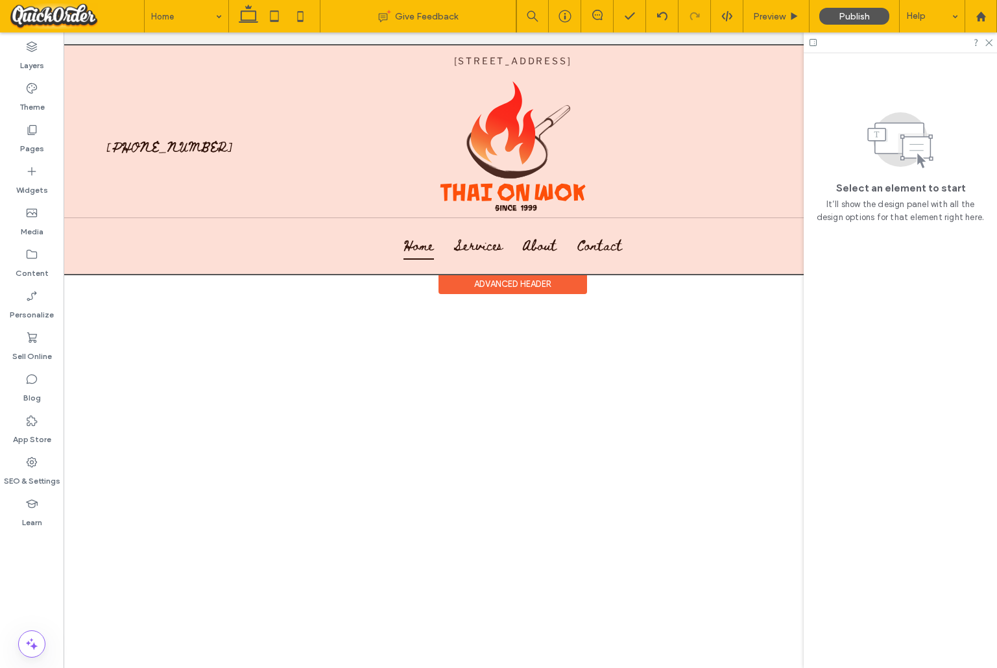
click at [650, 62] on div at bounding box center [513, 159] width 908 height 228
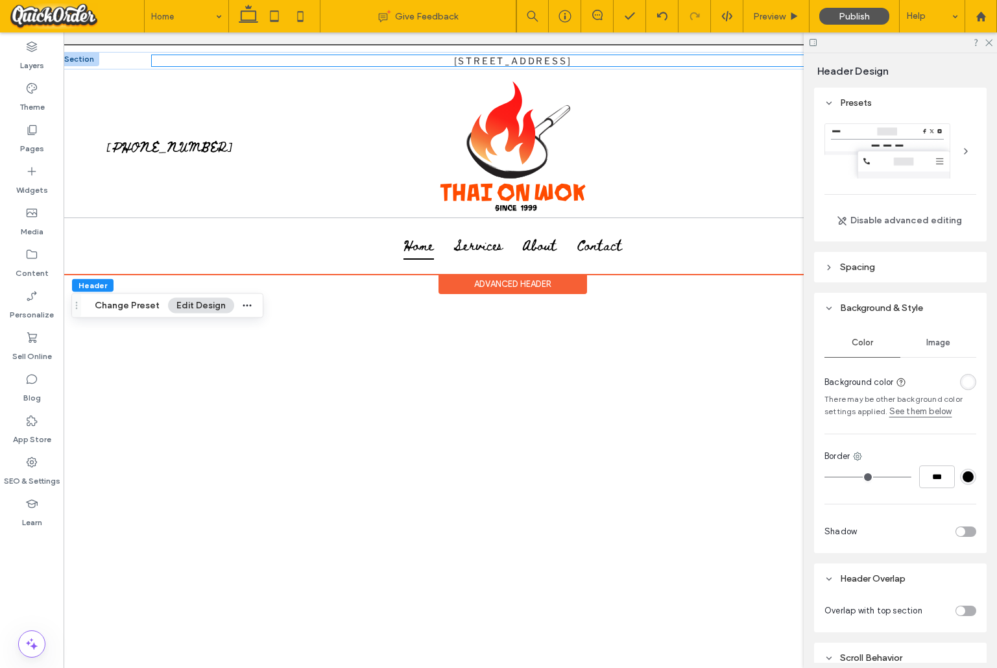
click at [665, 55] on p "[STREET_ADDRESS]" at bounding box center [513, 60] width 722 height 11
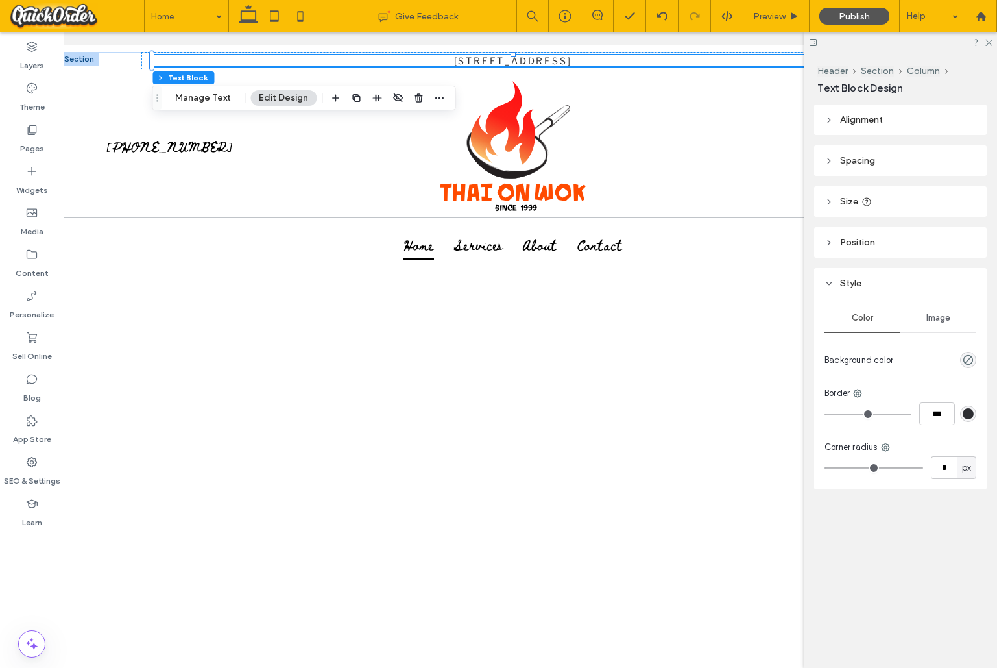
click at [892, 165] on header "Spacing" at bounding box center [900, 160] width 173 height 30
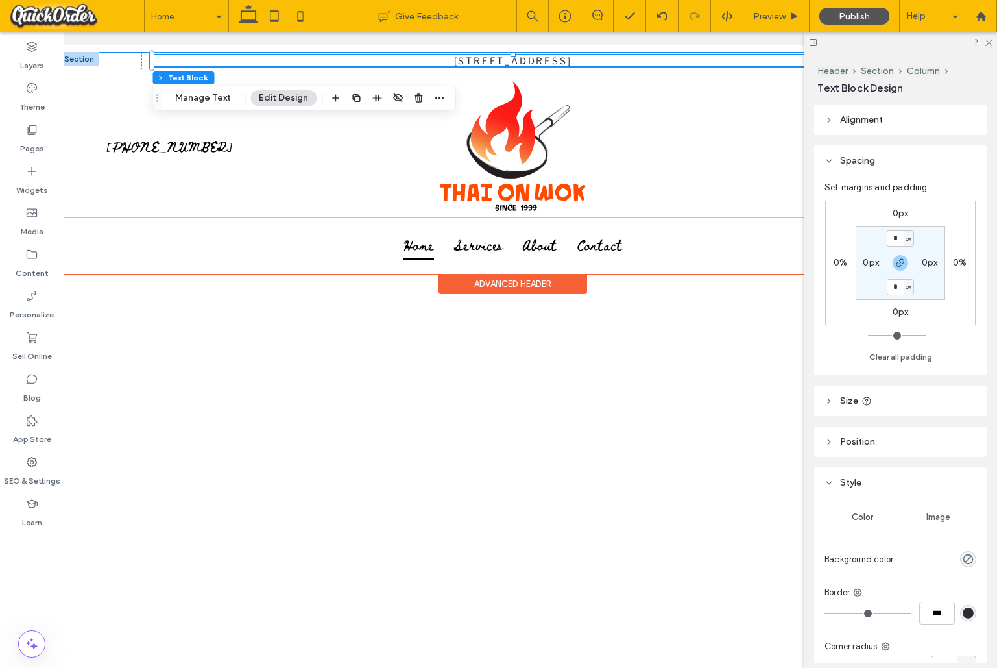
click at [109, 60] on div "[STREET_ADDRESS]" at bounding box center [513, 61] width 908 height 18
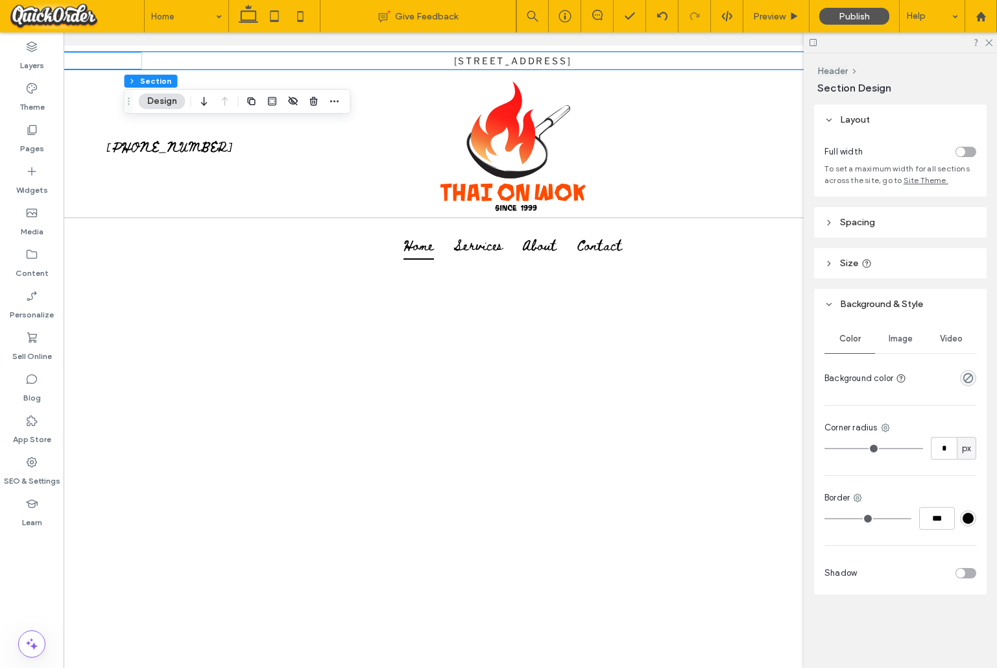
click at [864, 222] on span "Spacing" at bounding box center [857, 222] width 35 height 11
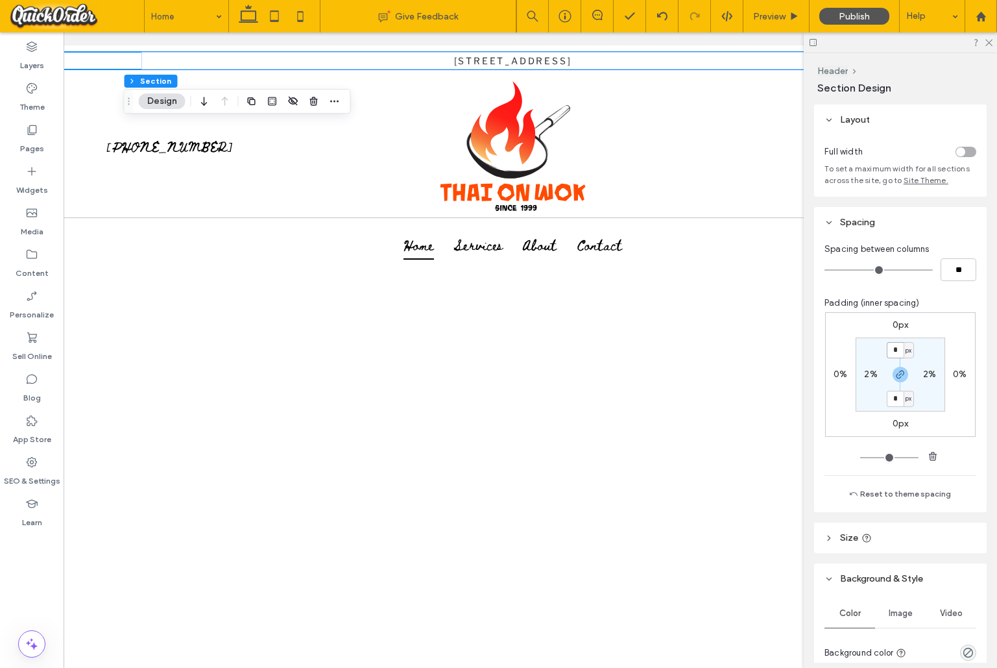
drag, startPoint x: 902, startPoint y: 352, endPoint x: 876, endPoint y: 349, distance: 26.1
click at [876, 349] on section "* px 2% * px 2%" at bounding box center [901, 374] width 90 height 74
click at [909, 350] on span "px" at bounding box center [909, 350] width 6 height 13
click at [905, 389] on span "%" at bounding box center [905, 393] width 8 height 13
drag, startPoint x: 890, startPoint y: 350, endPoint x: 880, endPoint y: 350, distance: 10.4
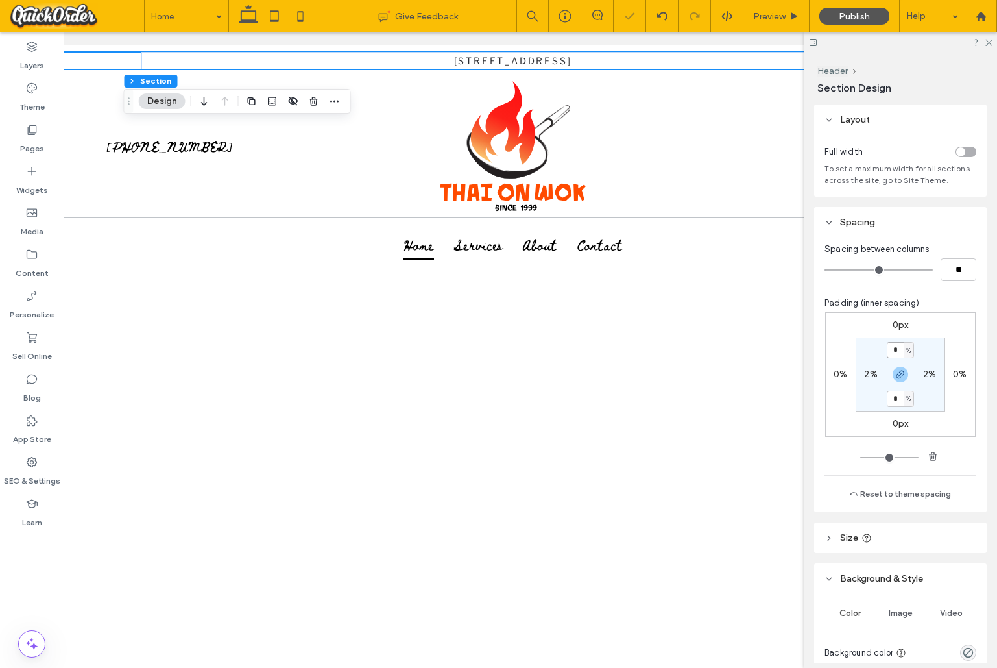
click at [880, 350] on section "* % 2% * % 2%" at bounding box center [901, 374] width 90 height 74
type input "*"
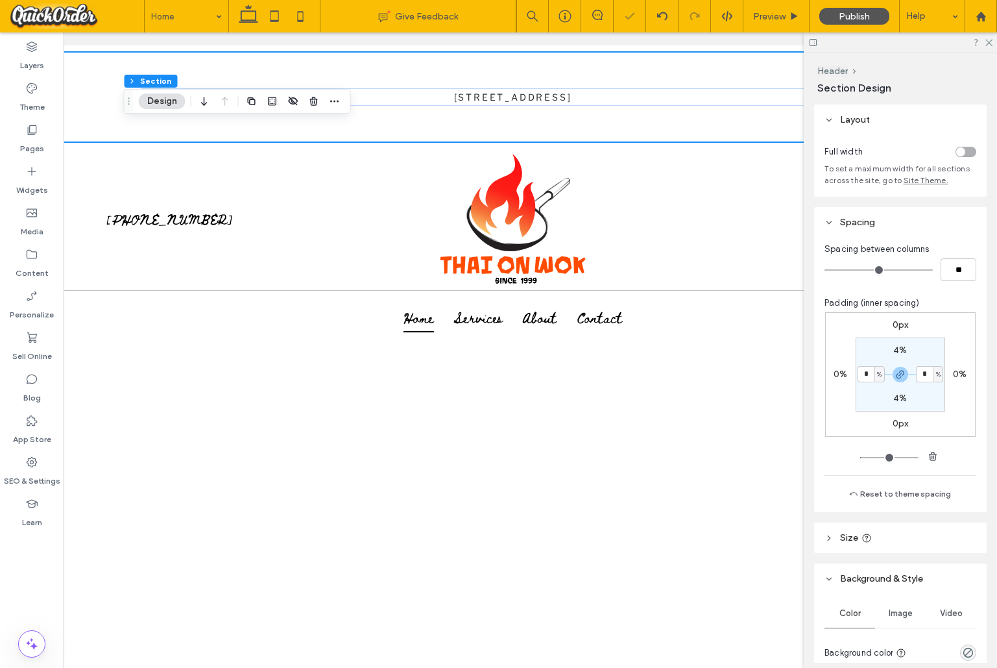
click at [897, 351] on label "4%" at bounding box center [901, 350] width 14 height 11
type input "*"
drag, startPoint x: 899, startPoint y: 350, endPoint x: 889, endPoint y: 350, distance: 10.4
click at [889, 350] on input "*" at bounding box center [895, 350] width 17 height 16
type input "*"
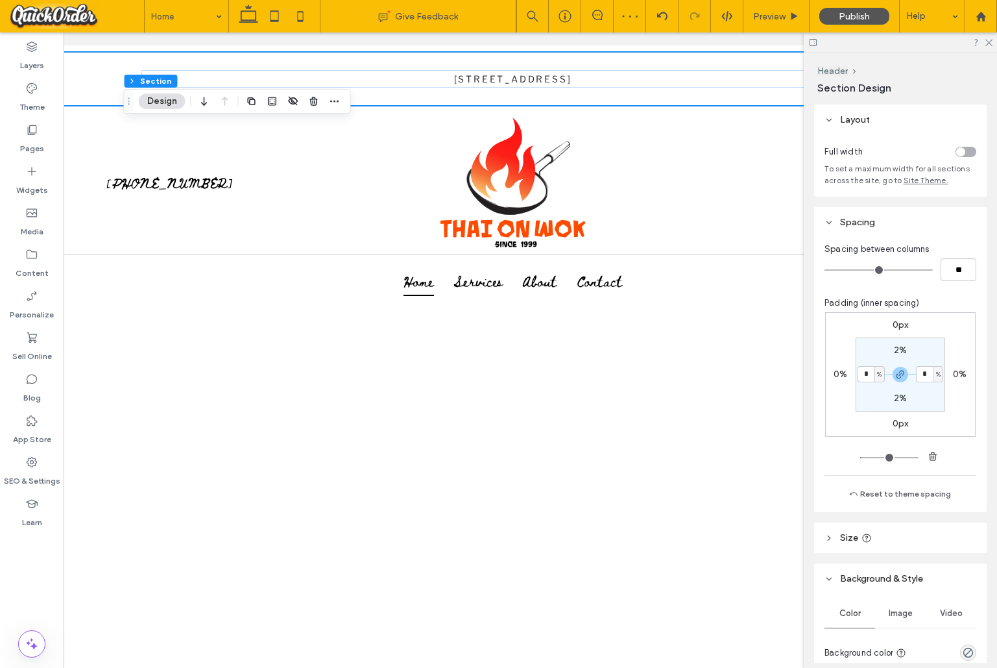
click at [908, 349] on div "2%" at bounding box center [900, 351] width 29 height 12
click at [905, 350] on label "2%" at bounding box center [900, 350] width 13 height 11
click at [909, 351] on span "%" at bounding box center [909, 350] width 5 height 13
click at [905, 372] on span "px" at bounding box center [904, 370] width 9 height 13
type input "**"
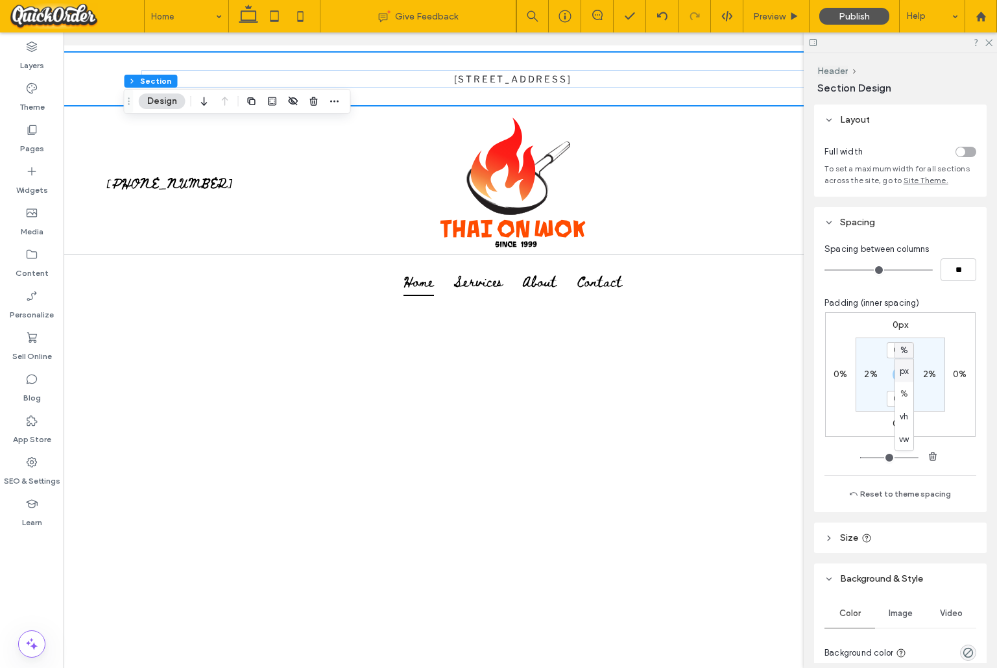
type input "**"
drag, startPoint x: 902, startPoint y: 348, endPoint x: 863, endPoint y: 344, distance: 39.2
click at [863, 344] on section "** px 2% ** px 2%" at bounding box center [901, 374] width 90 height 74
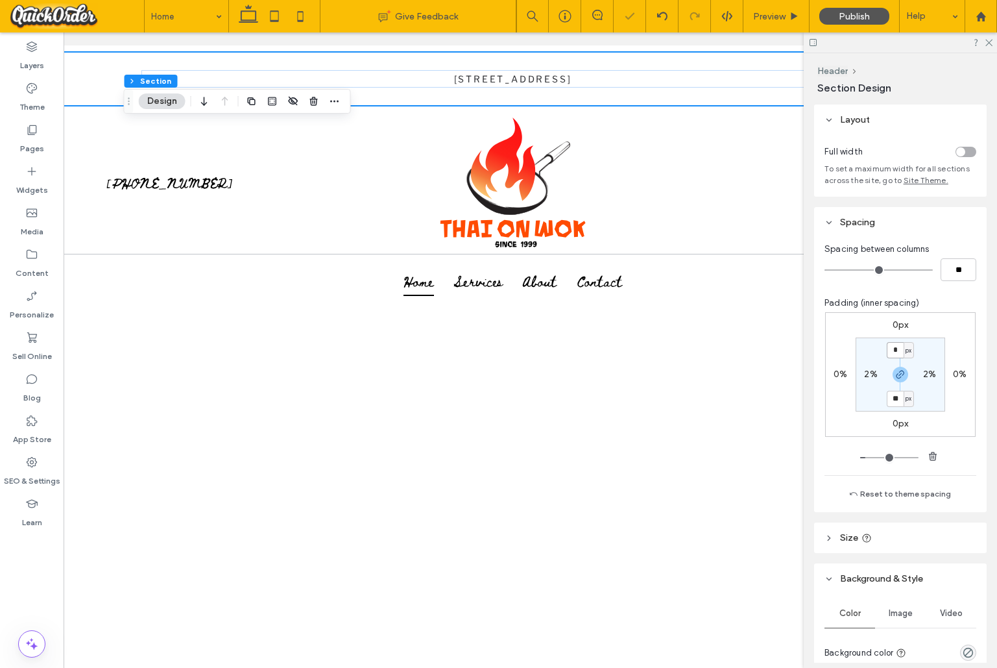
type input "**"
type input "*"
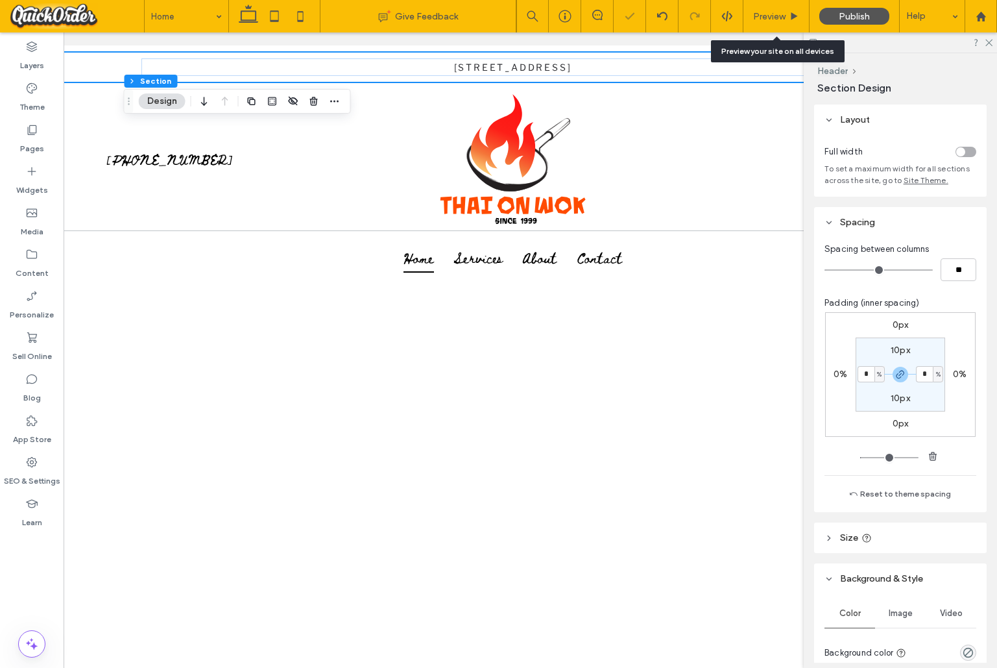
click at [770, 22] on div "Preview" at bounding box center [777, 16] width 66 height 32
click at [775, 14] on span "Preview" at bounding box center [769, 16] width 32 height 11
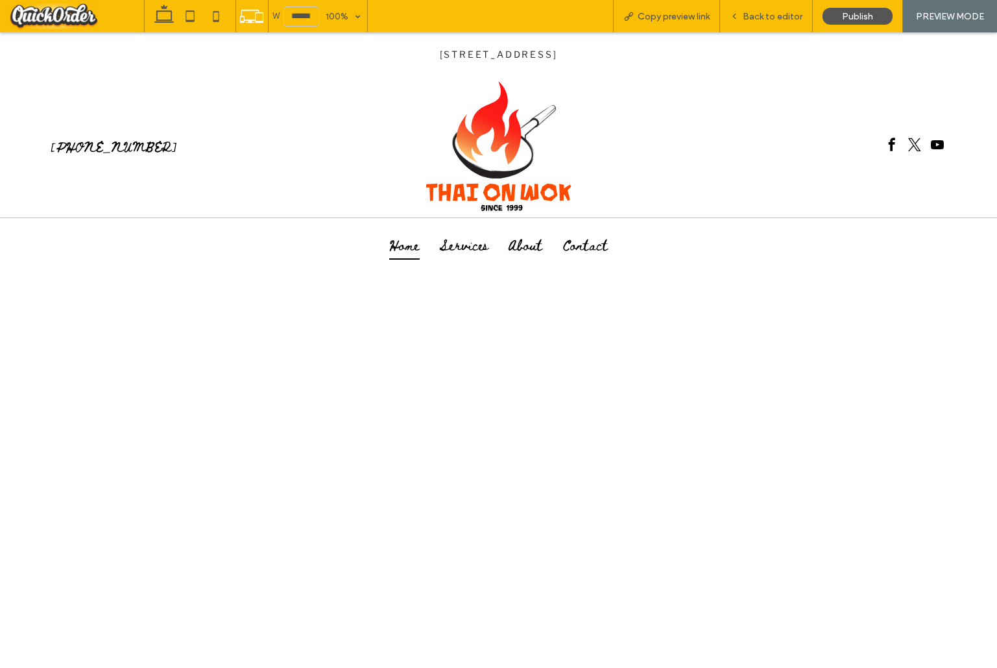
click at [750, 14] on span "Back to editor" at bounding box center [773, 16] width 60 height 11
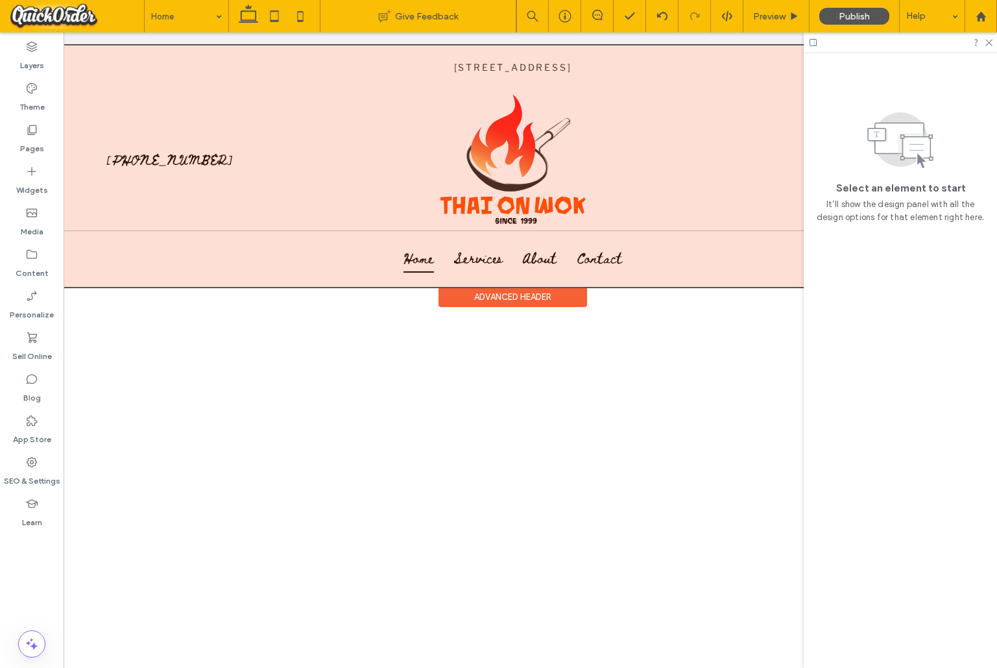
click at [557, 60] on div at bounding box center [513, 165] width 908 height 241
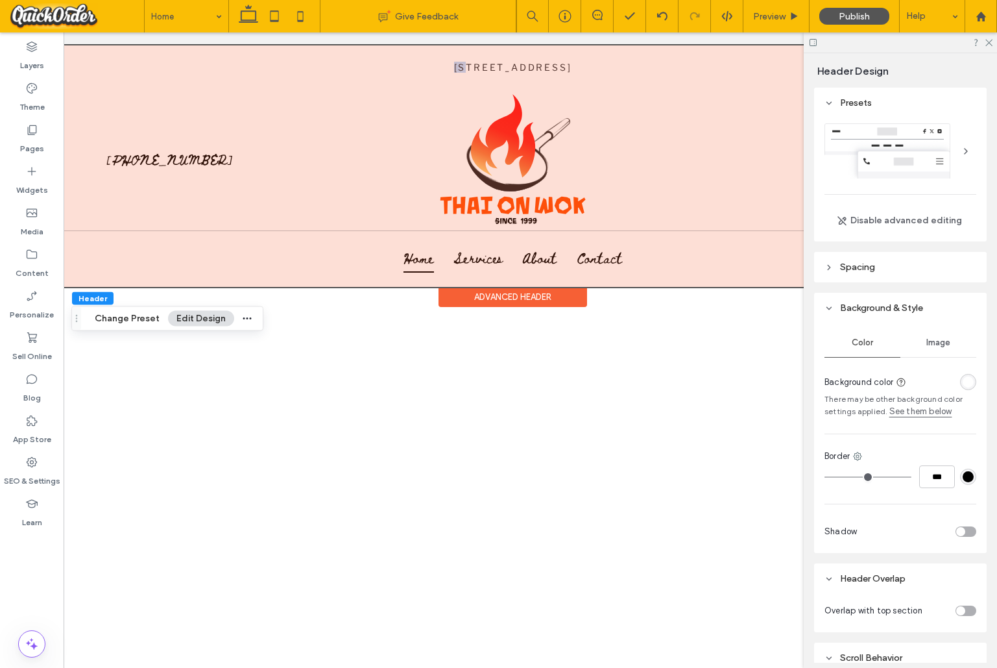
click at [557, 60] on div "[STREET_ADDRESS]" at bounding box center [512, 67] width 742 height 18
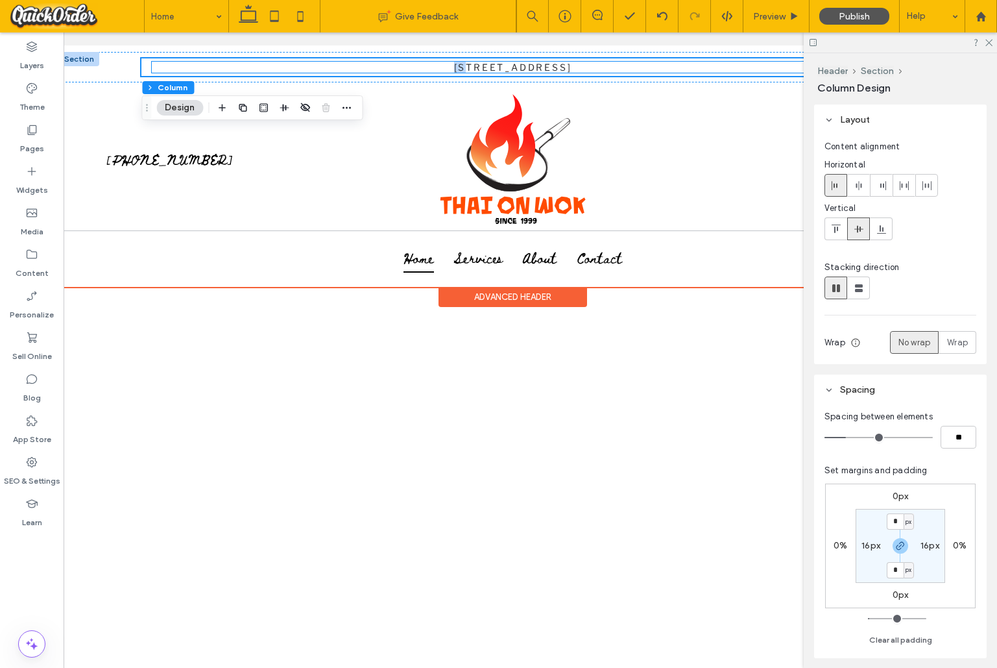
click at [560, 67] on span "[STREET_ADDRESS]" at bounding box center [513, 67] width 118 height 11
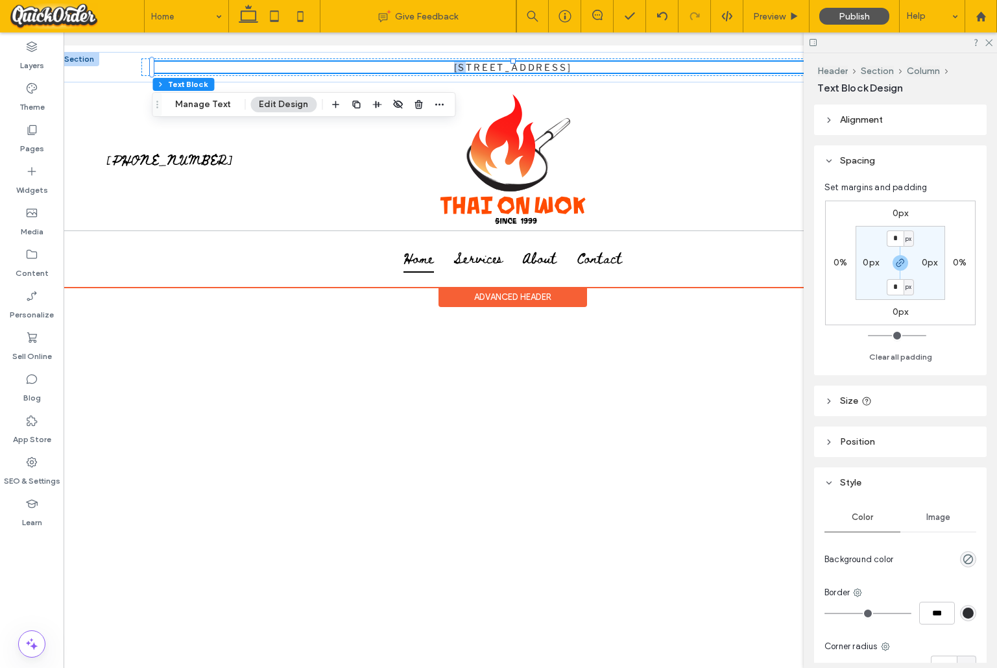
click at [564, 69] on span "[STREET_ADDRESS]" at bounding box center [513, 67] width 118 height 11
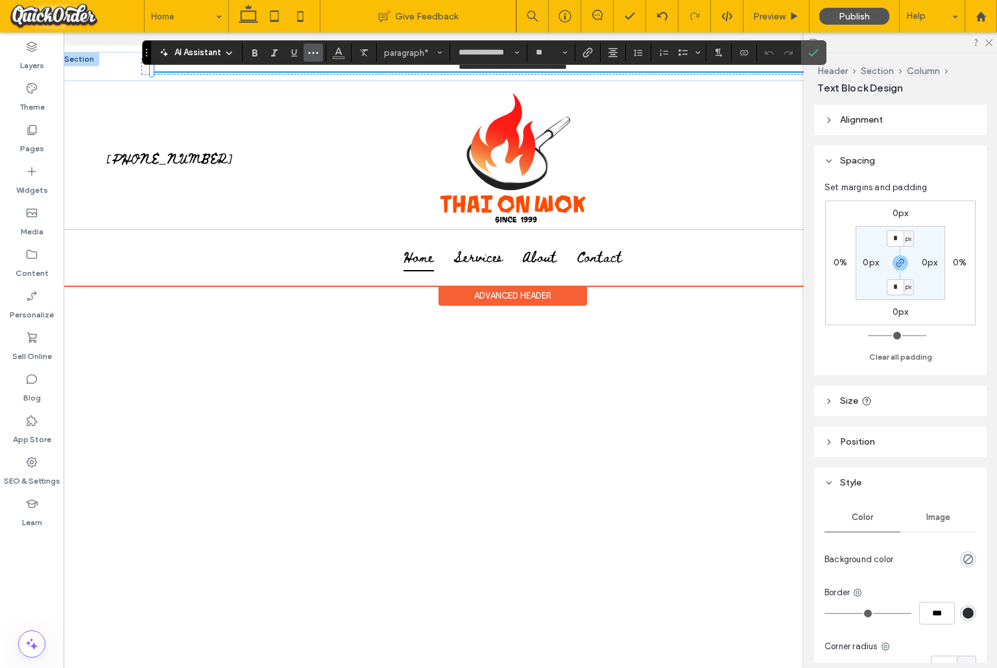
click at [313, 51] on icon "More" at bounding box center [313, 52] width 10 height 10
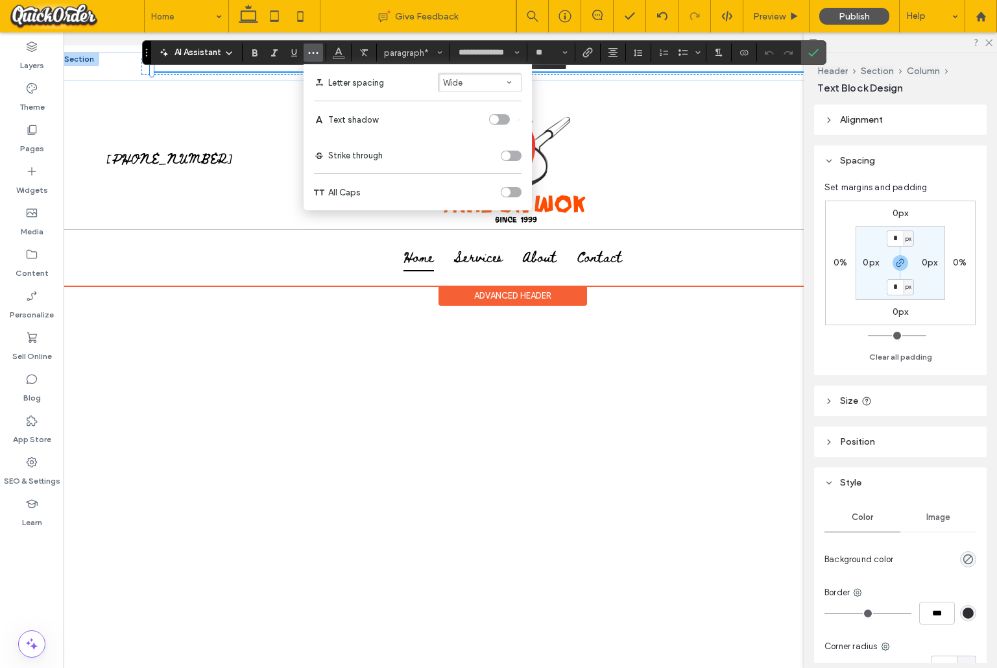
click at [452, 80] on span "Wide" at bounding box center [452, 83] width 19 height 10
click at [469, 104] on div "Auto" at bounding box center [472, 104] width 40 height 10
click at [498, 85] on button "Custom" at bounding box center [480, 82] width 84 height 19
click at [478, 138] on div "Wide" at bounding box center [472, 141] width 40 height 10
click at [481, 86] on button "Wide" at bounding box center [480, 82] width 84 height 19
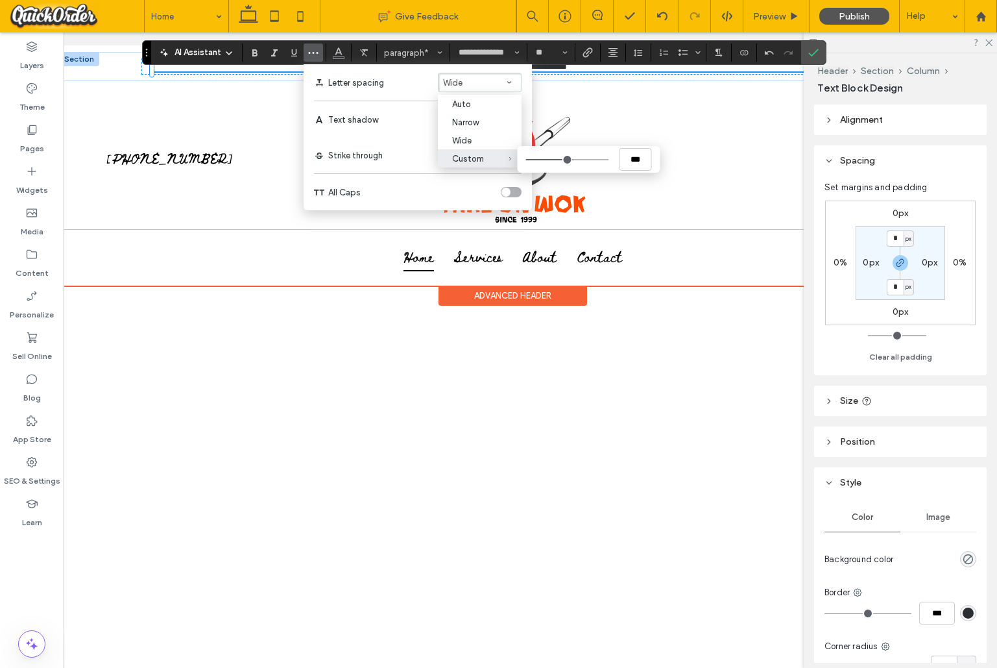
click at [475, 153] on label "Custom ***" at bounding box center [480, 158] width 84 height 18
type input "****"
type input "***"
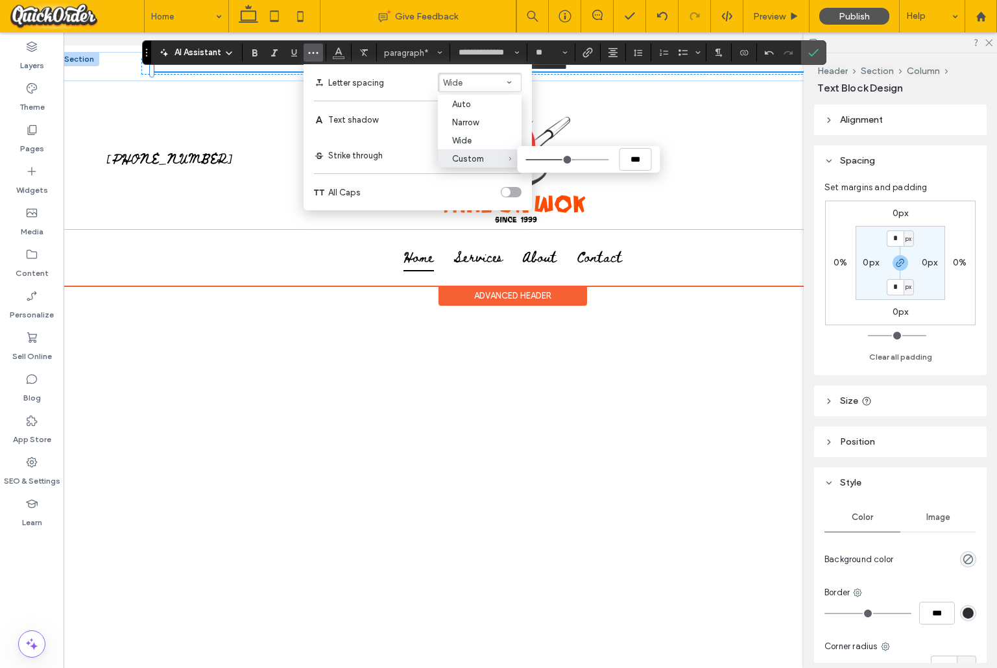
type input "****"
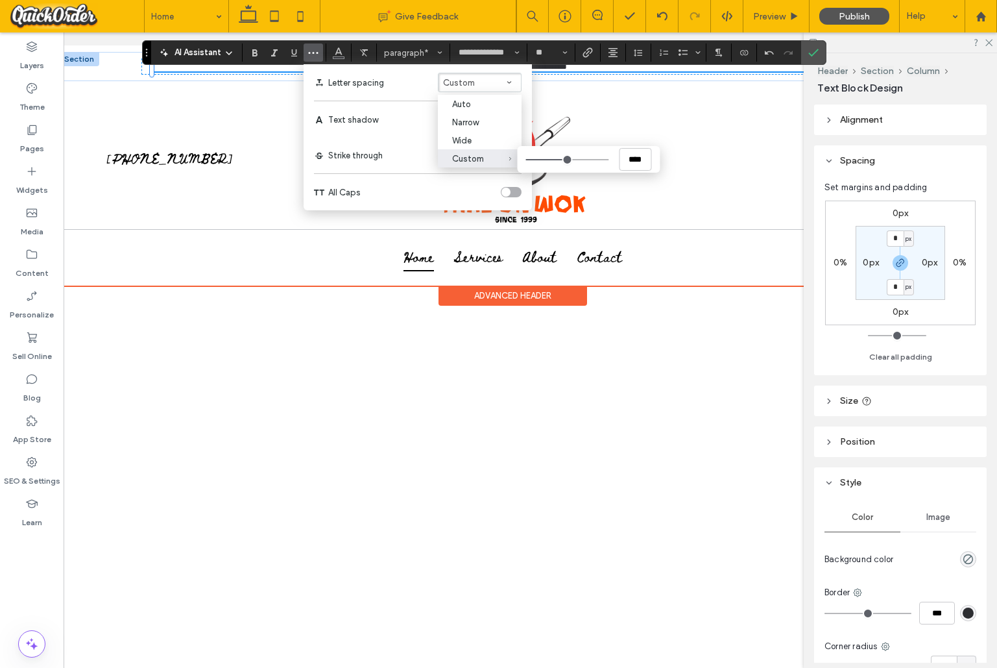
type input "****"
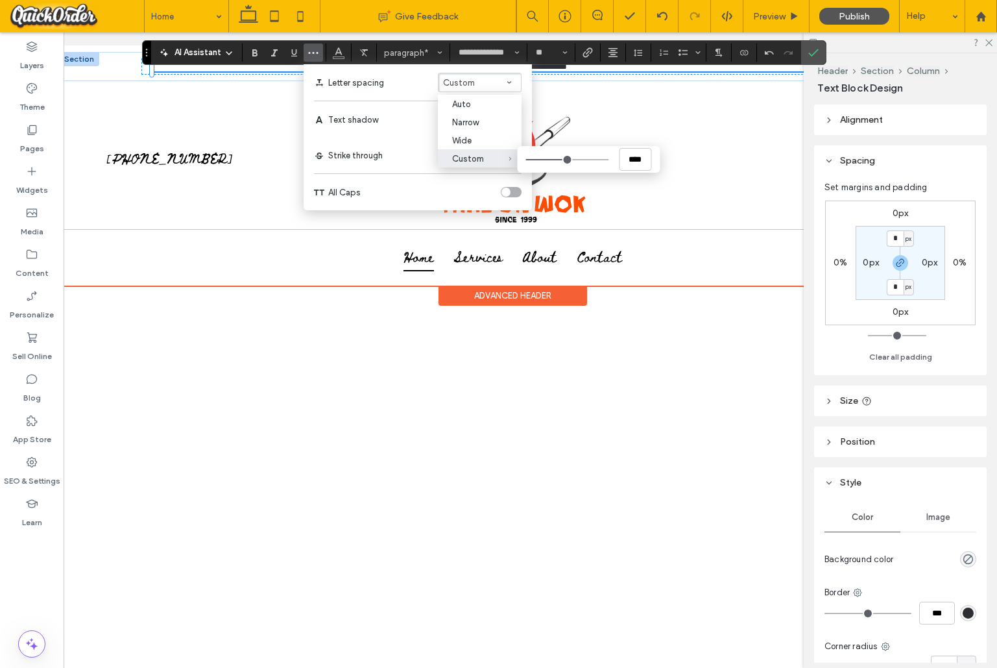
type input "****"
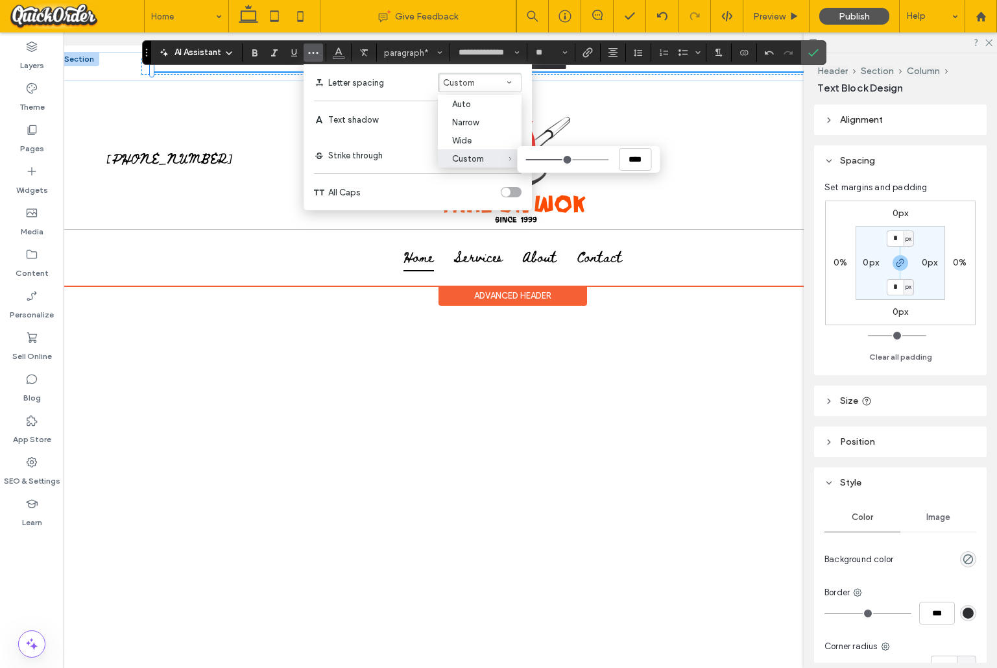
type input "****"
type input "***"
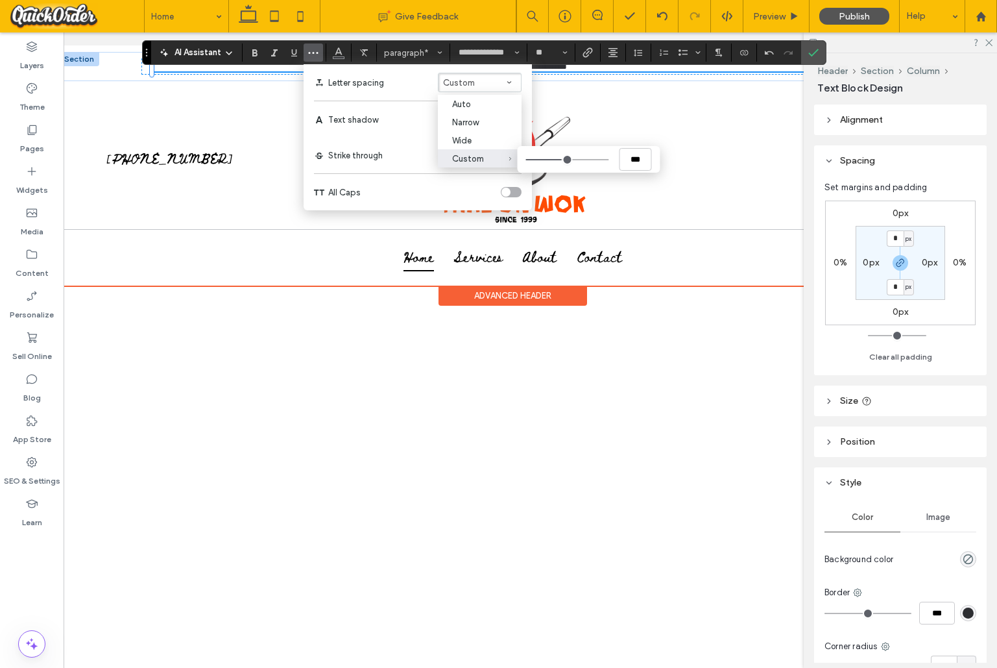
drag, startPoint x: 574, startPoint y: 162, endPoint x: 562, endPoint y: 164, distance: 11.8
type input "***"
click at [562, 160] on input "Custom ***" at bounding box center [567, 159] width 83 height 1
drag, startPoint x: 811, startPoint y: 47, endPoint x: 779, endPoint y: 18, distance: 43.6
click at [811, 47] on icon "Confirm" at bounding box center [814, 52] width 10 height 10
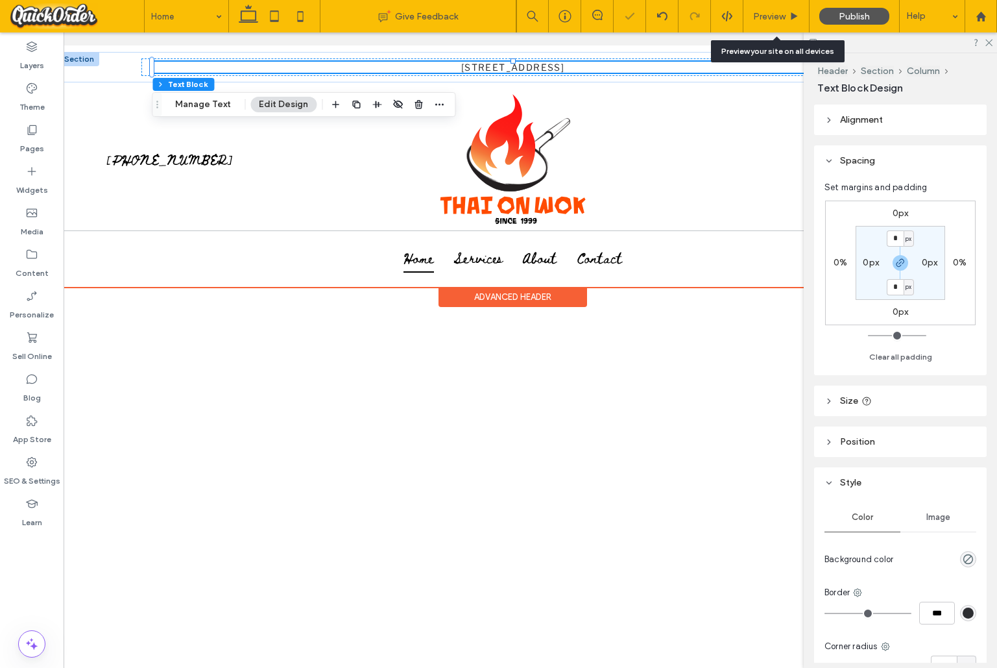
click at [778, 14] on span "Preview" at bounding box center [769, 16] width 32 height 11
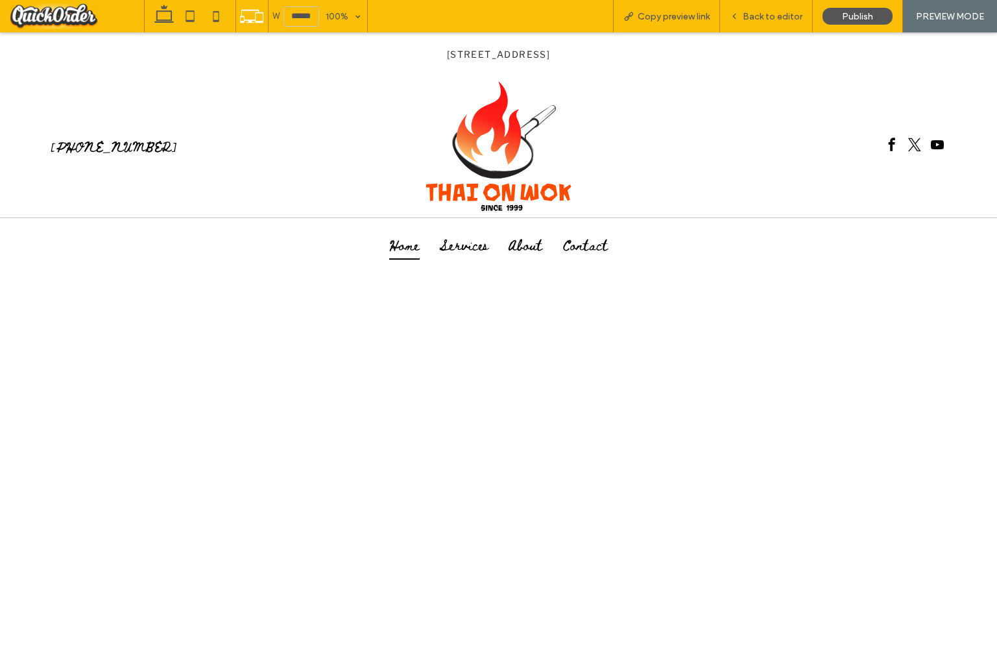
click at [656, 180] on div at bounding box center [804, 146] width 306 height 141
click at [790, 24] on div "Back to editor" at bounding box center [766, 16] width 93 height 32
click at [791, 6] on div "Back to editor" at bounding box center [766, 16] width 93 height 32
click at [792, 14] on span "Back to editor" at bounding box center [773, 16] width 60 height 11
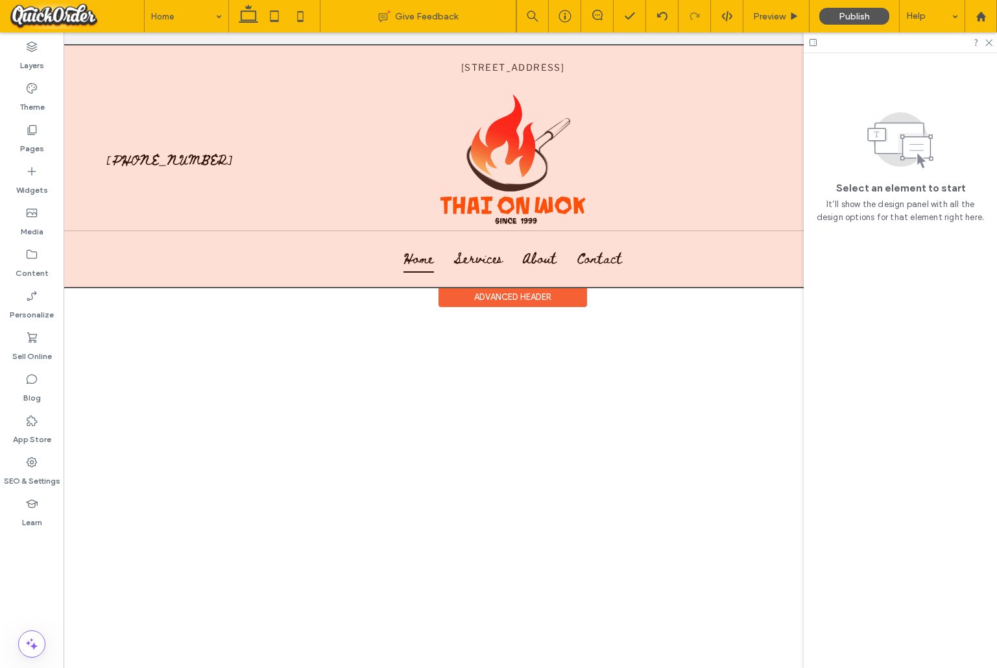
click at [291, 236] on div at bounding box center [513, 165] width 908 height 241
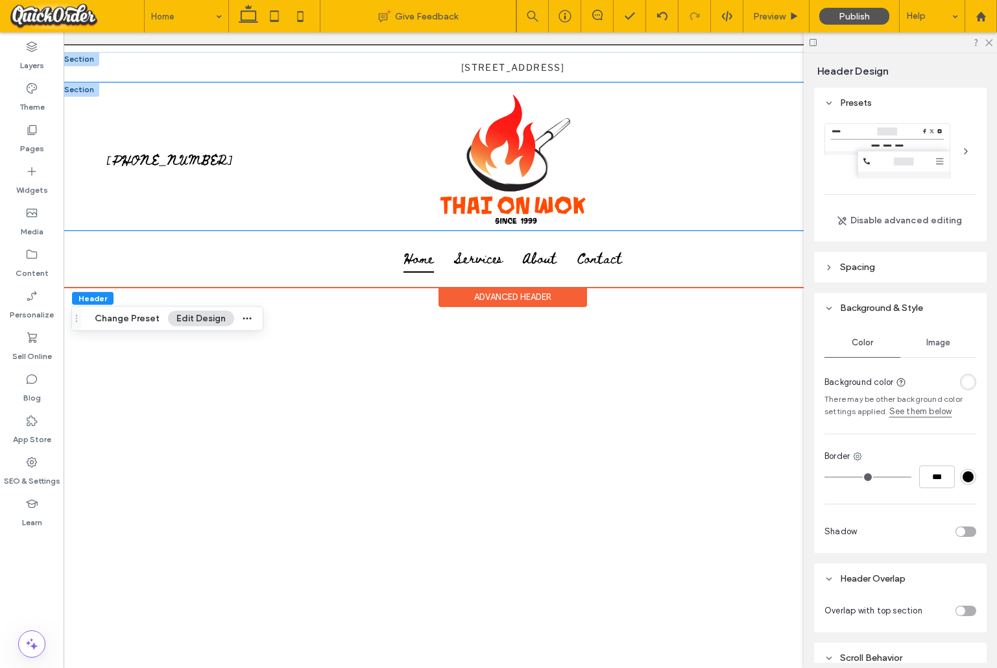
click at [83, 194] on div "[PHONE_NUMBER]" at bounding box center [513, 156] width 908 height 148
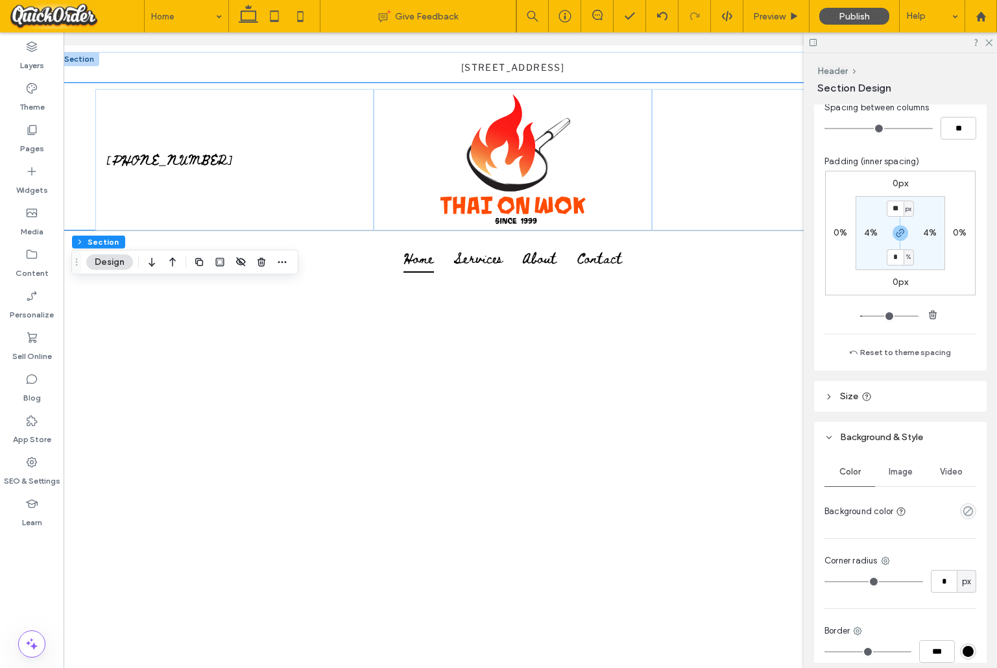
scroll to position [259, 0]
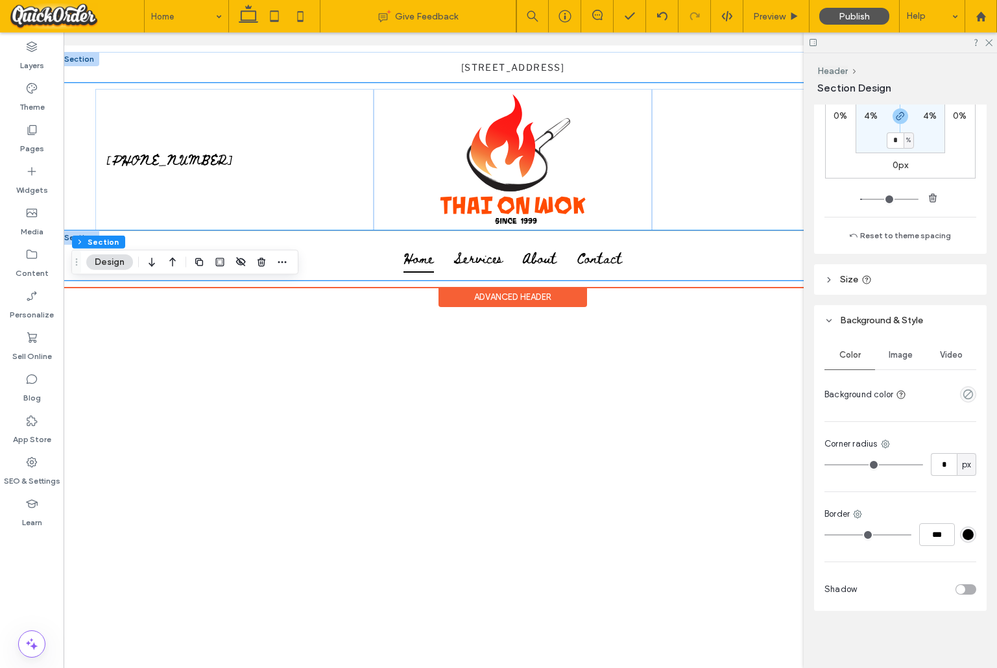
click at [656, 237] on div "Home Services About Contact" at bounding box center [513, 255] width 779 height 49
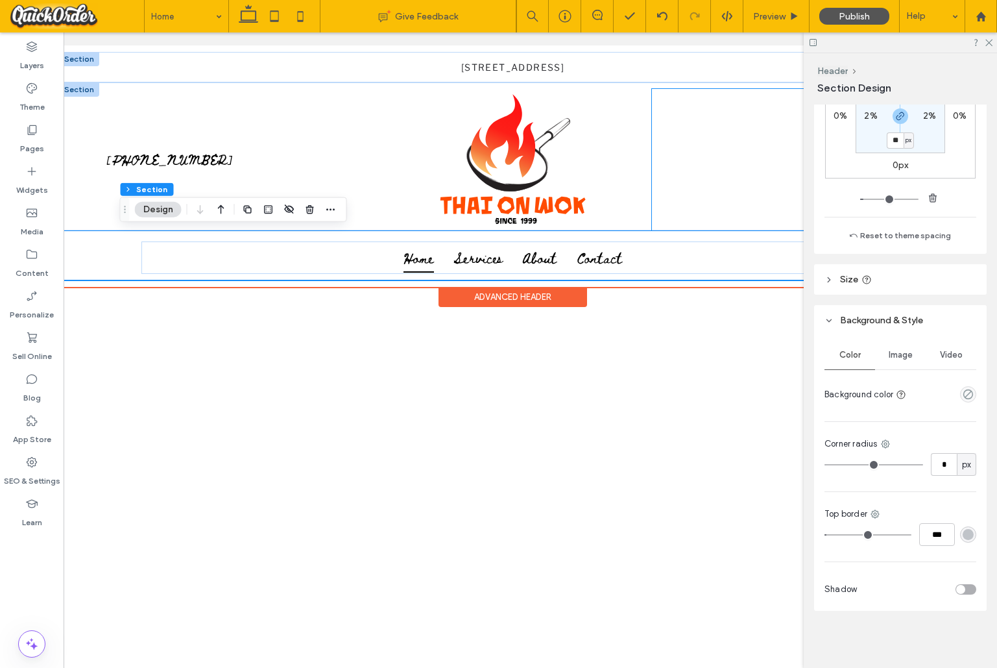
scroll to position [0, 21]
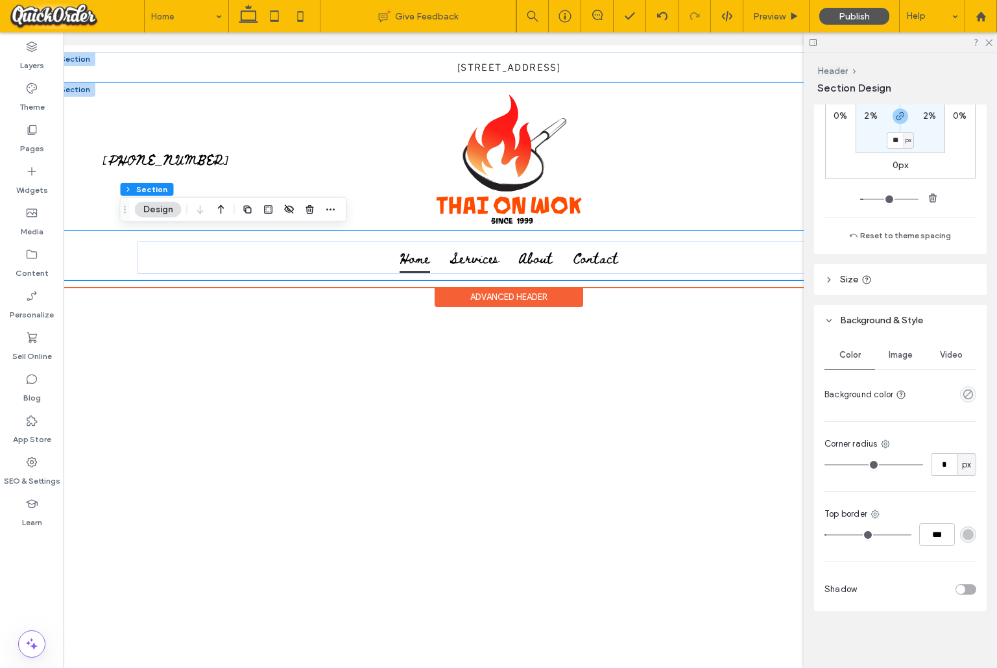
click at [393, 84] on div "[PHONE_NUMBER]" at bounding box center [509, 156] width 908 height 148
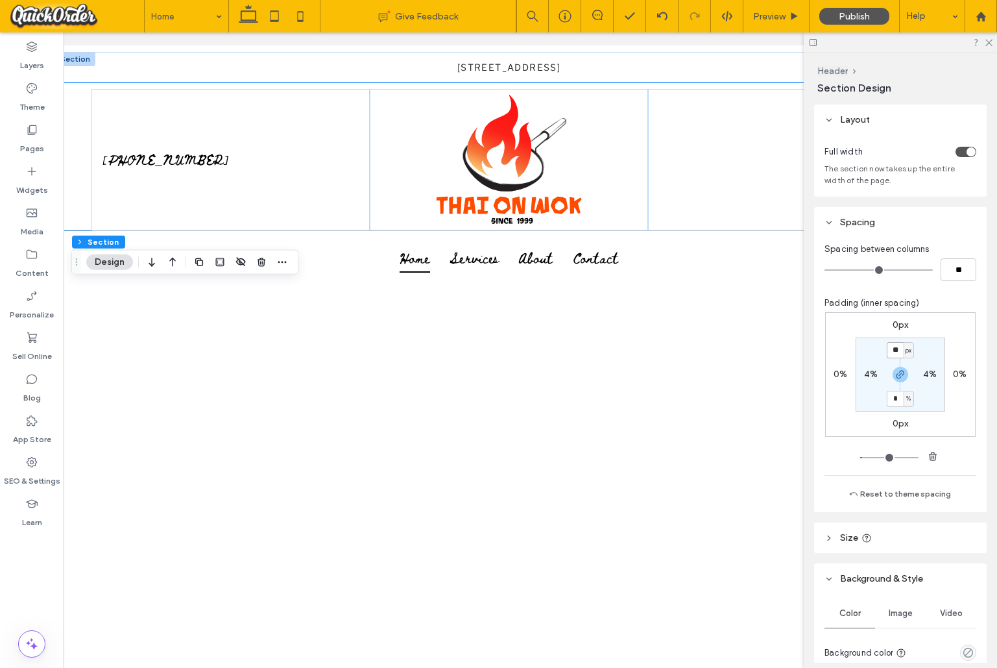
drag, startPoint x: 899, startPoint y: 352, endPoint x: 890, endPoint y: 350, distance: 9.2
click at [890, 350] on input "**" at bounding box center [895, 350] width 17 height 16
type input "*"
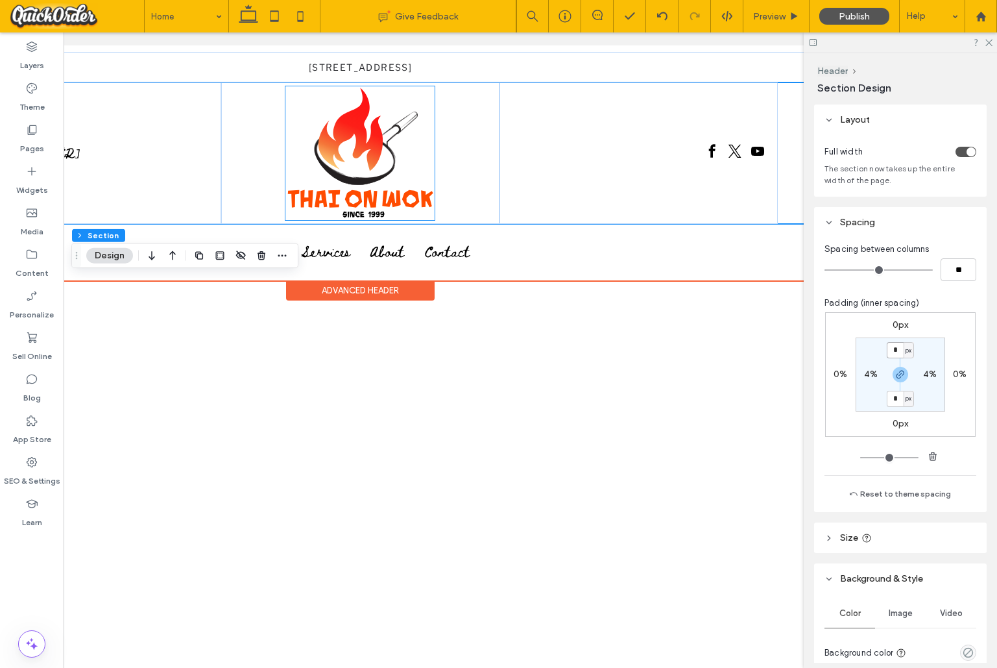
scroll to position [0, 193]
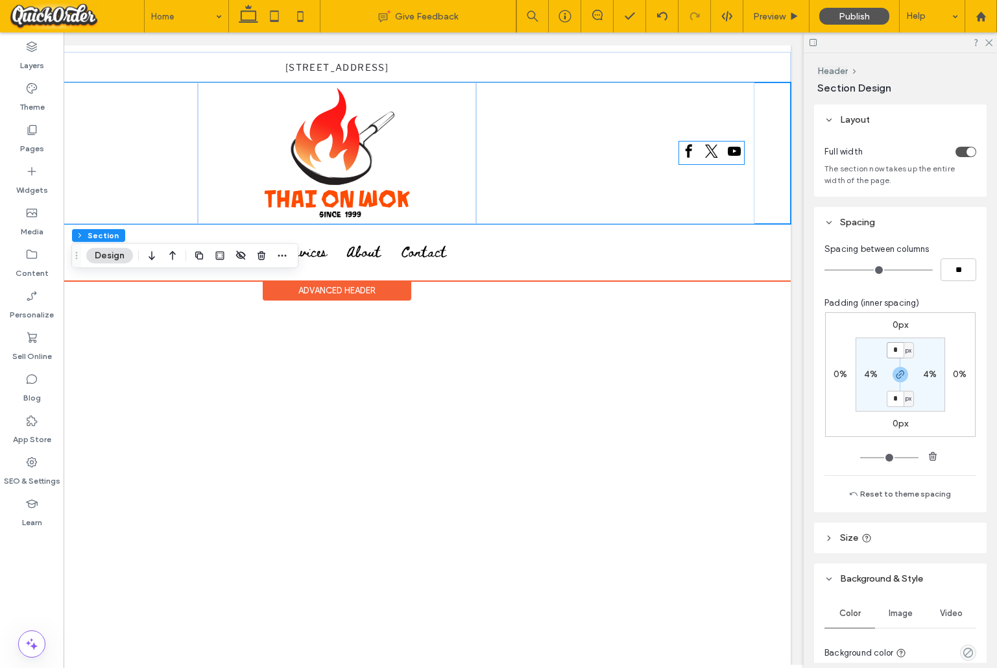
click at [710, 152] on span "twitter" at bounding box center [711, 150] width 19 height 19
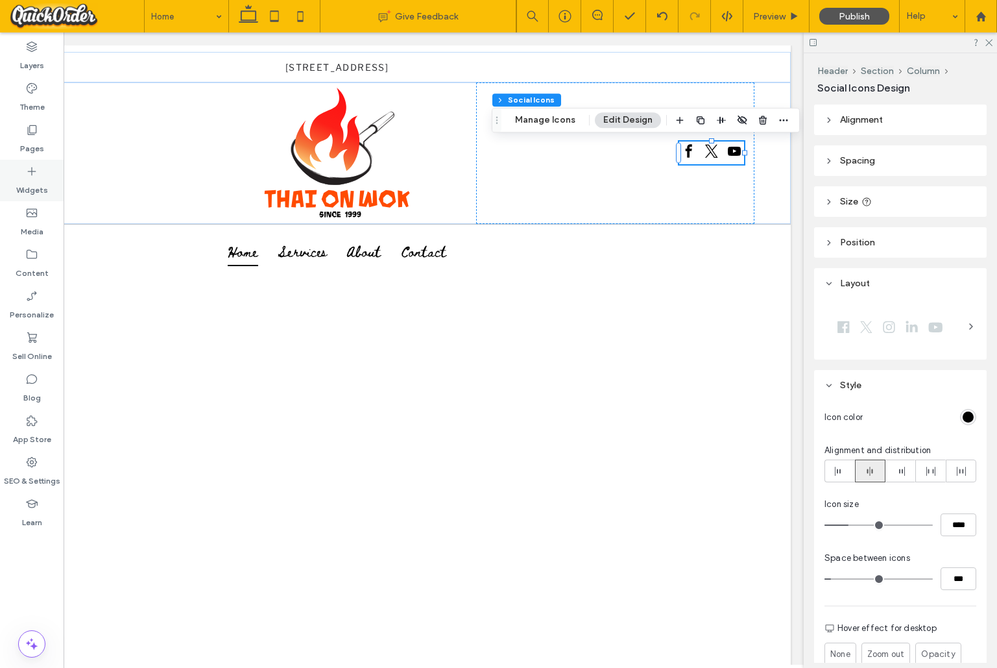
click at [32, 169] on icon at bounding box center [31, 171] width 13 height 13
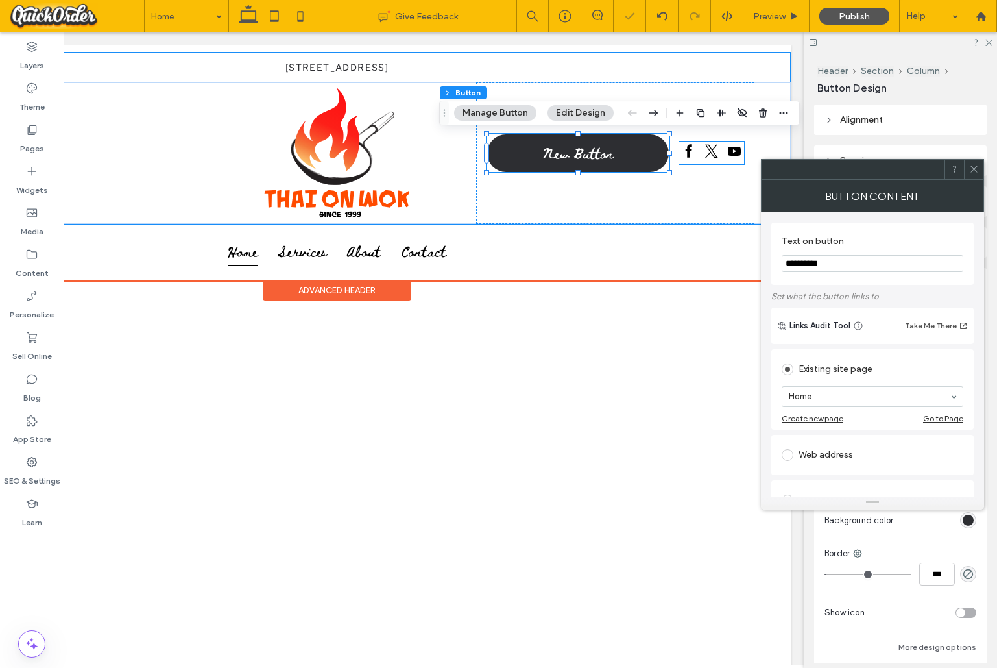
click at [720, 148] on span "twitter" at bounding box center [711, 150] width 19 height 19
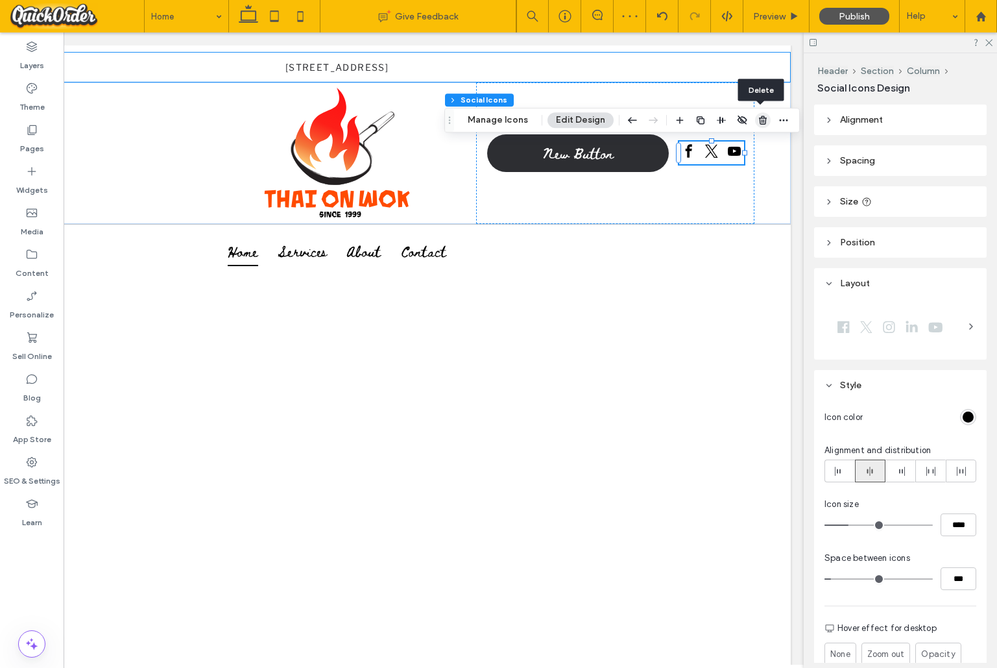
click at [761, 117] on use "button" at bounding box center [763, 120] width 8 height 8
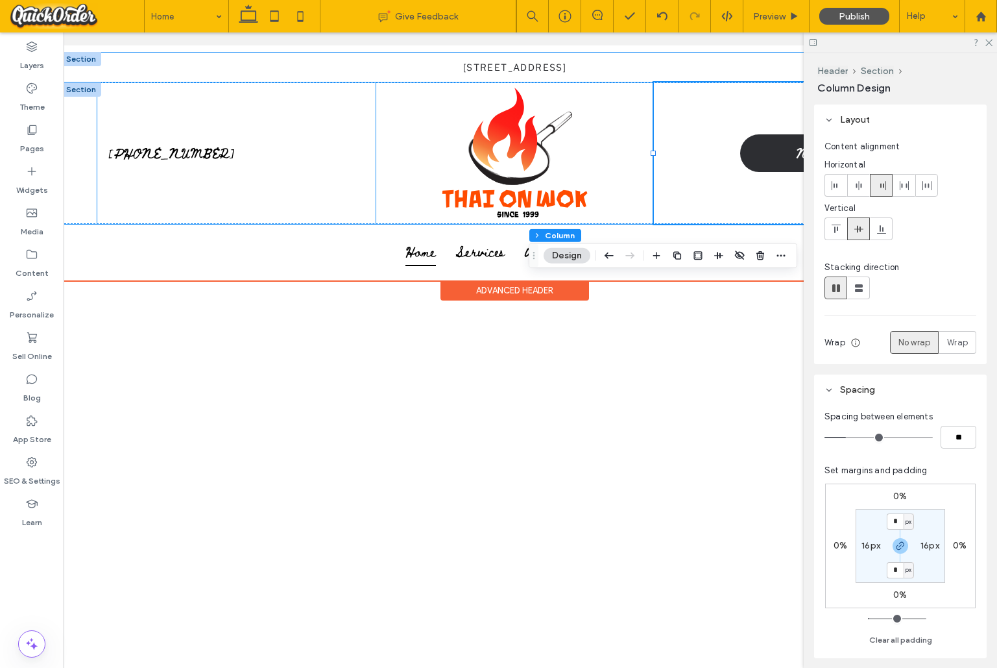
scroll to position [0, 0]
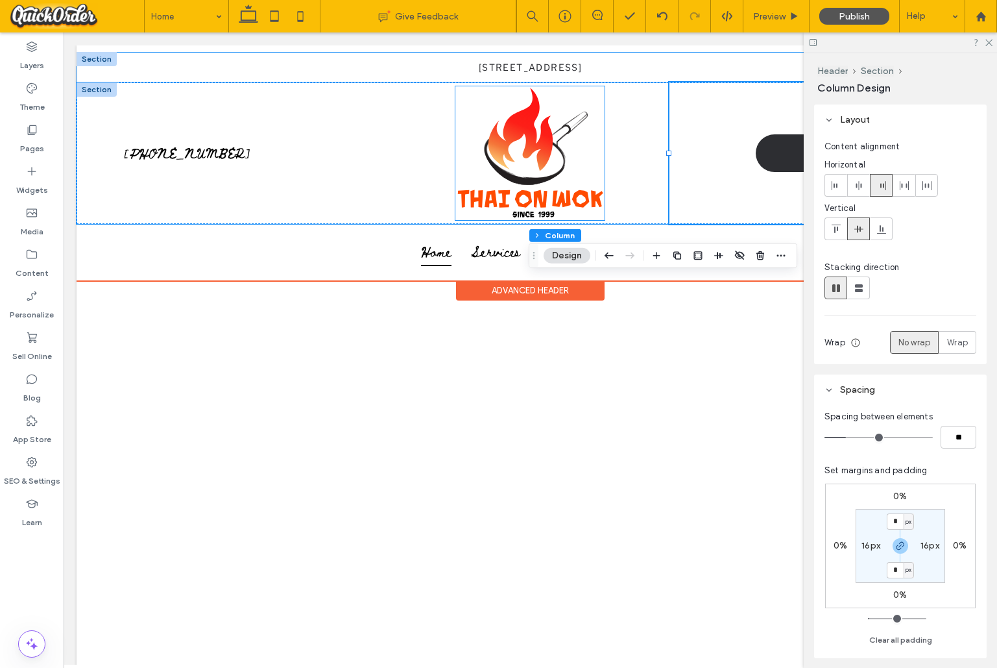
click at [574, 161] on img at bounding box center [530, 153] width 149 height 134
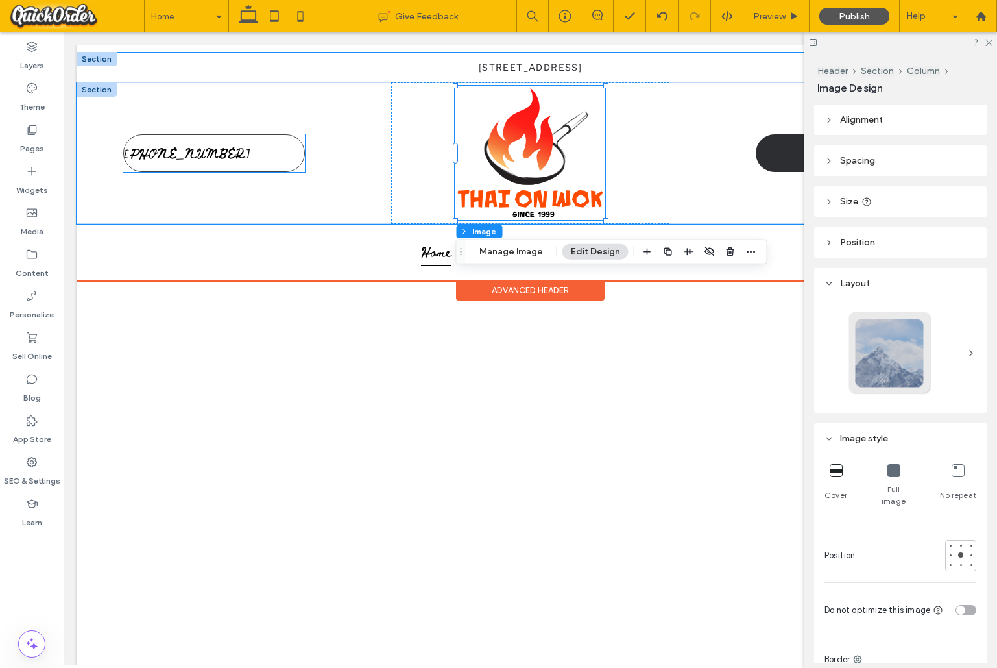
click at [235, 148] on link "[PHONE_NUMBER]" at bounding box center [214, 153] width 182 height 38
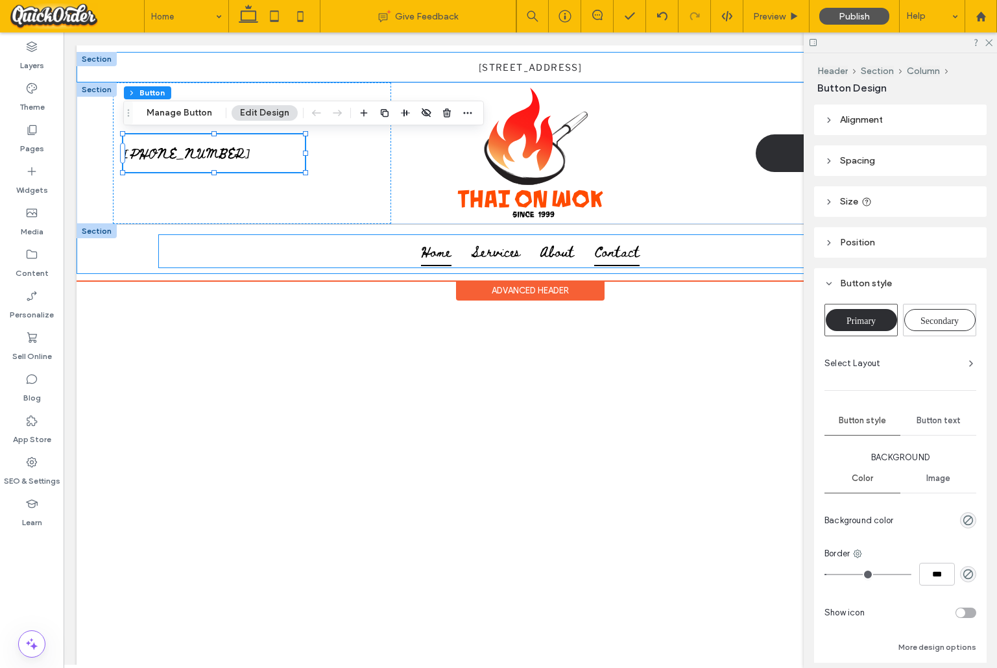
scroll to position [3, 0]
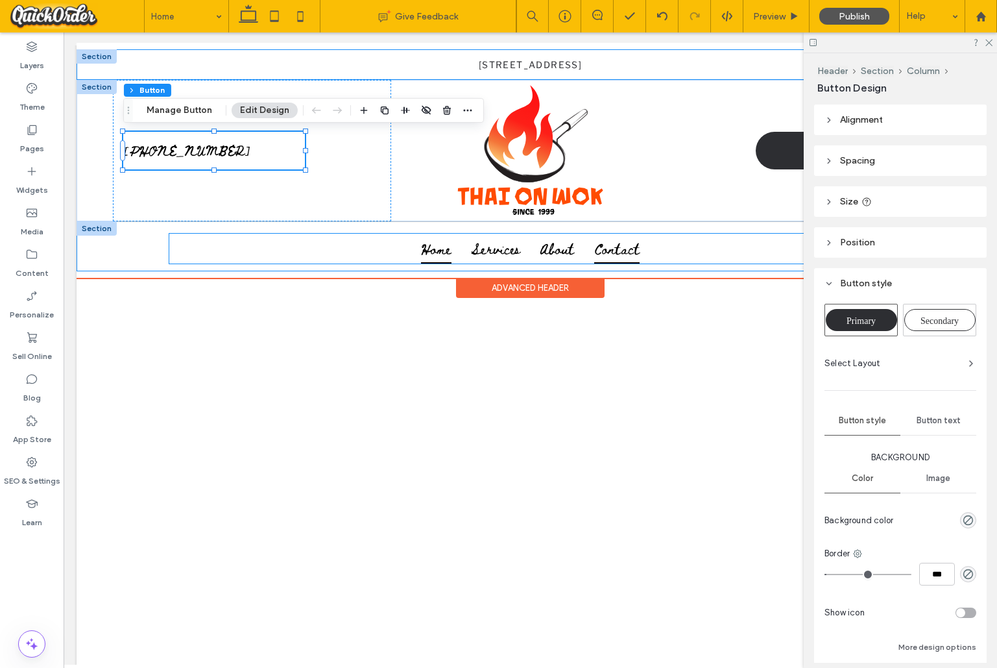
click at [614, 254] on span "Contact" at bounding box center [616, 249] width 45 height 30
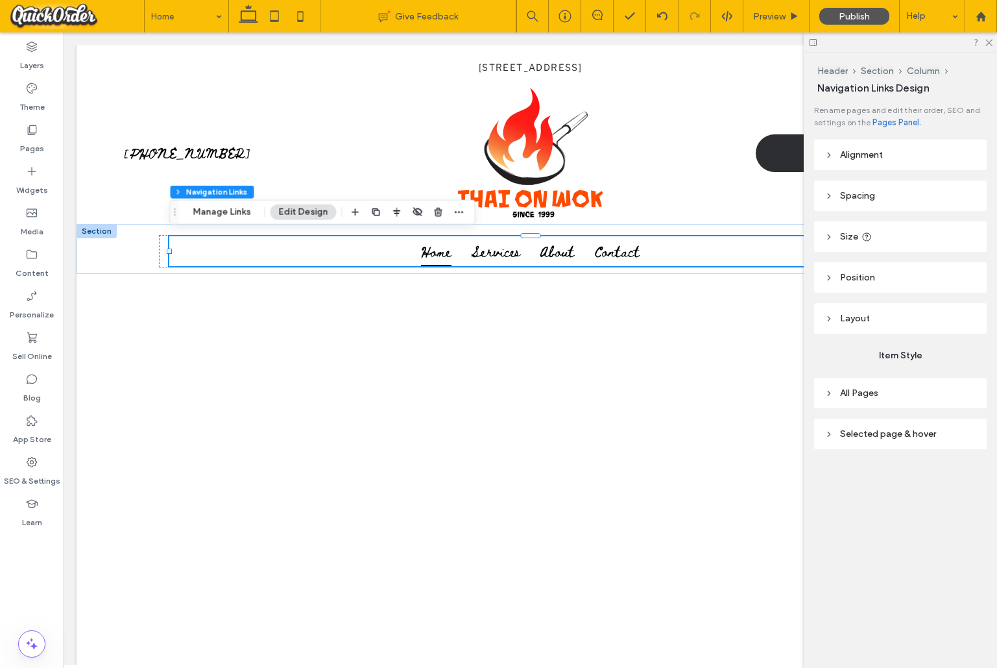
click at [563, 247] on span "About" at bounding box center [557, 251] width 34 height 30
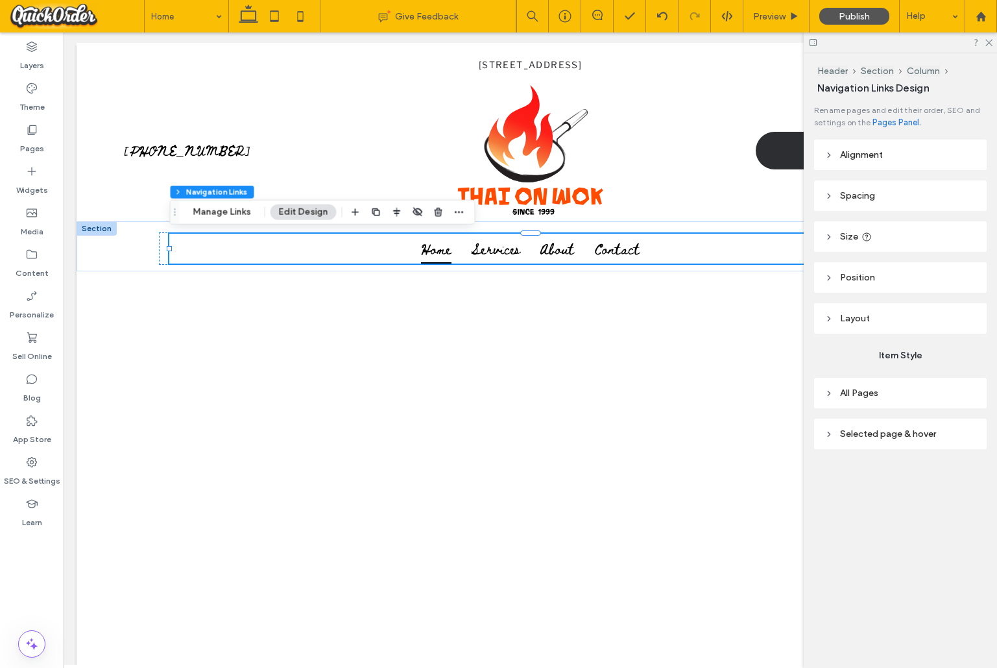
click at [563, 247] on span "About" at bounding box center [557, 249] width 34 height 30
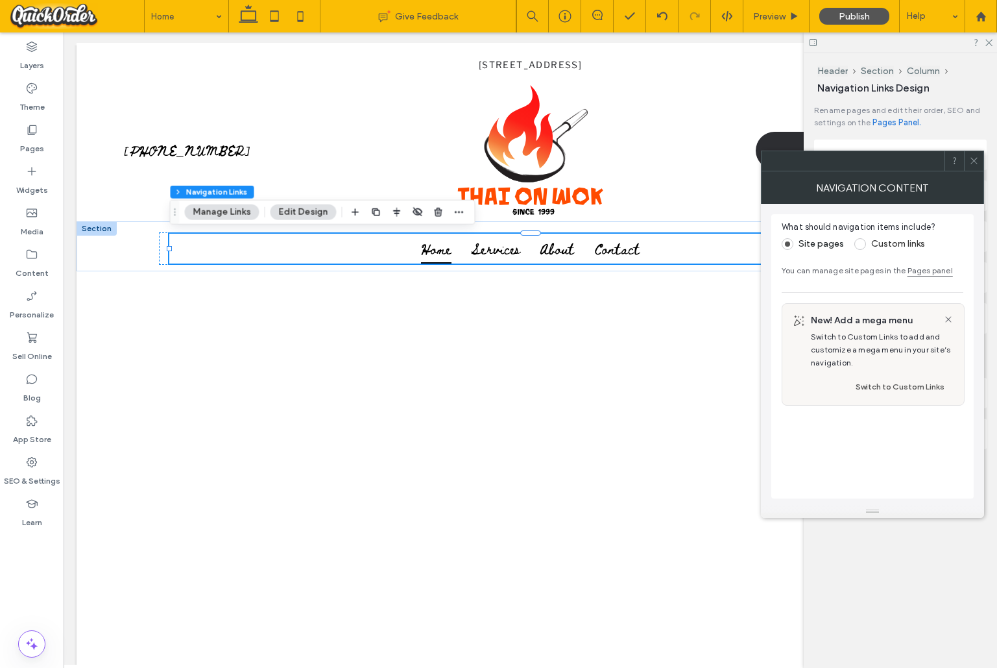
click at [971, 160] on icon at bounding box center [974, 161] width 10 height 10
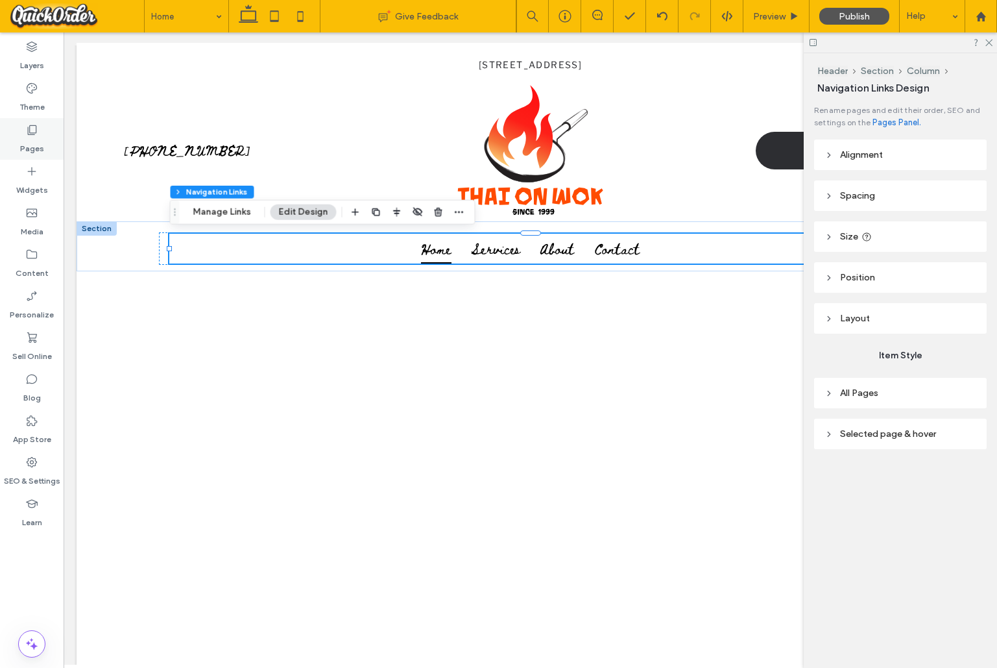
click at [23, 133] on div "Pages" at bounding box center [32, 139] width 64 height 42
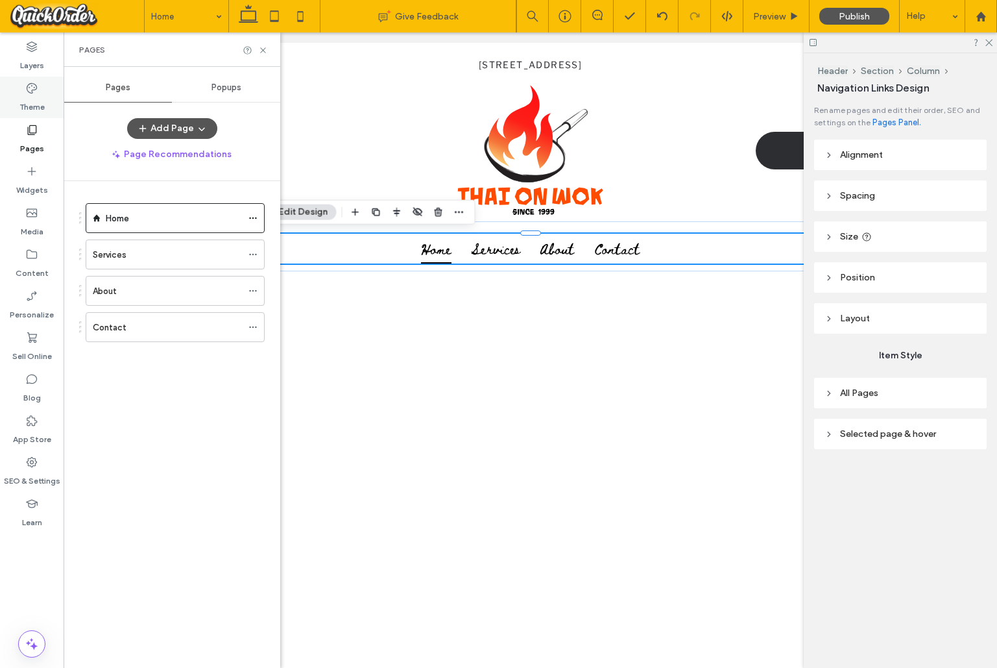
click at [28, 93] on icon at bounding box center [31, 88] width 13 height 13
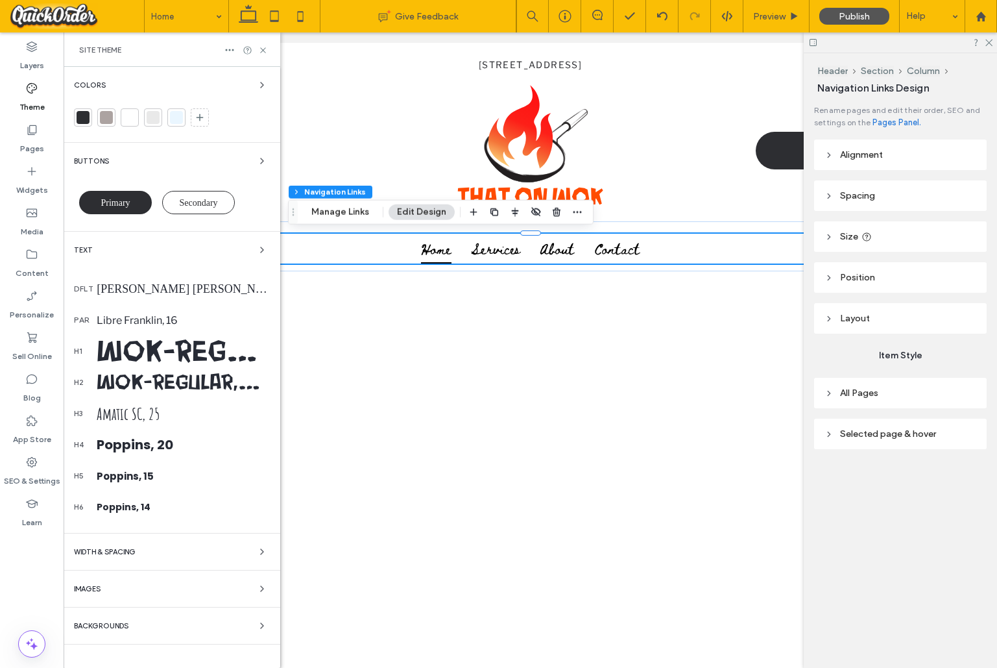
click at [125, 287] on div "[PERSON_NAME] [PERSON_NAME], 18" at bounding box center [183, 289] width 173 height 14
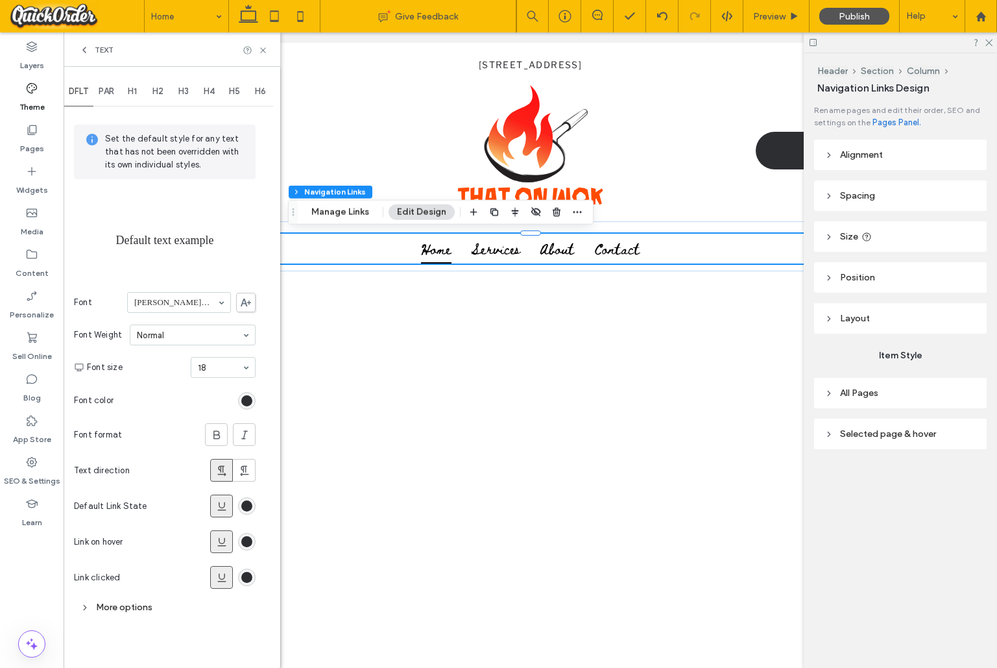
click at [110, 94] on span "PAR" at bounding box center [107, 91] width 16 height 10
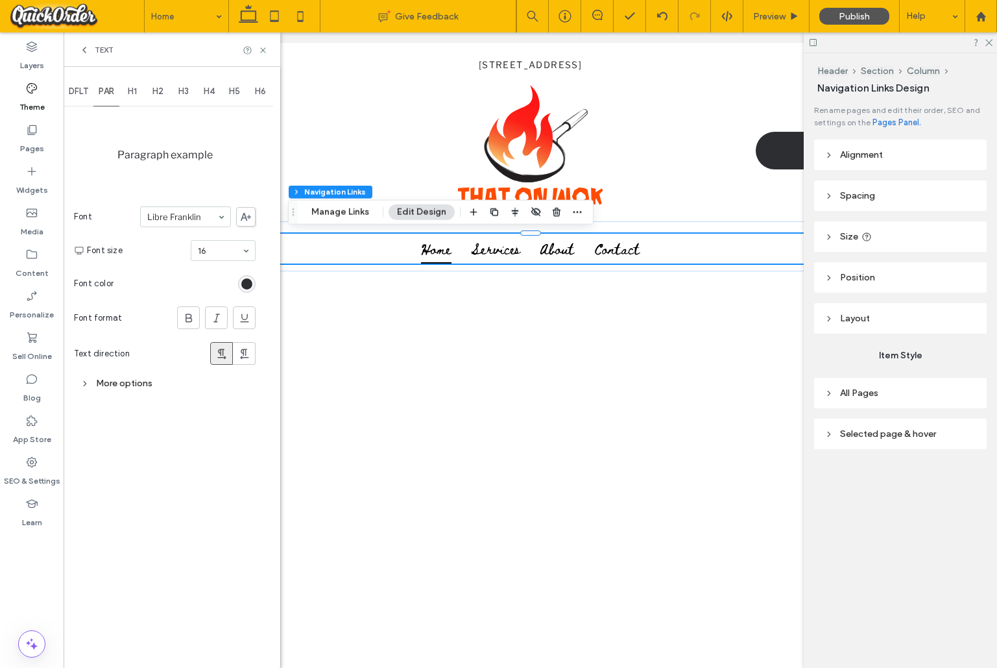
click at [85, 90] on span "DFLT" at bounding box center [78, 91] width 19 height 10
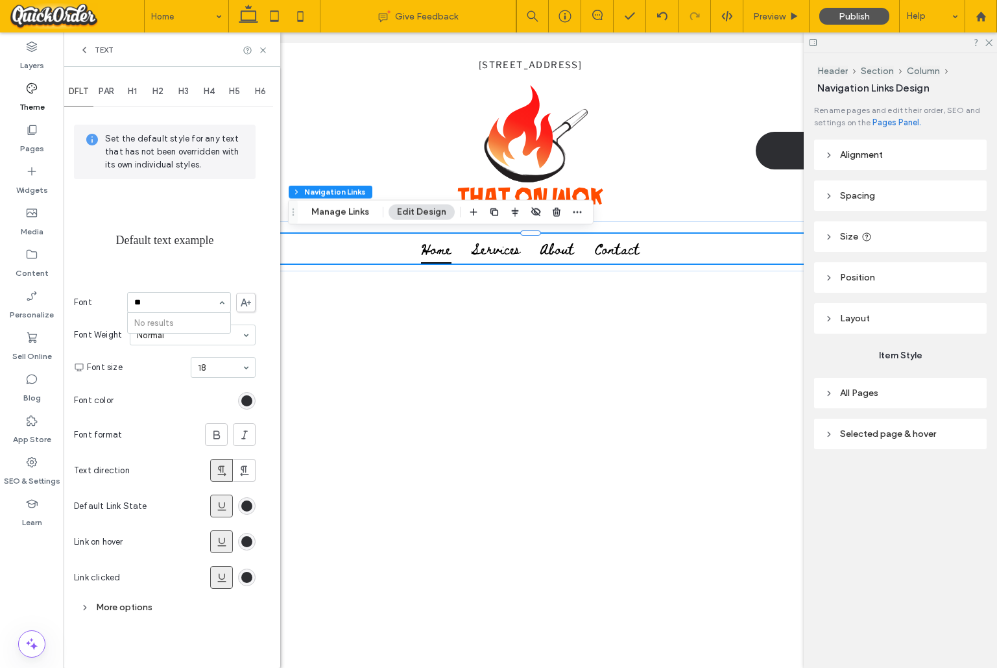
type input "*"
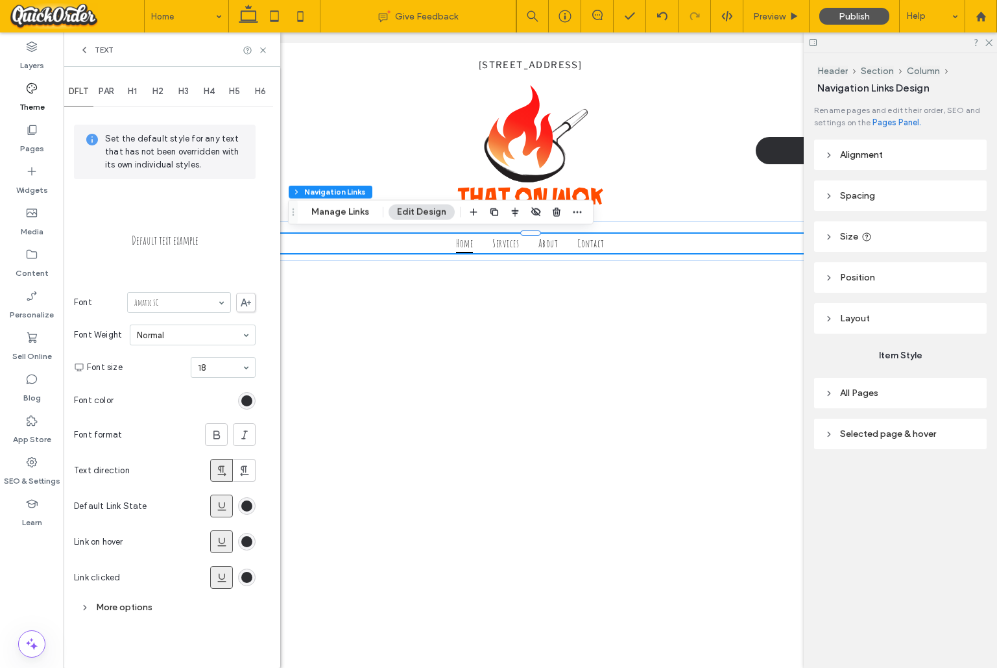
click at [149, 302] on input at bounding box center [175, 302] width 83 height 9
type input "****"
click at [177, 300] on input at bounding box center [175, 302] width 83 height 9
type input "****"
click at [262, 49] on use at bounding box center [262, 49] width 5 height 5
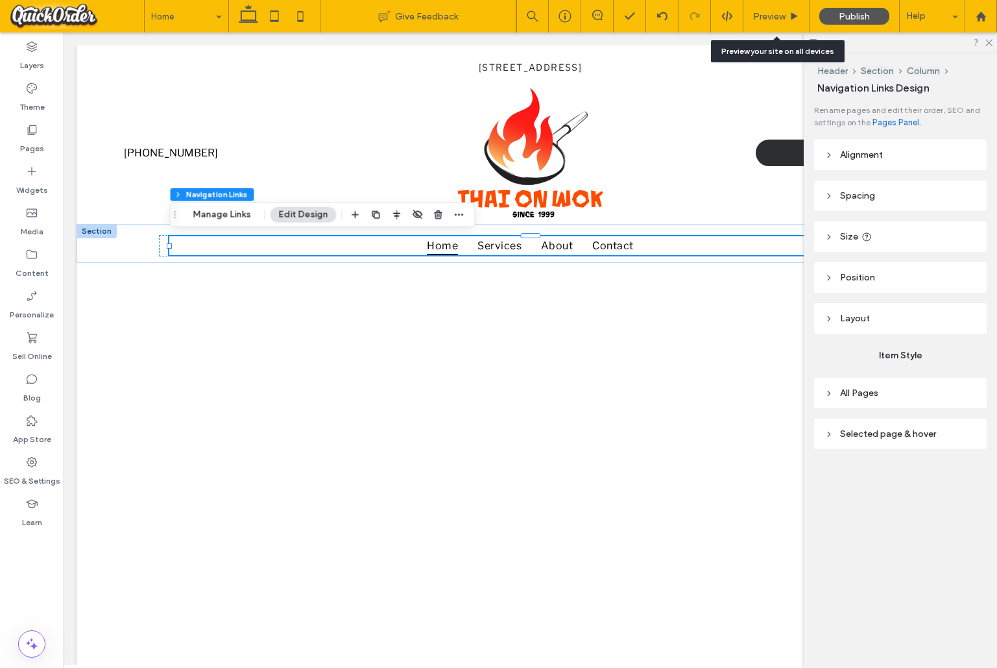
click at [761, 11] on span "Preview" at bounding box center [769, 16] width 32 height 11
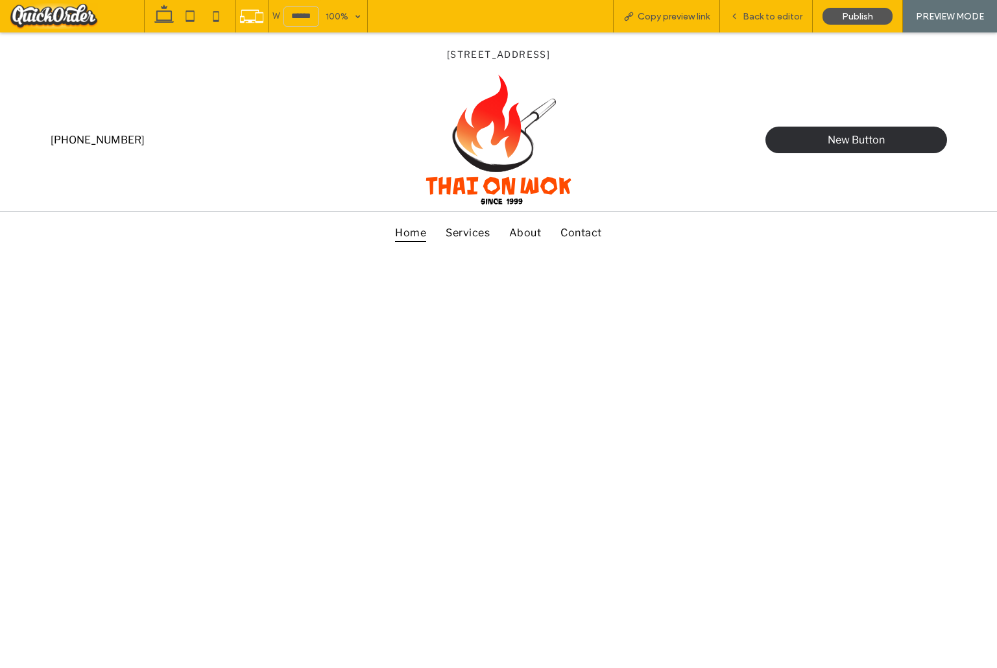
click at [774, 16] on span "Back to editor" at bounding box center [773, 16] width 60 height 11
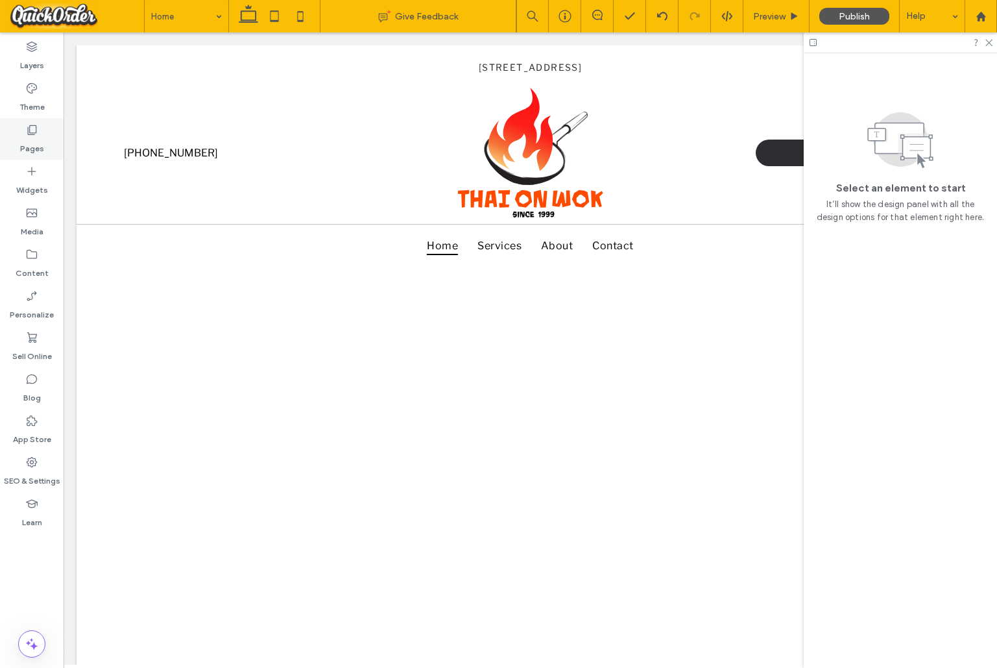
click at [26, 135] on icon at bounding box center [31, 129] width 13 height 13
